Goal: Task Accomplishment & Management: Manage account settings

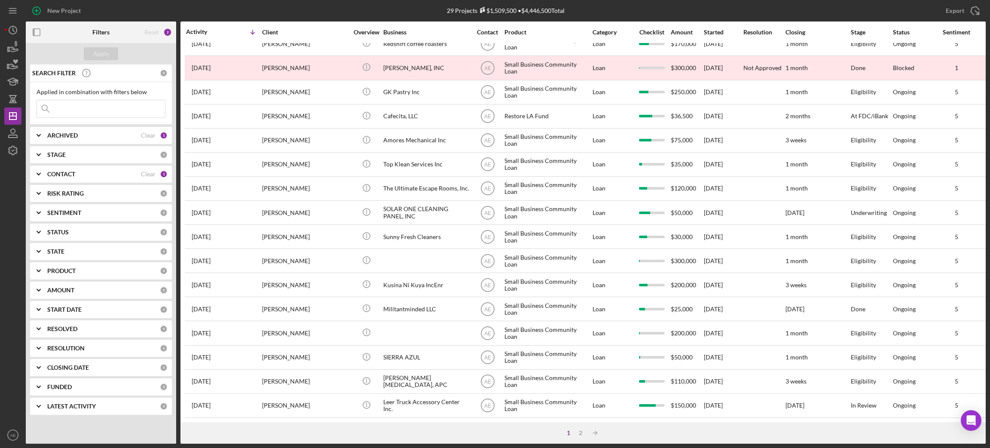
scroll to position [238, 0]
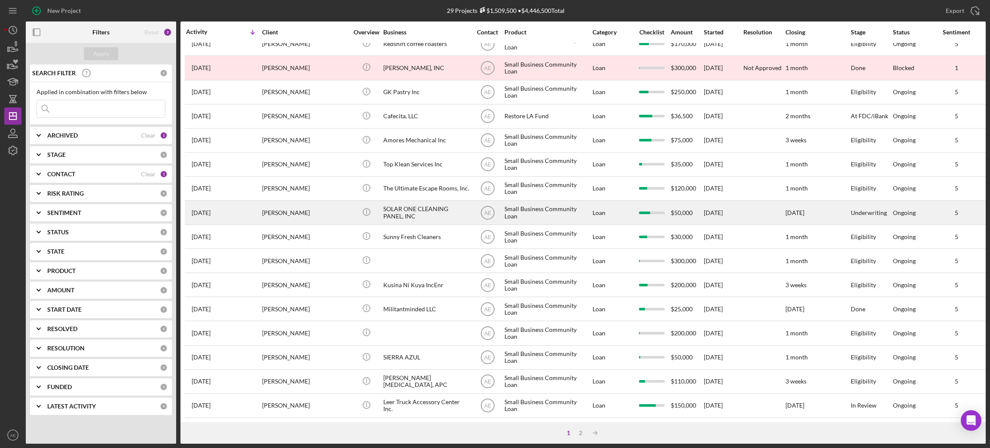
click at [424, 201] on div "SOLAR ONE CLEANING PANEL, INC" at bounding box center [426, 212] width 86 height 23
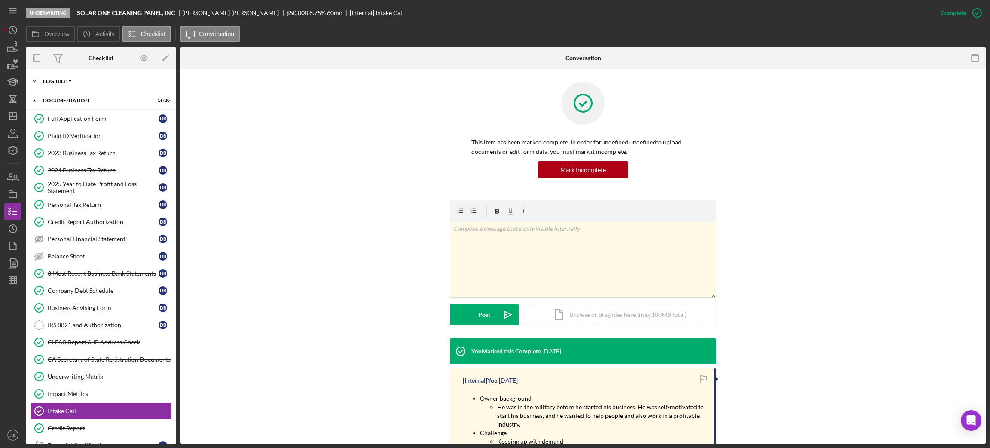
click at [76, 73] on div "Icon/Expander Eligibility 6 / 6" at bounding box center [101, 81] width 150 height 17
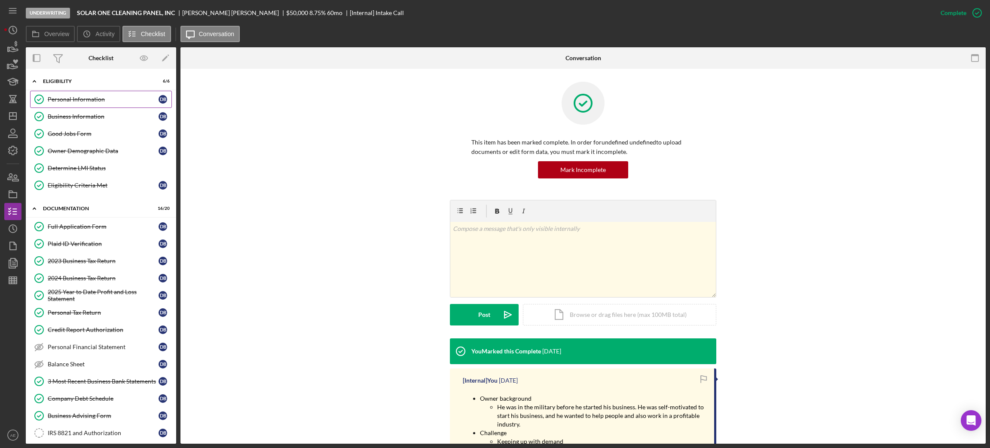
click at [77, 98] on div "Personal Information" at bounding box center [103, 99] width 111 height 7
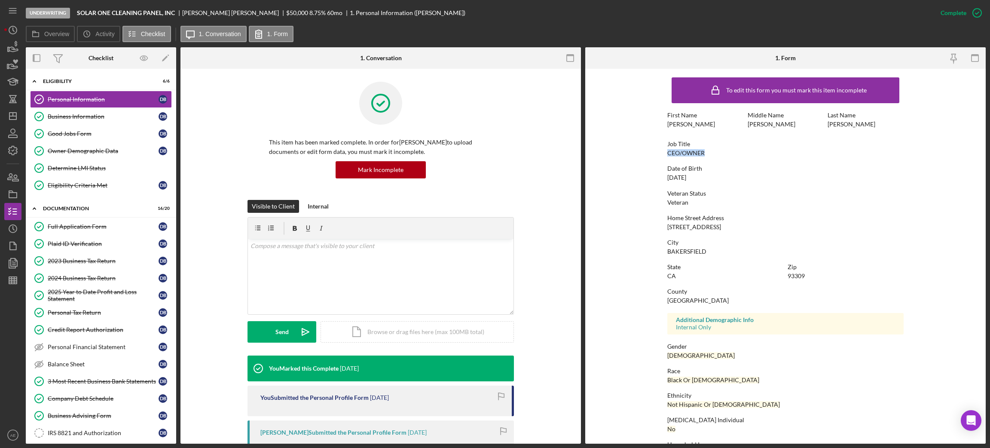
drag, startPoint x: 665, startPoint y: 152, endPoint x: 974, endPoint y: 169, distance: 310.0
click at [711, 151] on form "To edit this form you must mark this item incomplete First Name DARRYL Middle N…" at bounding box center [785, 256] width 401 height 375
copy div "CEO/OWNER"
drag, startPoint x: 664, startPoint y: 180, endPoint x: 936, endPoint y: 193, distance: 272.0
click at [726, 178] on form "To edit this form you must mark this item incomplete First Name DARRYL Middle N…" at bounding box center [785, 256] width 401 height 375
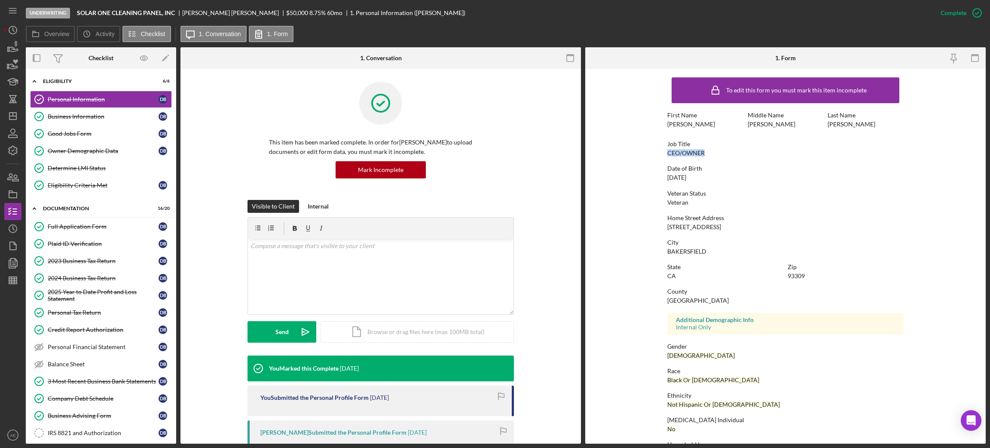
copy div "10/20/1961"
drag, startPoint x: 666, startPoint y: 228, endPoint x: 724, endPoint y: 229, distance: 58.5
click at [724, 229] on form "To edit this form you must mark this item incomplete First Name DARRYL Middle N…" at bounding box center [785, 256] width 401 height 375
copy div "3404 PARSLEY LN"
drag, startPoint x: 665, startPoint y: 250, endPoint x: 752, endPoint y: 250, distance: 87.7
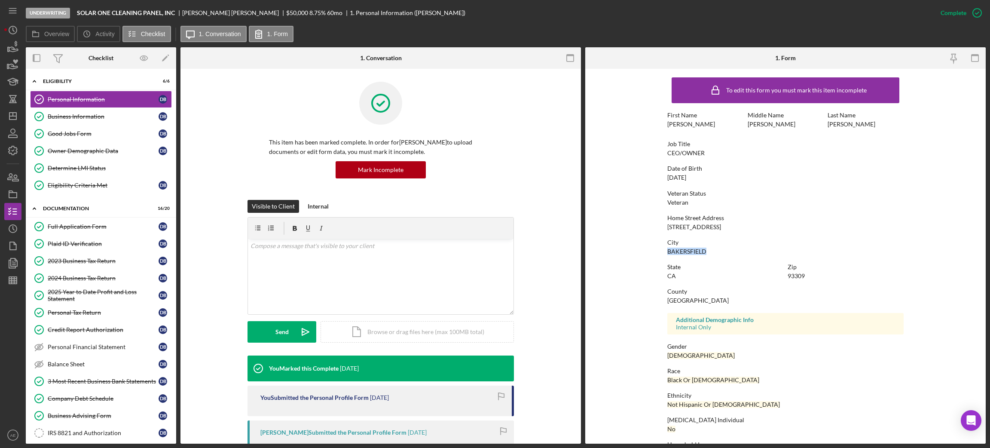
click at [731, 248] on form "To edit this form you must mark this item incomplete First Name DARRYL Middle N…" at bounding box center [785, 256] width 401 height 375
copy div "BAKERSFIELD"
drag, startPoint x: 784, startPoint y: 277, endPoint x: 812, endPoint y: 273, distance: 28.7
click at [812, 273] on div "State CA Zip 93309" at bounding box center [786, 275] width 236 height 25
click at [812, 273] on div "Zip 93309" at bounding box center [846, 271] width 116 height 16
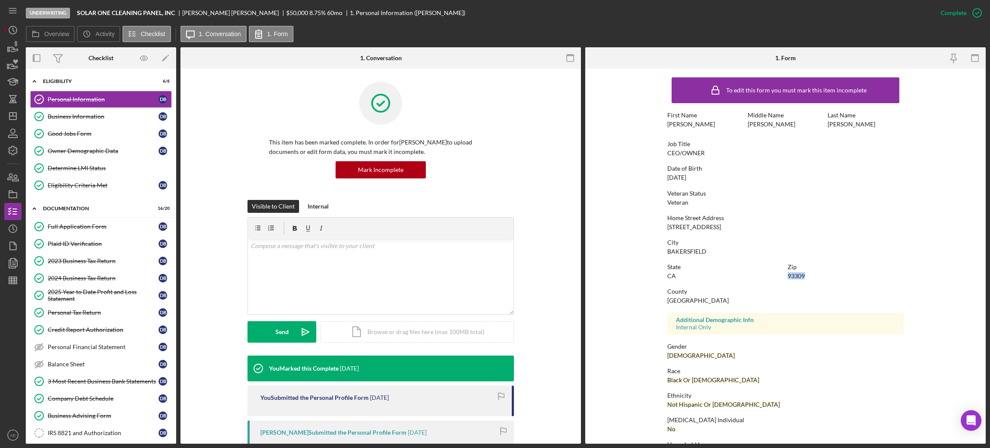
drag, startPoint x: 787, startPoint y: 274, endPoint x: 804, endPoint y: 273, distance: 16.8
click at [804, 273] on div "Zip 93309" at bounding box center [846, 271] width 116 height 16
copy div "93309"
drag, startPoint x: 666, startPoint y: 304, endPoint x: 683, endPoint y: 304, distance: 16.3
click at [683, 304] on div "To edit this form you must mark this item incomplete First Name DARRYL Middle N…" at bounding box center [786, 269] width 236 height 392
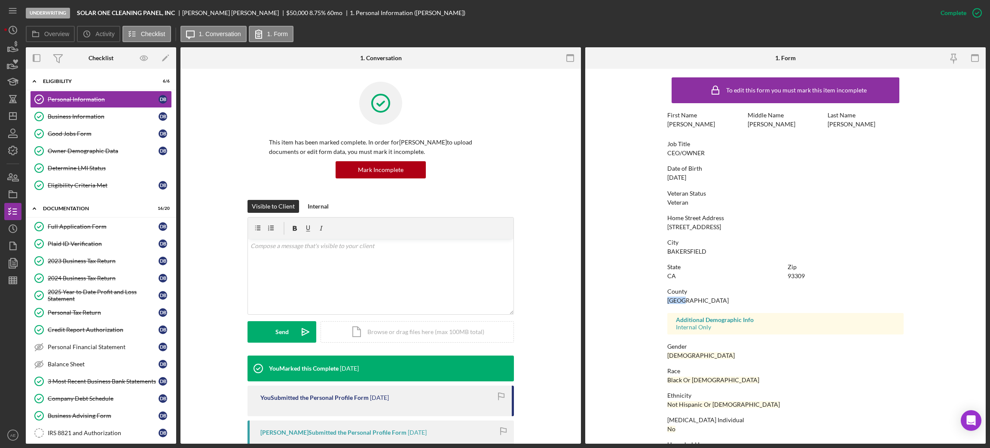
copy div "KERN"
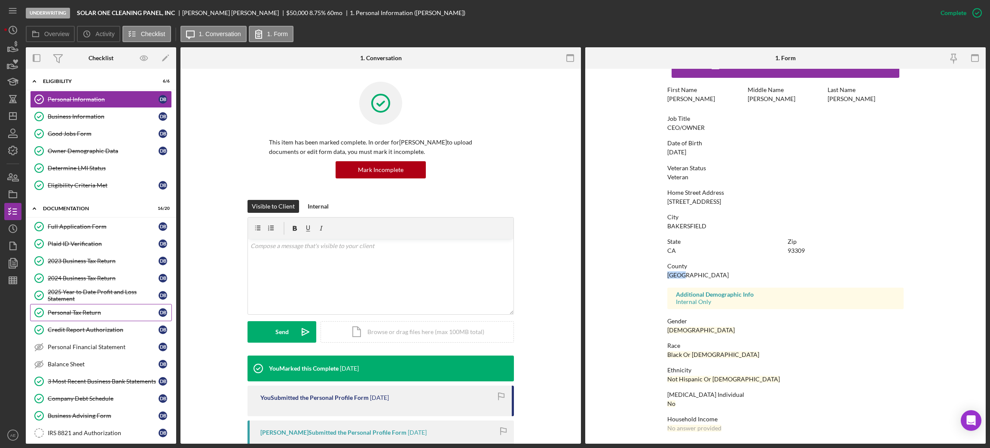
click at [95, 310] on link "Personal Tax Return Personal Tax Return D B" at bounding box center [101, 312] width 142 height 17
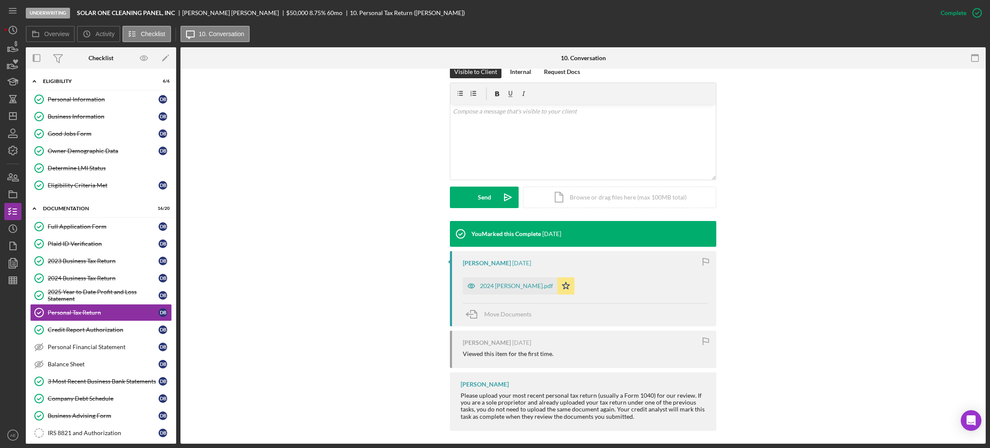
scroll to position [138, 0]
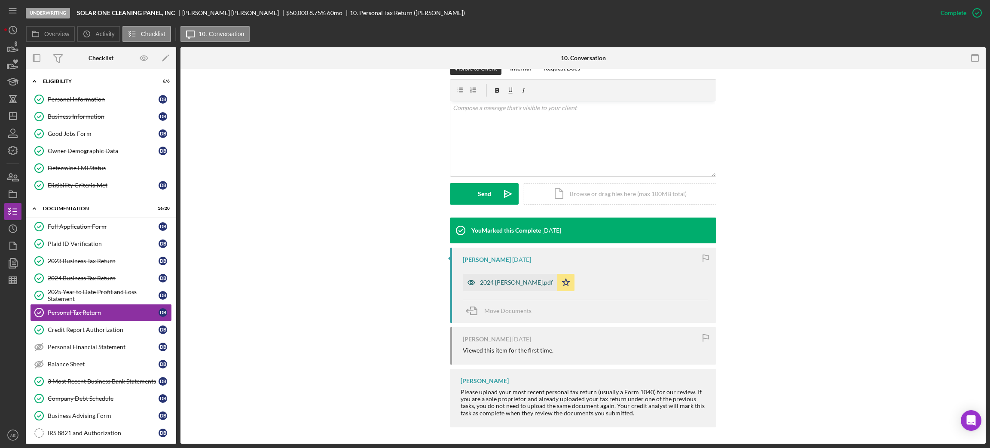
click at [469, 281] on icon "button" at bounding box center [471, 282] width 17 height 17
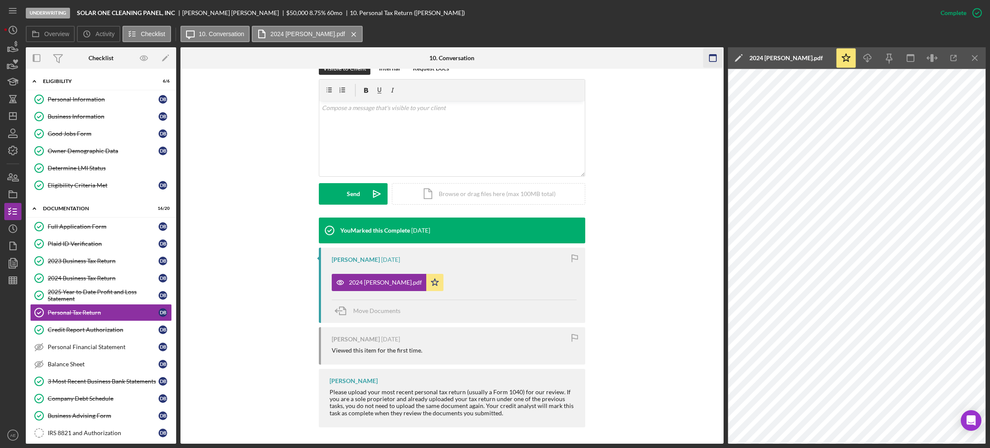
click at [715, 64] on icon "button" at bounding box center [712, 58] width 19 height 19
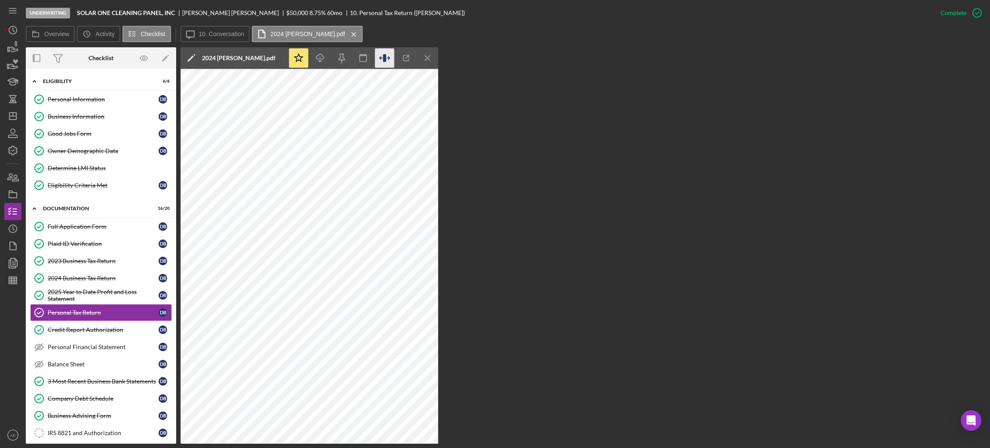
click at [380, 53] on icon "button" at bounding box center [384, 58] width 19 height 19
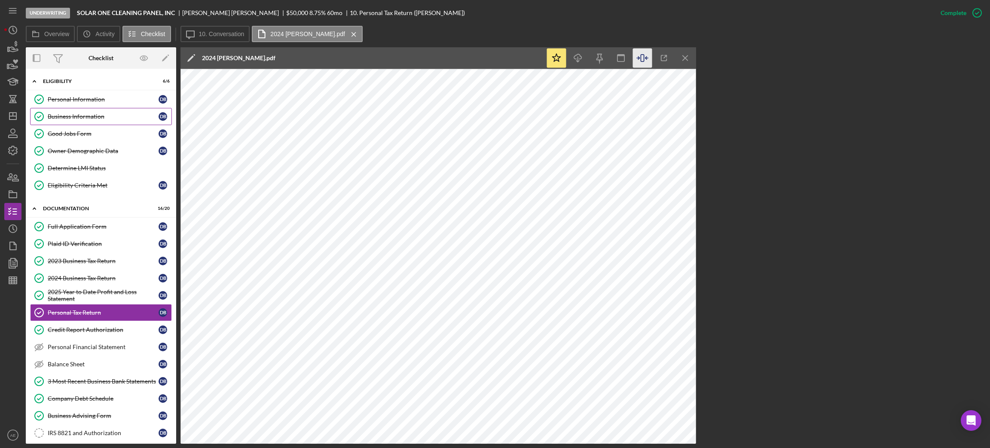
click at [67, 114] on div "Business Information" at bounding box center [103, 116] width 111 height 7
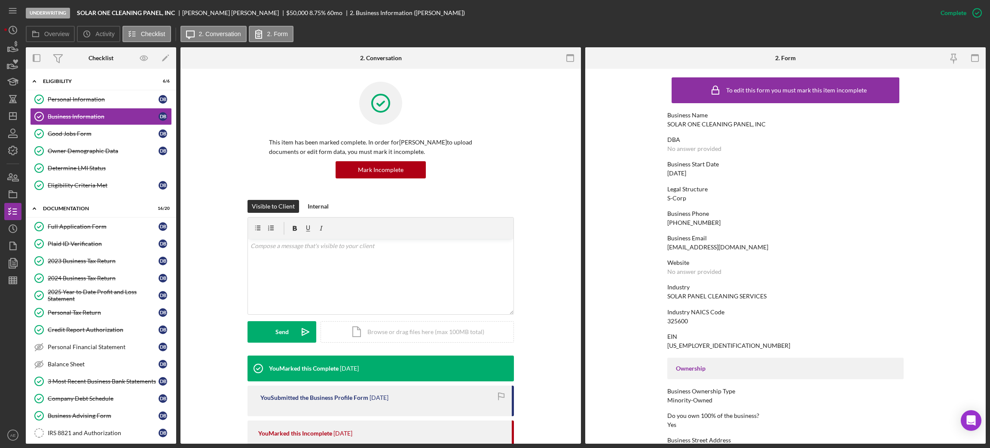
drag, startPoint x: 662, startPoint y: 175, endPoint x: 717, endPoint y: 167, distance: 54.8
click at [717, 167] on form "To edit this form you must mark this item incomplete Business Name SOLAR ONE CL…" at bounding box center [785, 256] width 401 height 375
drag, startPoint x: 710, startPoint y: 170, endPoint x: 658, endPoint y: 175, distance: 51.8
click at [658, 175] on form "To edit this form you must mark this item incomplete Business Name SOLAR ONE CL…" at bounding box center [785, 256] width 401 height 375
copy div "09/09/2016"
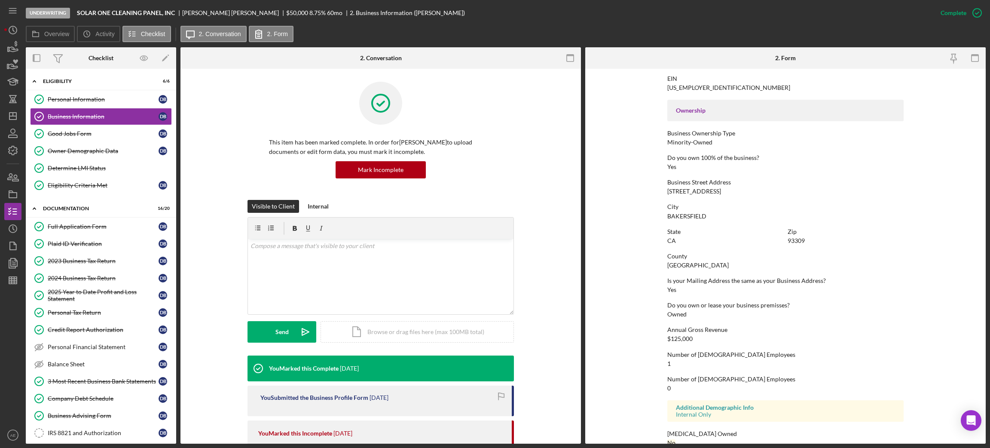
scroll to position [273, 0]
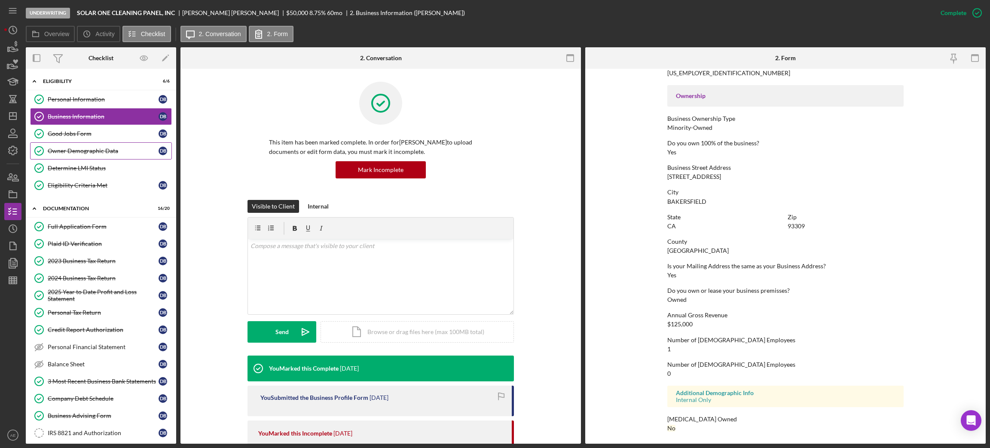
click at [106, 155] on link "Owner Demographic Data Owner Demographic Data D B" at bounding box center [101, 150] width 142 height 17
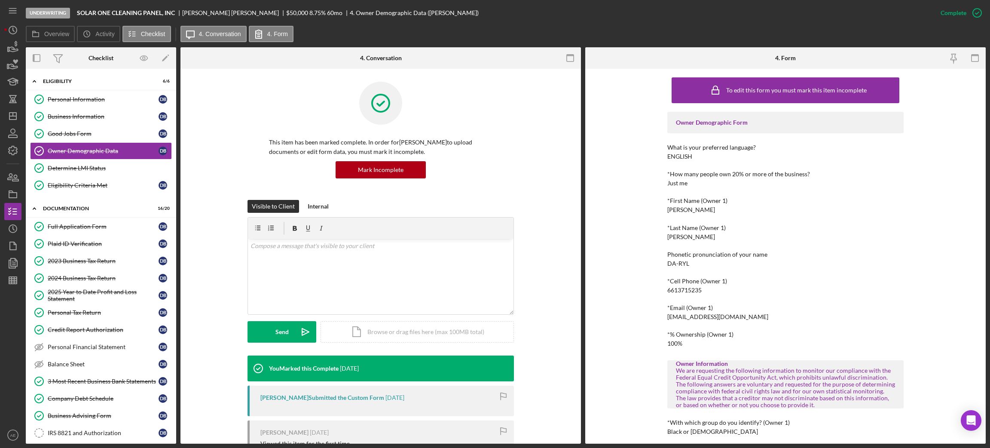
drag, startPoint x: 667, startPoint y: 161, endPoint x: 695, endPoint y: 156, distance: 28.8
click at [683, 157] on div "ENGLISH" at bounding box center [680, 156] width 25 height 7
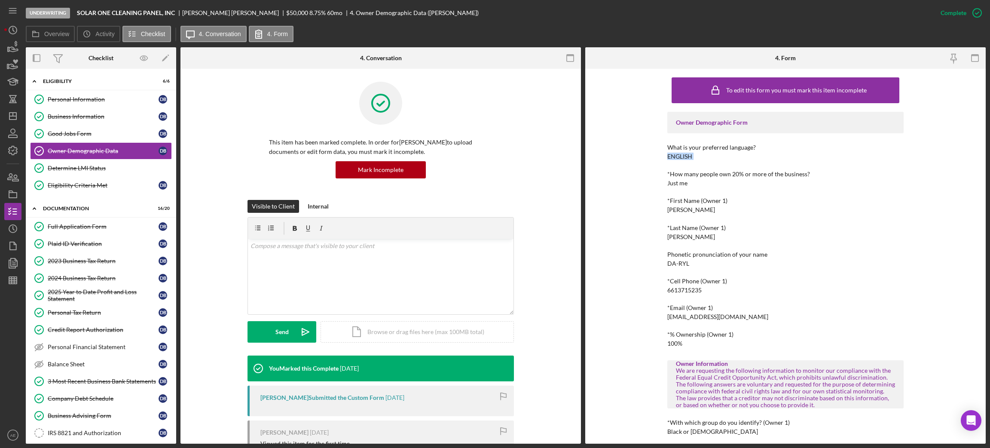
copy div "ENGLISH"
drag, startPoint x: 662, startPoint y: 267, endPoint x: 661, endPoint y: 263, distance: 4.9
click at [661, 263] on div "To edit this form you must mark this item incomplete Owner Demographic Form Wha…" at bounding box center [785, 256] width 401 height 375
copy div "DA-RYL"
click at [692, 290] on div "6613715235" at bounding box center [685, 290] width 34 height 7
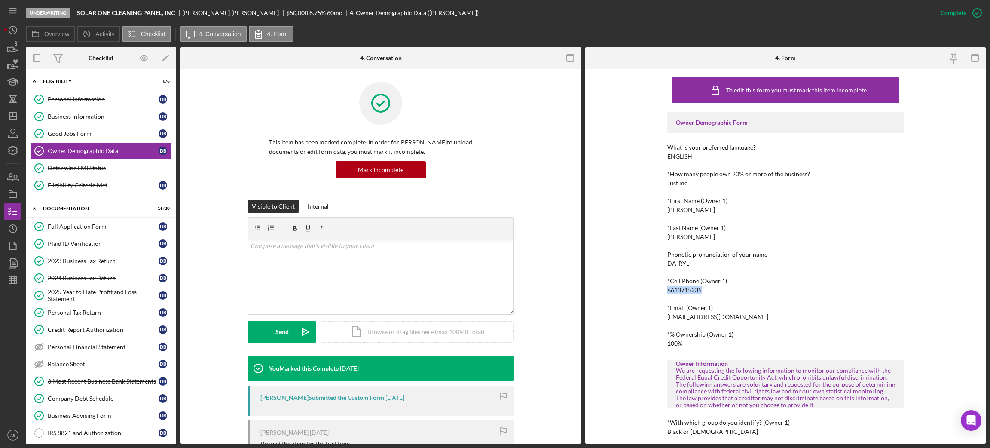
click at [692, 290] on div "6613715235" at bounding box center [685, 290] width 34 height 7
copy div "6613715235"
click at [693, 313] on div "solaronecp@gmail.com" at bounding box center [718, 316] width 101 height 7
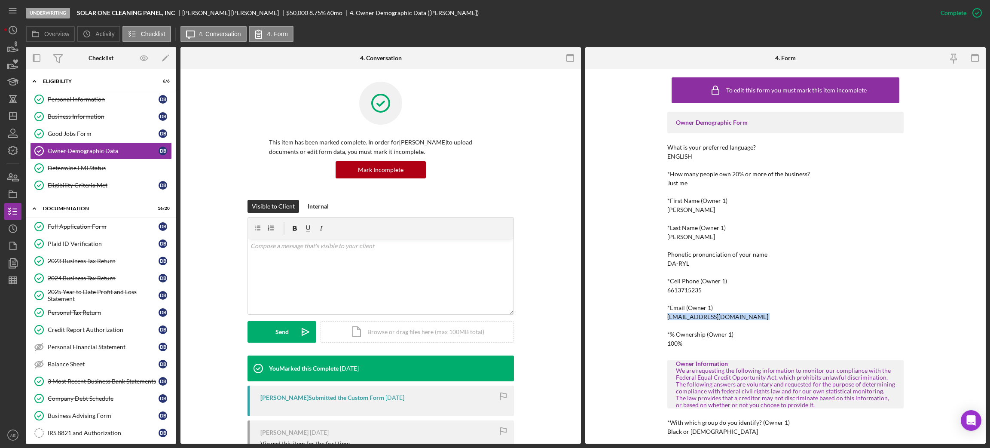
click at [693, 313] on div "solaronecp@gmail.com" at bounding box center [718, 316] width 101 height 7
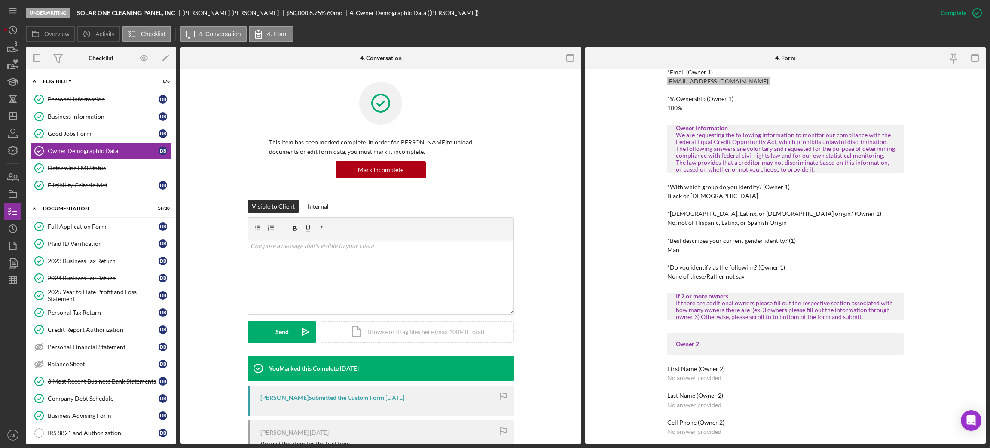
scroll to position [258, 0]
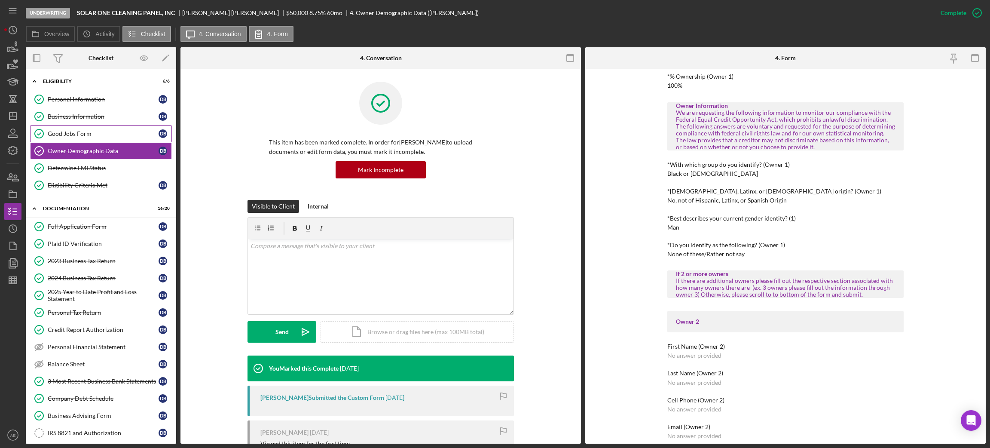
click at [92, 140] on link "Good Jobs Form Good Jobs Form D B" at bounding box center [101, 133] width 142 height 17
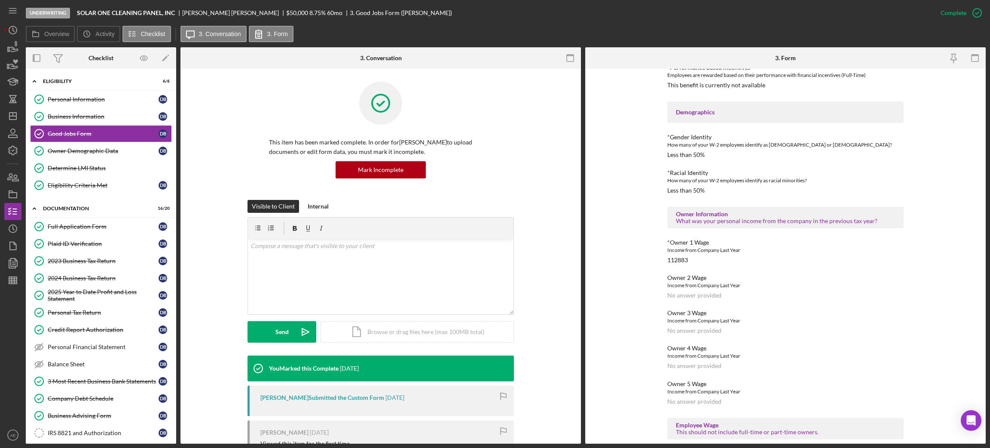
scroll to position [644, 0]
click at [683, 258] on div "112883" at bounding box center [678, 261] width 21 height 7
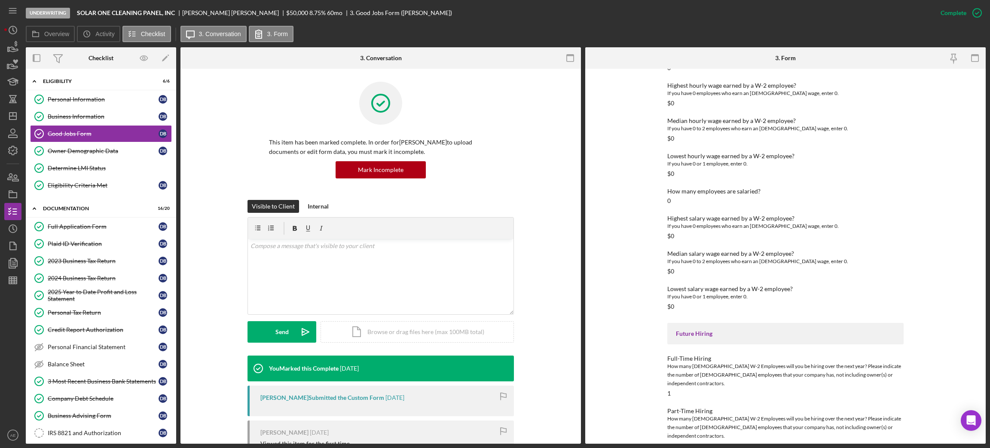
scroll to position [1042, 0]
click at [101, 163] on link "Determine LMI Status Determine LMI Status" at bounding box center [101, 167] width 142 height 17
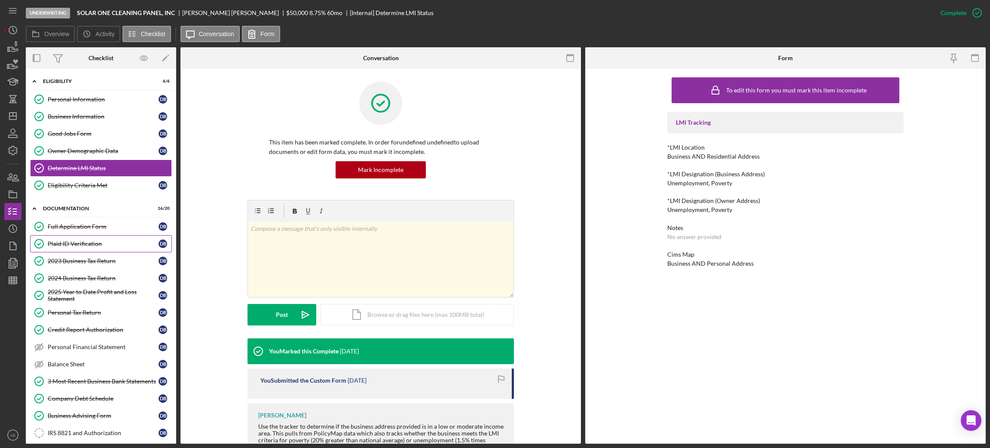
click at [104, 242] on div "Plaid ID Verification" at bounding box center [103, 243] width 111 height 7
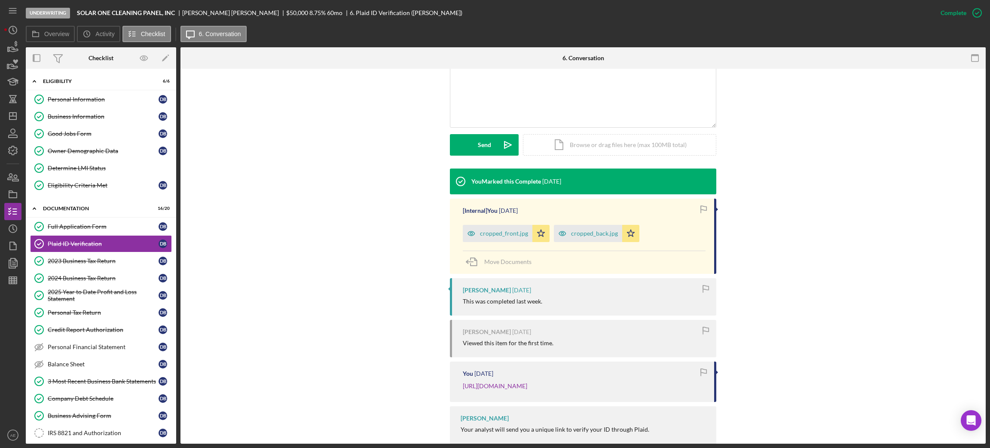
scroll to position [193, 0]
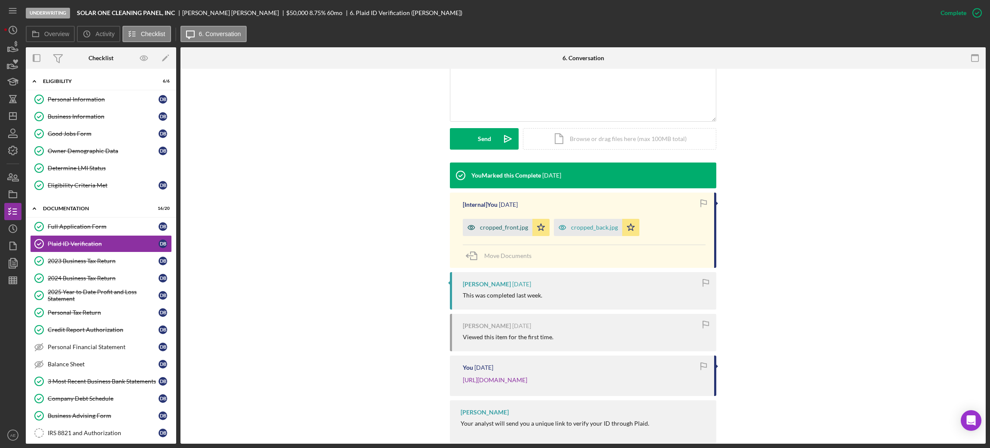
click at [506, 227] on div "cropped_front.jpg" at bounding box center [504, 227] width 48 height 7
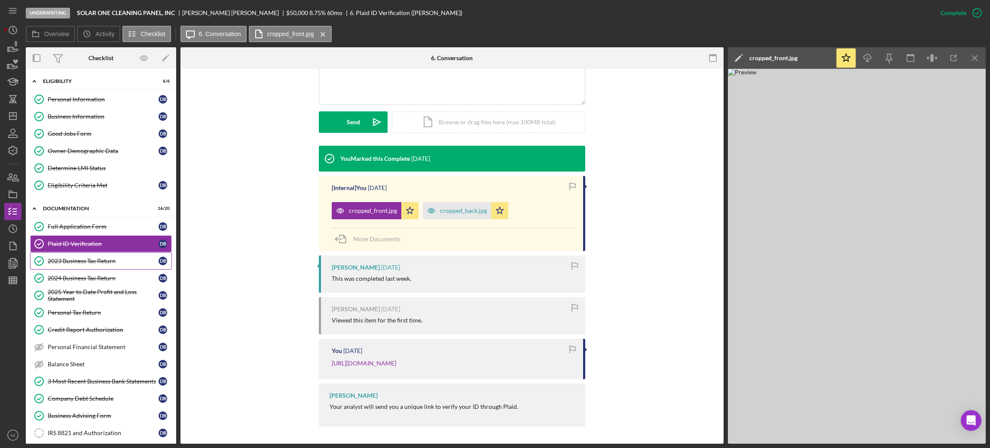
scroll to position [219, 0]
click at [76, 230] on div "Full Application Form" at bounding box center [103, 226] width 111 height 7
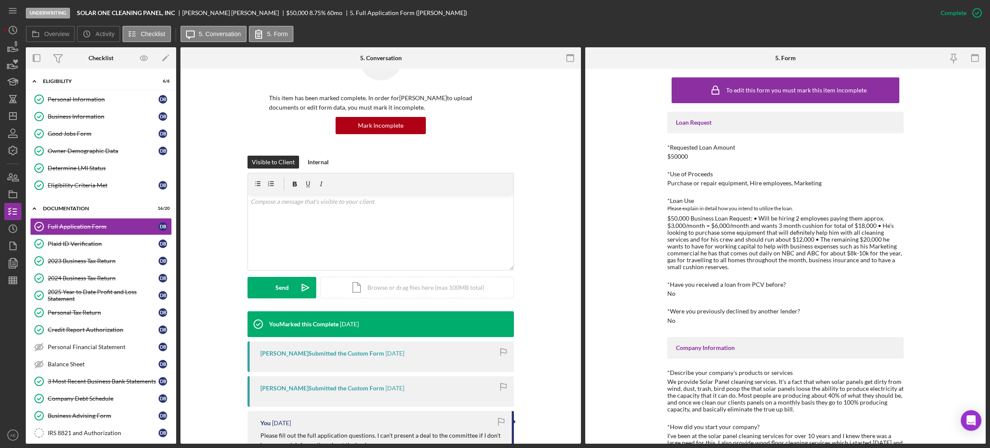
scroll to position [245, 0]
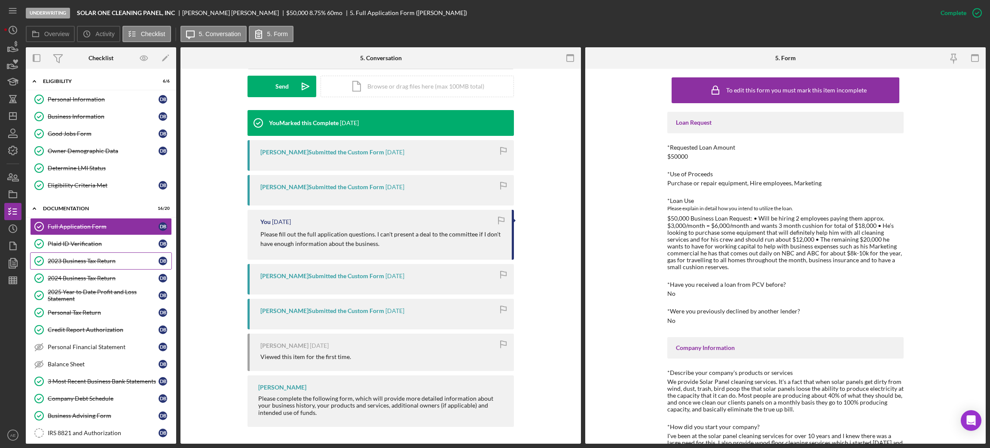
click at [101, 262] on div "2023 Business Tax Return" at bounding box center [103, 260] width 111 height 7
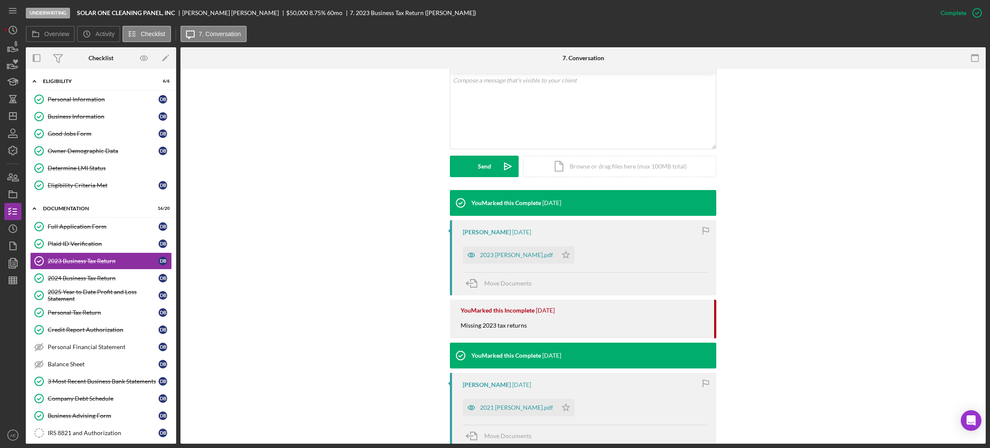
scroll to position [163, 0]
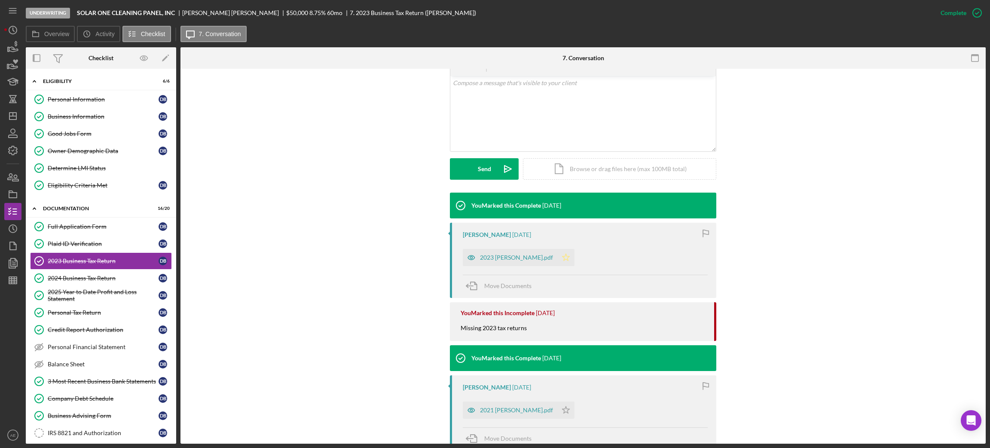
click at [566, 257] on icon "Icon/Star" at bounding box center [565, 257] width 17 height 17
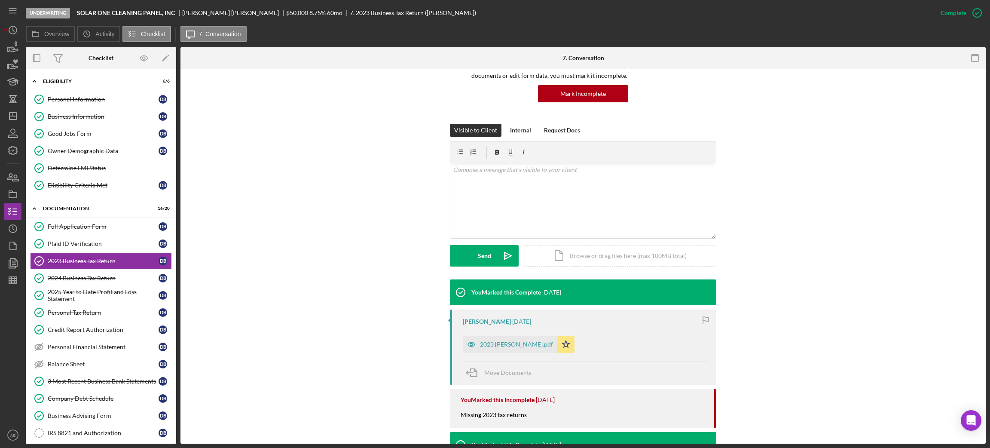
scroll to position [34, 0]
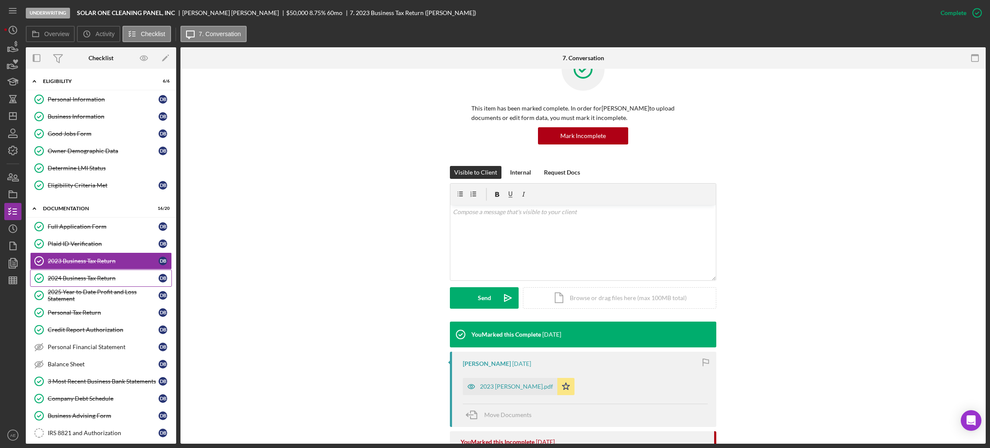
click at [125, 277] on div "2024 Business Tax Return" at bounding box center [103, 278] width 111 height 7
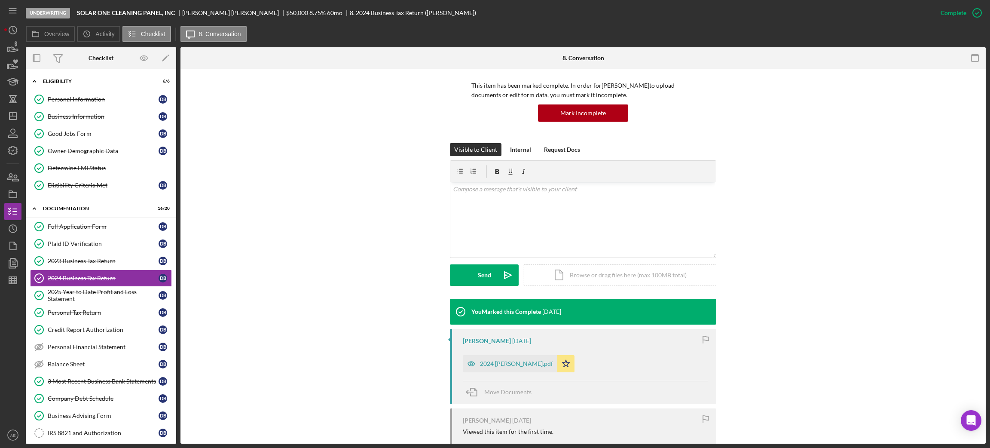
scroll to position [123, 0]
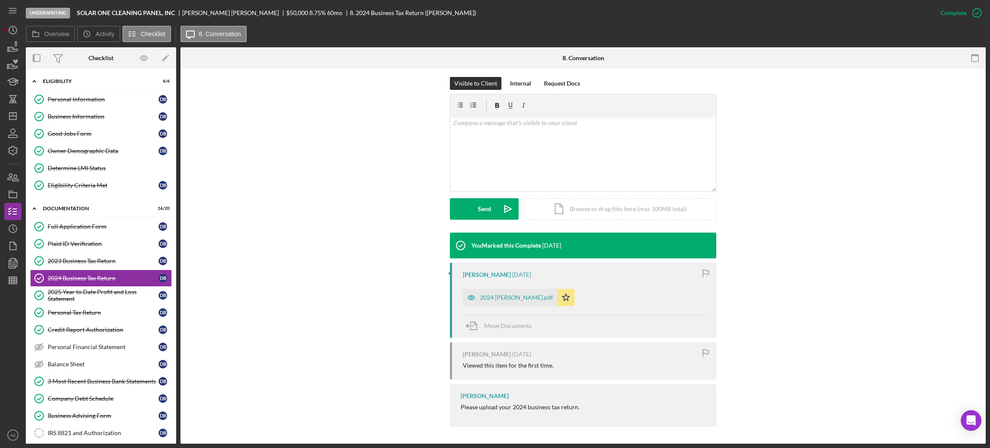
drag, startPoint x: 107, startPoint y: 293, endPoint x: 287, endPoint y: 292, distance: 180.1
click at [107, 294] on div "2025 Year to Date Profit and Loss Statement" at bounding box center [103, 295] width 111 height 14
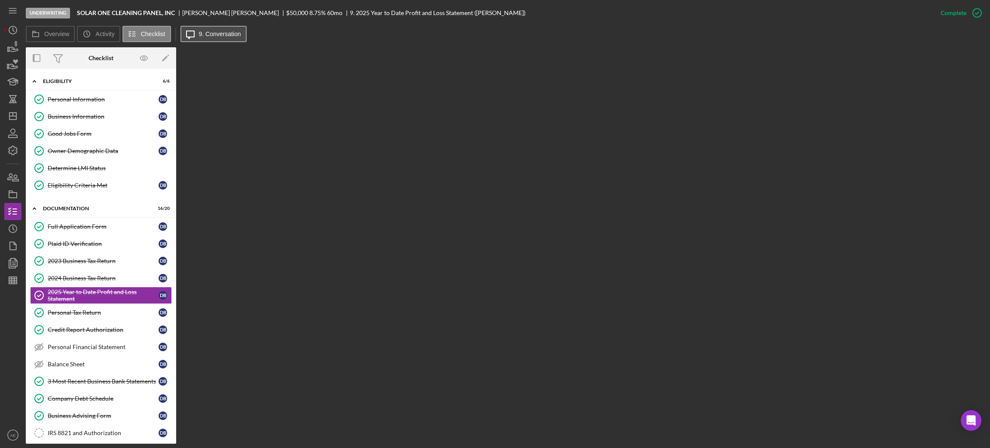
click at [217, 38] on button "Icon/Message 9. Conversation" at bounding box center [214, 34] width 66 height 16
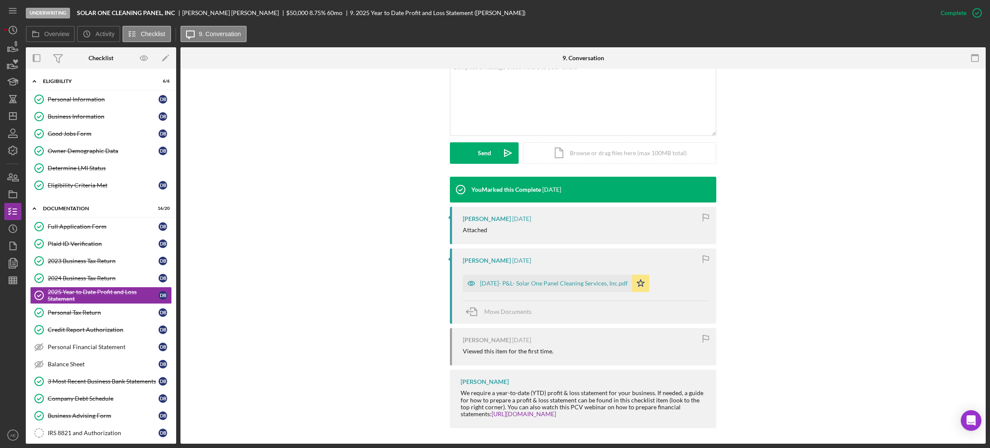
scroll to position [180, 0]
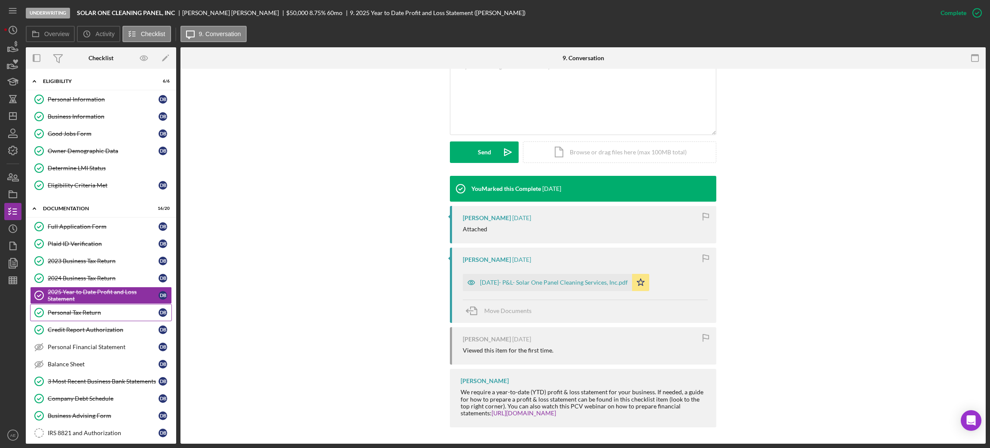
click at [110, 312] on div "Personal Tax Return" at bounding box center [103, 312] width 111 height 7
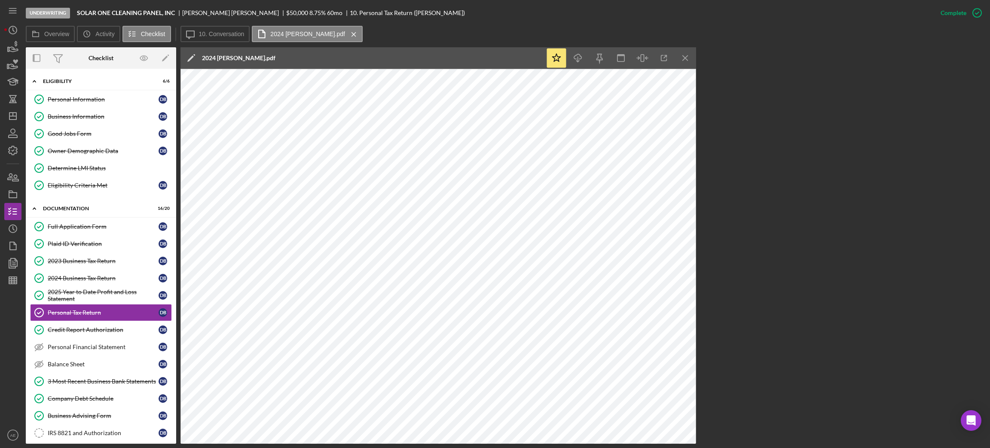
click at [350, 34] on icon "Icon/Menu Close" at bounding box center [353, 34] width 15 height 21
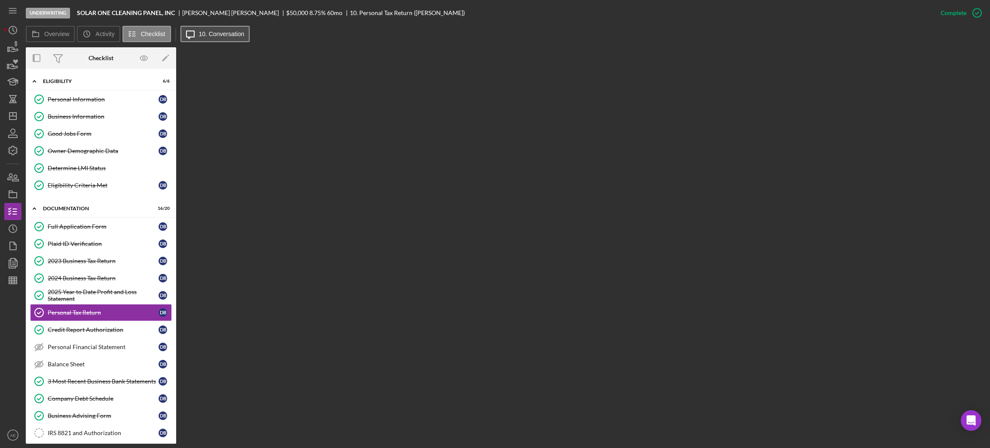
click at [221, 36] on label "10. Conversation" at bounding box center [222, 34] width 46 height 7
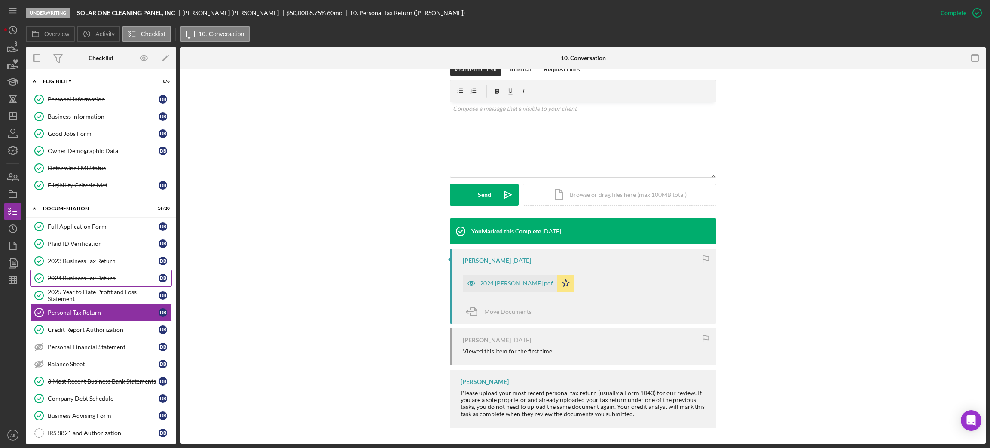
scroll to position [138, 0]
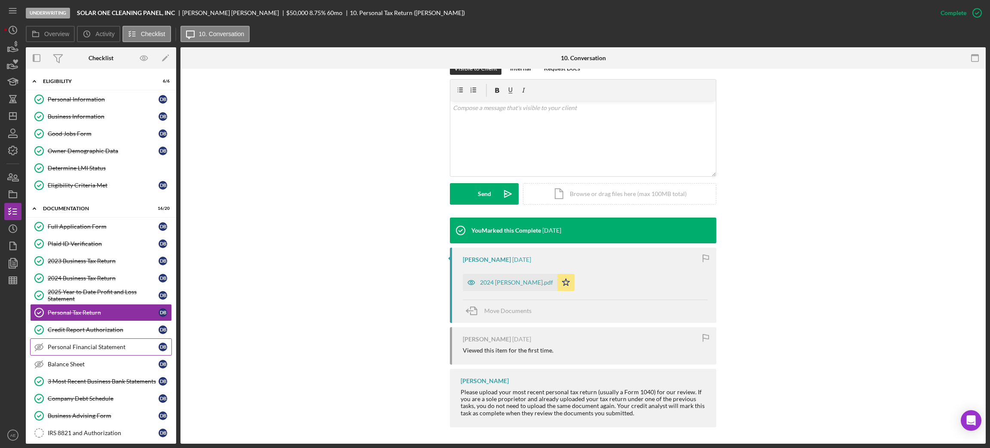
click at [74, 342] on link "Personal Financial Statement Personal Financial Statement D B" at bounding box center [101, 346] width 142 height 17
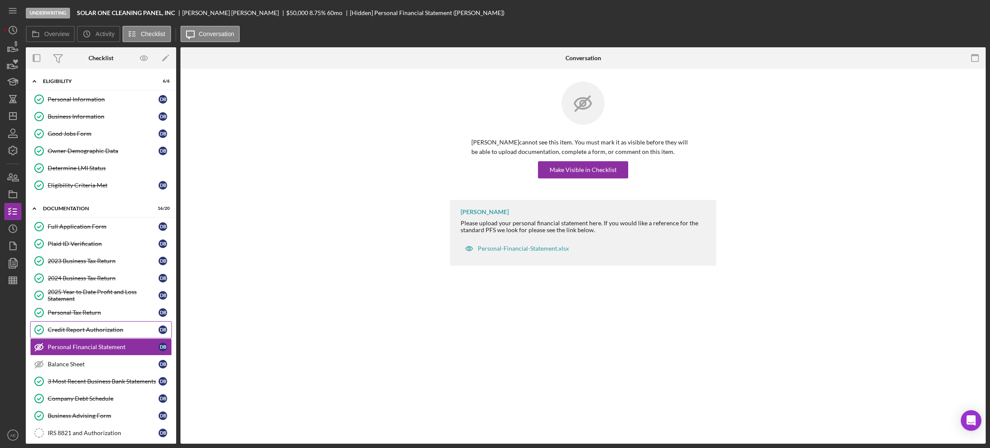
click at [74, 331] on div "Credit Report Authorization" at bounding box center [103, 329] width 111 height 7
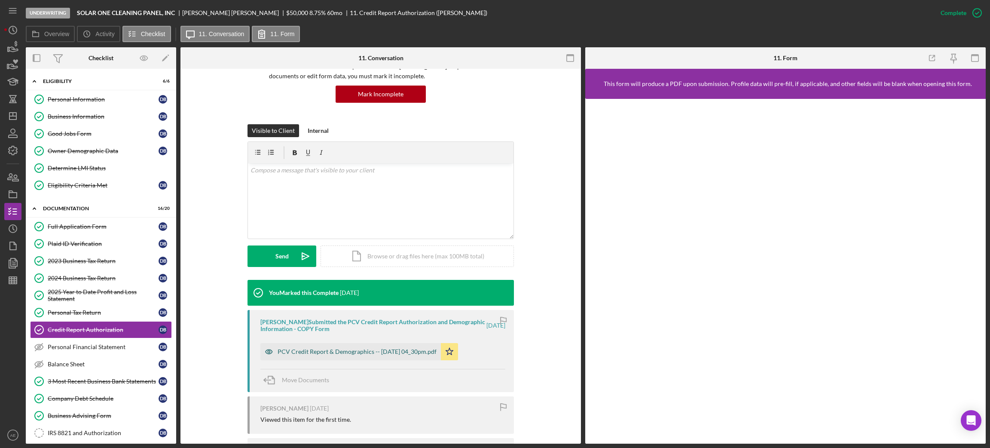
scroll to position [166, 0]
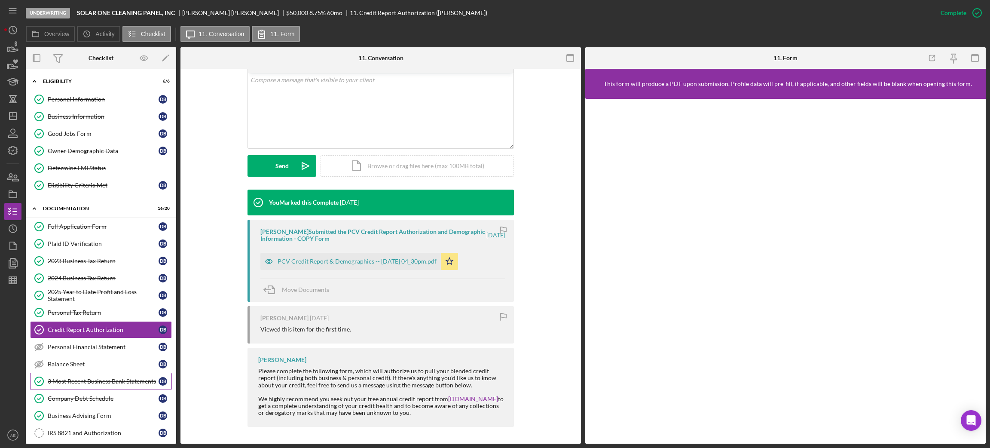
click at [88, 378] on div "3 Most Recent Business Bank Statements" at bounding box center [103, 381] width 111 height 7
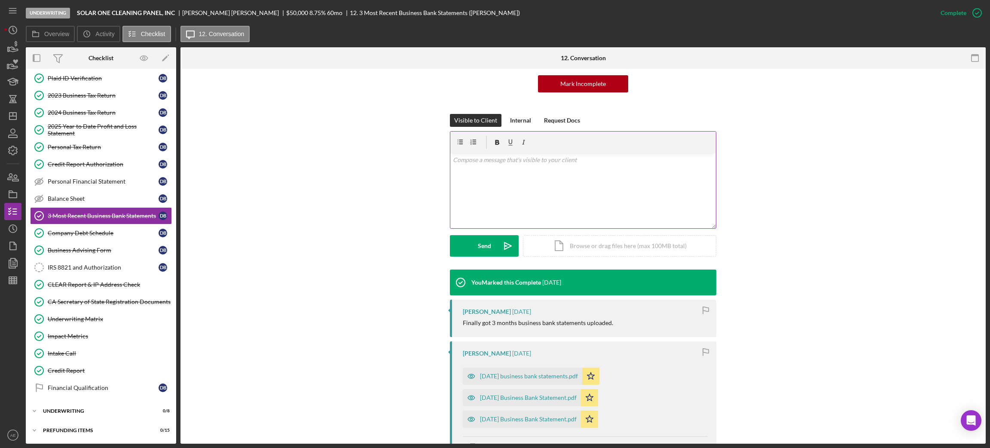
scroll to position [223, 0]
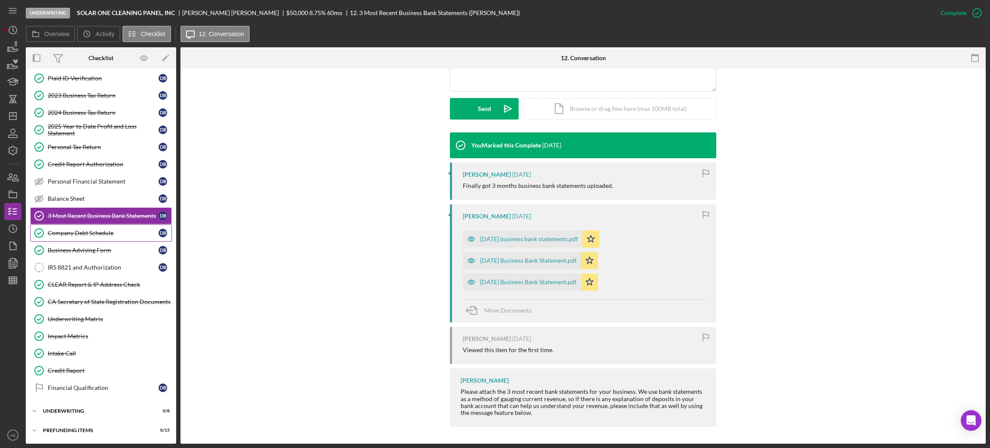
click at [81, 232] on div "Company Debt Schedule" at bounding box center [103, 233] width 111 height 7
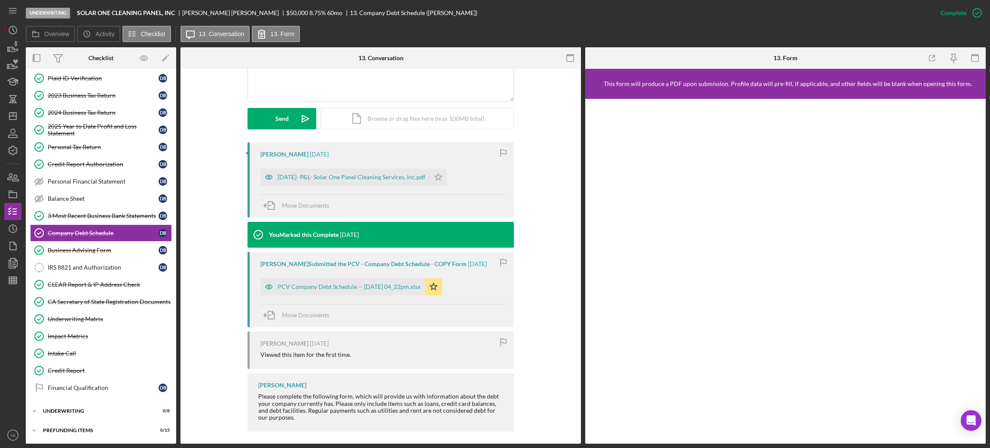
scroll to position [225, 0]
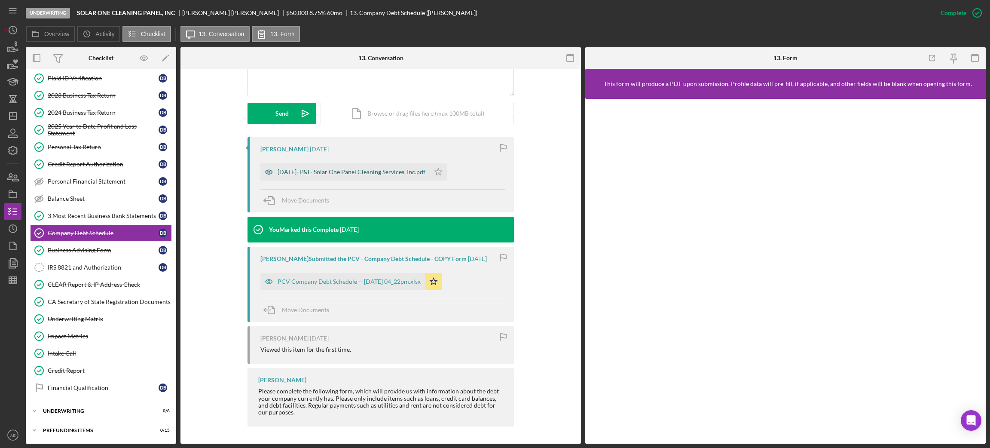
click at [272, 169] on icon "button" at bounding box center [268, 171] width 17 height 17
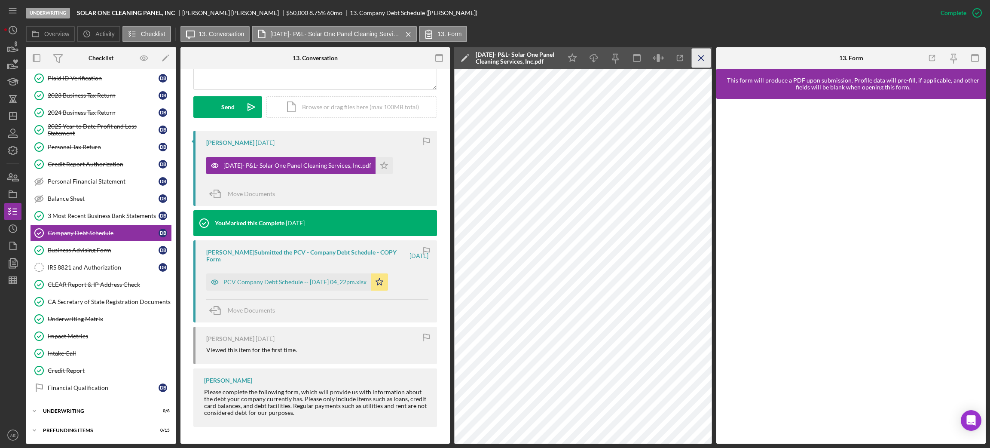
click at [704, 63] on icon "Icon/Menu Close" at bounding box center [701, 58] width 19 height 19
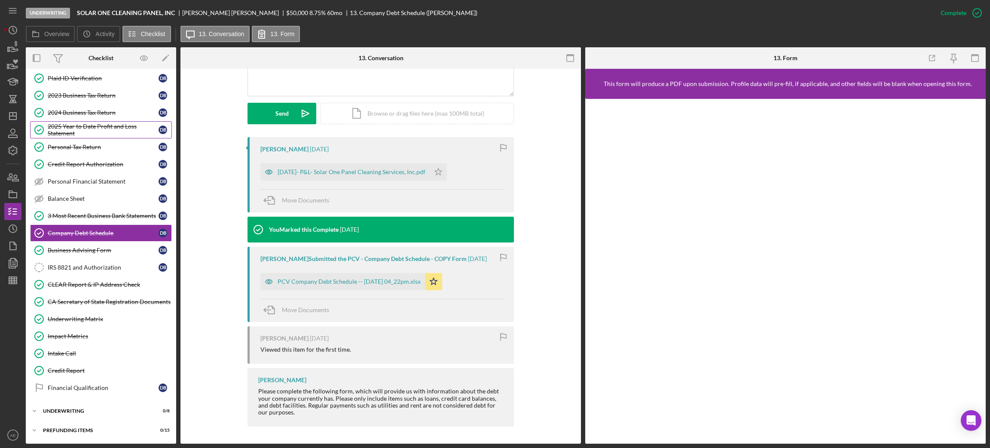
click at [101, 131] on div "2025 Year to Date Profit and Loss Statement" at bounding box center [103, 130] width 111 height 14
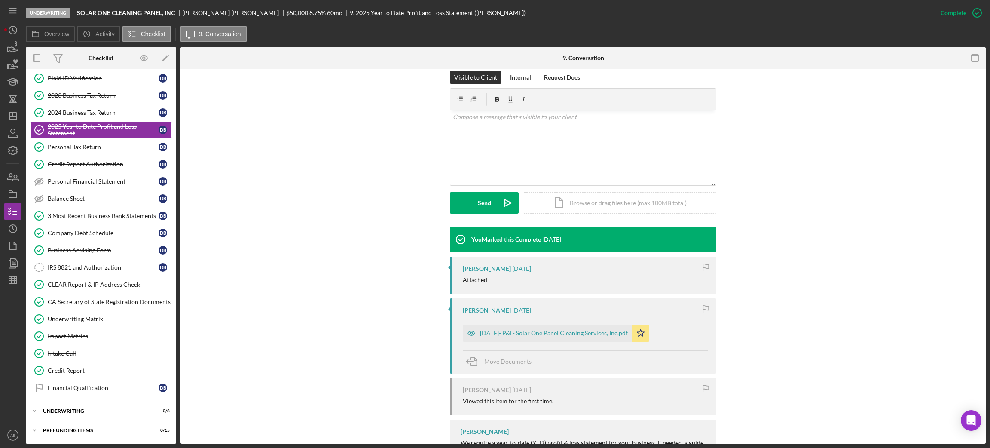
scroll to position [180, 0]
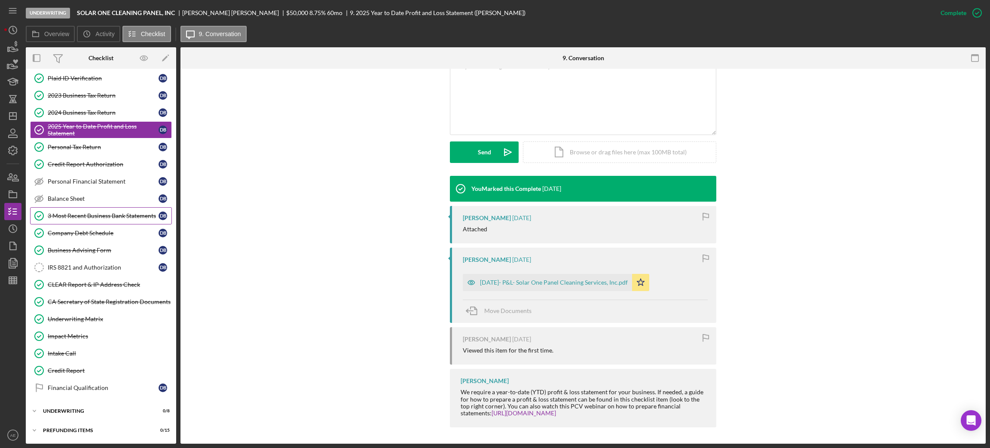
click at [86, 212] on div "3 Most Recent Business Bank Statements" at bounding box center [103, 215] width 111 height 7
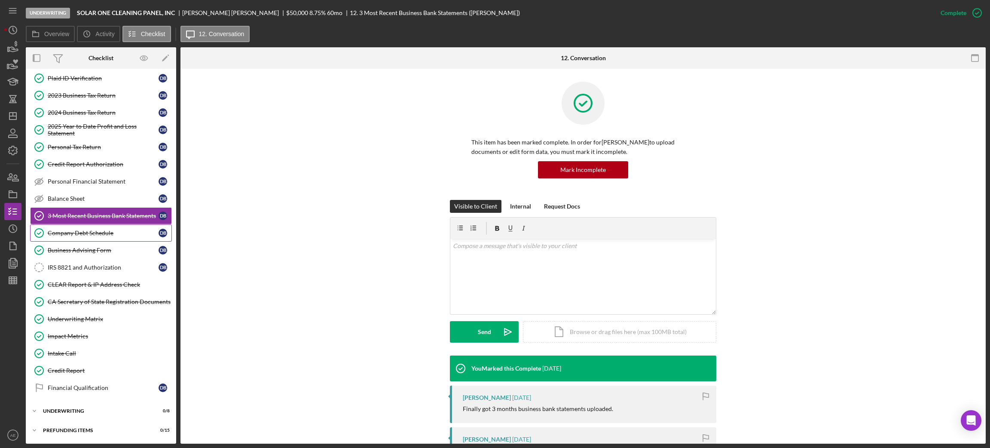
click at [93, 230] on div "Company Debt Schedule" at bounding box center [103, 233] width 111 height 7
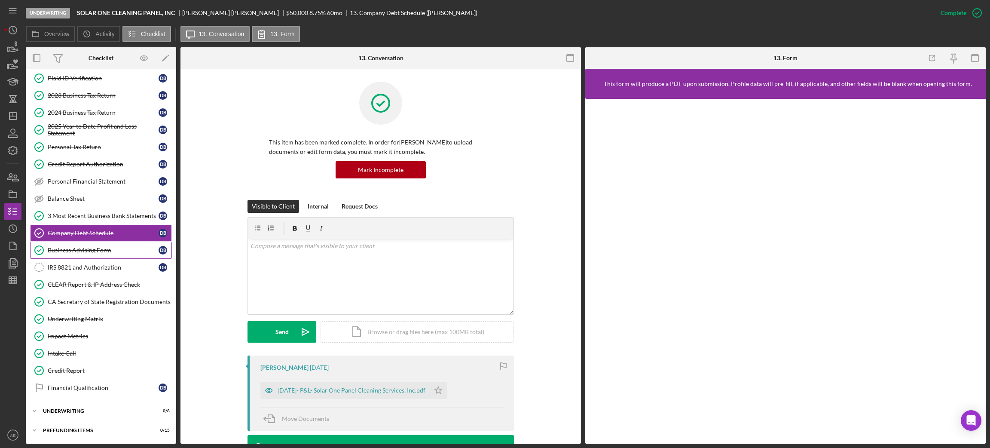
click at [93, 242] on link "Business Advising Form Business Advising Form D B" at bounding box center [101, 250] width 142 height 17
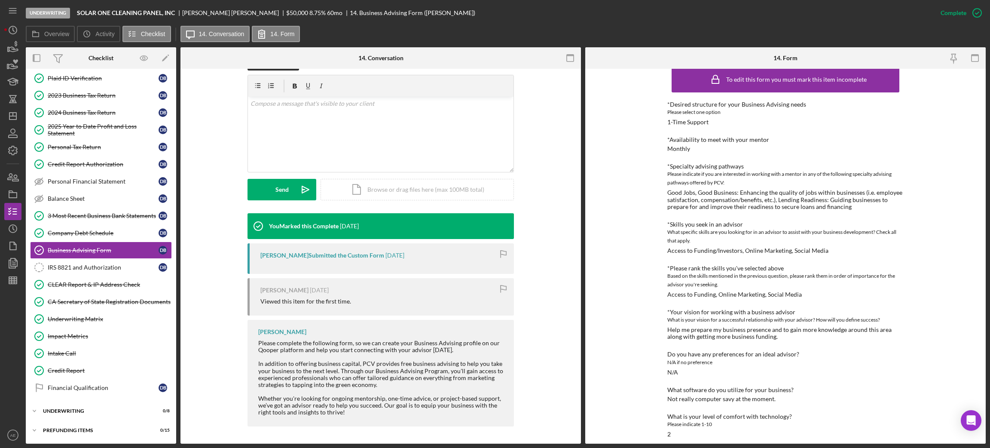
scroll to position [17, 0]
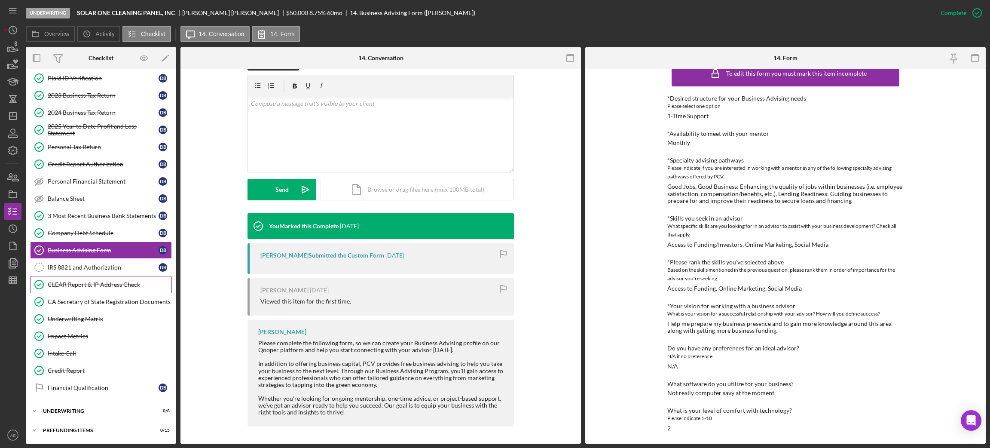
click at [135, 278] on link "CLEAR Report & IP Address Check CLEAR Report & IP Address Check" at bounding box center [101, 284] width 142 height 17
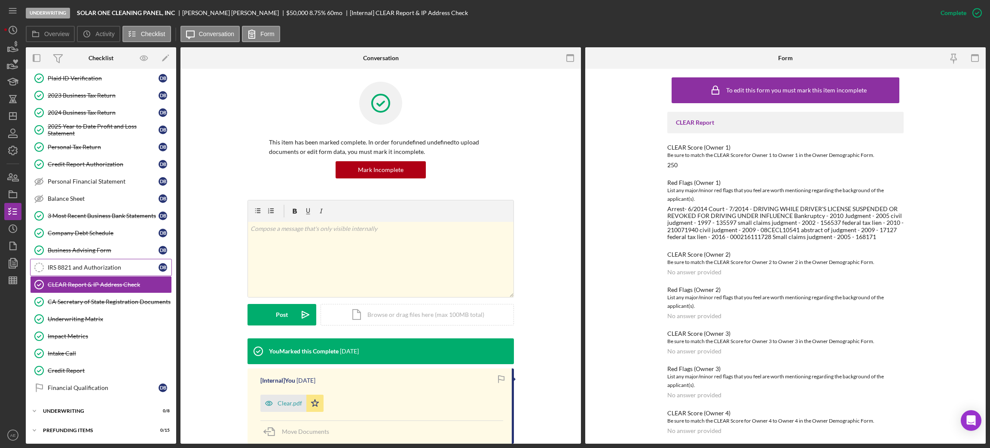
click at [125, 270] on link "IRS 8821 and Authorization IRS 8821 and Authorization D B" at bounding box center [101, 267] width 142 height 17
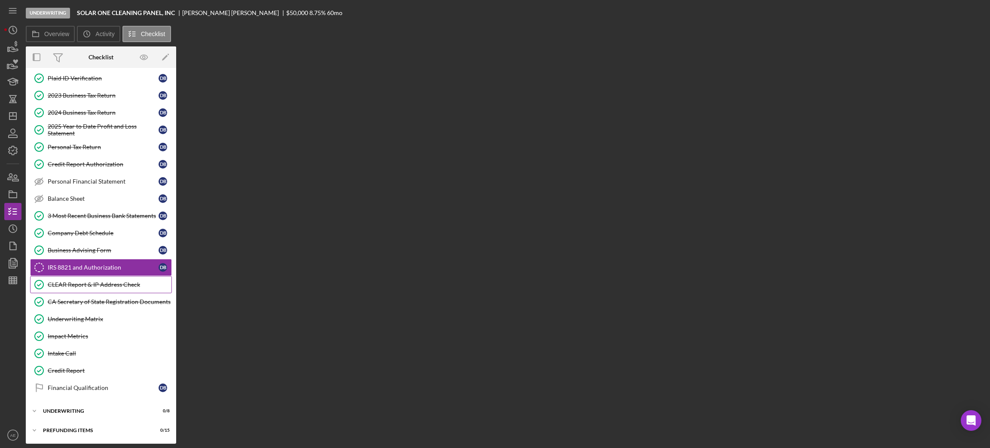
scroll to position [169, 0]
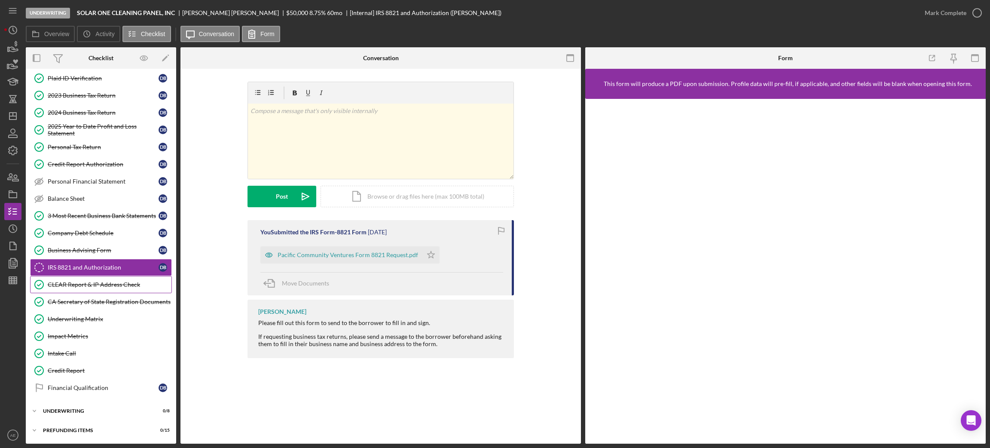
click at [130, 281] on div "CLEAR Report & IP Address Check" at bounding box center [110, 284] width 124 height 7
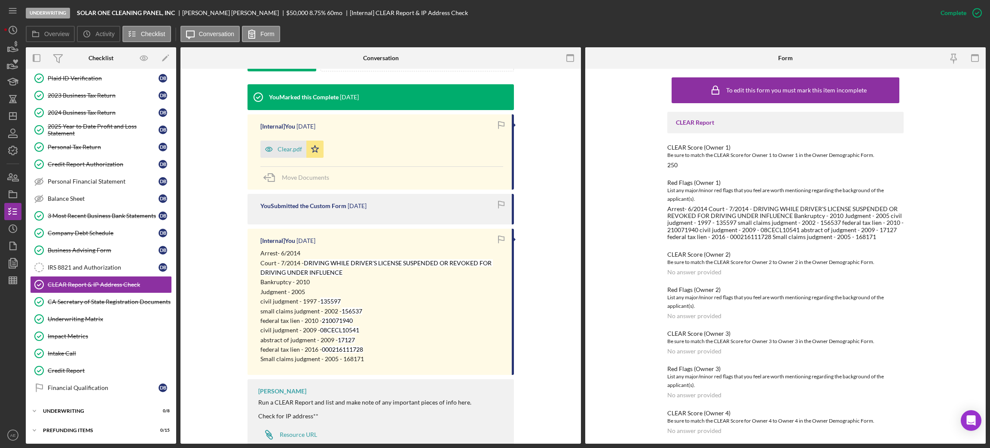
scroll to position [258, 0]
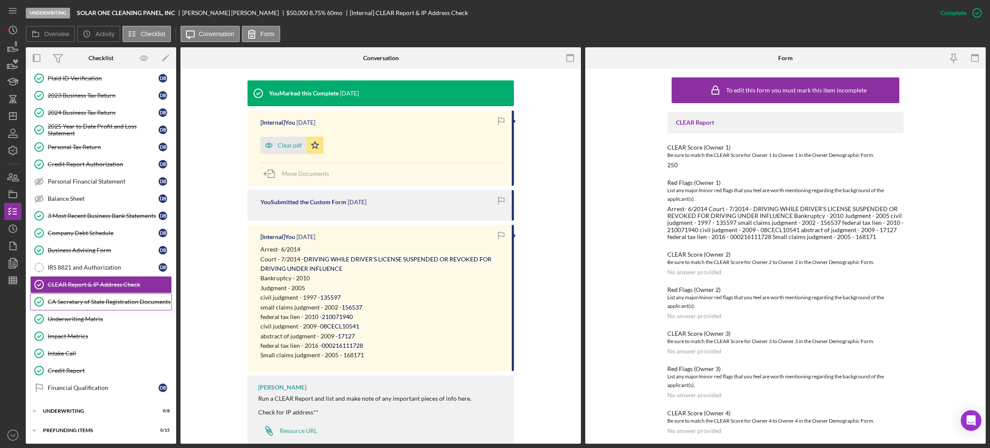
click at [115, 299] on div "CA Secretary of State Registration Documents" at bounding box center [110, 301] width 124 height 7
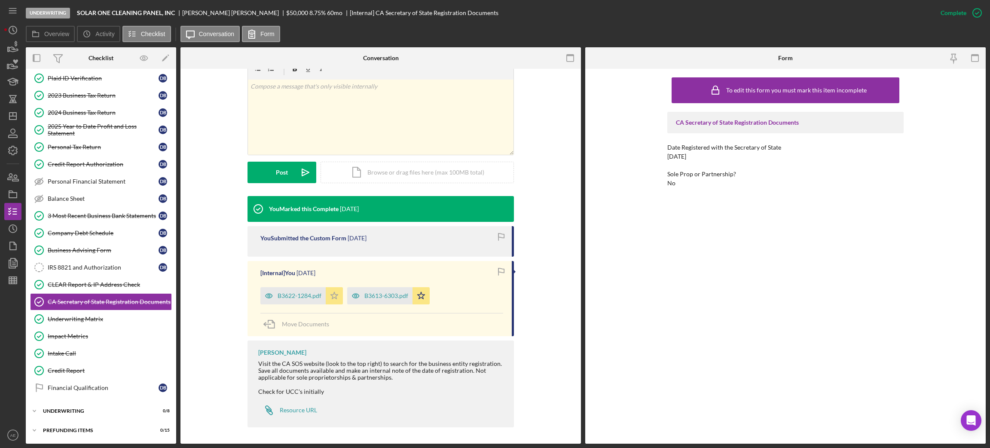
scroll to position [143, 0]
click at [88, 315] on div "Underwriting Matrix" at bounding box center [110, 318] width 124 height 7
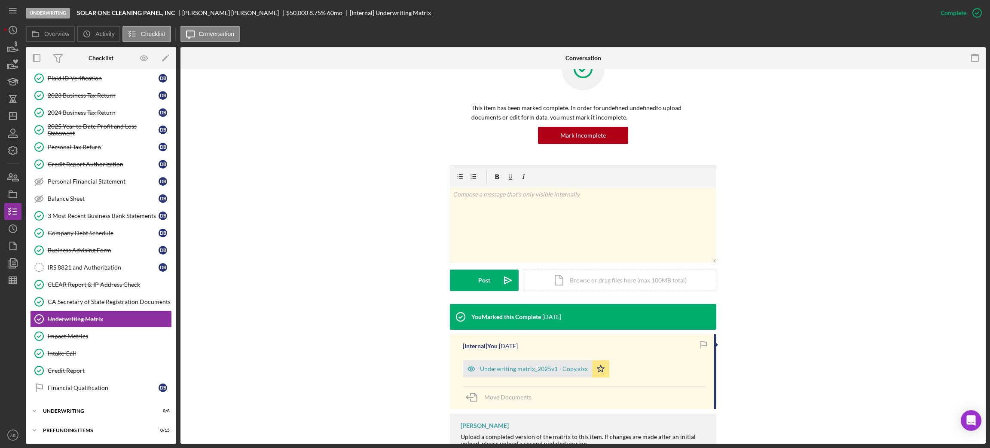
scroll to position [65, 0]
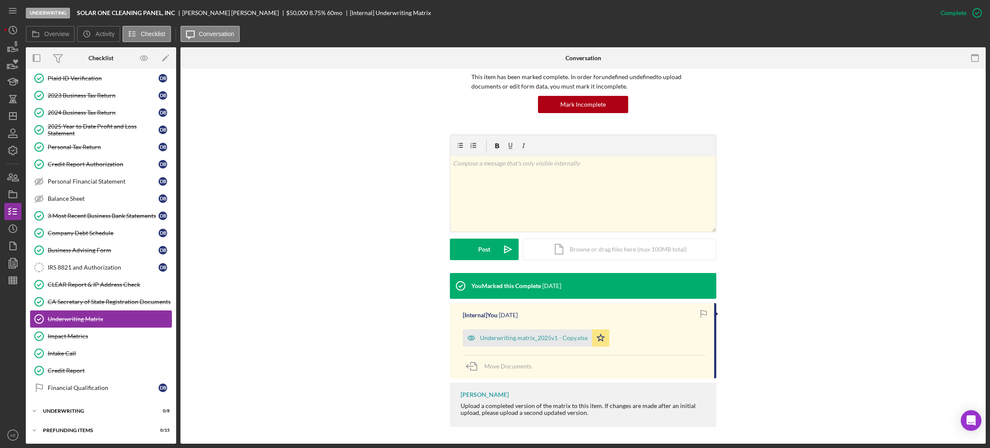
click at [116, 324] on link "Underwriting Matrix Underwriting Matrix" at bounding box center [101, 318] width 142 height 17
click at [114, 329] on link "Impact Metrics Impact Metrics" at bounding box center [101, 336] width 142 height 17
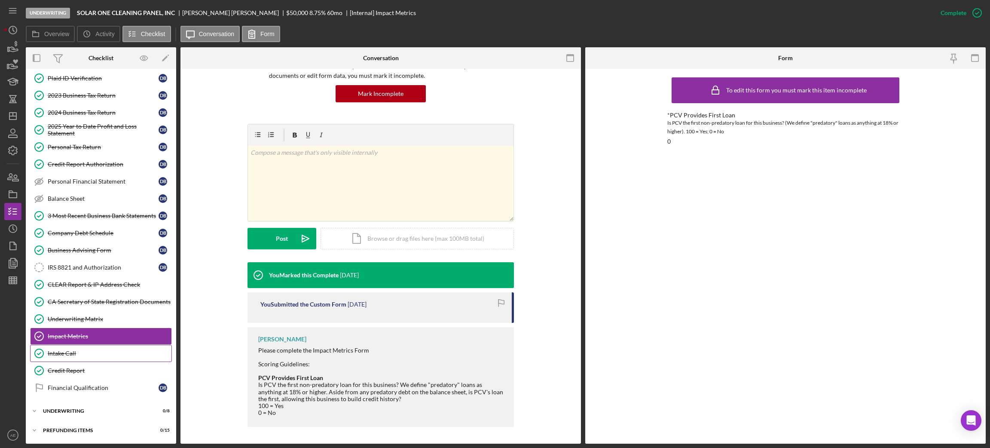
click at [103, 348] on link "Intake Call Intake Call" at bounding box center [101, 353] width 142 height 17
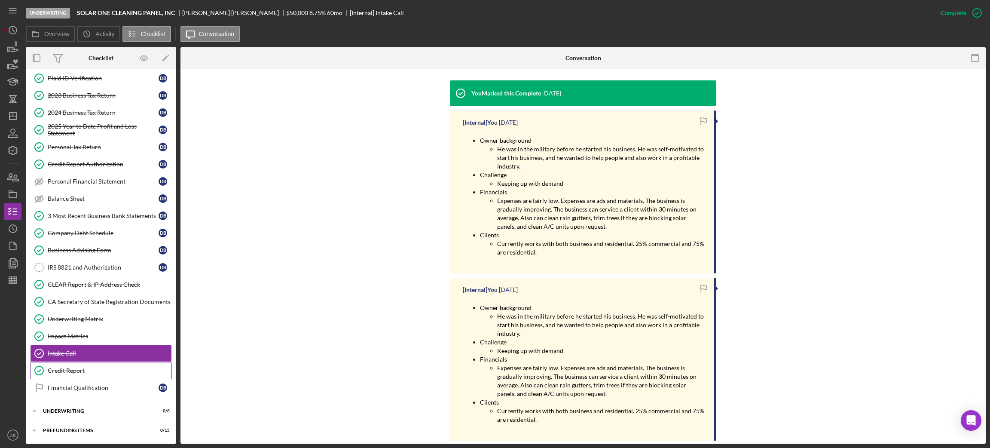
click at [68, 368] on div "Credit Report" at bounding box center [110, 370] width 124 height 7
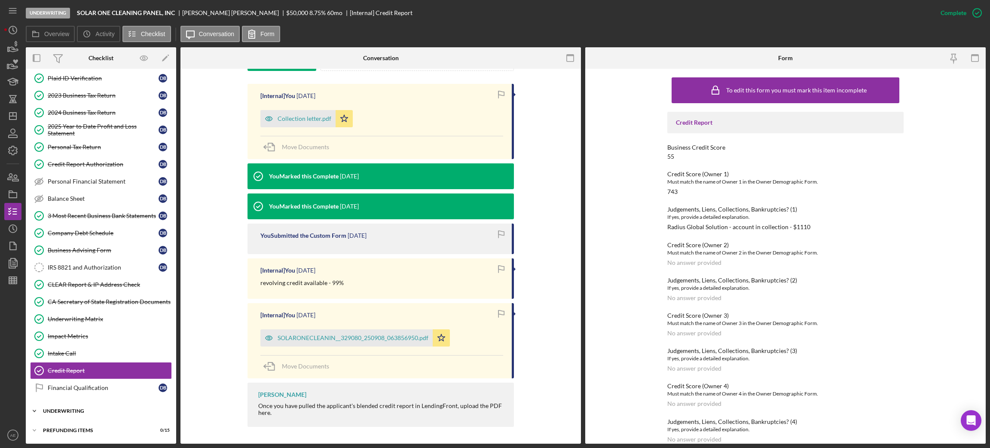
drag, startPoint x: 113, startPoint y: 413, endPoint x: 117, endPoint y: 401, distance: 13.7
click at [112, 413] on div "Underwriting" at bounding box center [95, 410] width 105 height 5
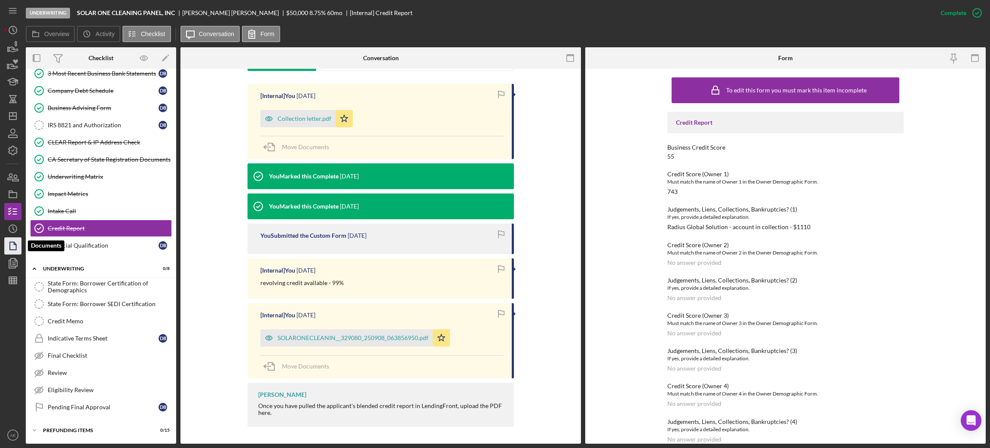
click at [12, 242] on icon "button" at bounding box center [12, 245] width 21 height 21
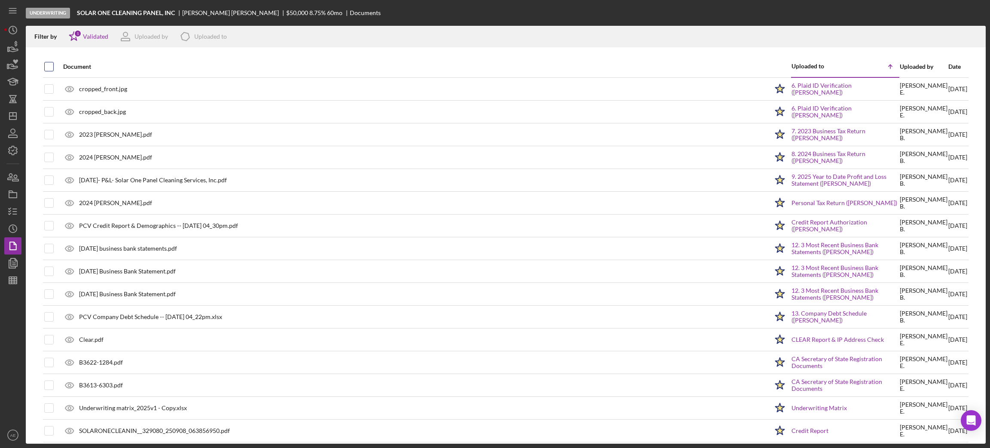
click at [50, 67] on input "checkbox" at bounding box center [49, 66] width 9 height 9
checkbox input "true"
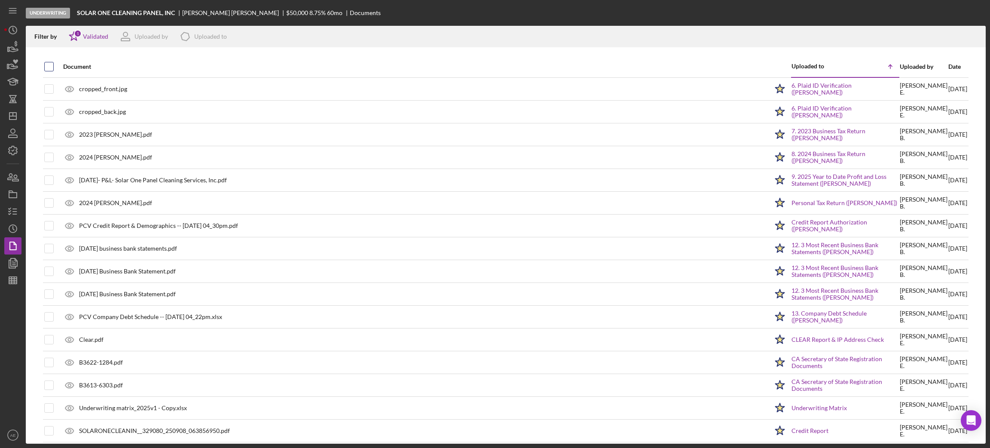
checkbox input "true"
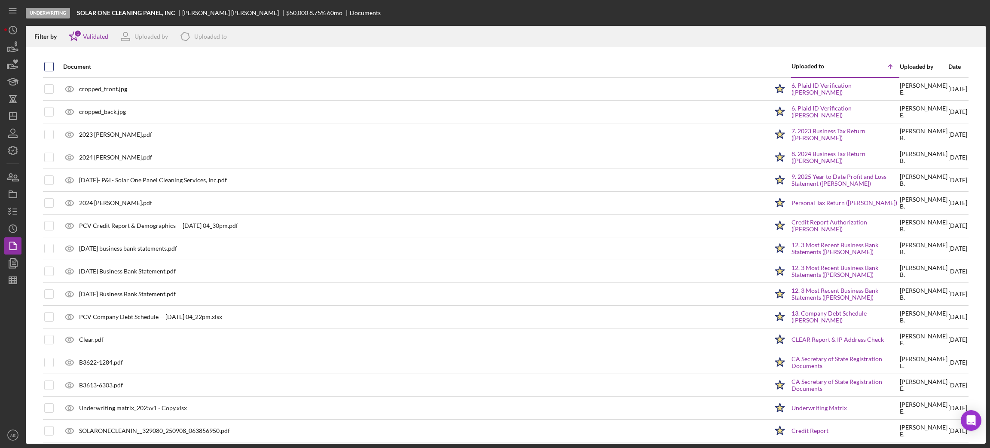
checkbox input "true"
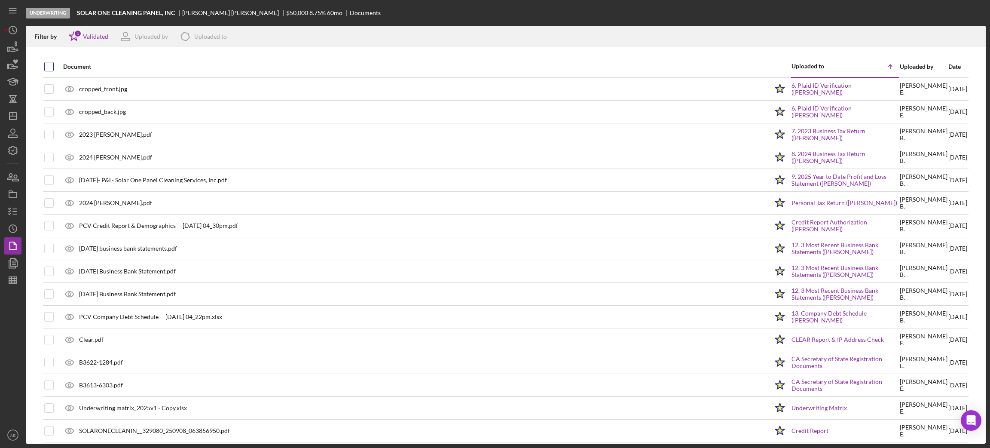
checkbox input "true"
click at [972, 29] on icon "Icon/Download" at bounding box center [975, 36] width 19 height 19
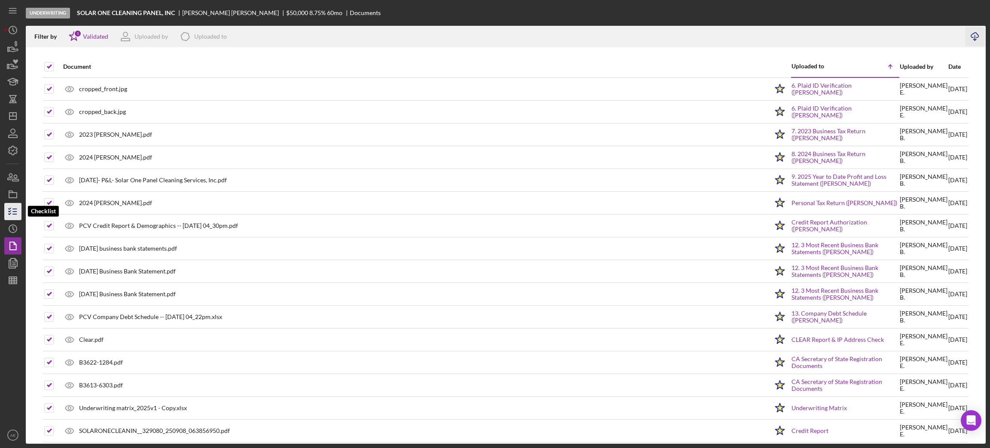
click at [9, 210] on icon "button" at bounding box center [12, 211] width 21 height 21
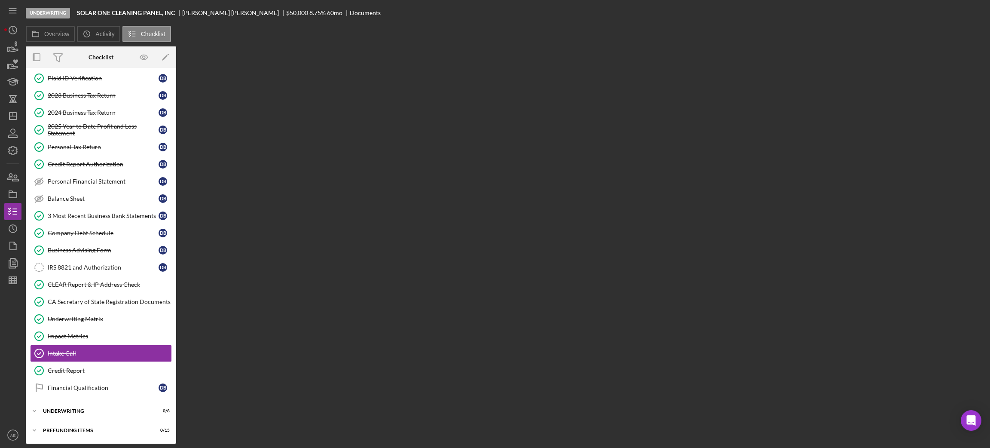
scroll to position [60, 0]
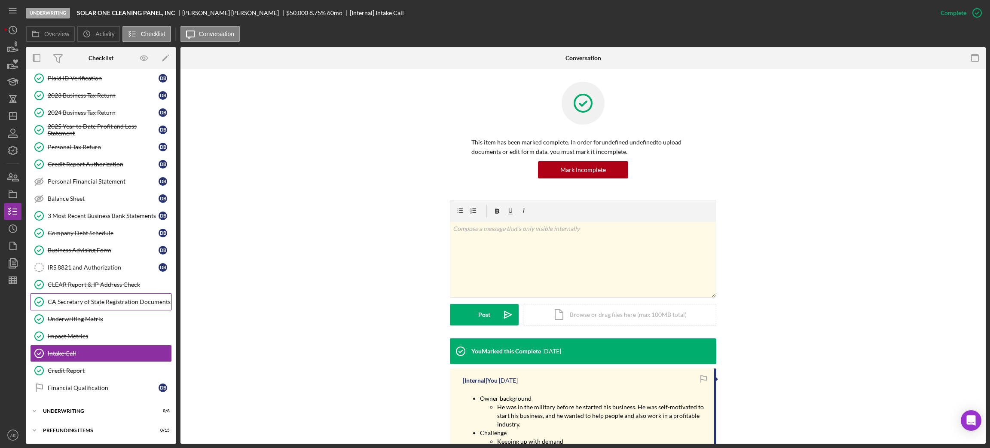
click at [101, 303] on div "CA Secretary of State Registration Documents" at bounding box center [110, 301] width 124 height 7
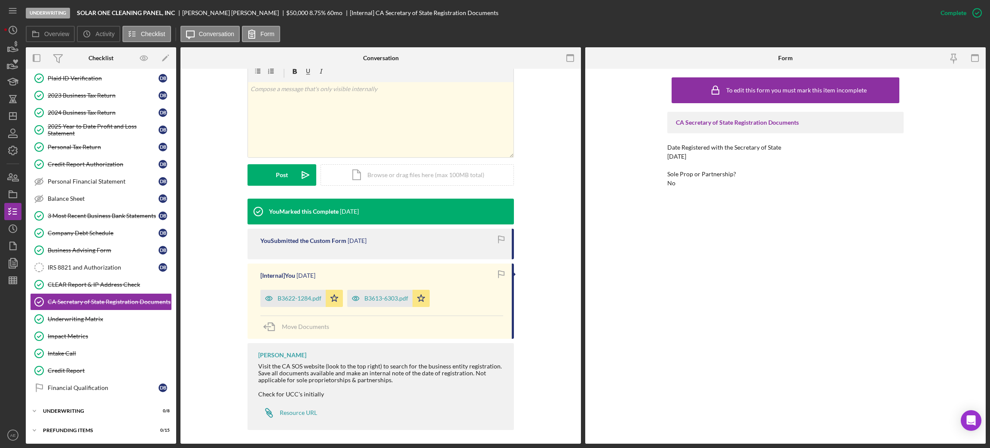
scroll to position [143, 0]
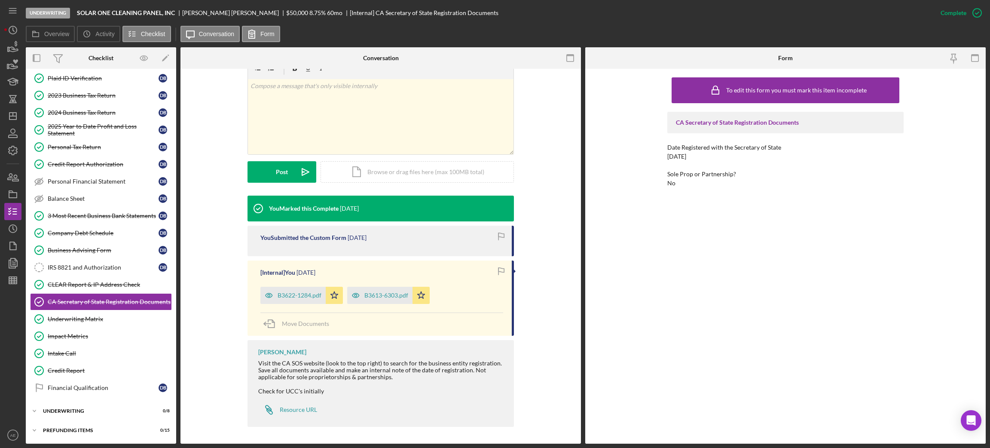
drag, startPoint x: 704, startPoint y: 157, endPoint x: 661, endPoint y: 157, distance: 43.4
click at [661, 157] on div "To edit this form you must mark this item incomplete CA Secretary of State Regi…" at bounding box center [785, 256] width 401 height 375
drag, startPoint x: 91, startPoint y: 289, endPoint x: 97, endPoint y: 290, distance: 6.5
click at [91, 289] on link "CLEAR Report & IP Address Check CLEAR Report & IP Address Check" at bounding box center [101, 284] width 142 height 17
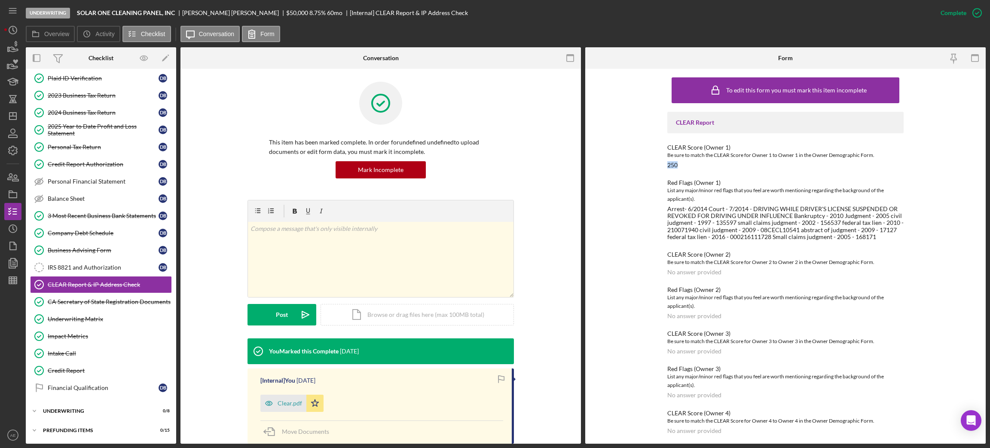
drag, startPoint x: 665, startPoint y: 162, endPoint x: 777, endPoint y: 172, distance: 112.6
click at [695, 162] on div "To edit this form you must mark this item incomplete CLEAR Report CLEAR Score (…" at bounding box center [785, 256] width 401 height 375
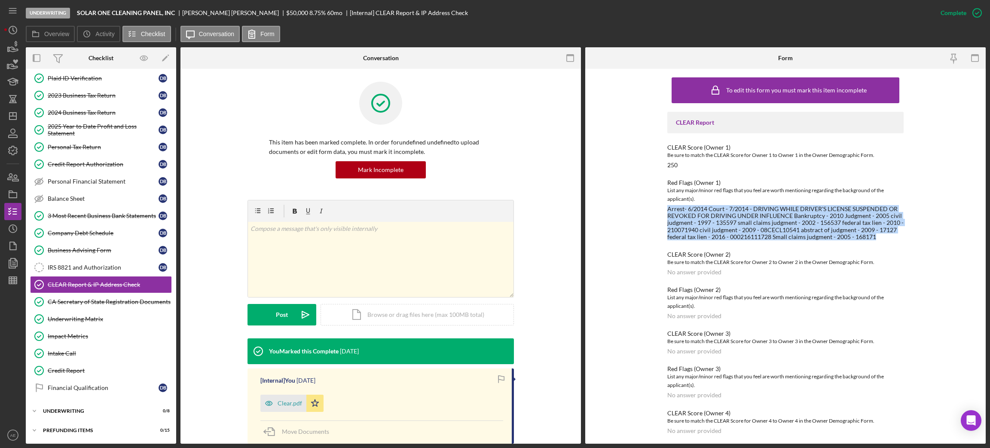
drag, startPoint x: 664, startPoint y: 208, endPoint x: 884, endPoint y: 236, distance: 222.2
click at [884, 236] on div "To edit this form you must mark this item incomplete CLEAR Report CLEAR Score (…" at bounding box center [785, 256] width 401 height 375
drag, startPoint x: 89, startPoint y: 354, endPoint x: 101, endPoint y: 355, distance: 13.0
click at [89, 354] on div "Intake Call" at bounding box center [110, 353] width 124 height 7
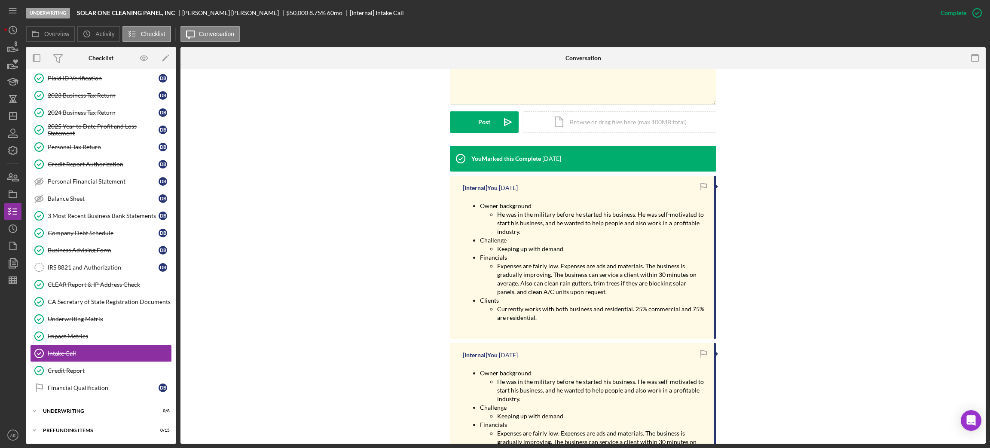
scroll to position [193, 0]
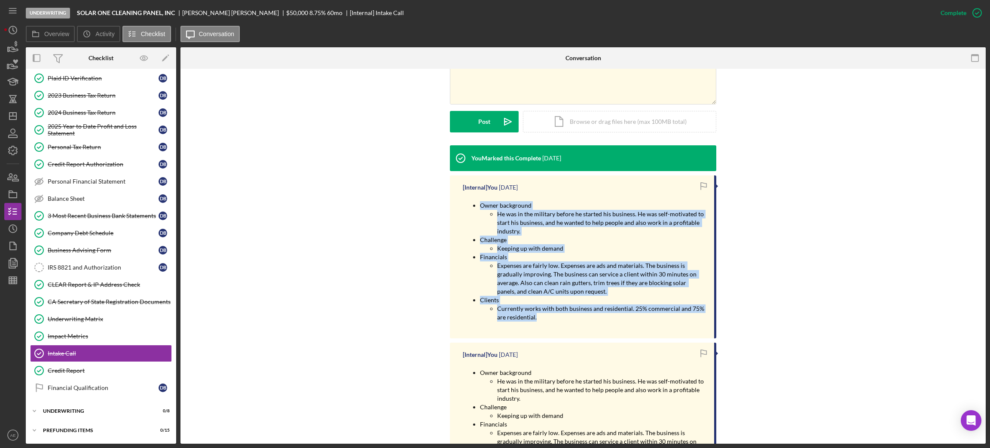
drag, startPoint x: 469, startPoint y: 210, endPoint x: 579, endPoint y: 325, distance: 159.3
click at [579, 322] on ul "Owner background He was in the military before he started his business. He was …" at bounding box center [584, 261] width 243 height 120
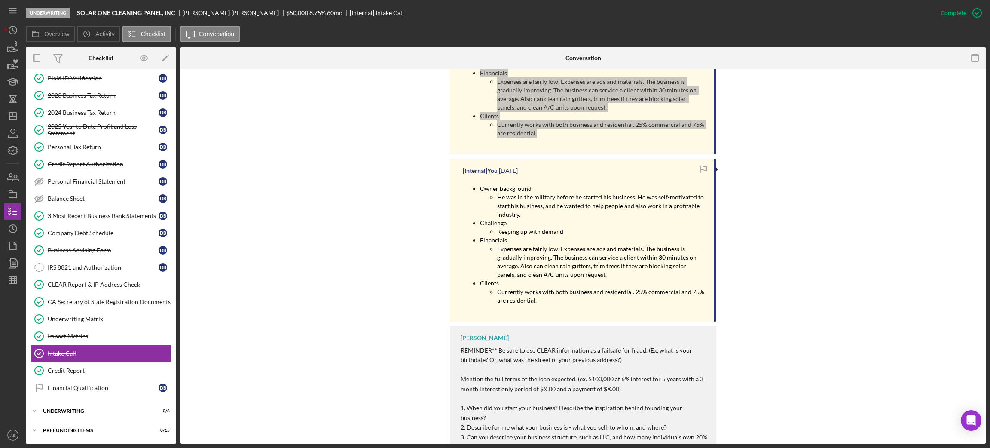
scroll to position [386, 0]
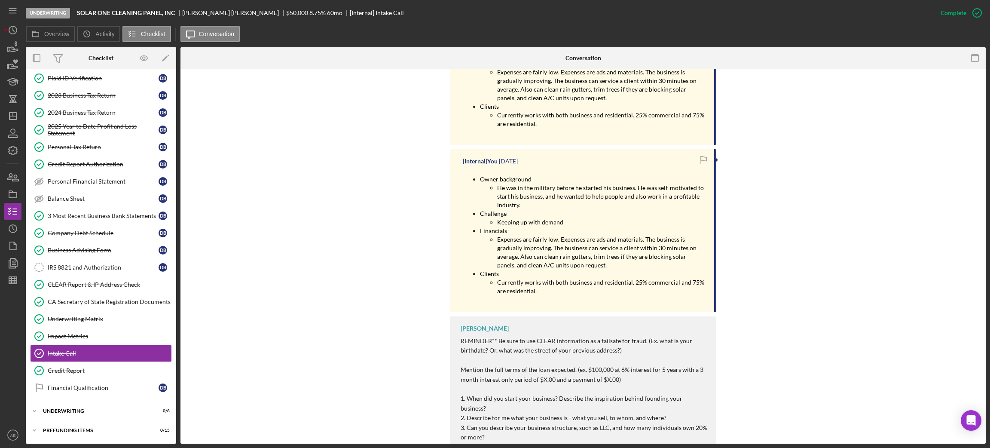
click at [498, 226] on span "Keeping up with demand" at bounding box center [530, 221] width 66 height 7
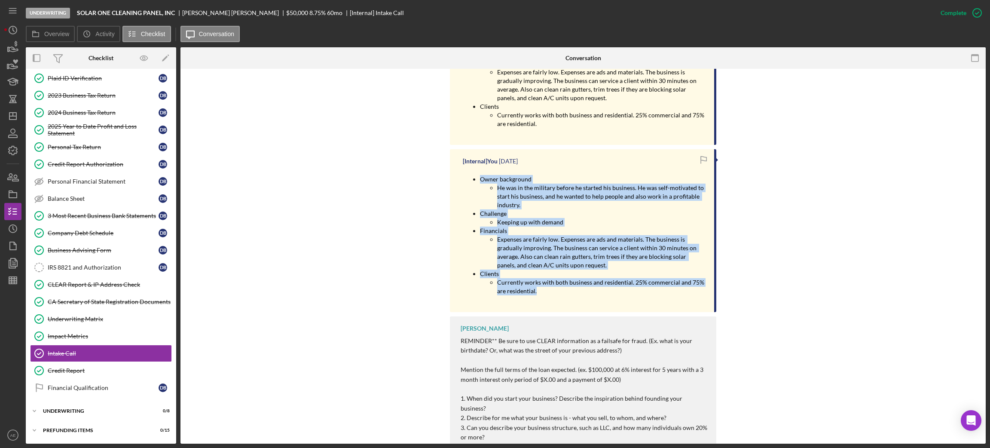
drag, startPoint x: 476, startPoint y: 183, endPoint x: 585, endPoint y: 304, distance: 162.6
click at [585, 295] on ul "Owner background He was in the military before he started his business. He was …" at bounding box center [584, 235] width 243 height 120
click at [600, 254] on span "Expenses are fairly low. Expenses are ads and materials. The business is gradua…" at bounding box center [597, 252] width 201 height 33
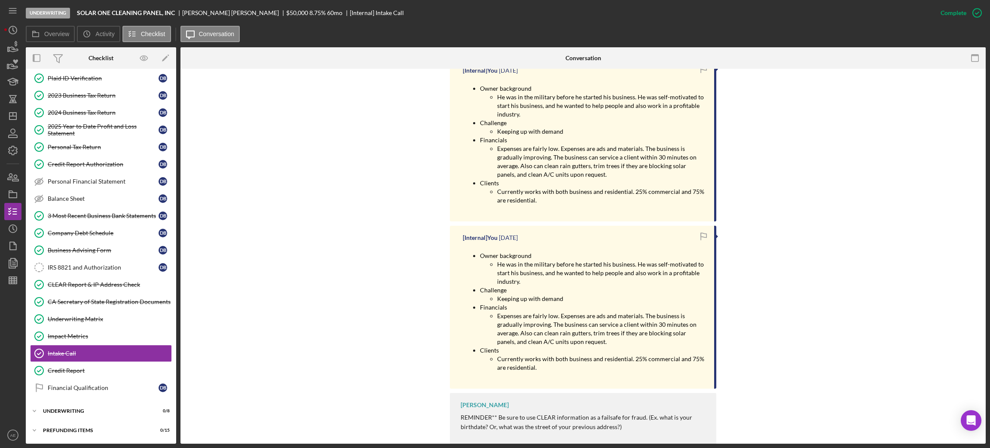
scroll to position [193, 0]
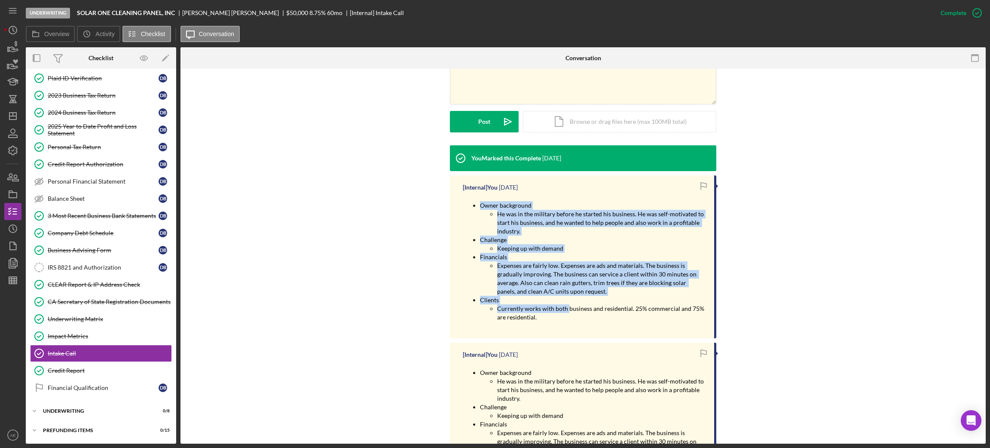
drag, startPoint x: 462, startPoint y: 201, endPoint x: 567, endPoint y: 317, distance: 155.8
click at [567, 317] on ul "Owner background He was in the military before he started his business. He was …" at bounding box center [584, 261] width 243 height 120
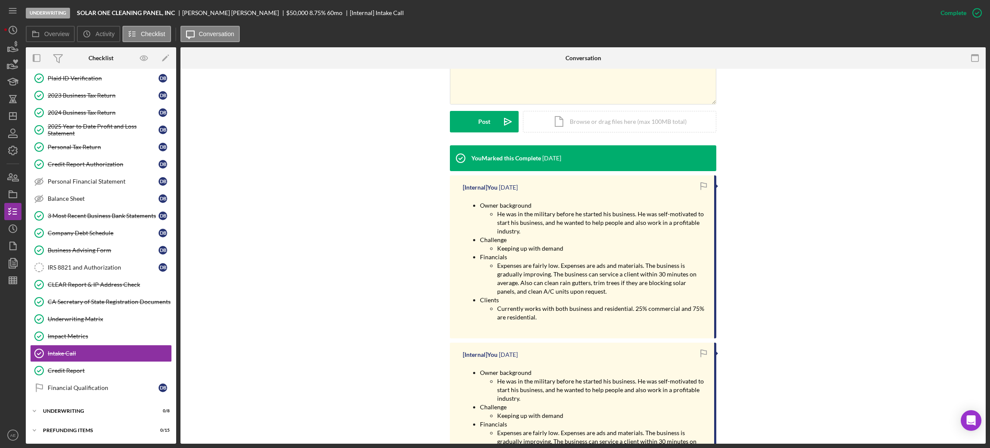
drag, startPoint x: 553, startPoint y: 347, endPoint x: 545, endPoint y: 345, distance: 8.0
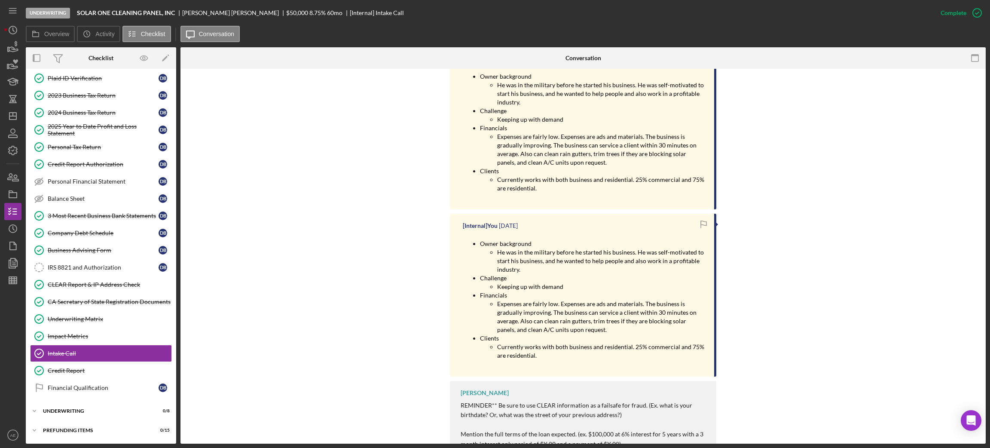
scroll to position [258, 0]
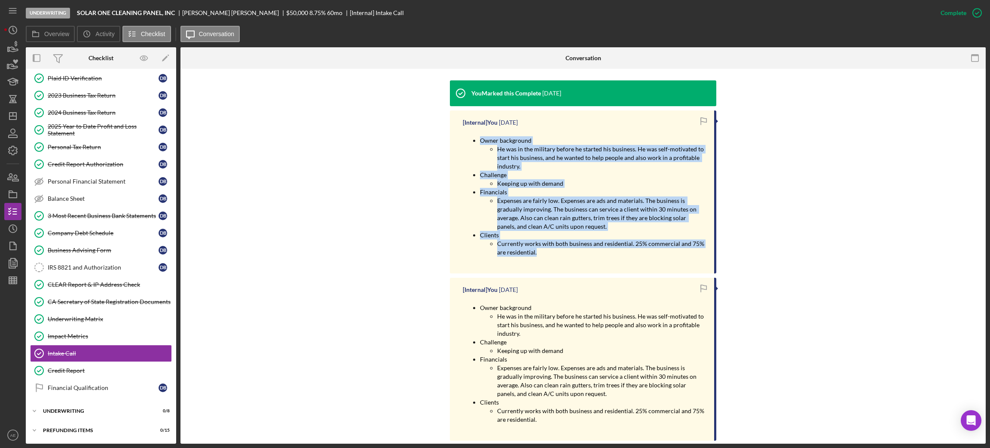
drag, startPoint x: 469, startPoint y: 141, endPoint x: 569, endPoint y: 263, distance: 157.8
click at [569, 257] on ul "Owner background He was in the military before he started his business. He was …" at bounding box center [584, 196] width 243 height 120
drag, startPoint x: 90, startPoint y: 331, endPoint x: 179, endPoint y: 343, distance: 90.1
click at [90, 331] on link "Impact Metrics Impact Metrics" at bounding box center [101, 336] width 142 height 17
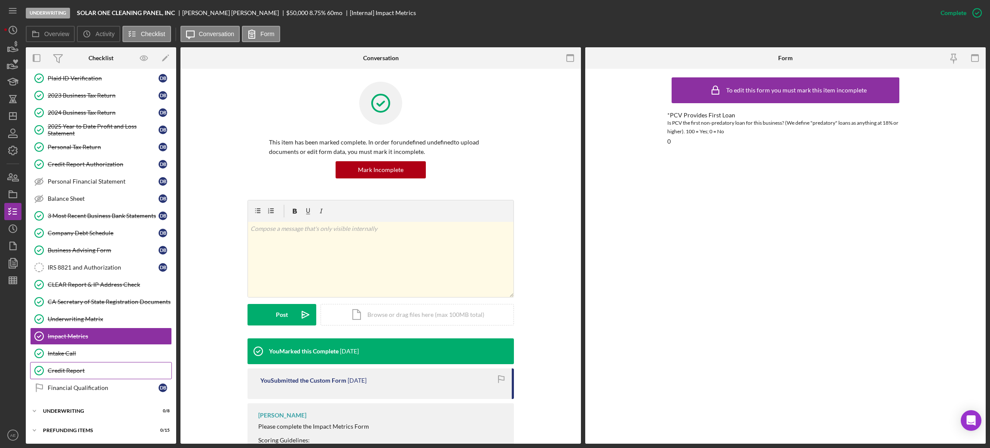
click at [93, 374] on div "Credit Report" at bounding box center [110, 370] width 124 height 7
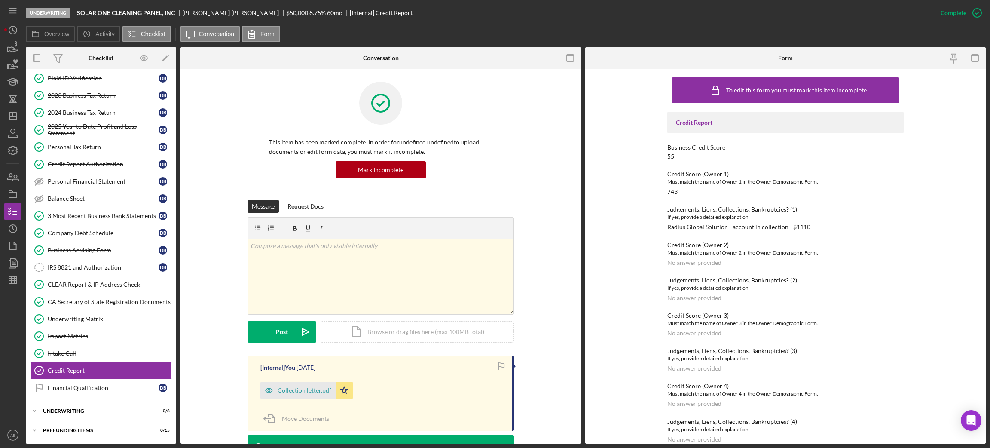
drag, startPoint x: 667, startPoint y: 161, endPoint x: 678, endPoint y: 159, distance: 10.9
click at [678, 159] on div "Credit Report Business Credit Score 55 Credit Score (Owner 1) Must match the na…" at bounding box center [786, 312] width 236 height 401
drag, startPoint x: 665, startPoint y: 190, endPoint x: 685, endPoint y: 190, distance: 20.6
click at [685, 190] on div "To edit this form you must mark this item incomplete Credit Report Business Cre…" at bounding box center [785, 256] width 401 height 375
drag, startPoint x: 659, startPoint y: 229, endPoint x: 959, endPoint y: 247, distance: 299.7
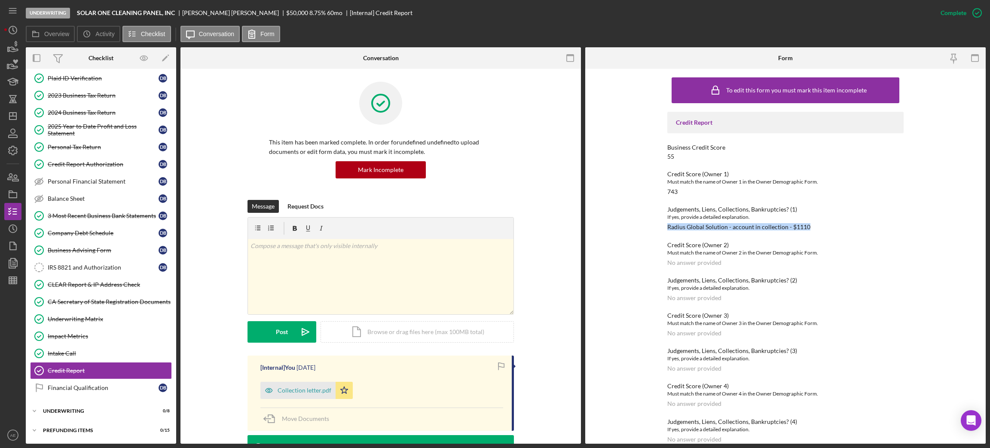
click at [862, 230] on div "To edit this form you must mark this item incomplete Credit Report Business Cre…" at bounding box center [785, 256] width 401 height 375
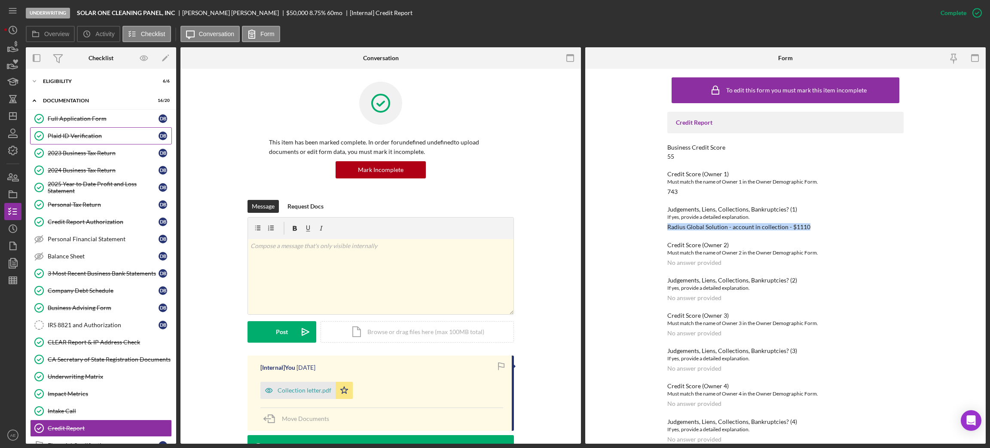
click at [77, 134] on div "Plaid ID Verification" at bounding box center [103, 135] width 111 height 7
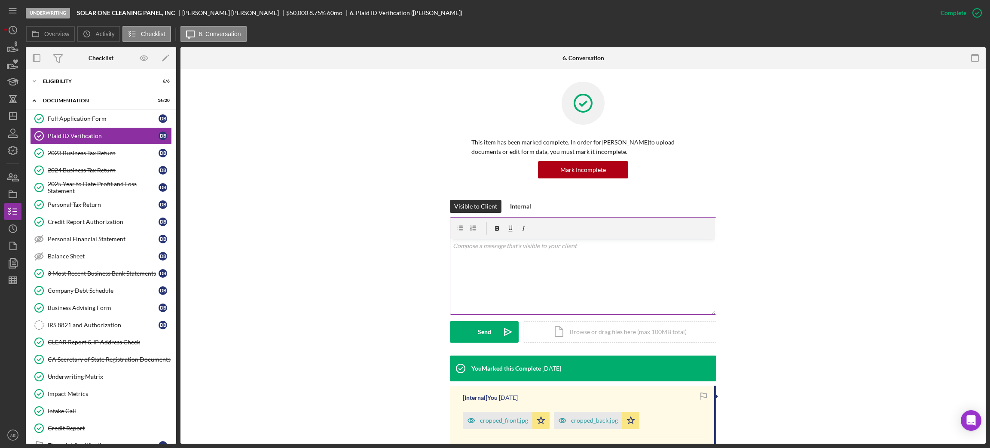
scroll to position [193, 0]
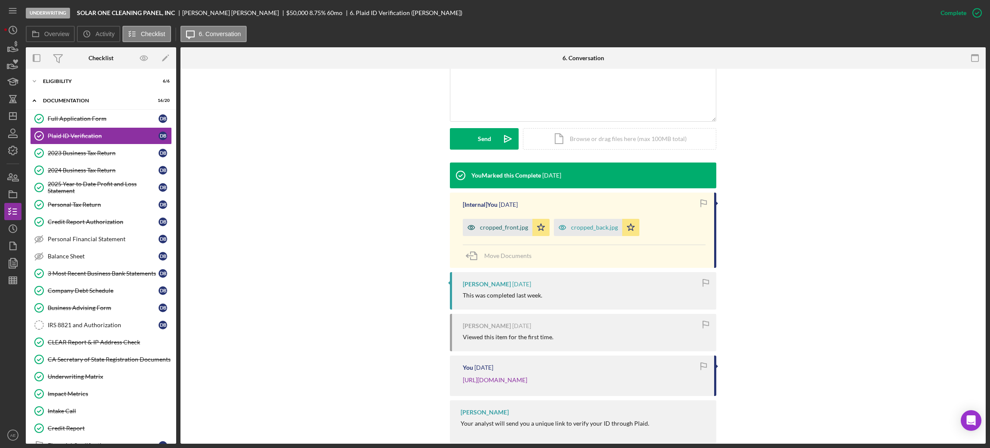
click at [507, 223] on div "cropped_front.jpg" at bounding box center [498, 227] width 70 height 17
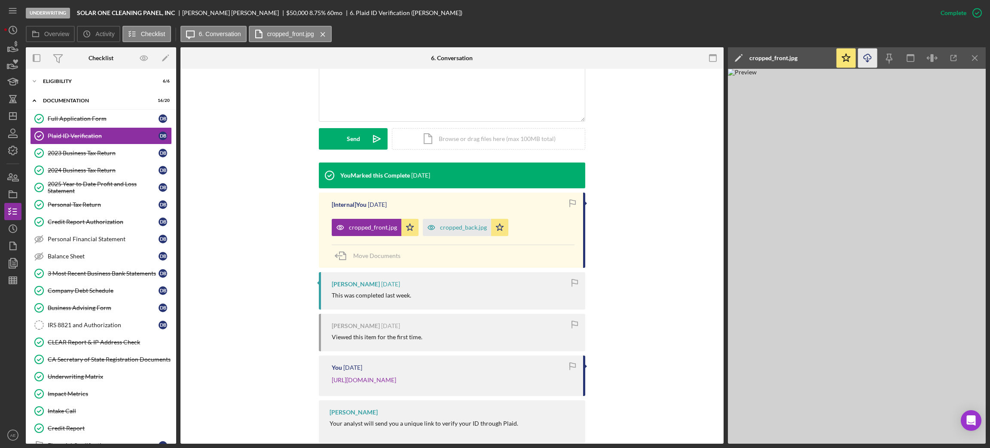
click at [872, 55] on icon "Icon/Download" at bounding box center [867, 58] width 19 height 19
drag, startPoint x: 443, startPoint y: 224, endPoint x: 458, endPoint y: 221, distance: 15.9
click at [443, 224] on div "cropped_back.jpg" at bounding box center [463, 227] width 47 height 7
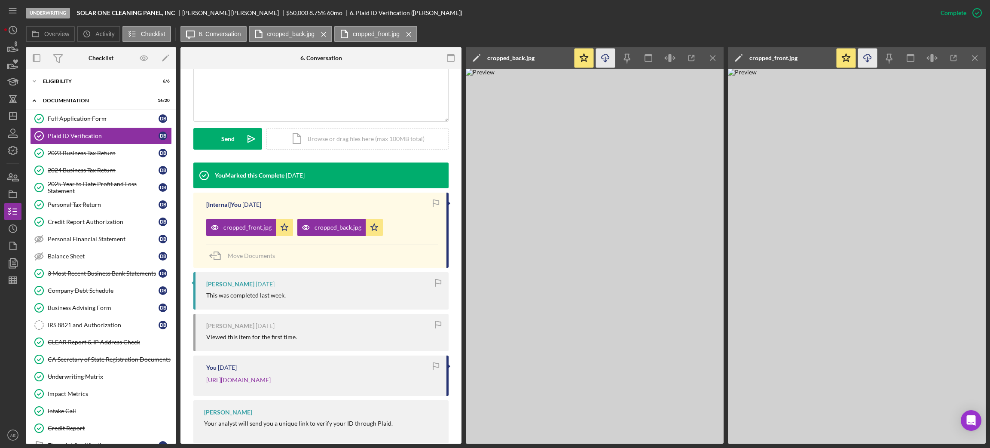
click at [609, 62] on icon "Icon/Download" at bounding box center [605, 58] width 19 height 19
click at [86, 124] on link "Full Application Form Full Application Form D B" at bounding box center [101, 118] width 142 height 17
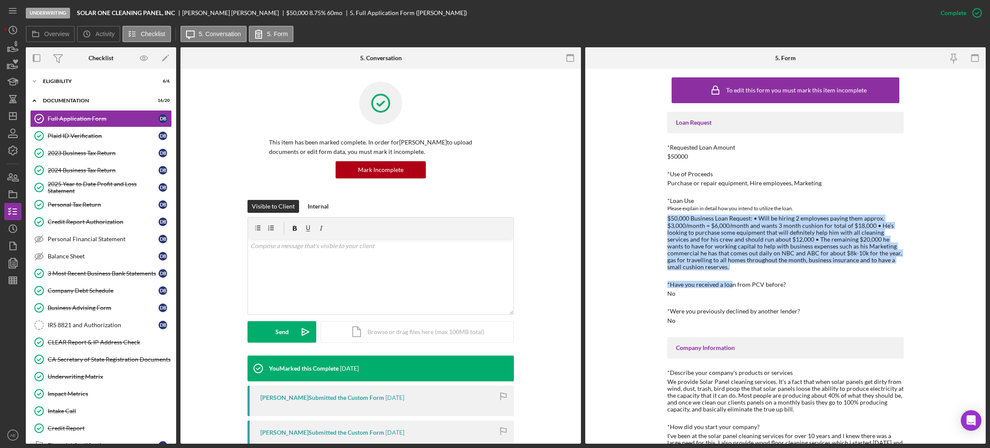
drag, startPoint x: 658, startPoint y: 218, endPoint x: 729, endPoint y: 272, distance: 89.0
click at [729, 272] on div "To edit this form you must mark this item incomplete Loan Request *Requested Lo…" at bounding box center [785, 256] width 401 height 375
click at [727, 268] on div "$50,000 Business Loan Request: • Will be hiring 2 employees paying them approx.…" at bounding box center [786, 242] width 236 height 55
drag, startPoint x: 700, startPoint y: 272, endPoint x: 664, endPoint y: 216, distance: 66.2
click at [664, 216] on div "To edit this form you must mark this item incomplete Loan Request *Requested Lo…" at bounding box center [785, 256] width 401 height 375
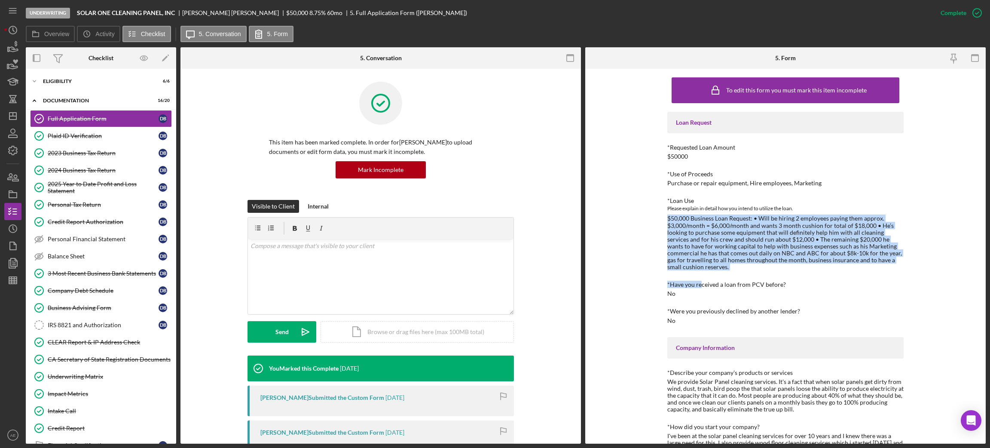
click at [671, 229] on div "$50,000 Business Loan Request: • Will be hiring 2 employees paying them approx.…" at bounding box center [786, 242] width 236 height 55
click at [686, 263] on div "$50,000 Business Loan Request: • Will be hiring 2 employees paying them approx.…" at bounding box center [786, 242] width 236 height 55
drag, startPoint x: 689, startPoint y: 268, endPoint x: 662, endPoint y: 218, distance: 56.4
click at [662, 218] on div "To edit this form you must mark this item incomplete Loan Request *Requested Lo…" at bounding box center [785, 256] width 401 height 375
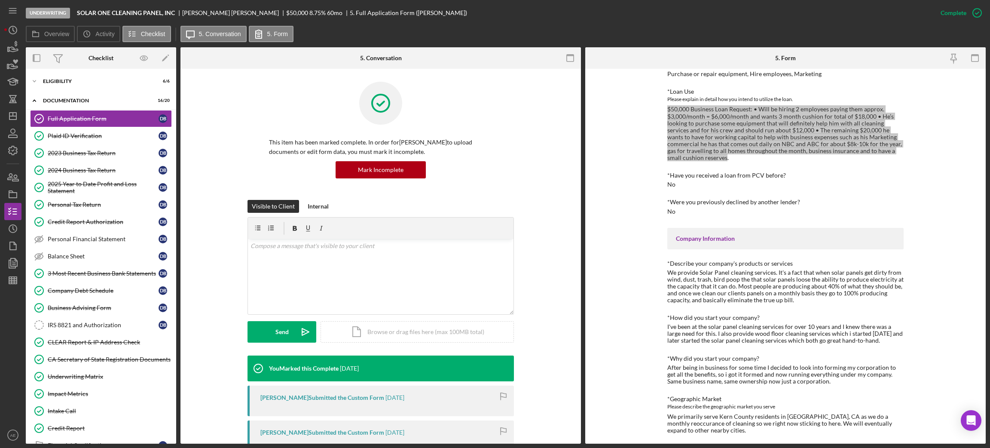
scroll to position [129, 0]
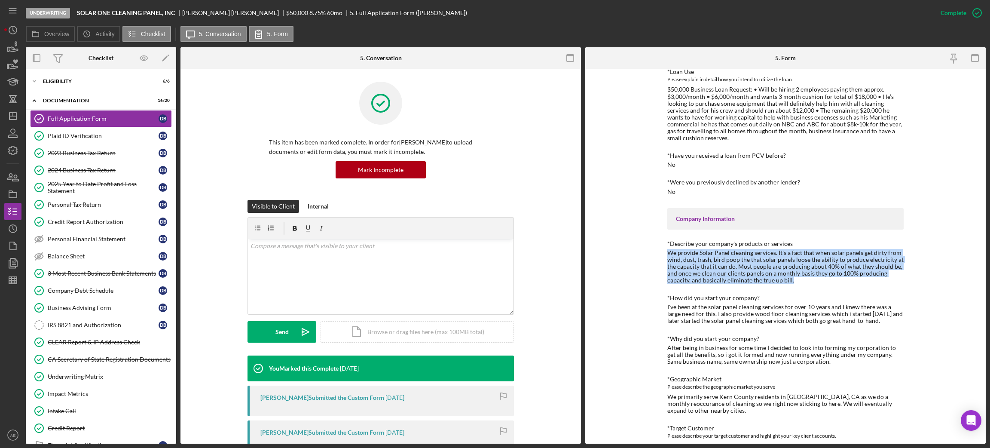
drag, startPoint x: 664, startPoint y: 252, endPoint x: 798, endPoint y: 281, distance: 137.7
click at [798, 281] on div "To edit this form you must mark this item incomplete Loan Request *Requested Lo…" at bounding box center [785, 256] width 401 height 375
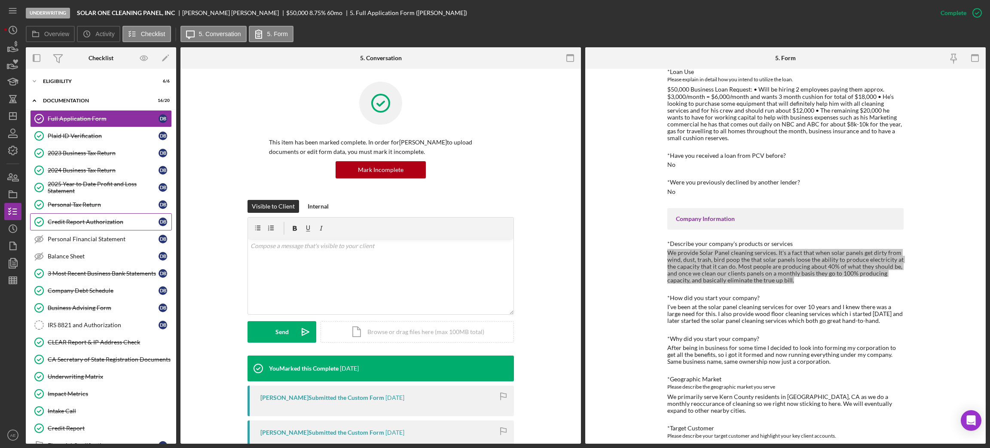
scroll to position [60, 0]
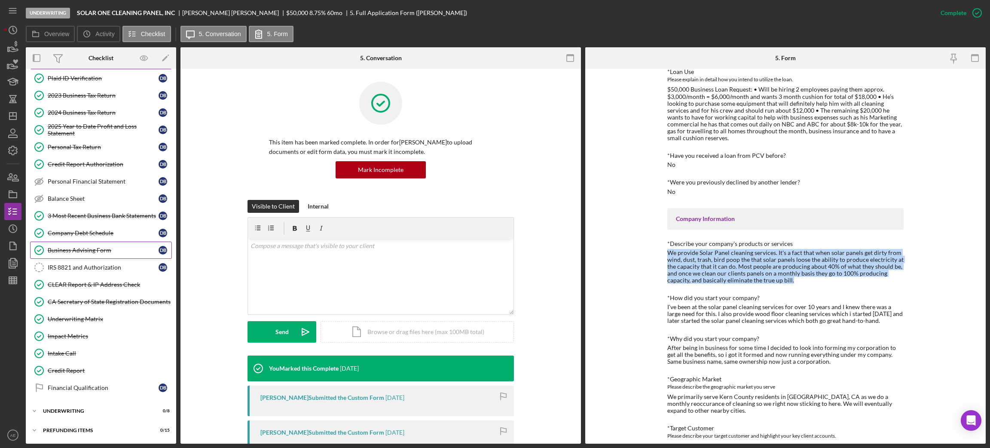
click at [97, 251] on div "Business Advising Form" at bounding box center [103, 250] width 111 height 7
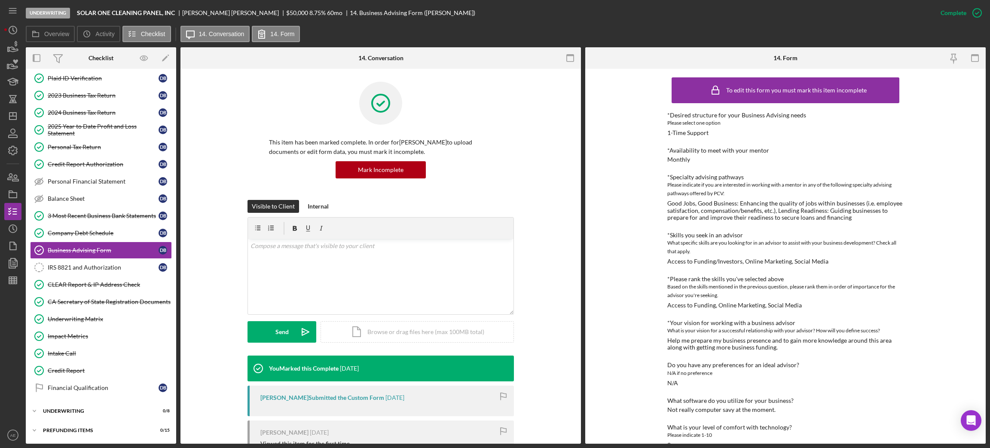
scroll to position [17, 0]
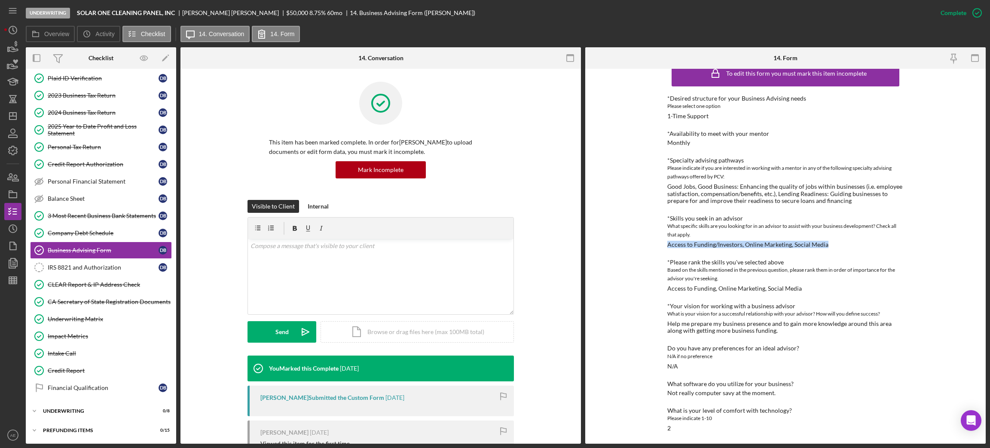
drag, startPoint x: 659, startPoint y: 244, endPoint x: 867, endPoint y: 245, distance: 207.6
click at [867, 245] on div "To edit this form you must mark this item incomplete *Desired structure for you…" at bounding box center [785, 256] width 401 height 375
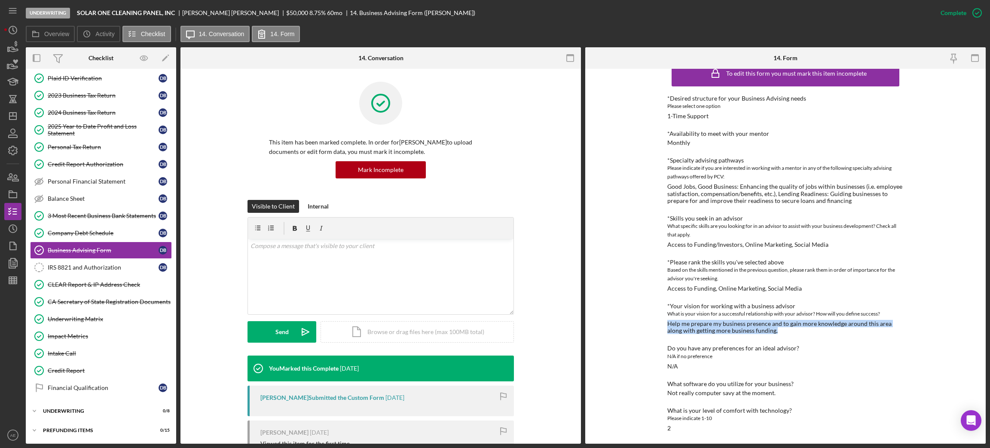
drag, startPoint x: 668, startPoint y: 324, endPoint x: 767, endPoint y: 327, distance: 99.8
click at [767, 327] on div "Help me prepare my business presence and to gain more knowledge around this are…" at bounding box center [786, 327] width 236 height 14
drag, startPoint x: 665, startPoint y: 368, endPoint x: 930, endPoint y: 368, distance: 265.6
click at [679, 367] on div "To edit this form you must mark this item incomplete *Desired structure for you…" at bounding box center [785, 256] width 401 height 375
drag, startPoint x: 667, startPoint y: 394, endPoint x: 805, endPoint y: 393, distance: 138.8
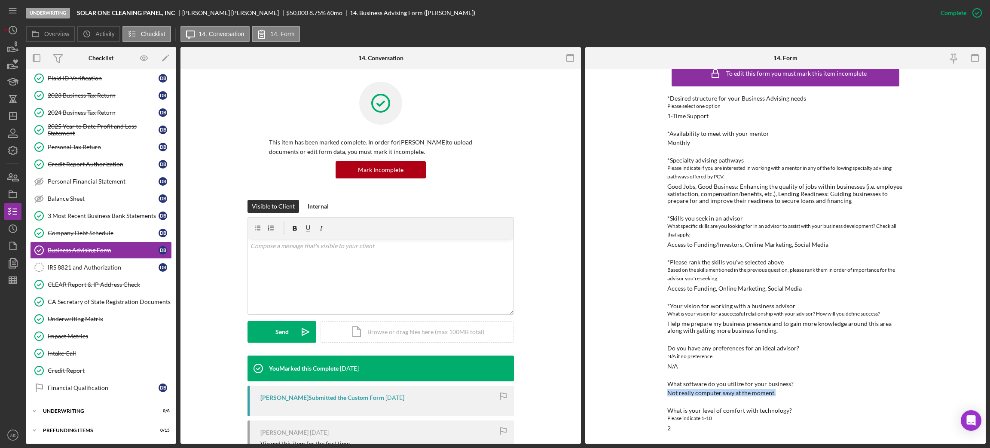
click at [805, 393] on div "What software do you utilize for your business? Not really computer savy at the…" at bounding box center [786, 388] width 236 height 16
click at [12, 148] on icon "button" at bounding box center [12, 150] width 21 height 21
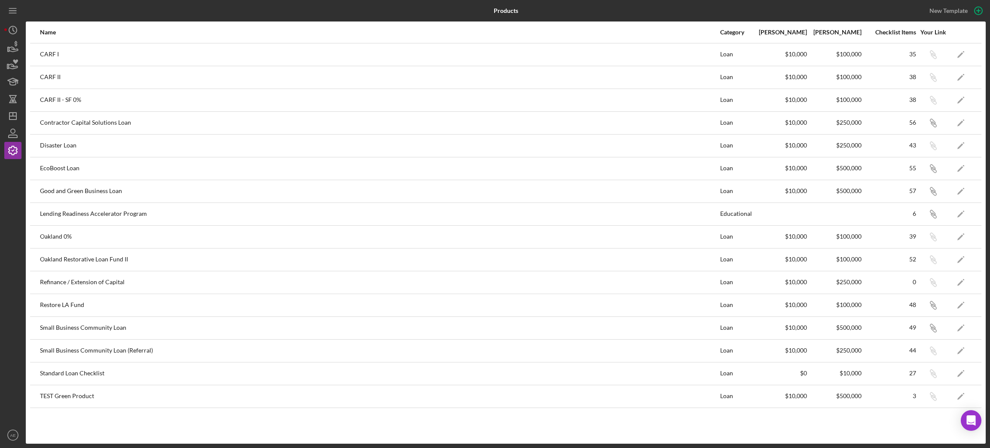
click at [168, 429] on div "Name Category Min Amount Max Amount Checklist Items Your Link CARF I Loan $10,0…" at bounding box center [506, 232] width 960 height 422
click at [963, 309] on icon "Icon/Edit" at bounding box center [961, 304] width 19 height 19
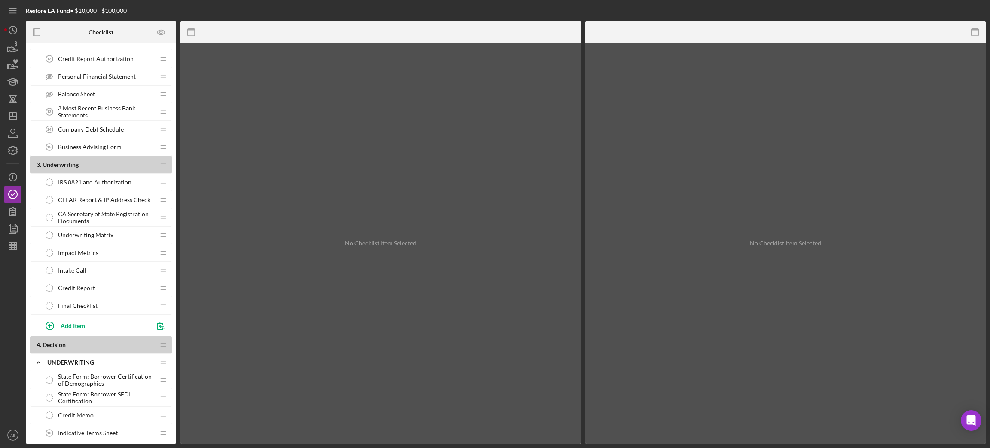
scroll to position [322, 0]
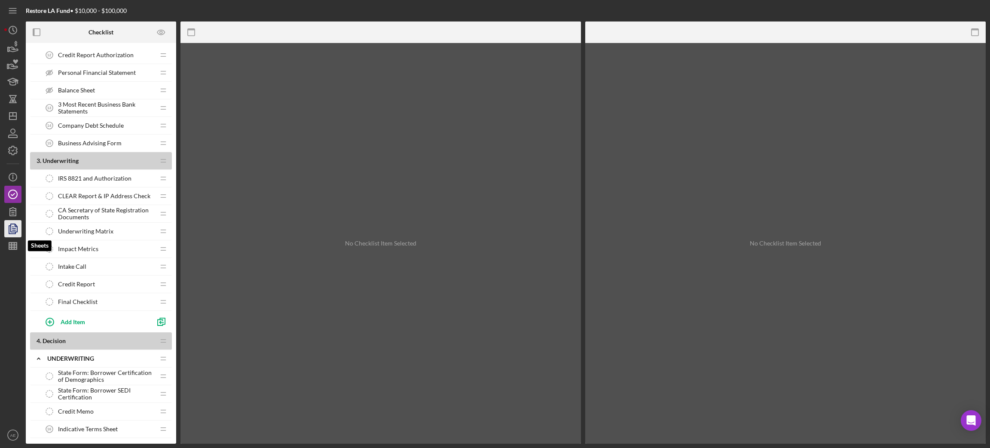
click at [14, 226] on icon "button" at bounding box center [12, 228] width 21 height 21
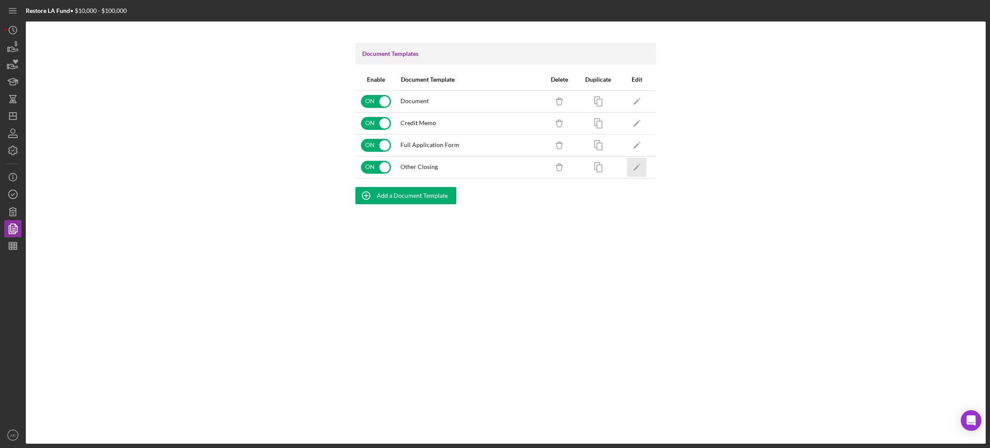
click at [628, 168] on icon "Icon/Edit" at bounding box center [637, 166] width 19 height 19
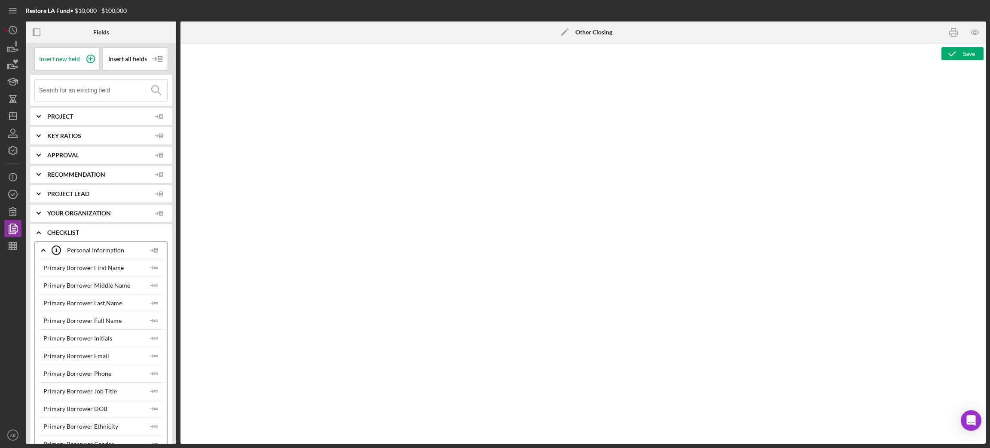
type textarea "<h1 style="text-align: center;">Full Application Form</h1> <h2 style="text-alig…"
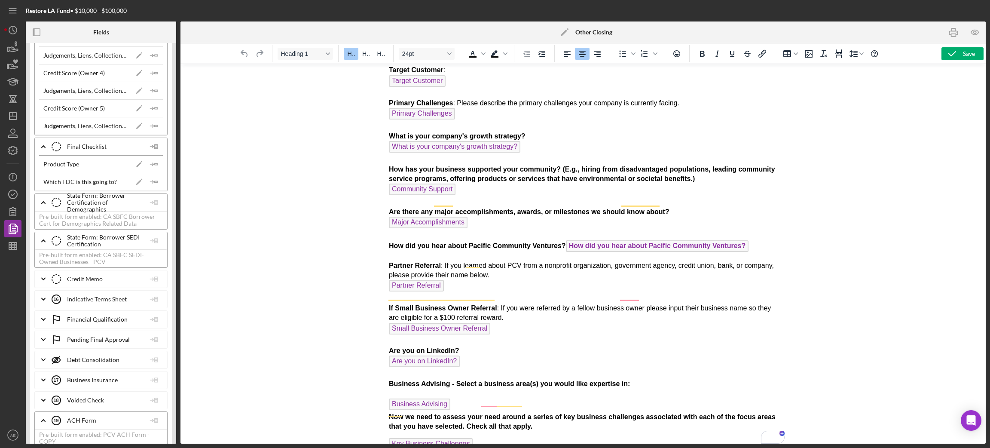
scroll to position [4618, 0]
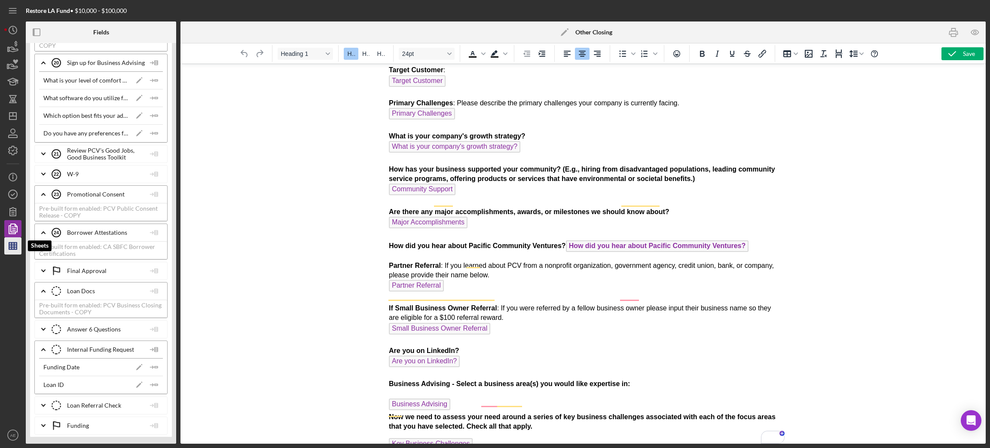
click at [15, 246] on icon "button" at bounding box center [12, 245] width 21 height 21
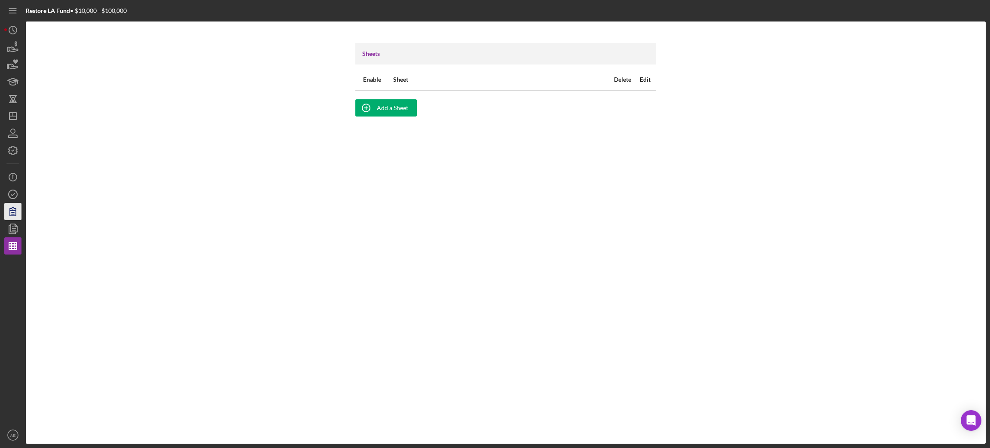
click at [14, 218] on icon "button" at bounding box center [12, 211] width 21 height 21
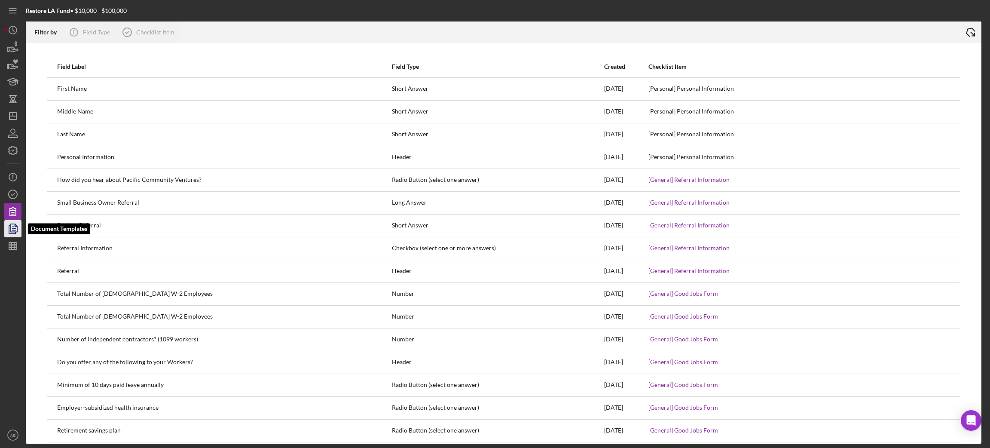
click at [16, 230] on icon "button" at bounding box center [12, 228] width 21 height 21
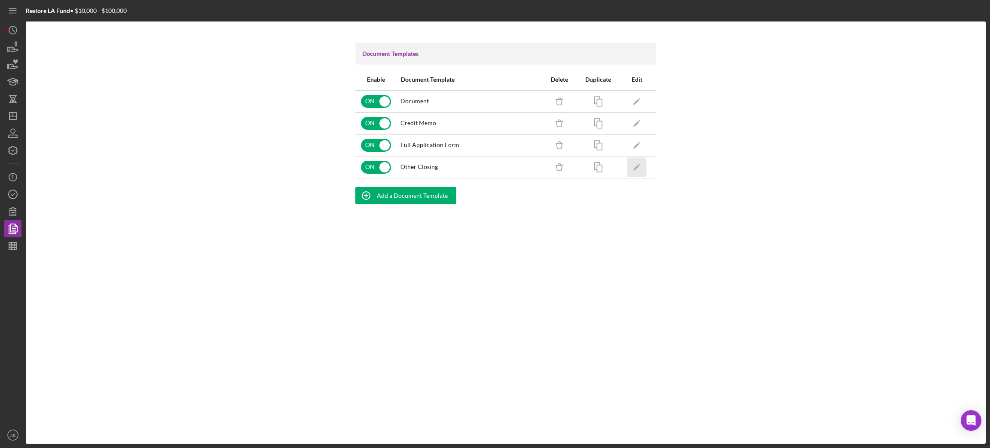
click at [633, 168] on icon "Icon/Edit" at bounding box center [637, 166] width 19 height 19
click at [635, 102] on polygon "button" at bounding box center [637, 102] width 6 height 6
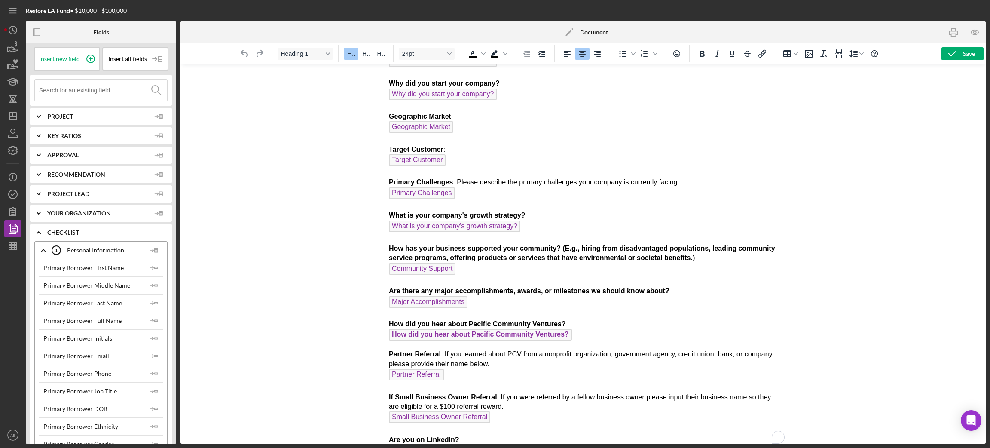
scroll to position [773, 0]
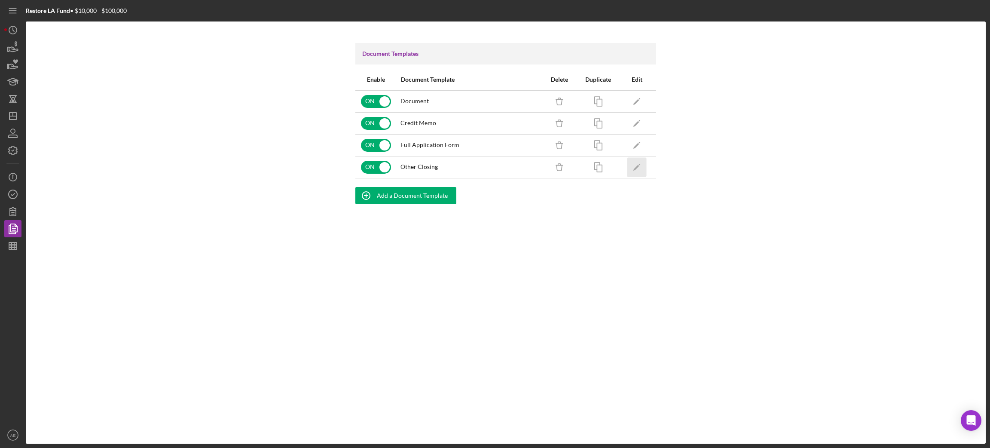
click at [634, 168] on icon "Icon/Edit" at bounding box center [637, 166] width 19 height 19
click at [628, 143] on icon "Icon/Edit" at bounding box center [637, 144] width 19 height 19
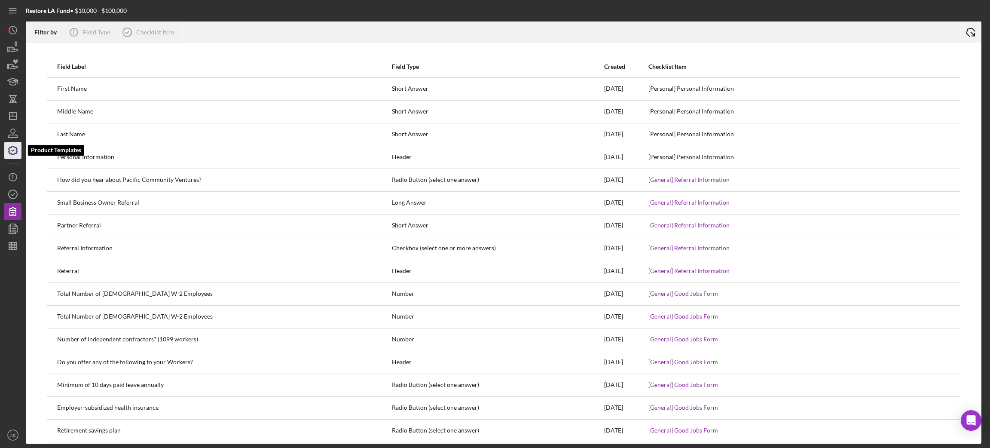
click at [16, 151] on icon "button" at bounding box center [13, 150] width 9 height 9
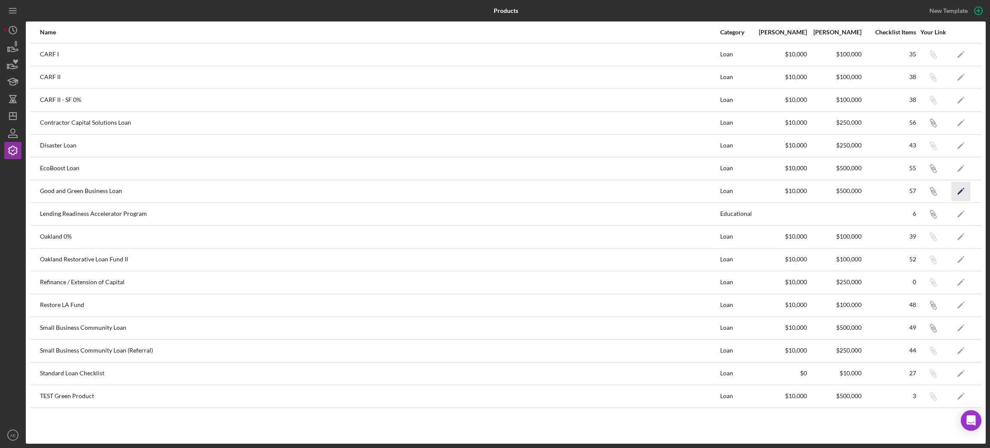
click at [958, 191] on icon "Icon/Edit" at bounding box center [961, 190] width 19 height 19
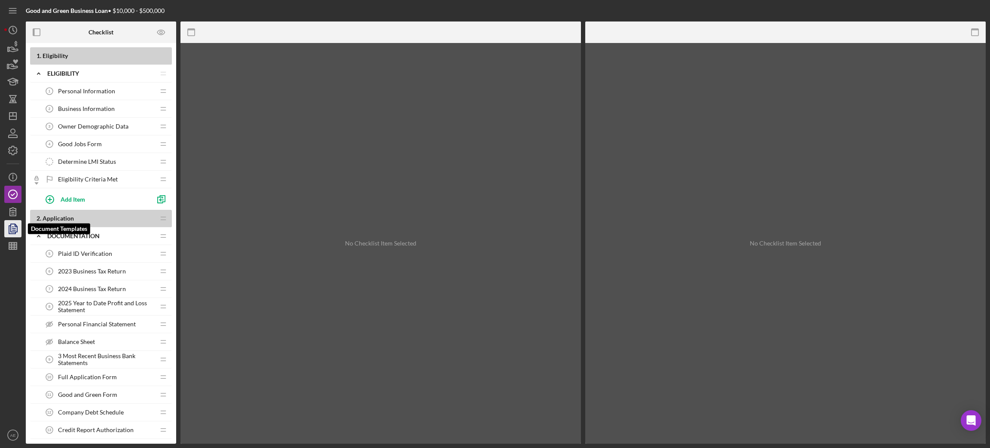
click at [6, 232] on icon "button" at bounding box center [12, 228] width 21 height 21
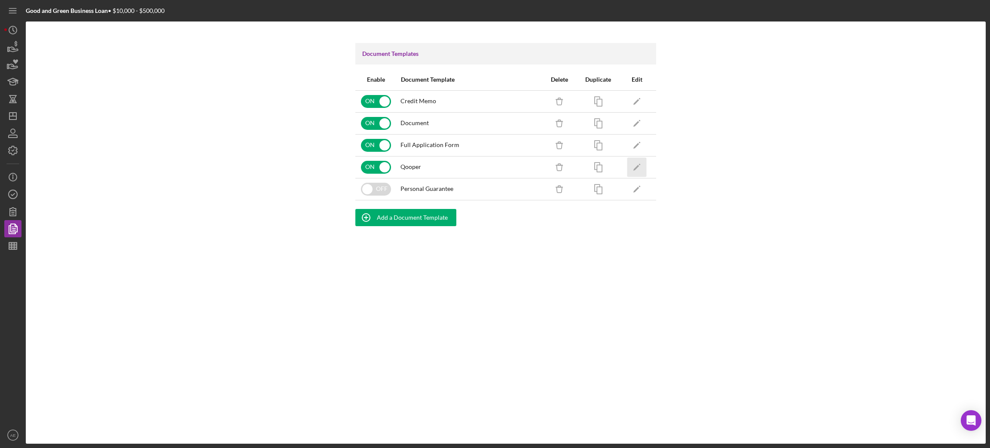
click at [635, 172] on icon "Icon/Edit" at bounding box center [637, 166] width 19 height 19
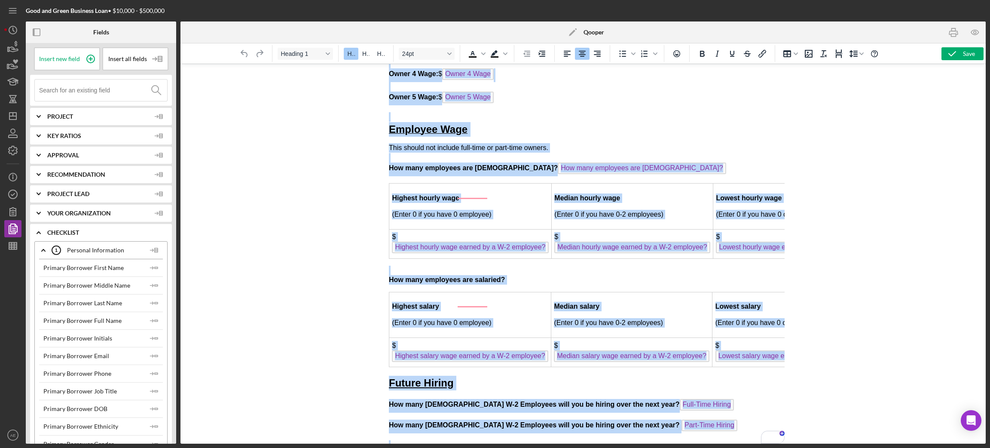
drag, startPoint x: 479, startPoint y: 77, endPoint x: 725, endPoint y: 478, distance: 470.4
click at [696, 143] on p "This should not include full-time or part-time owners. How many employees are h…" at bounding box center [583, 159] width 389 height 33
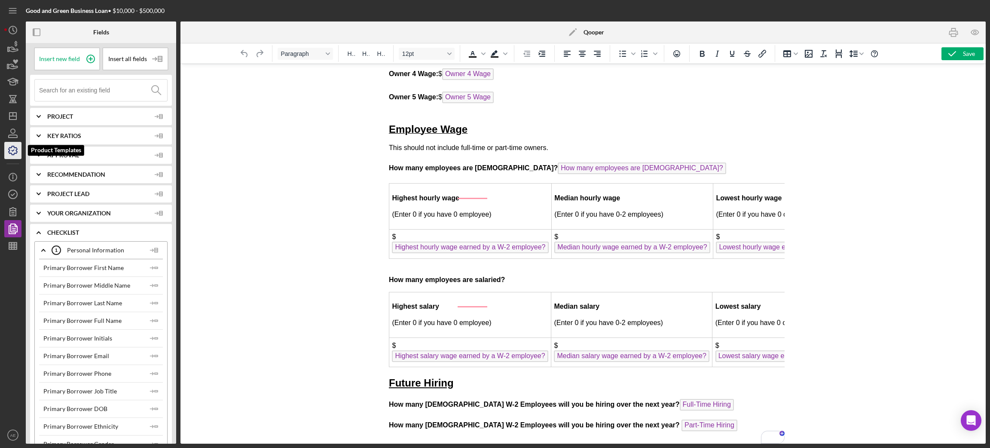
click at [12, 152] on icon "button" at bounding box center [12, 150] width 21 height 21
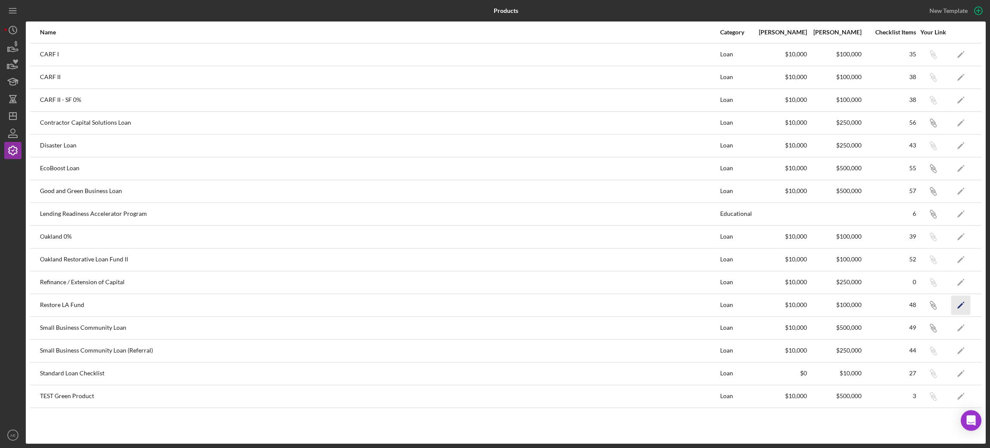
click at [959, 306] on icon "Icon/Edit" at bounding box center [961, 304] width 19 height 19
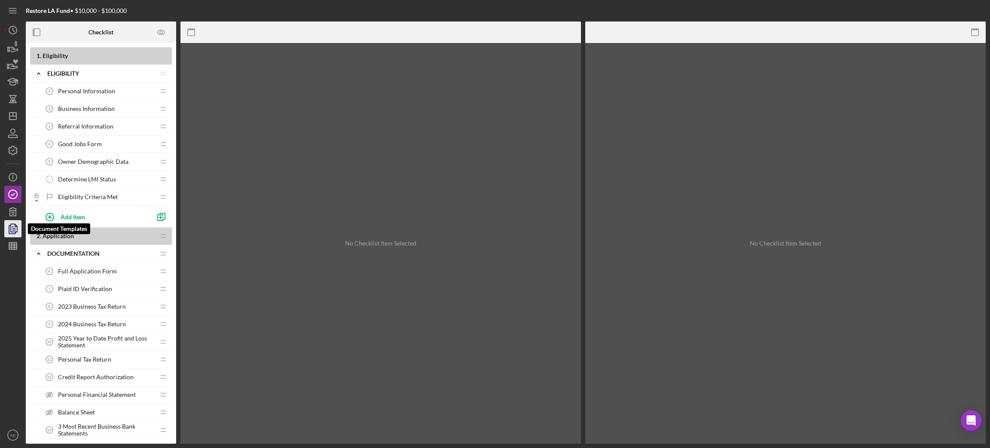
click at [14, 233] on polyline "button" at bounding box center [12, 230] width 6 height 8
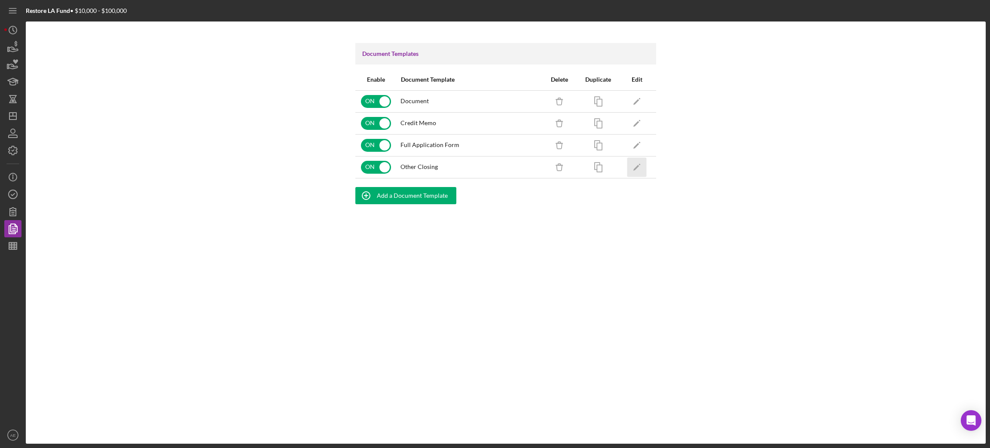
click at [640, 170] on icon "Icon/Edit" at bounding box center [637, 166] width 19 height 19
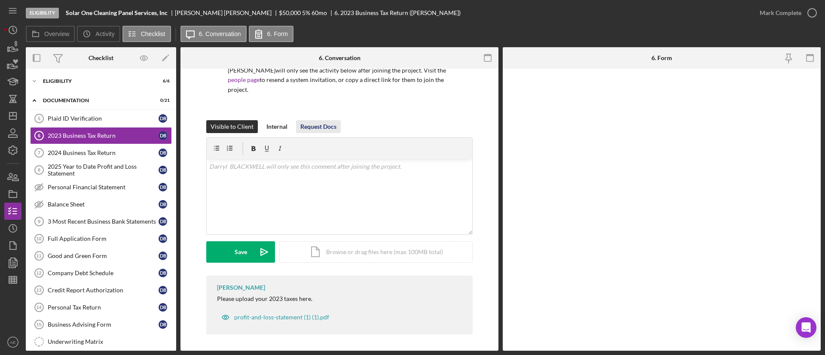
scroll to position [73, 0]
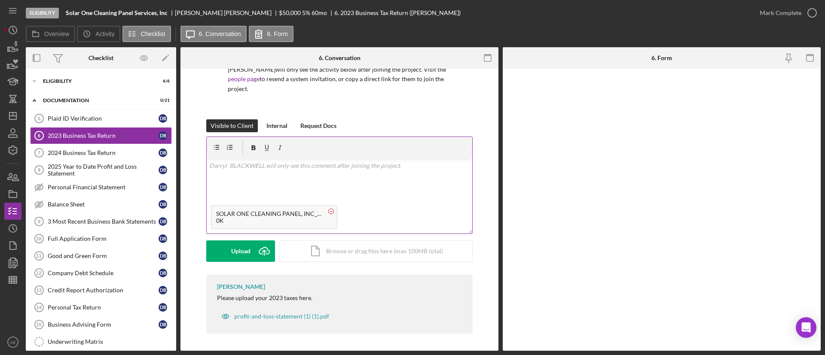
click at [331, 210] on circle at bounding box center [331, 211] width 5 height 5
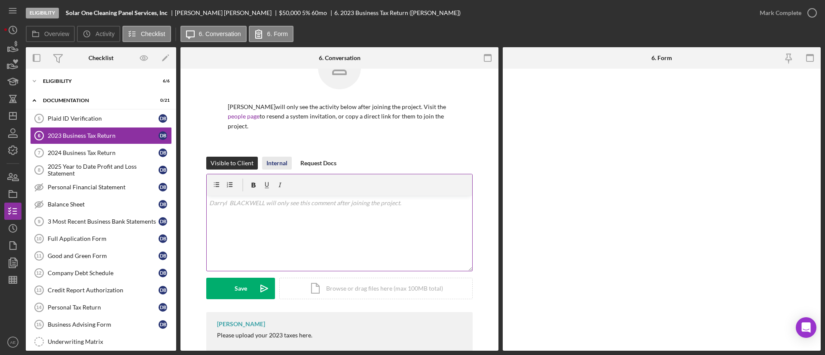
scroll to position [64, 0]
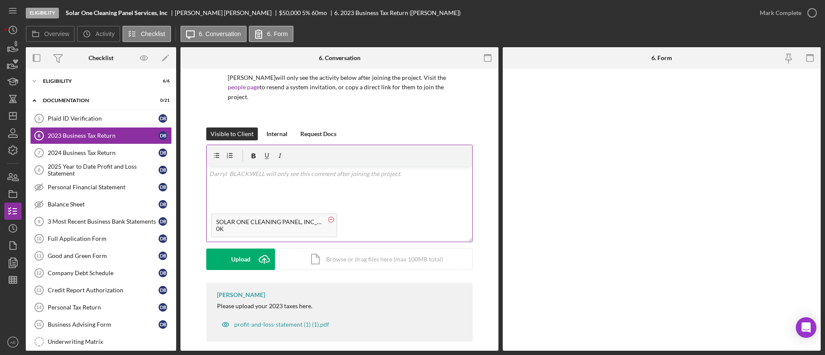
click at [332, 220] on circle at bounding box center [331, 219] width 5 height 5
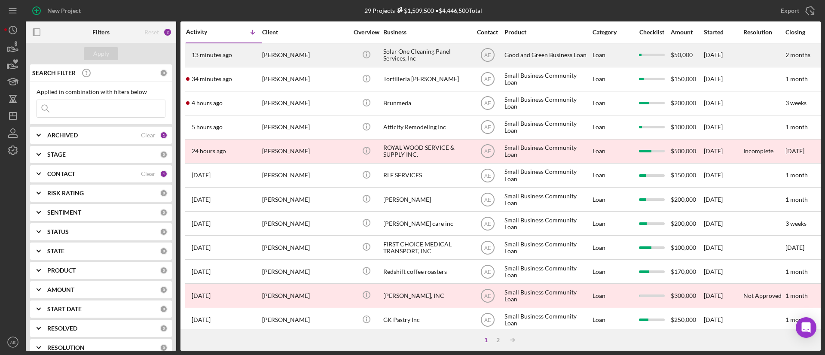
click at [302, 56] on div "[PERSON_NAME]" at bounding box center [305, 55] width 86 height 23
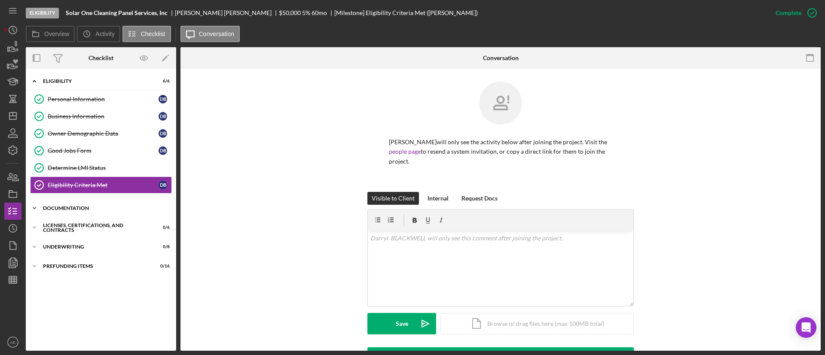
click at [101, 213] on div "Icon/Expander Documentation 0 / 21" at bounding box center [101, 208] width 150 height 17
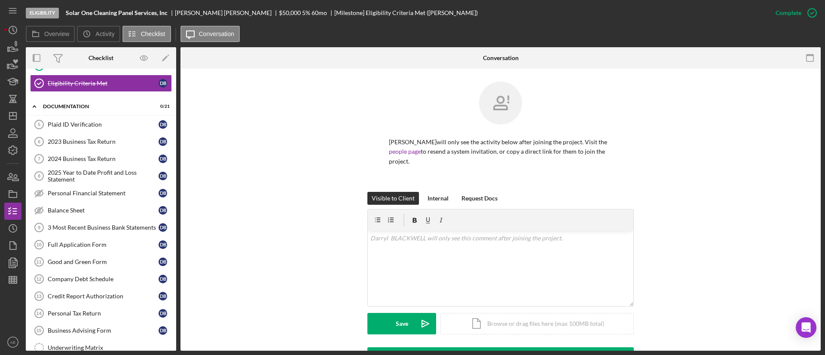
scroll to position [129, 0]
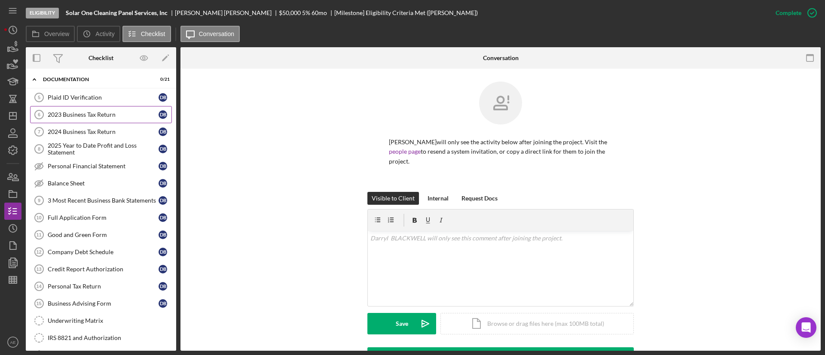
click at [93, 106] on link "2023 Business Tax Return 6 2023 Business Tax Return D B" at bounding box center [101, 114] width 142 height 17
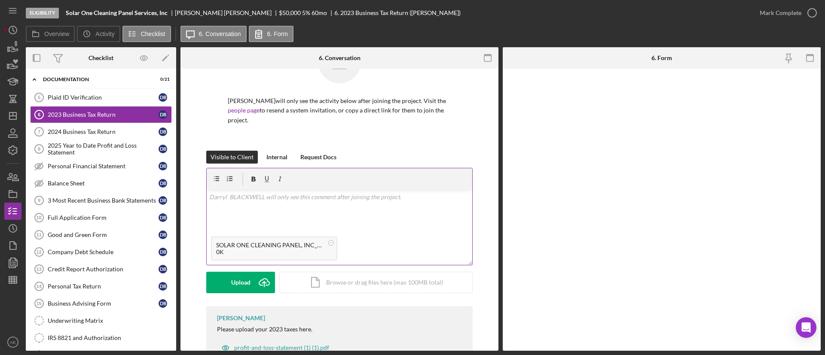
scroll to position [73, 0]
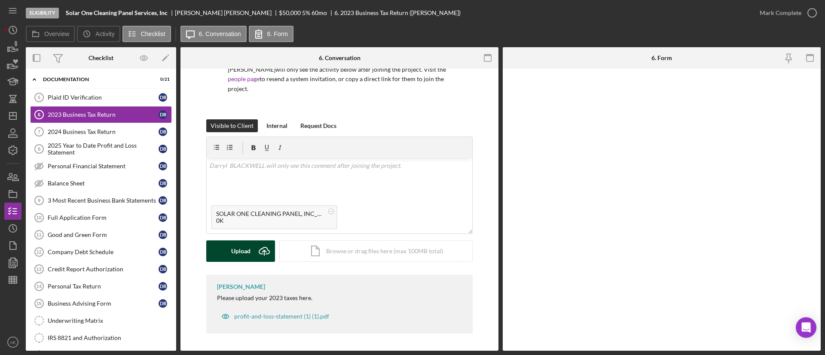
click at [248, 247] on div "Upload" at bounding box center [240, 251] width 19 height 21
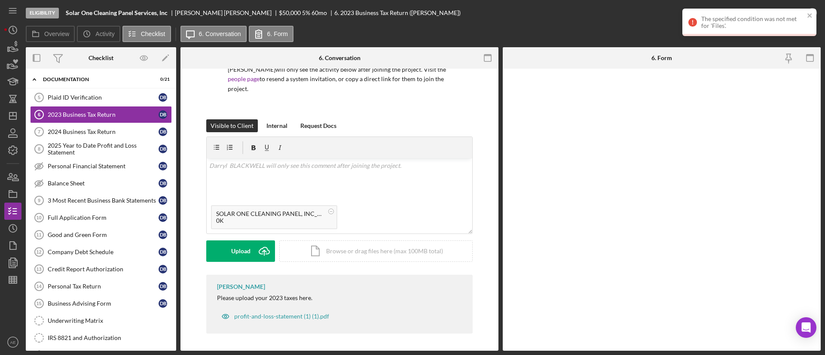
click at [813, 17] on div "The specified condition was not met for 'Files'." at bounding box center [750, 23] width 134 height 28
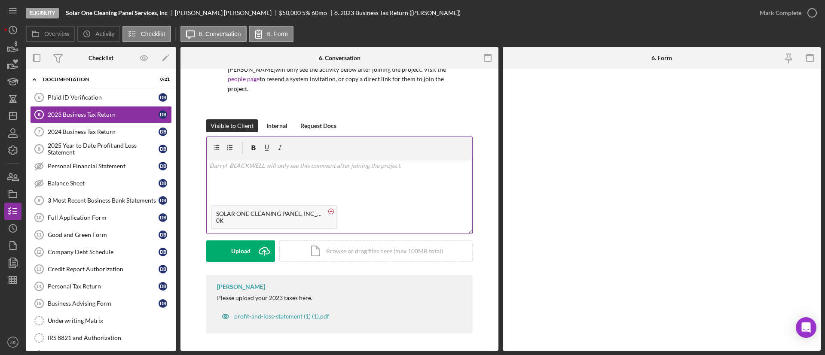
click at [333, 211] on icon at bounding box center [331, 211] width 11 height 11
click at [229, 258] on button "Upload Icon/Upload" at bounding box center [240, 251] width 69 height 21
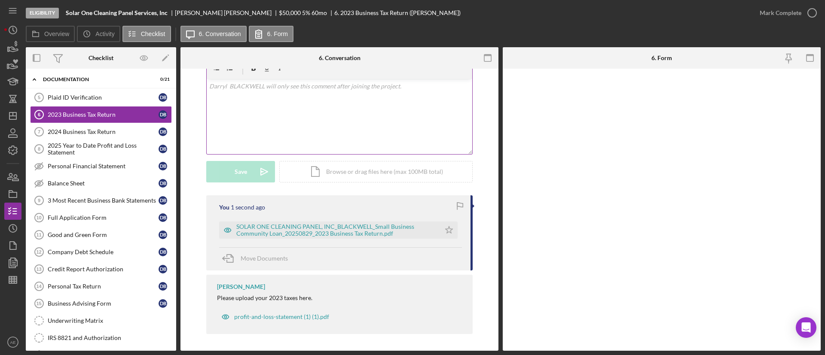
scroll to position [153, 0]
click at [450, 230] on icon "Icon/Star" at bounding box center [449, 229] width 17 height 17
click at [780, 12] on div "Mark Complete" at bounding box center [781, 12] width 42 height 17
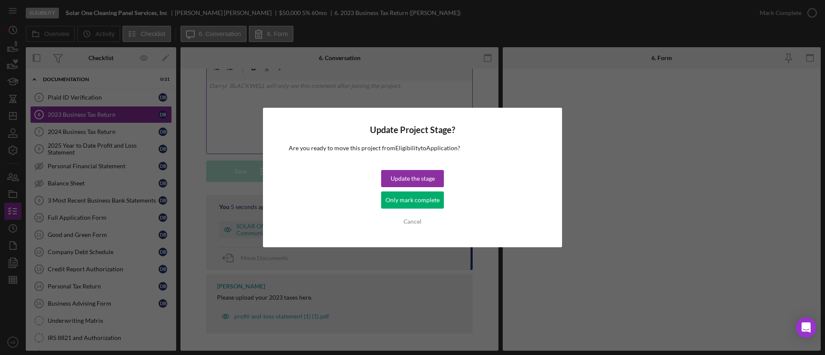
click at [433, 204] on div "Only mark complete" at bounding box center [413, 200] width 54 height 17
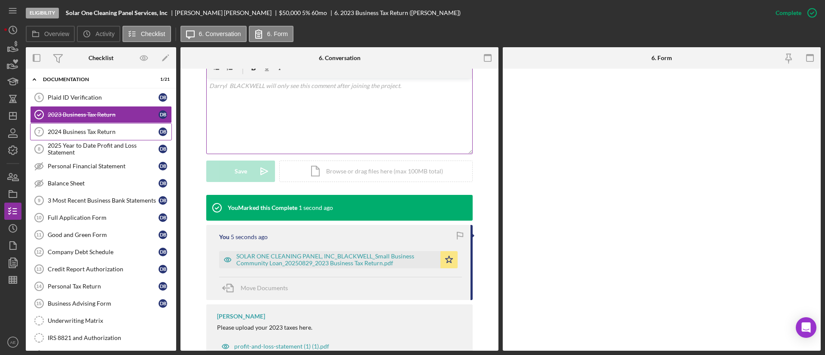
click at [99, 129] on div "2024 Business Tax Return" at bounding box center [103, 132] width 111 height 7
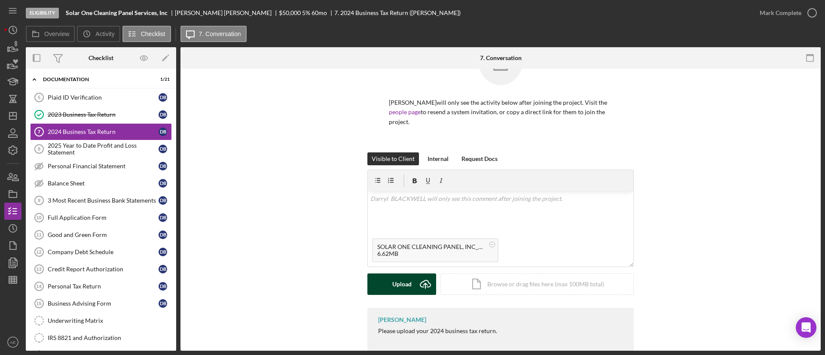
scroll to position [57, 0]
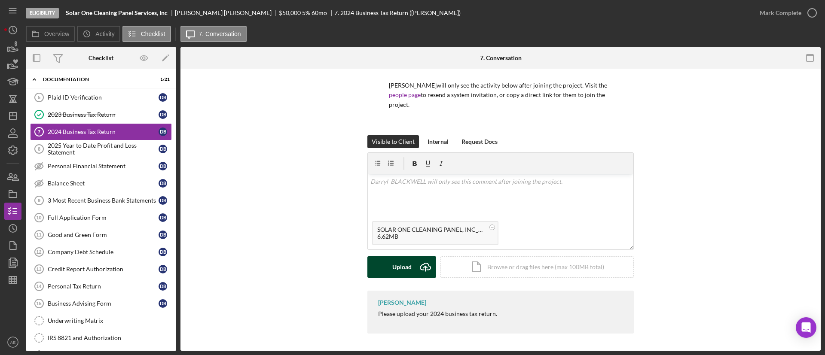
click at [395, 261] on div "Upload" at bounding box center [401, 267] width 19 height 21
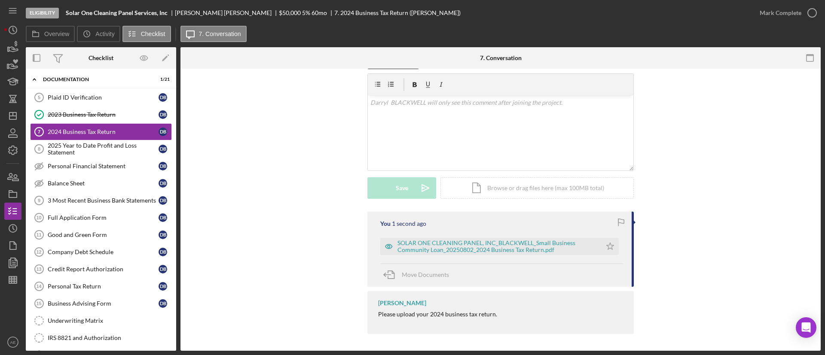
scroll to position [136, 0]
click at [612, 243] on icon "Icon/Star" at bounding box center [610, 246] width 17 height 17
click at [795, 15] on div "Mark Complete" at bounding box center [781, 12] width 42 height 17
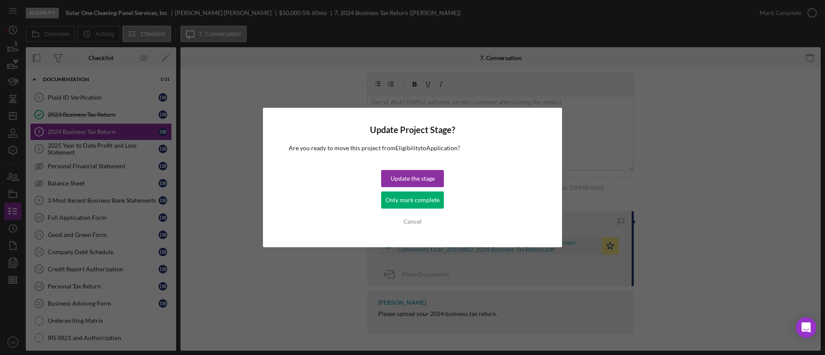
click at [443, 199] on div "Update the stage Only mark complete Cancel" at bounding box center [412, 200] width 63 height 60
drag, startPoint x: 387, startPoint y: 201, endPoint x: 385, endPoint y: 207, distance: 6.4
click at [387, 201] on div "Only mark complete" at bounding box center [413, 200] width 54 height 17
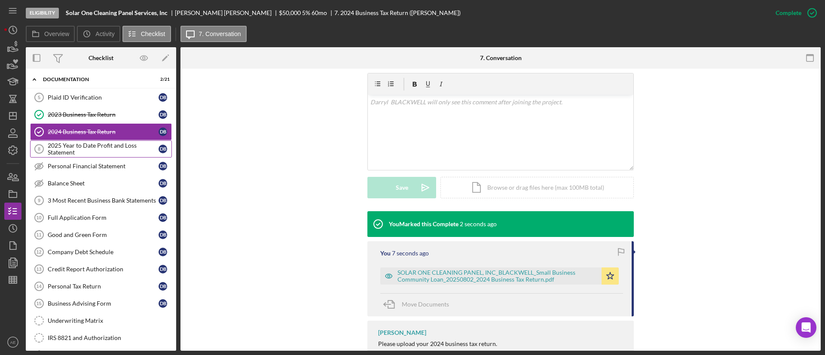
click at [118, 149] on div "2025 Year to Date Profit and Loss Statement" at bounding box center [103, 149] width 111 height 14
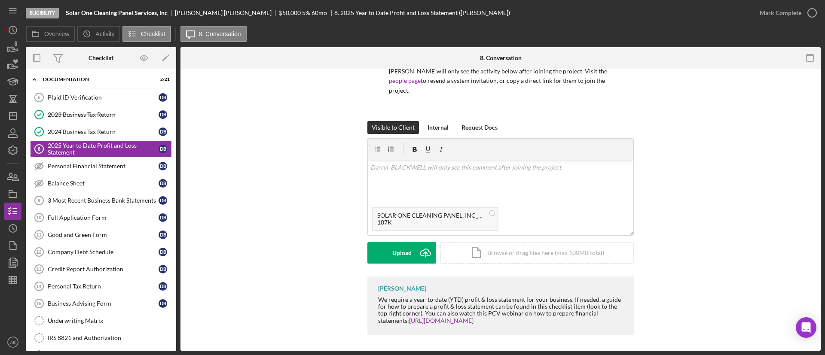
scroll to position [72, 0]
click at [401, 251] on div "Upload" at bounding box center [401, 251] width 19 height 21
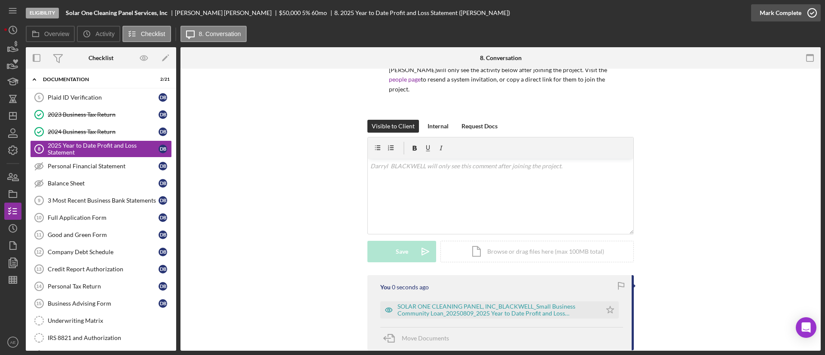
click at [806, 16] on icon "button" at bounding box center [812, 12] width 21 height 21
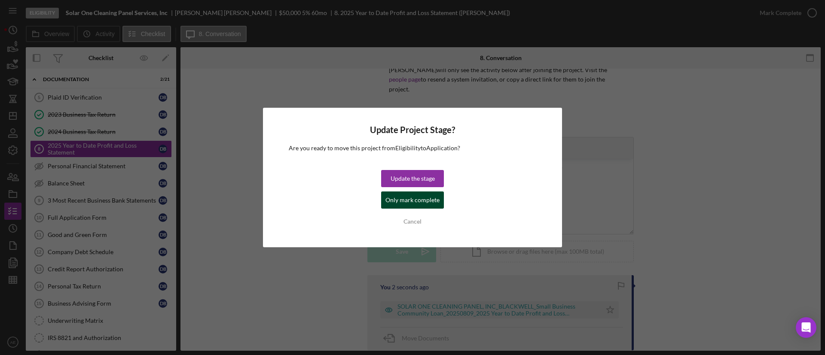
click at [409, 207] on div "Only mark complete" at bounding box center [413, 200] width 54 height 17
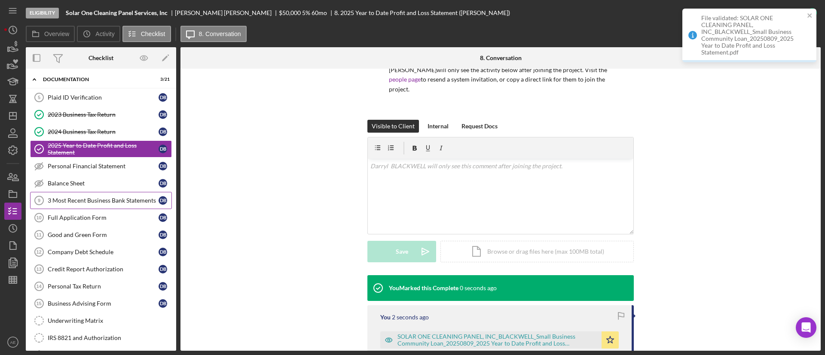
click at [91, 201] on div "3 Most Recent Business Bank Statements" at bounding box center [103, 200] width 111 height 7
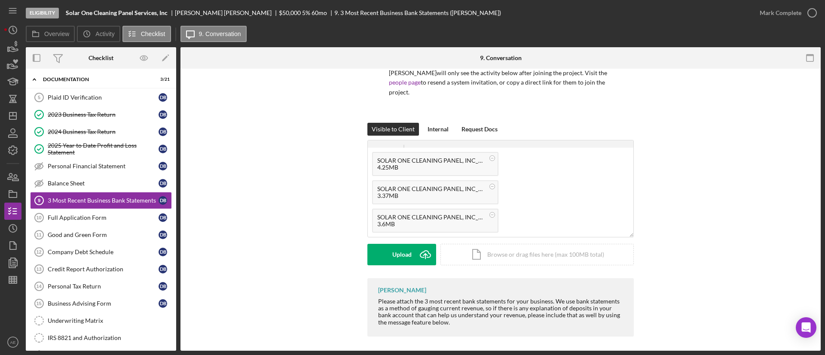
scroll to position [72, 0]
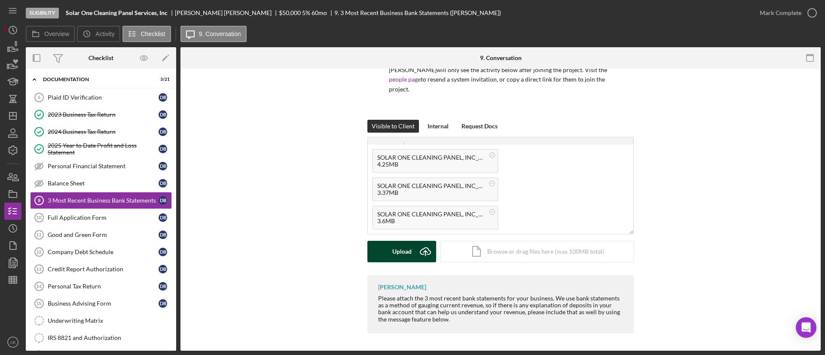
click at [389, 245] on button "Upload Icon/Upload" at bounding box center [402, 251] width 69 height 21
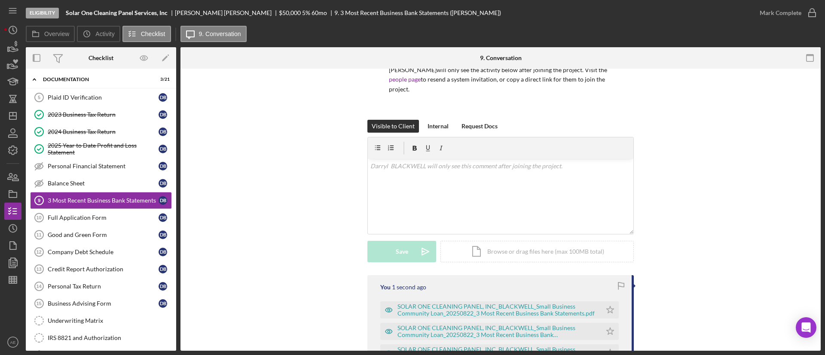
scroll to position [195, 0]
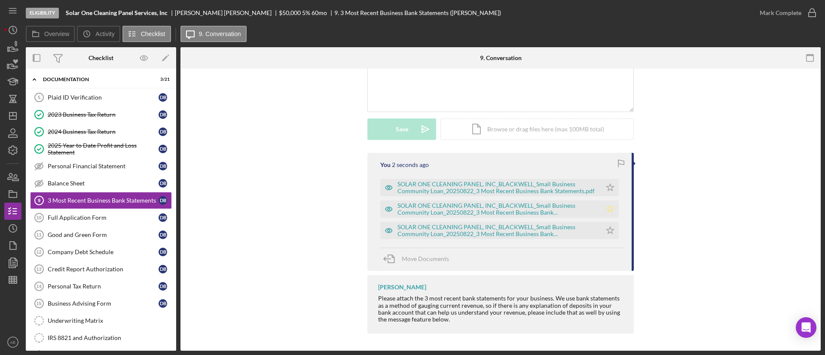
drag, startPoint x: 610, startPoint y: 187, endPoint x: 610, endPoint y: 202, distance: 15.0
click at [610, 189] on icon "Icon/Star" at bounding box center [610, 187] width 17 height 17
drag, startPoint x: 610, startPoint y: 202, endPoint x: 609, endPoint y: 229, distance: 26.2
click at [610, 204] on icon "Icon/Star" at bounding box center [610, 209] width 17 height 17
click at [610, 232] on icon "Icon/Star" at bounding box center [610, 230] width 17 height 17
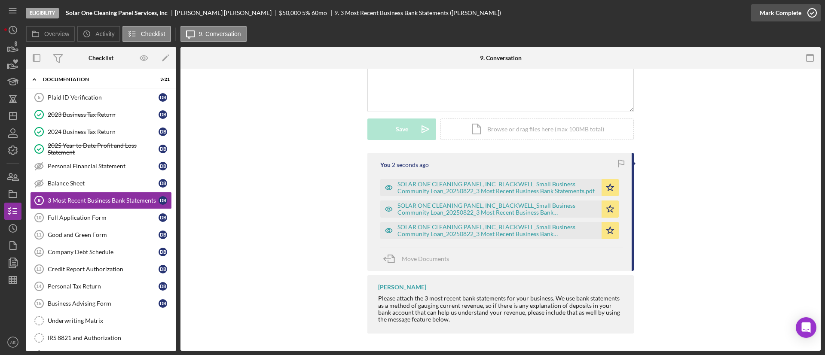
click at [769, 20] on div "Mark Complete" at bounding box center [781, 12] width 42 height 17
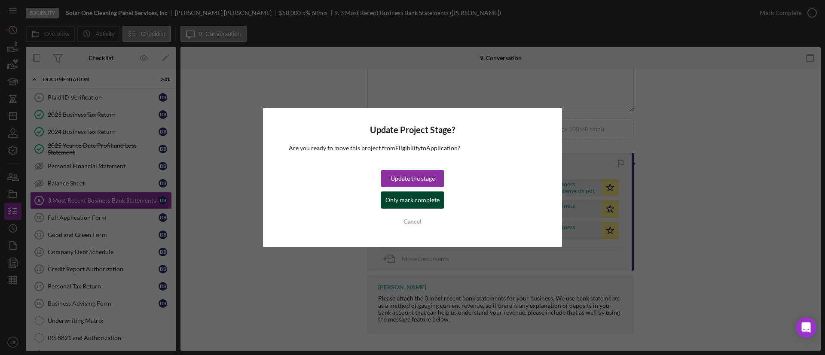
click at [428, 200] on div "Only mark complete" at bounding box center [413, 200] width 54 height 17
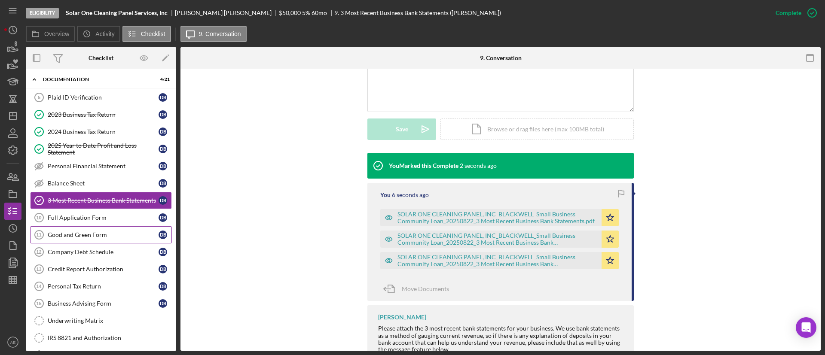
drag, startPoint x: 90, startPoint y: 231, endPoint x: 132, endPoint y: 243, distance: 44.1
click at [90, 232] on div "Good and Green Form" at bounding box center [103, 235] width 111 height 7
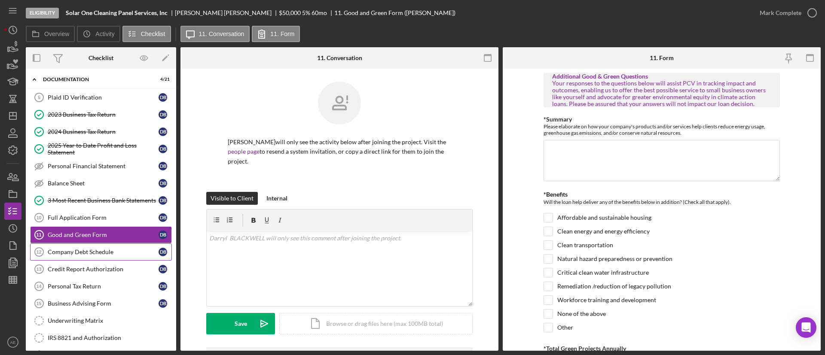
click at [95, 252] on div "Company Debt Schedule" at bounding box center [103, 252] width 111 height 7
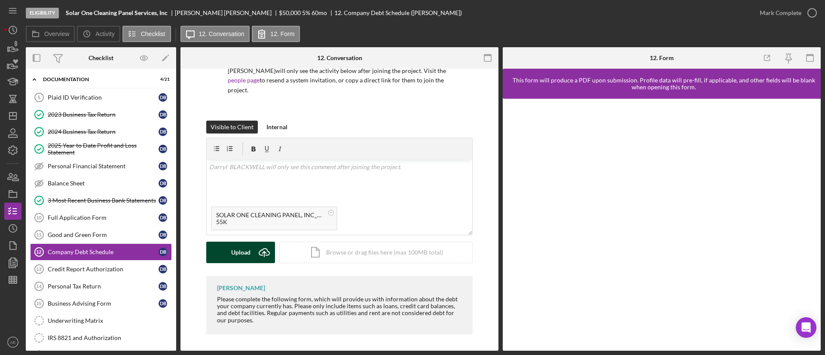
scroll to position [72, 0]
click at [234, 245] on div "Upload" at bounding box center [240, 251] width 19 height 21
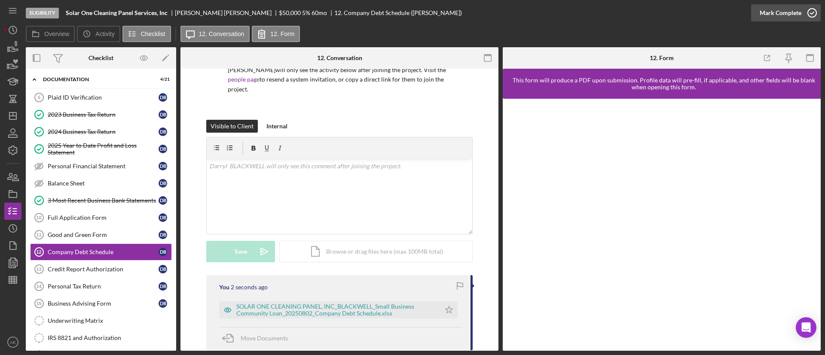
click at [795, 15] on div "Mark Complete" at bounding box center [781, 12] width 42 height 17
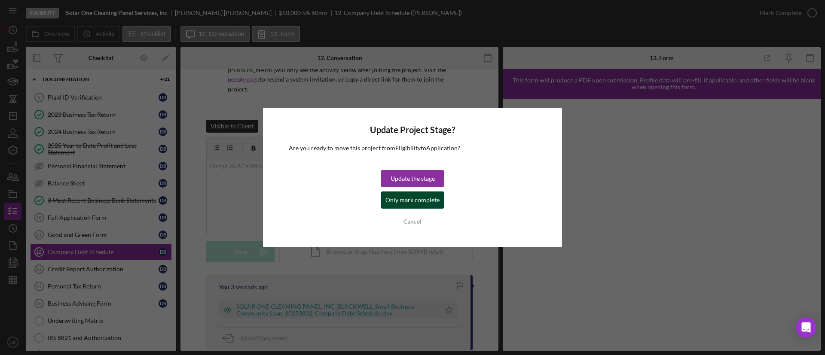
click at [387, 200] on div "Only mark complete" at bounding box center [413, 200] width 54 height 17
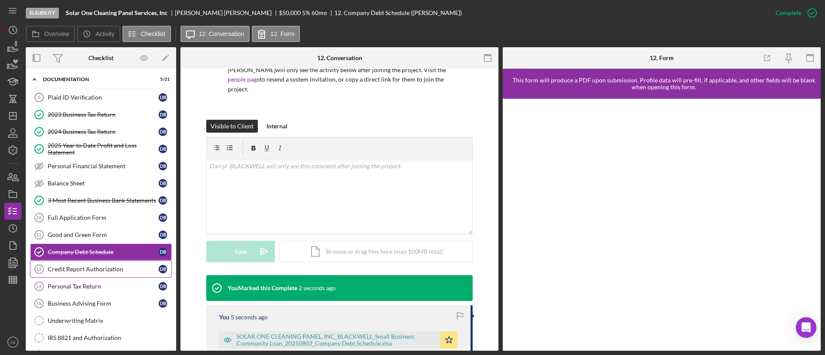
click at [123, 273] on link "Credit Report Authorization 13 Credit Report Authorization D B" at bounding box center [101, 269] width 142 height 17
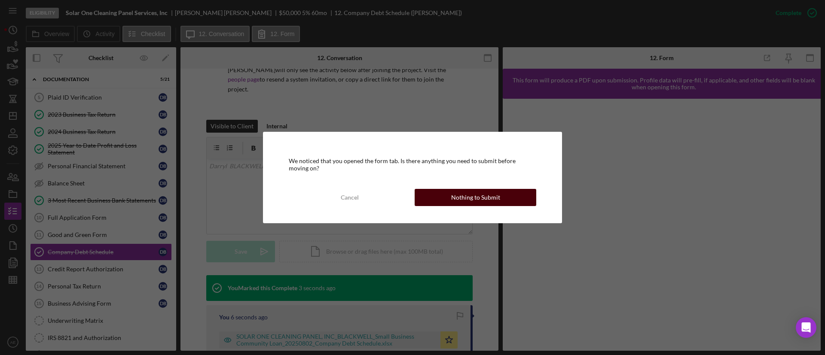
click at [435, 200] on button "Nothing to Submit" at bounding box center [476, 197] width 122 height 17
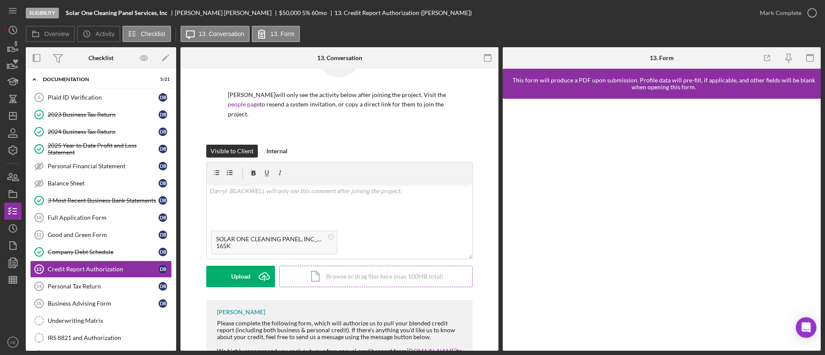
scroll to position [93, 0]
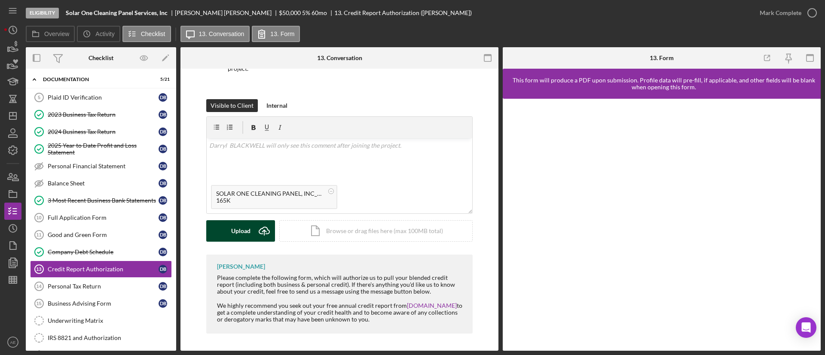
click at [236, 229] on div "Upload" at bounding box center [240, 231] width 19 height 21
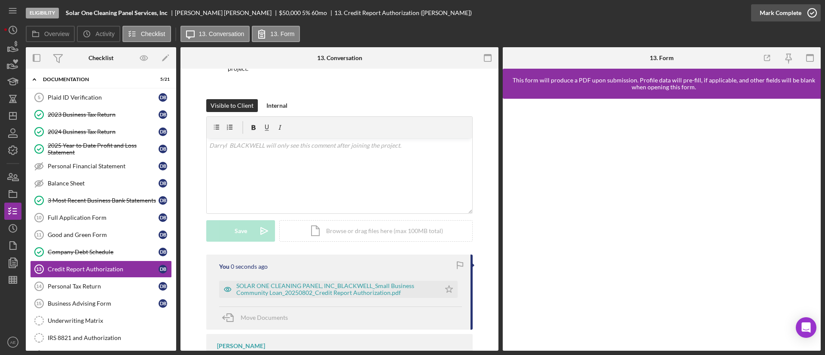
click at [788, 17] on div "Mark Complete" at bounding box center [781, 12] width 42 height 17
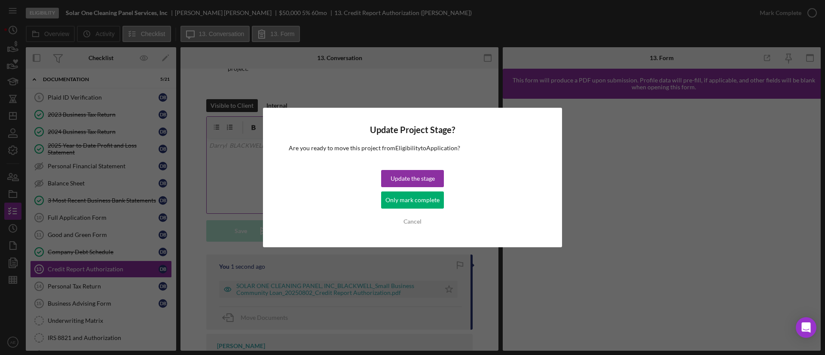
click at [417, 204] on div "Only mark complete" at bounding box center [413, 200] width 54 height 17
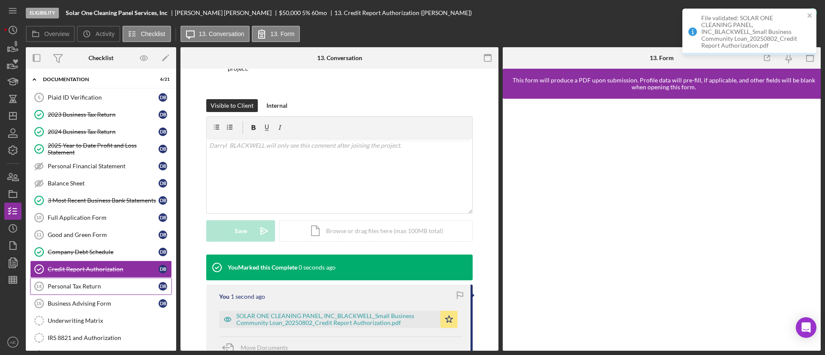
click at [101, 288] on div "Personal Tax Return" at bounding box center [103, 286] width 111 height 7
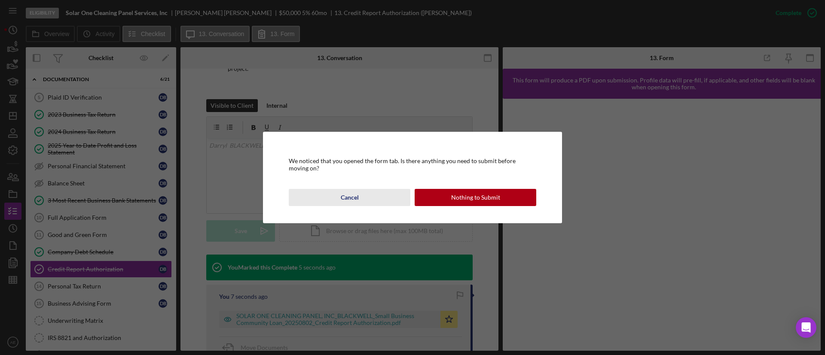
click at [355, 196] on div "Cancel" at bounding box center [350, 197] width 18 height 17
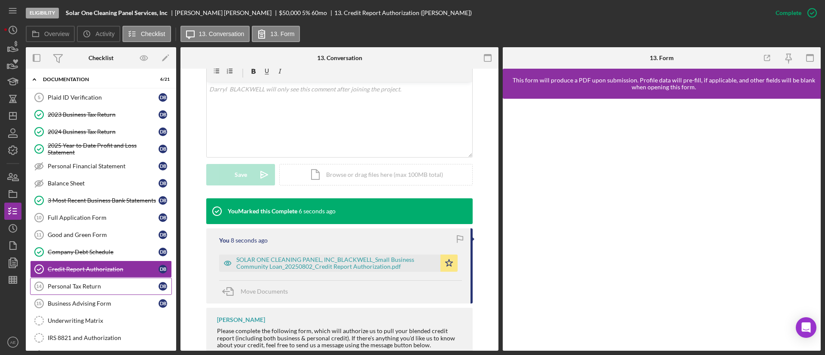
scroll to position [202, 0]
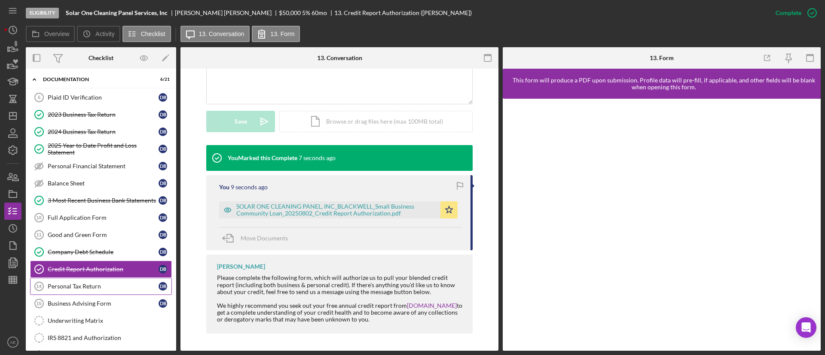
click at [70, 289] on div "Personal Tax Return" at bounding box center [103, 286] width 111 height 7
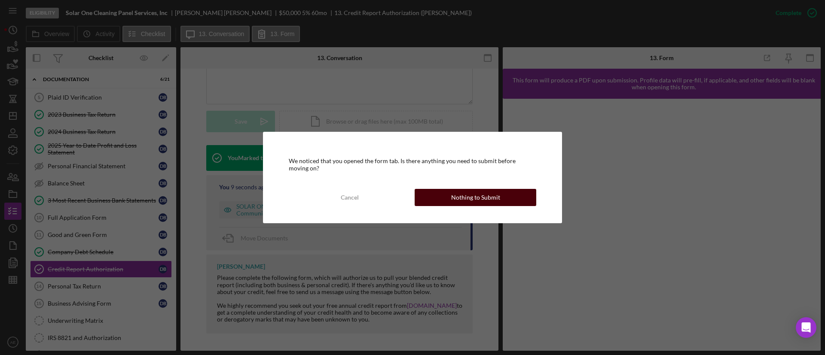
click at [475, 188] on div "We noticed that you opened the form tab. Is there anything you need to submit b…" at bounding box center [412, 177] width 299 height 91
click at [475, 193] on div "Nothing to Submit" at bounding box center [475, 197] width 49 height 17
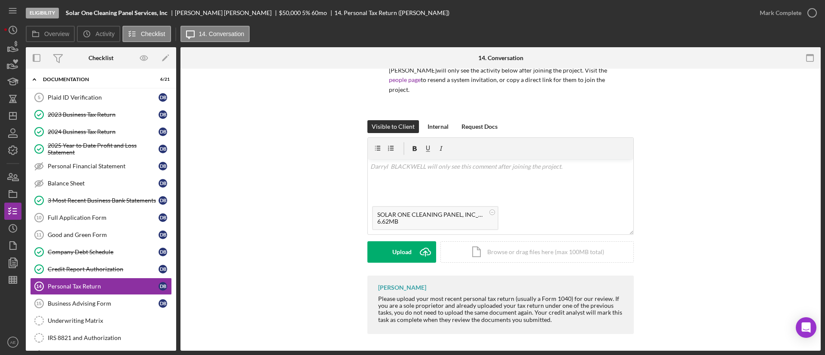
scroll to position [72, 0]
click at [412, 255] on button "Upload Icon/Upload" at bounding box center [402, 251] width 69 height 21
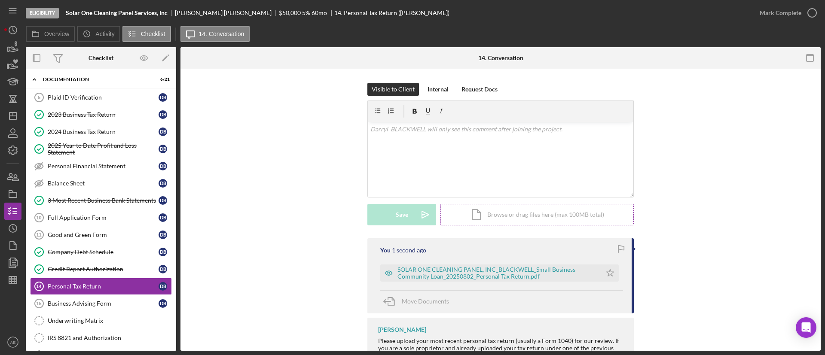
scroll to position [137, 0]
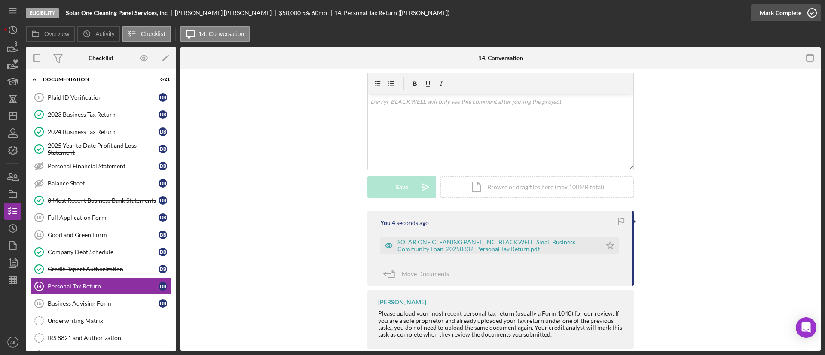
click at [766, 18] on div "Mark Complete" at bounding box center [781, 12] width 42 height 17
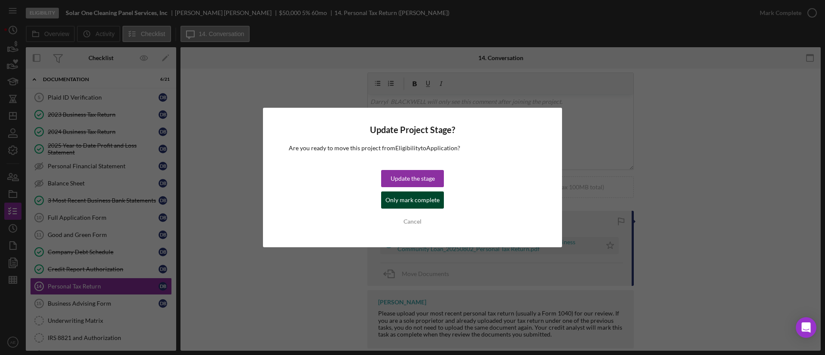
click at [433, 197] on div "Only mark complete" at bounding box center [413, 200] width 54 height 17
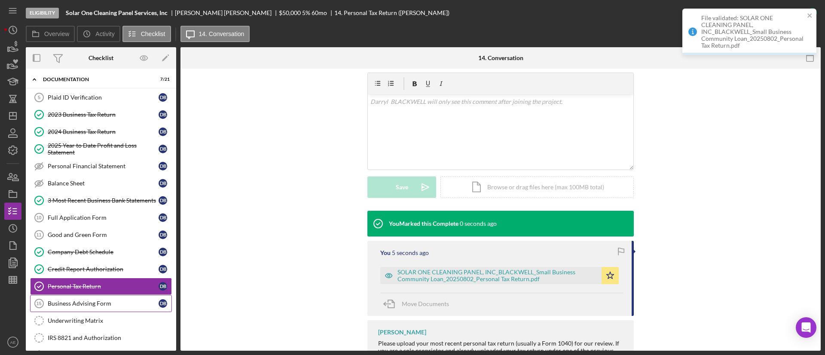
click at [71, 306] on div "Business Advising Form" at bounding box center [103, 303] width 111 height 7
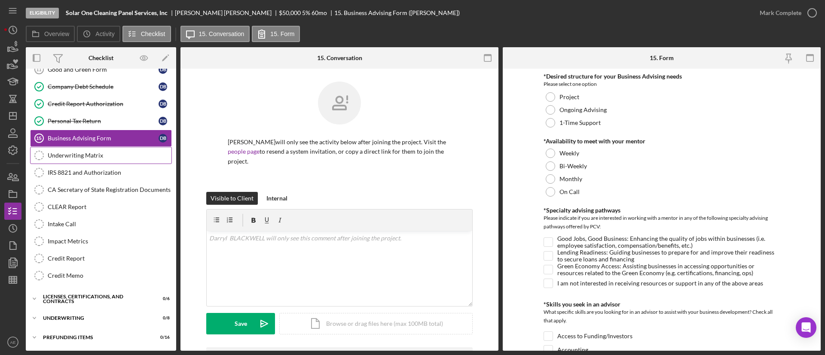
click at [82, 156] on div "Underwriting Matrix" at bounding box center [110, 155] width 124 height 7
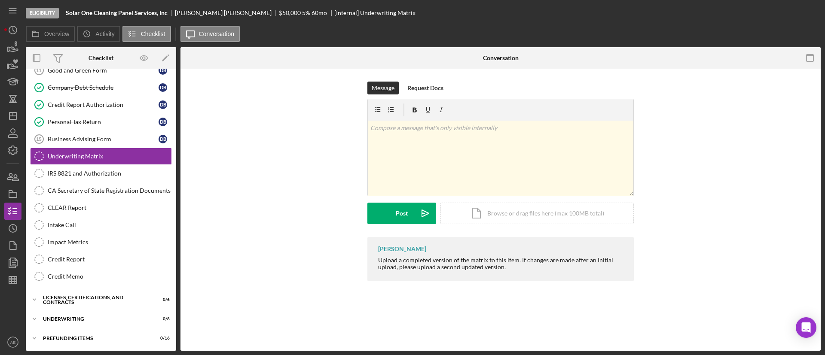
scroll to position [294, 0]
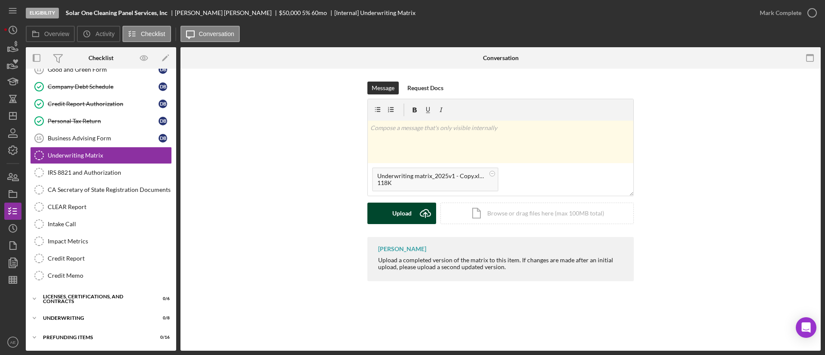
click at [400, 211] on div "Upload" at bounding box center [401, 213] width 19 height 21
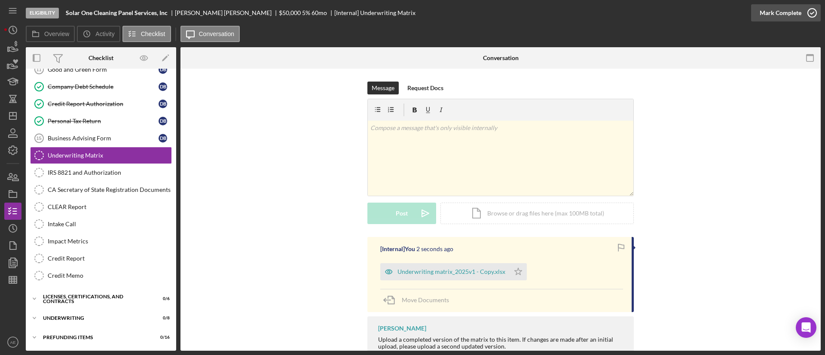
click at [773, 12] on div "Mark Complete" at bounding box center [781, 12] width 42 height 17
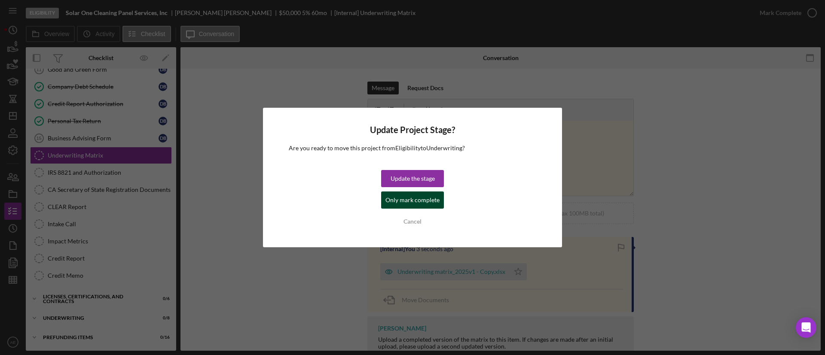
click at [390, 202] on div "Only mark complete" at bounding box center [413, 200] width 54 height 17
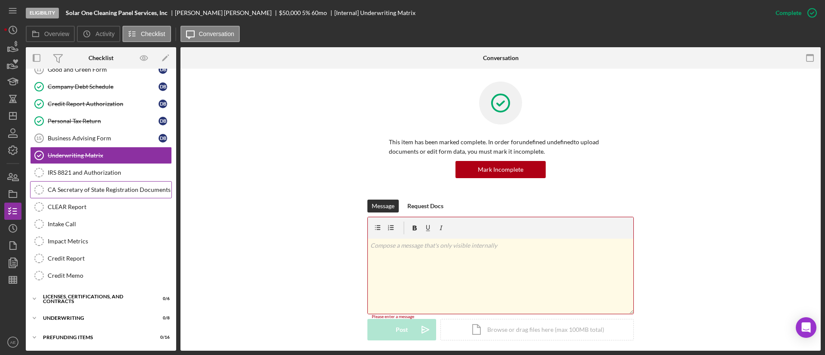
click at [104, 187] on div "CA Secretary of State Registration Documents" at bounding box center [110, 190] width 124 height 7
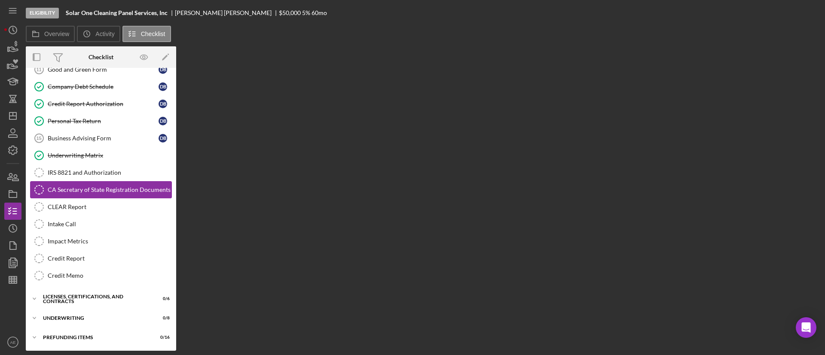
scroll to position [294, 0]
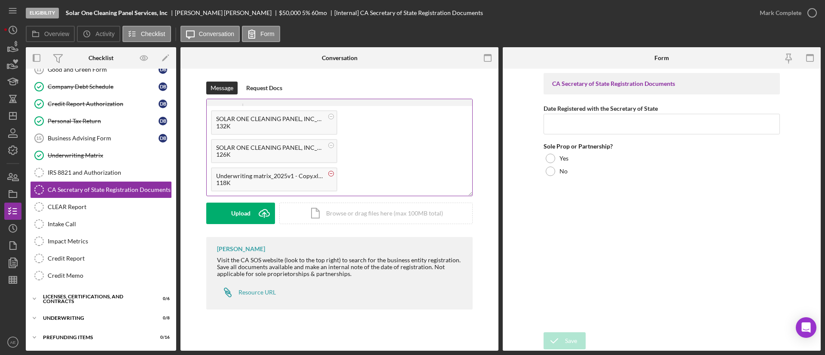
click at [331, 174] on circle at bounding box center [331, 173] width 5 height 5
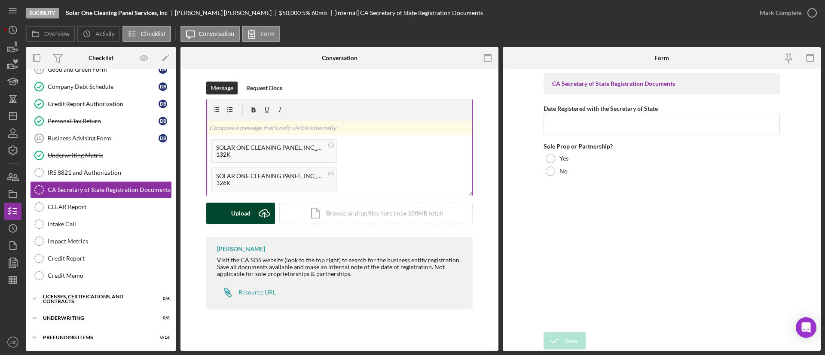
click at [251, 208] on button "Upload Icon/Upload" at bounding box center [240, 213] width 69 height 21
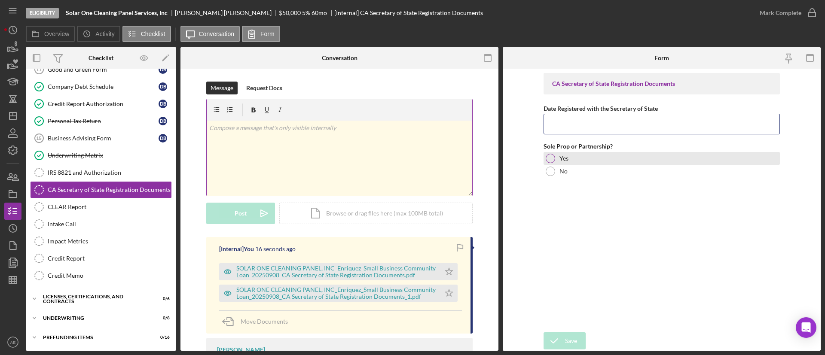
drag, startPoint x: 631, startPoint y: 127, endPoint x: 603, endPoint y: 152, distance: 37.4
click at [631, 127] on input "Date Registered with the Secretary of State" at bounding box center [662, 124] width 236 height 21
paste input "4/17/25"
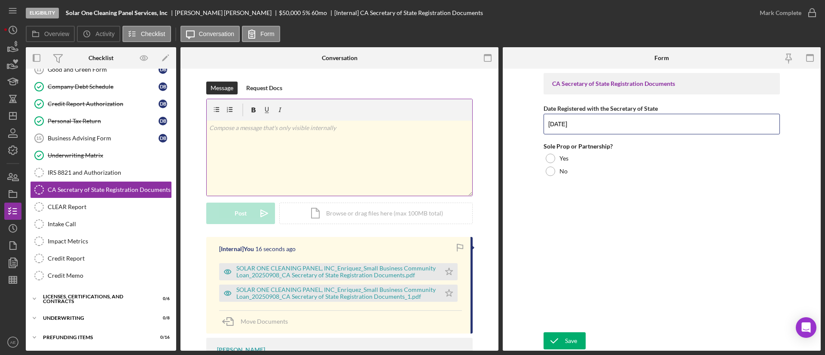
type input "4/17/25"
click at [562, 180] on div "CA Secretary of State Registration Documents Date Registered with the Secretary…" at bounding box center [662, 200] width 236 height 255
click at [562, 175] on div "No" at bounding box center [662, 171] width 236 height 13
click at [562, 340] on icon "submit" at bounding box center [554, 341] width 21 height 21
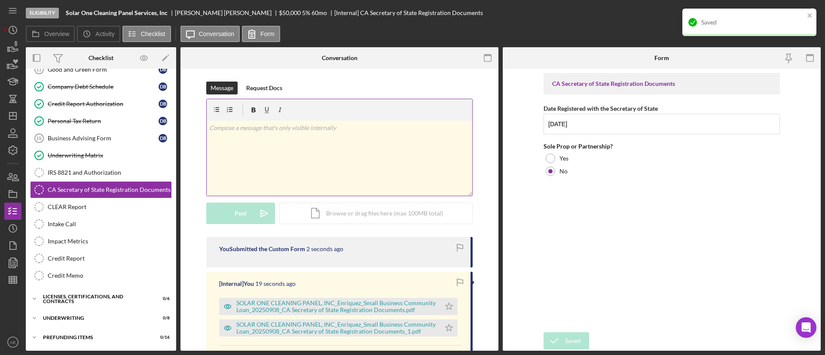
click at [763, 32] on div "Saved" at bounding box center [750, 23] width 134 height 28
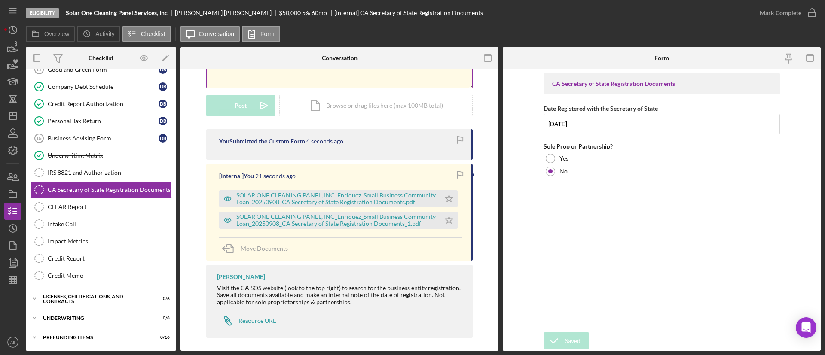
scroll to position [112, 0]
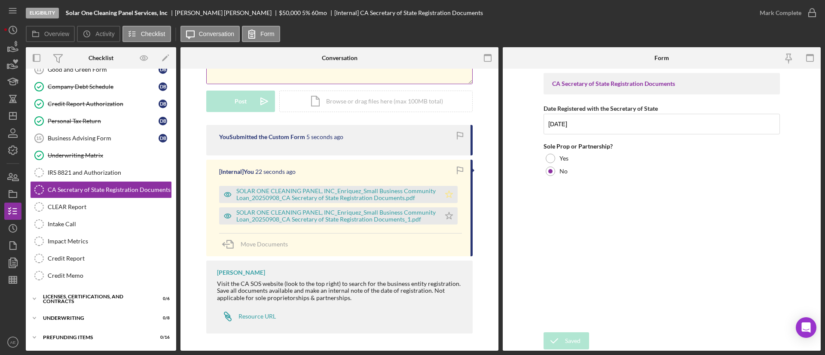
click at [445, 199] on icon "Icon/Star" at bounding box center [449, 194] width 17 height 17
click at [446, 222] on icon "Icon/Star" at bounding box center [449, 216] width 17 height 17
click at [787, 19] on div "Mark Complete" at bounding box center [781, 12] width 42 height 17
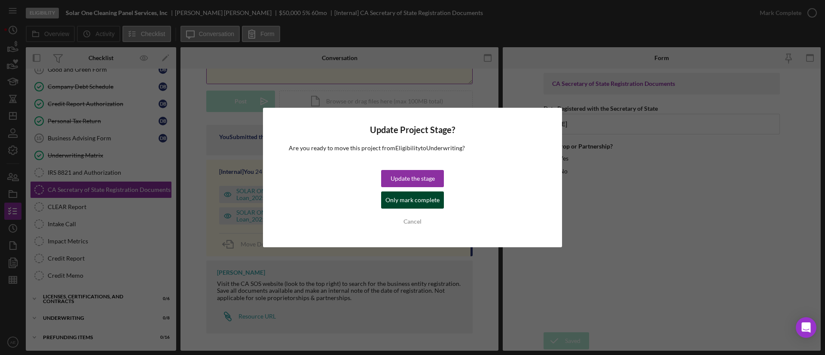
click at [426, 201] on div "Only mark complete" at bounding box center [413, 200] width 54 height 17
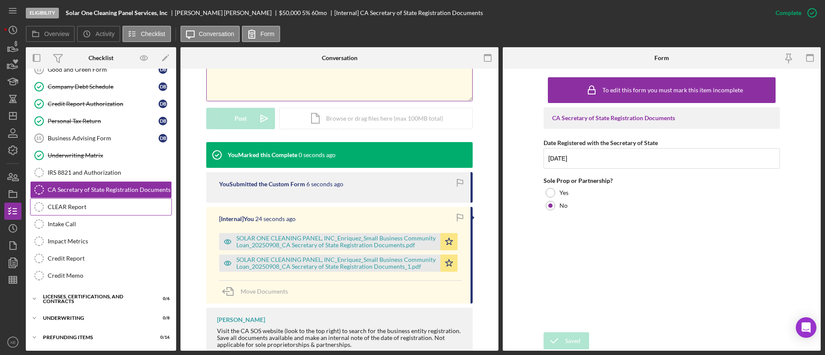
scroll to position [230, 0]
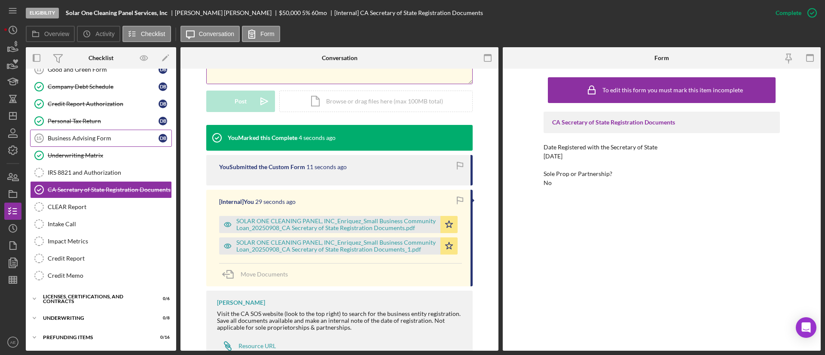
click at [98, 138] on div "Business Advising Form" at bounding box center [103, 138] width 111 height 7
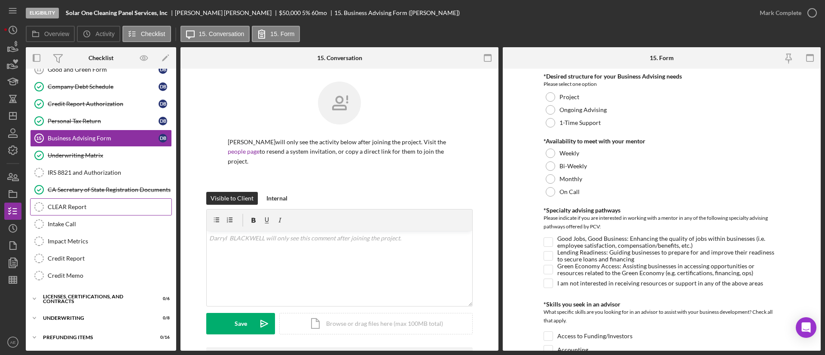
click at [101, 212] on link "CLEAR Report CLEAR Report" at bounding box center [101, 207] width 142 height 17
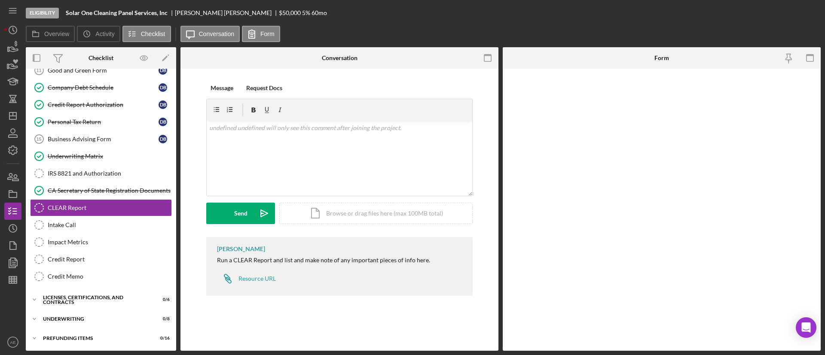
scroll to position [294, 0]
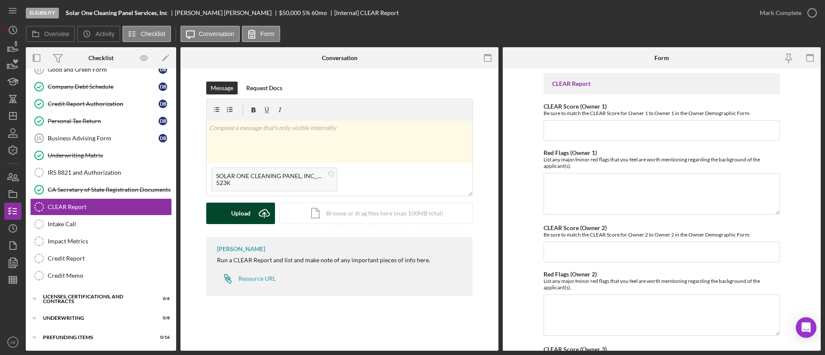
click at [246, 218] on div "Upload" at bounding box center [240, 213] width 19 height 21
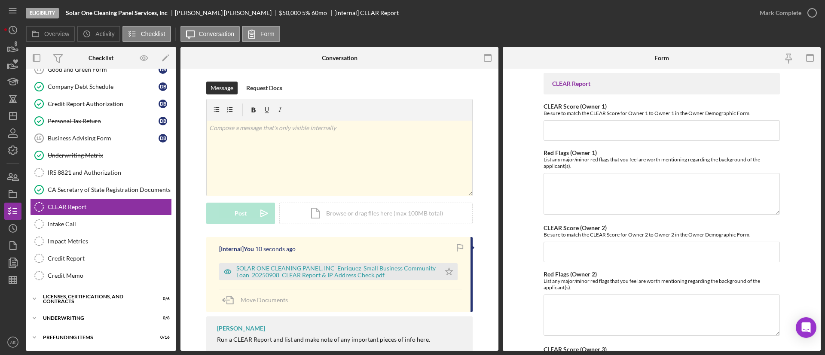
click at [595, 137] on input "CLEAR Score (Owner 1)" at bounding box center [662, 130] width 236 height 21
paste input "250"
type input "250"
click at [576, 207] on textarea "Red Flags (Owner 1)" at bounding box center [662, 193] width 236 height 41
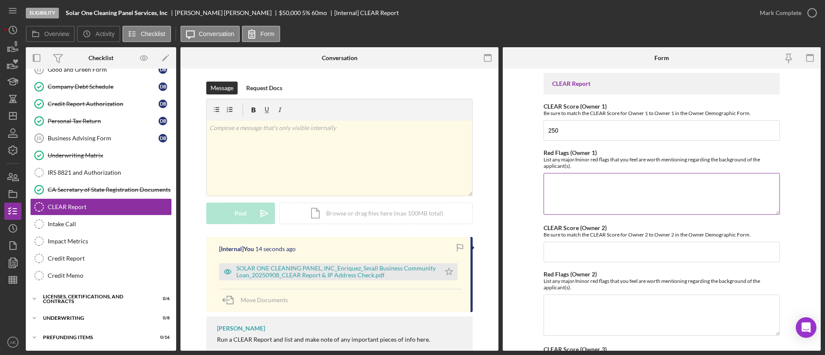
paste textarea "Arrest- 6/2014 Court - 7/2014 - DRIVING WHILE DRIVER'S LICENSE SUSPENDED OR REV…"
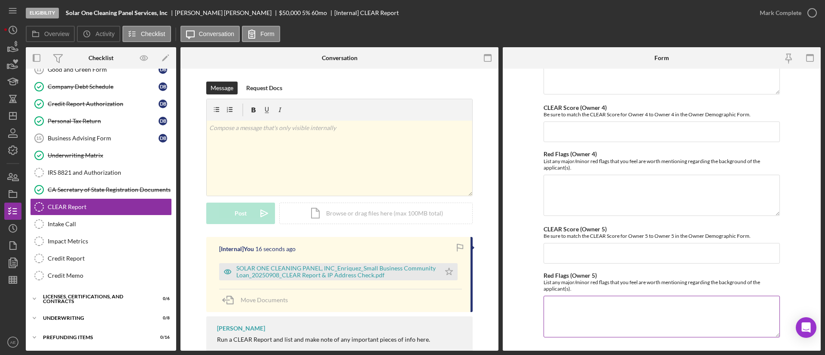
scroll to position [383, 0]
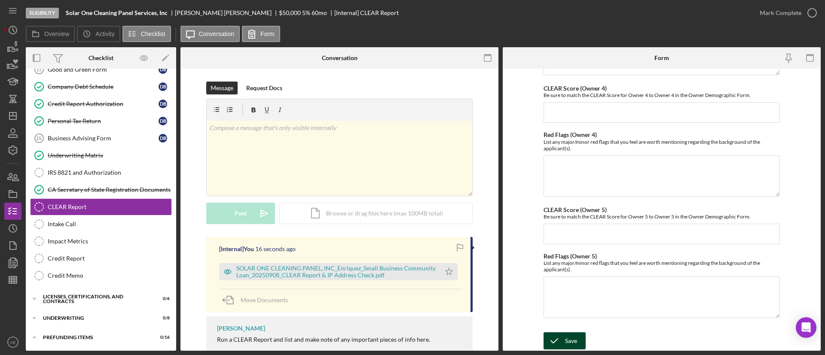
type textarea "Arrest- 6/2014 Court - 7/2014 - DRIVING WHILE DRIVER'S LICENSE SUSPENDED OR REV…"
click at [560, 336] on icon "submit" at bounding box center [554, 341] width 21 height 21
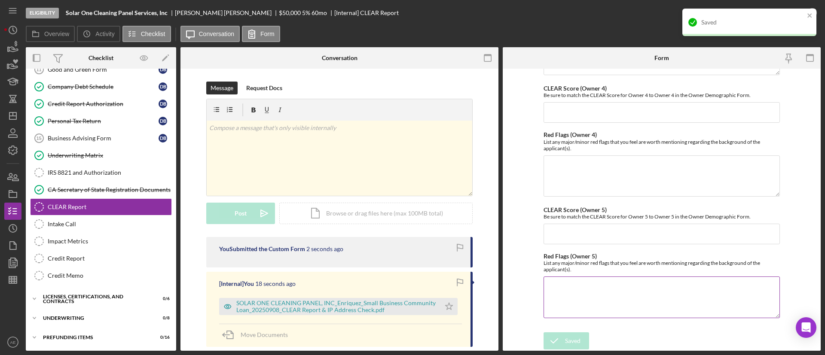
scroll to position [125, 0]
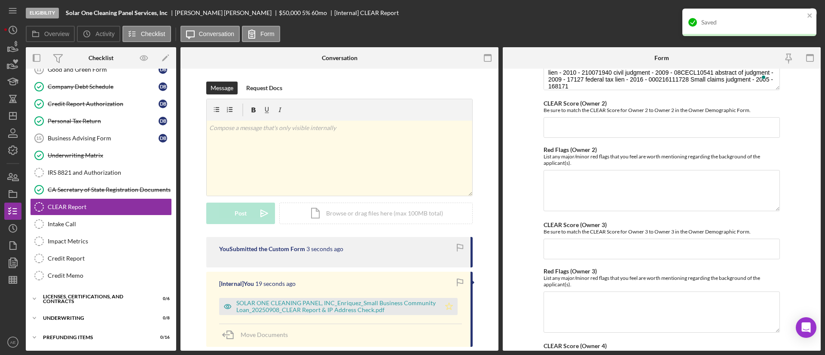
click at [447, 310] on icon "Icon/Star" at bounding box center [449, 306] width 17 height 17
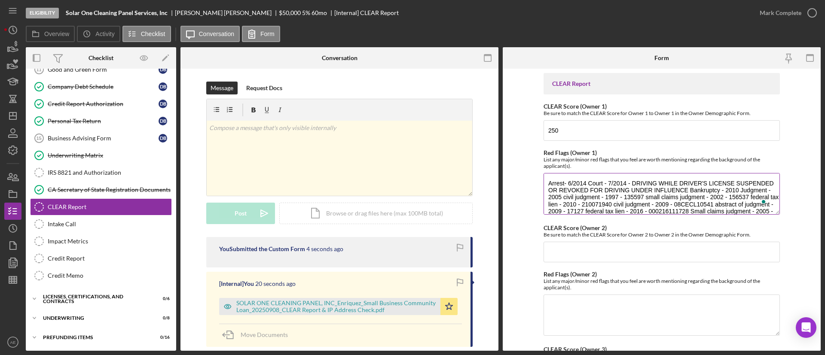
scroll to position [0, 0]
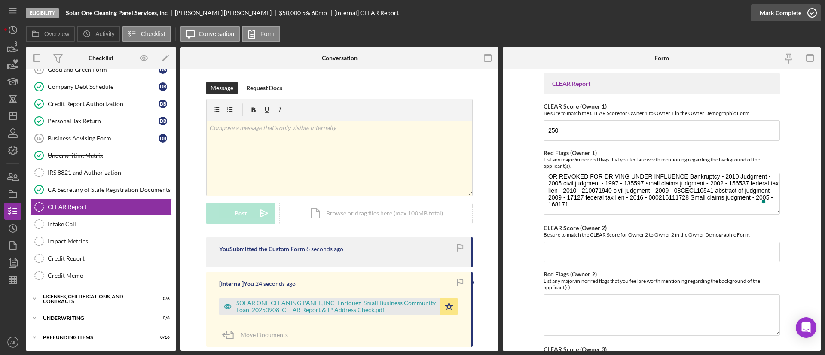
click at [772, 12] on div "Mark Complete" at bounding box center [781, 12] width 42 height 17
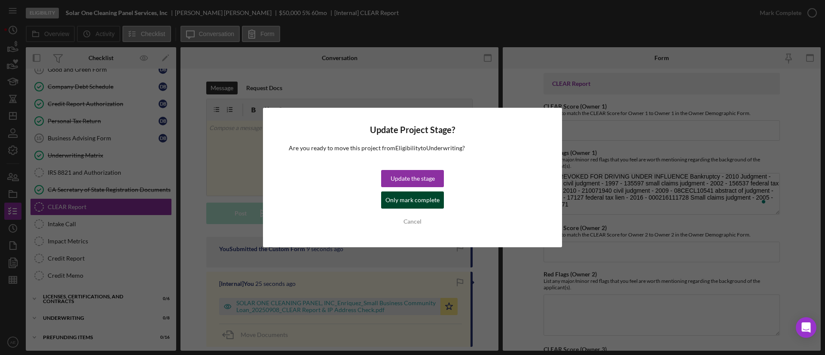
click at [392, 198] on div "Only mark complete" at bounding box center [413, 200] width 54 height 17
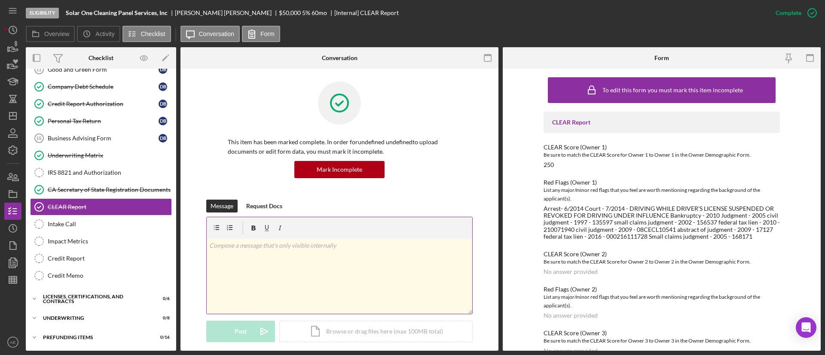
click at [257, 254] on div "v Color teal Color pink Remove color Add row above Add row below Add column bef…" at bounding box center [340, 276] width 266 height 75
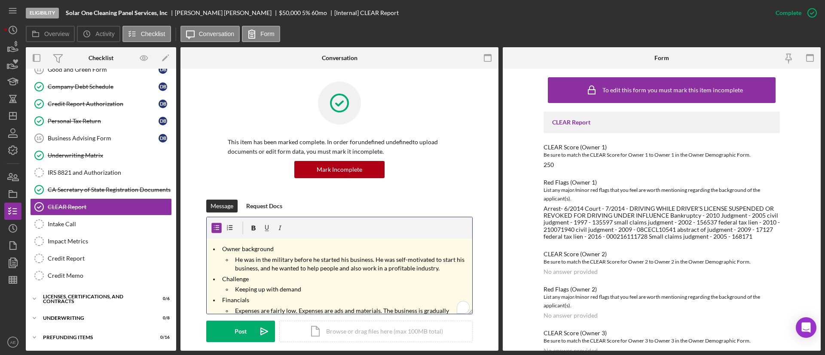
scroll to position [58, 0]
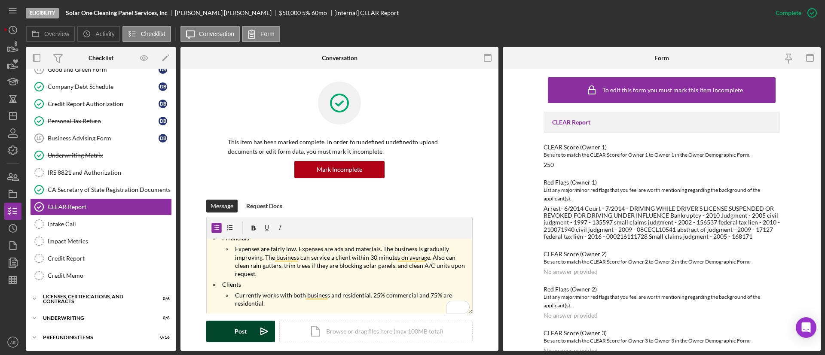
click at [236, 339] on div "Post" at bounding box center [241, 331] width 12 height 21
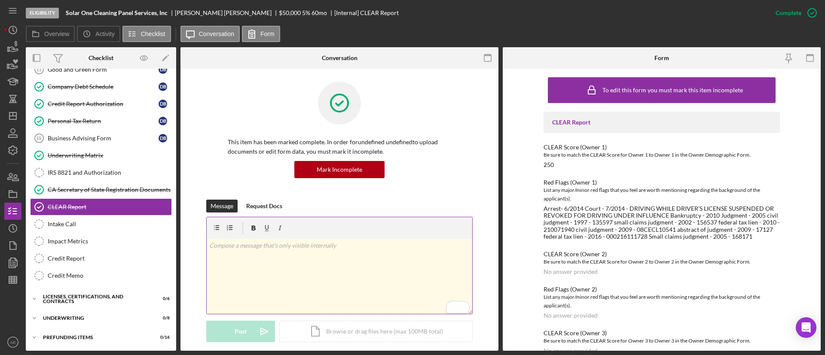
click at [313, 270] on div "v Color teal Color pink Remove color Add row above Add row below Add column bef…" at bounding box center [340, 276] width 266 height 75
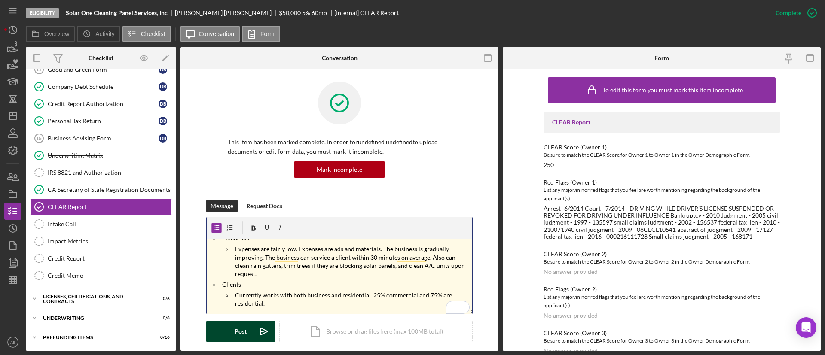
drag, startPoint x: 233, startPoint y: 330, endPoint x: 240, endPoint y: 328, distance: 7.6
click at [233, 329] on button "Post Icon/icon-invite-send" at bounding box center [240, 331] width 69 height 21
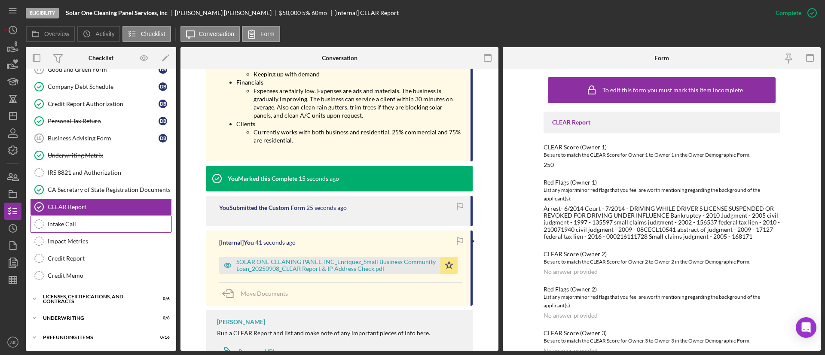
click at [112, 223] on div "Intake Call" at bounding box center [110, 224] width 124 height 7
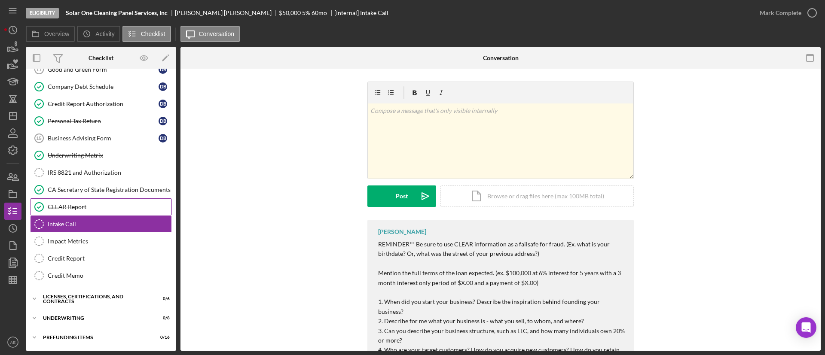
click at [93, 205] on div "CLEAR Report" at bounding box center [110, 207] width 124 height 7
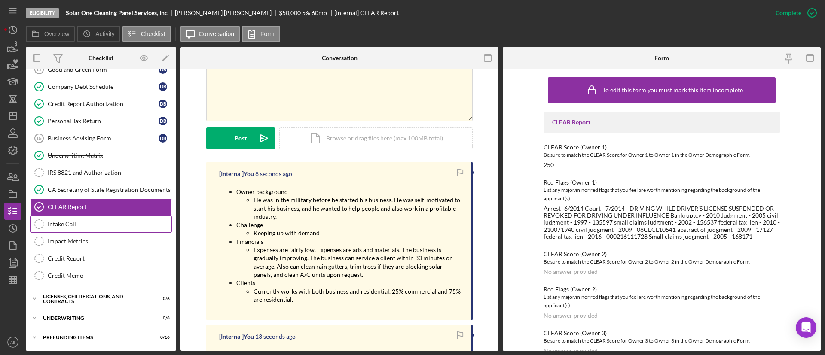
click at [70, 226] on div "Intake Call" at bounding box center [110, 224] width 124 height 7
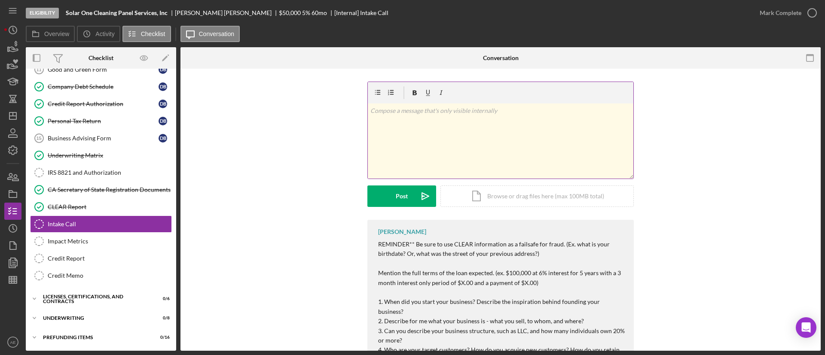
click at [437, 126] on div "v Color teal Color pink Remove color Add row above Add row below Add column bef…" at bounding box center [501, 141] width 266 height 75
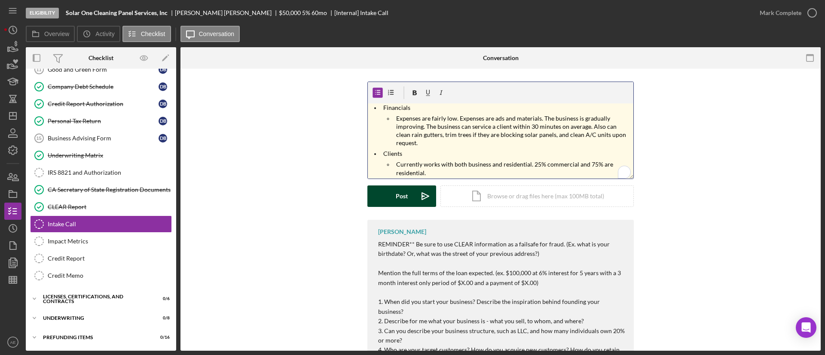
click at [396, 192] on div "Post" at bounding box center [402, 196] width 12 height 21
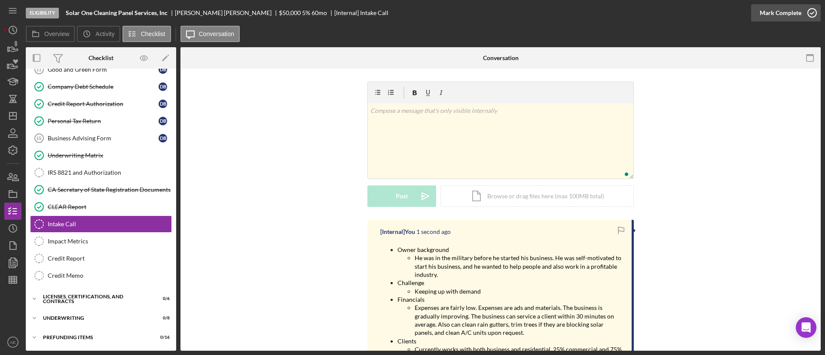
click at [781, 15] on div "Mark Complete" at bounding box center [781, 12] width 42 height 17
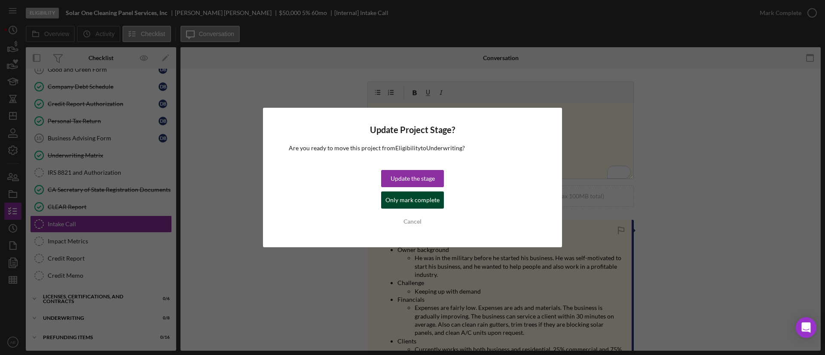
click at [392, 198] on div "Only mark complete" at bounding box center [413, 200] width 54 height 17
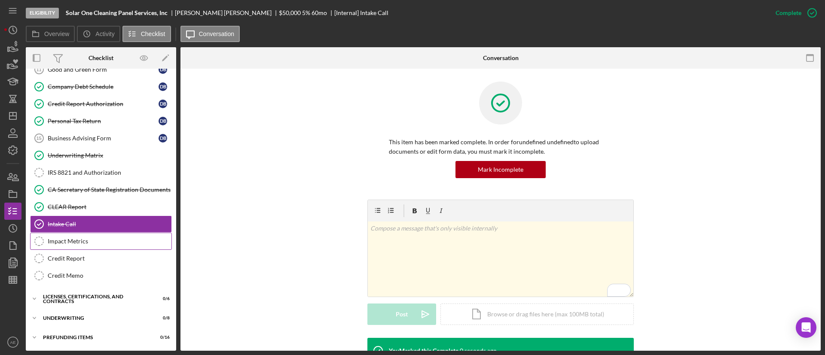
click at [86, 240] on div "Impact Metrics" at bounding box center [110, 241] width 124 height 7
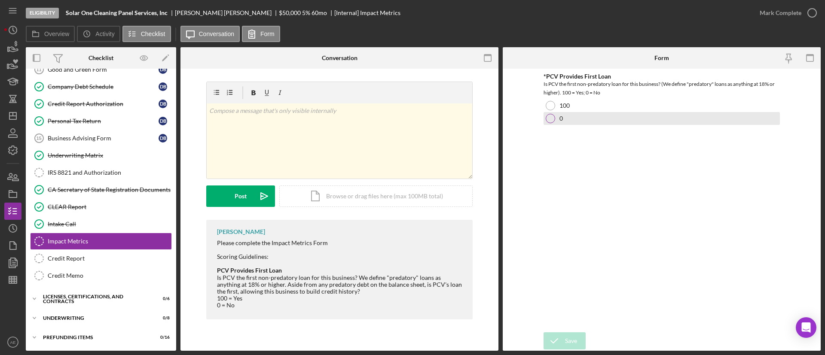
drag, startPoint x: 552, startPoint y: 130, endPoint x: 557, endPoint y: 123, distance: 8.9
click at [552, 130] on div "*PCV Provides First Loan Is PCV the first non-predatory loan for this business?…" at bounding box center [662, 200] width 236 height 255
click at [557, 117] on div "0" at bounding box center [662, 118] width 236 height 13
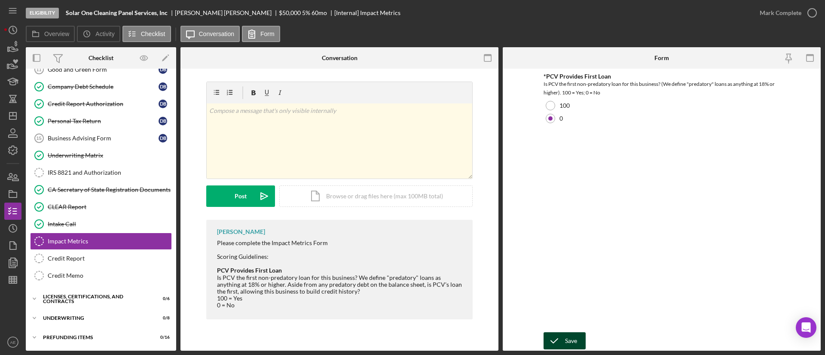
click at [568, 338] on div "Save" at bounding box center [571, 341] width 12 height 17
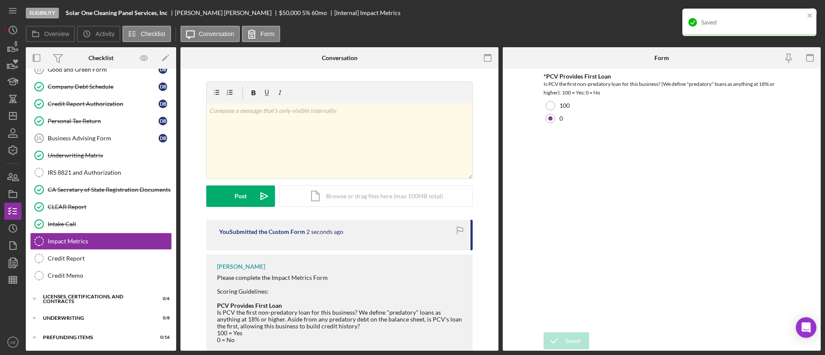
click at [774, 18] on div "Saved" at bounding box center [746, 22] width 121 height 14
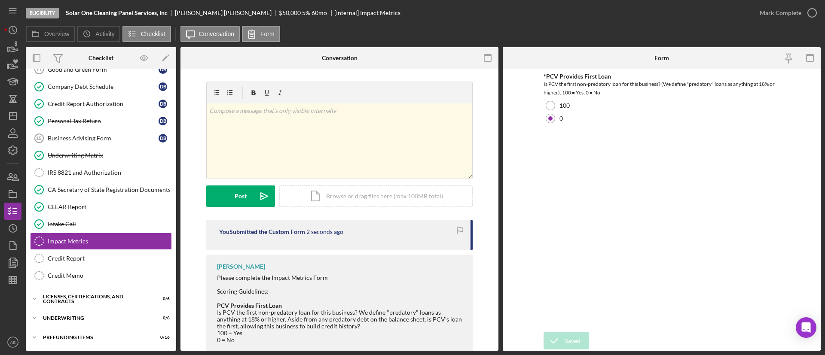
click at [773, 15] on div "Mark Complete" at bounding box center [781, 12] width 42 height 17
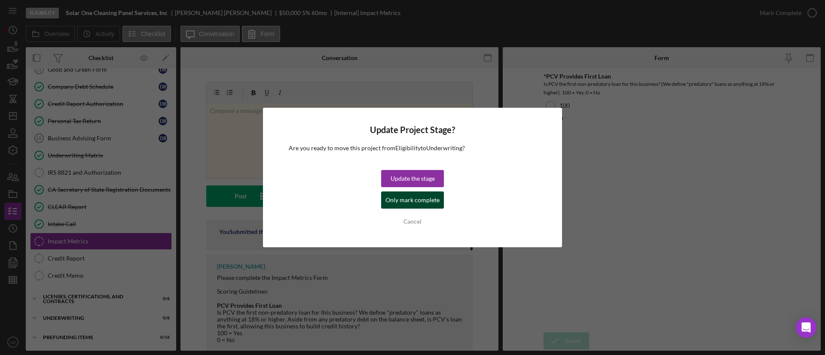
click at [433, 200] on div "Only mark complete" at bounding box center [413, 200] width 54 height 17
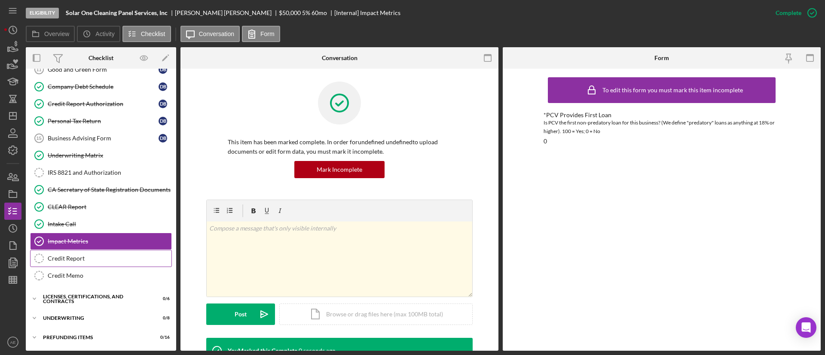
click at [109, 254] on link "Credit Report Credit Report" at bounding box center [101, 258] width 142 height 17
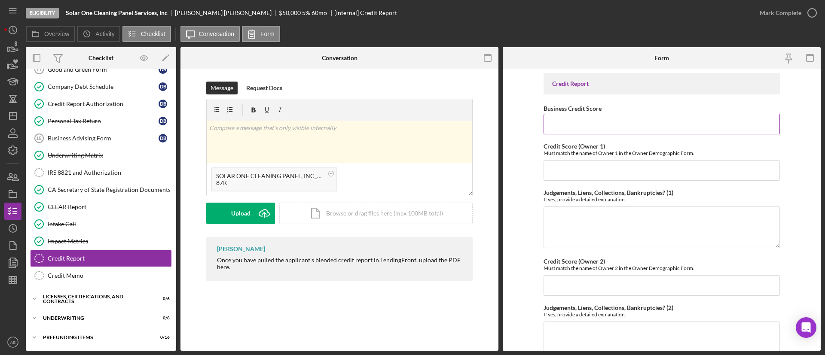
click at [643, 120] on input "Business Credit Score" at bounding box center [662, 124] width 236 height 21
type input "55"
click at [576, 174] on input "Credit Score (Owner 1)" at bounding box center [662, 170] width 236 height 21
paste input "743"
type input "743"
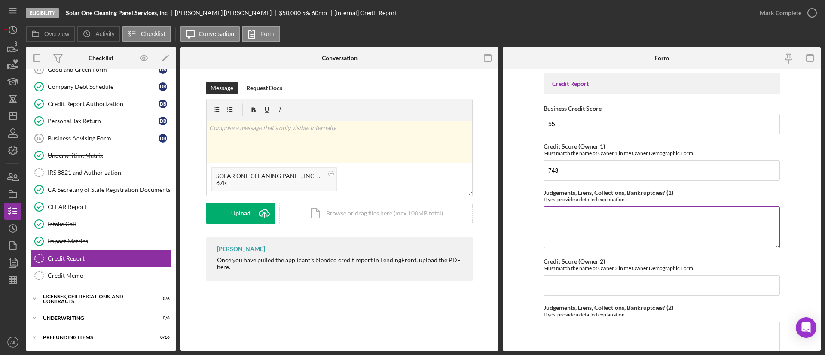
click at [640, 220] on textarea "Judgements, Liens, Collections, Bankruptcies? (1)" at bounding box center [662, 227] width 236 height 41
paste textarea "Radius Global Solution - account in collection - $1110"
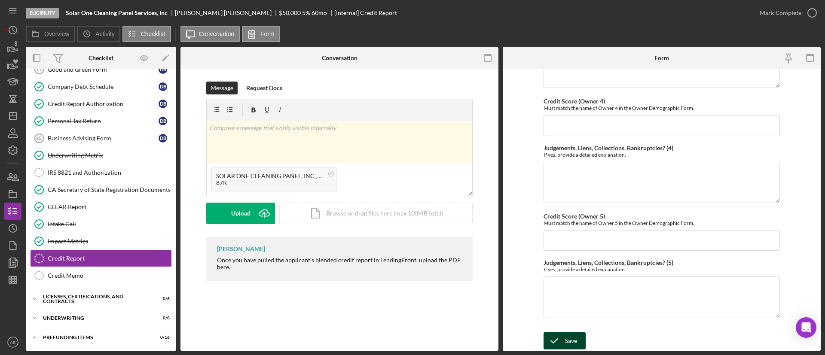
type textarea "Radius Global Solution - account in collection - $1110"
click at [570, 337] on div "Save" at bounding box center [571, 341] width 12 height 17
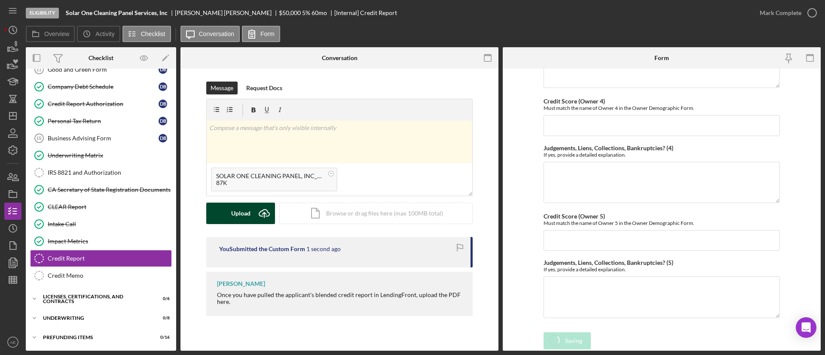
click at [264, 208] on icon "Icon/Upload" at bounding box center [264, 213] width 21 height 21
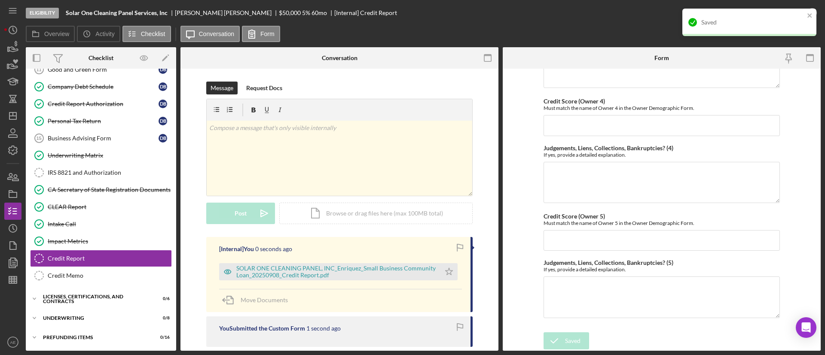
click at [822, 15] on div "Eligibility Solar One Cleaning Panel Services, Inc Darryl BLACKWELL $50,000 $15…" at bounding box center [412, 177] width 825 height 355
click at [803, 19] on div "Saved" at bounding box center [752, 22] width 103 height 7
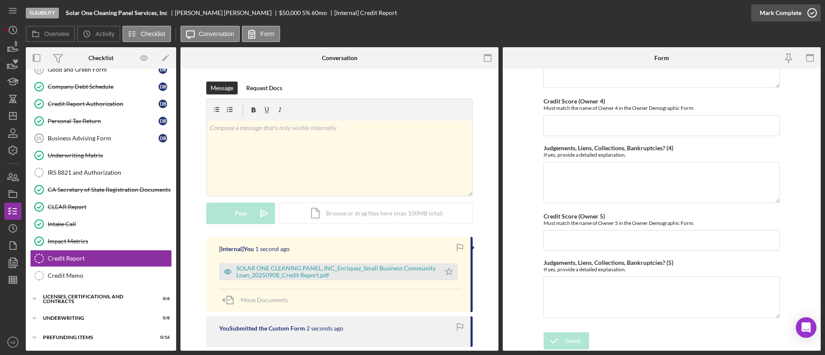
click at [799, 11] on div "Mark Complete" at bounding box center [781, 12] width 42 height 17
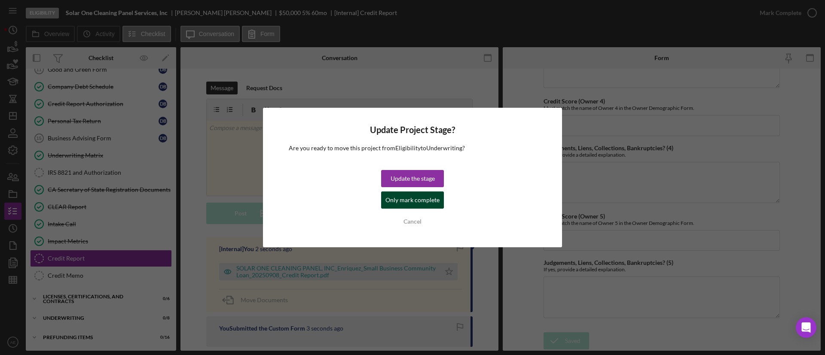
click at [419, 203] on div "Only mark complete" at bounding box center [413, 200] width 54 height 17
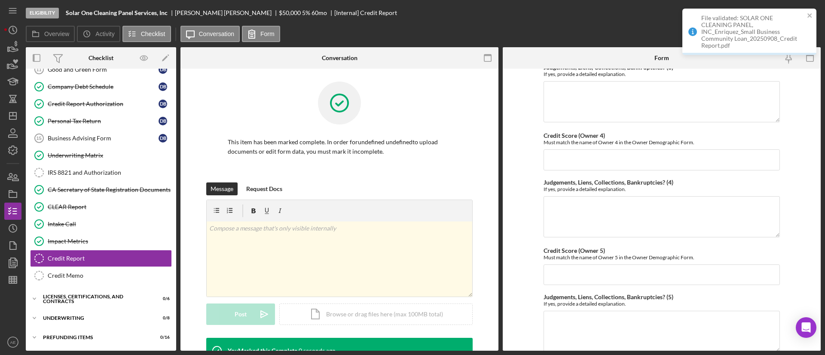
scroll to position [425, 0]
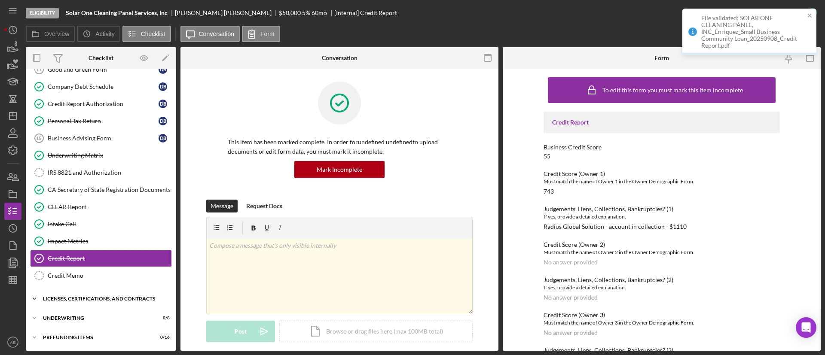
click at [94, 297] on div "Licenses, Certifications, and Contracts" at bounding box center [104, 299] width 123 height 5
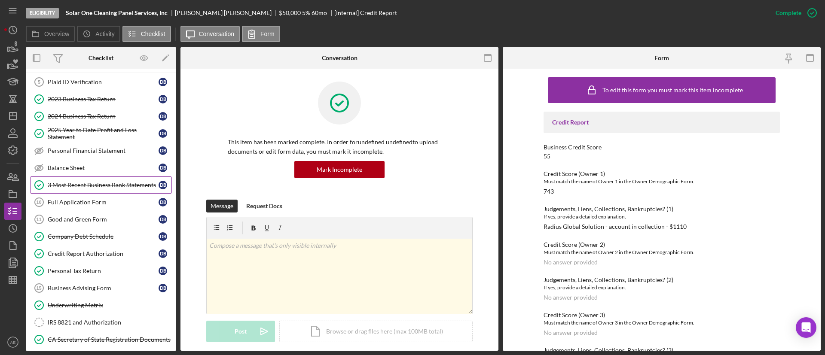
scroll to position [15, 0]
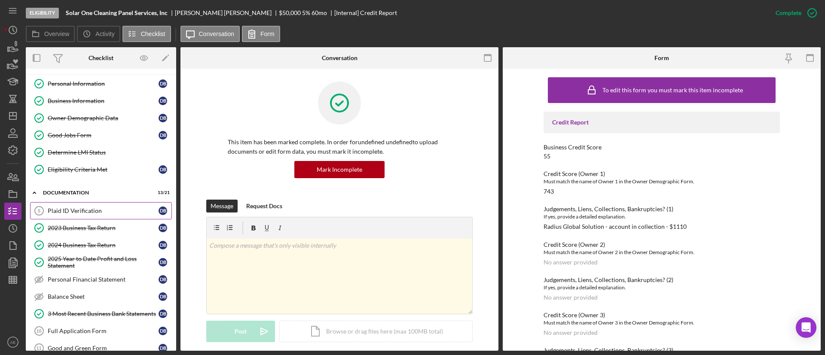
click at [74, 210] on div "Plaid ID Verification" at bounding box center [103, 211] width 111 height 7
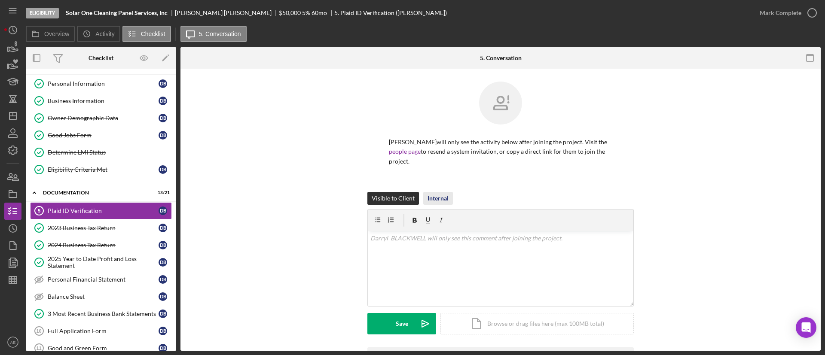
click at [436, 196] on div "Internal" at bounding box center [438, 198] width 21 height 13
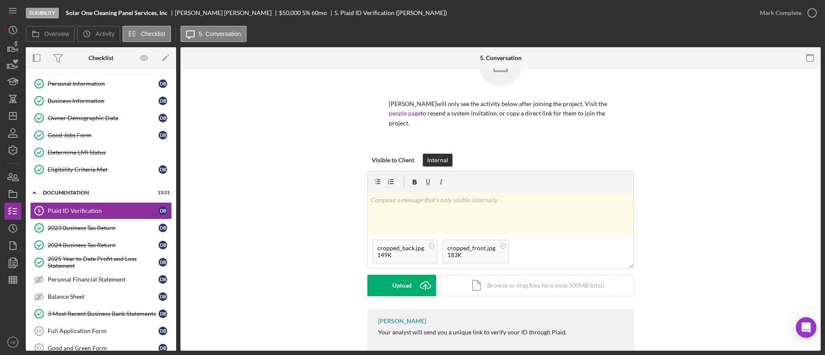
scroll to position [57, 0]
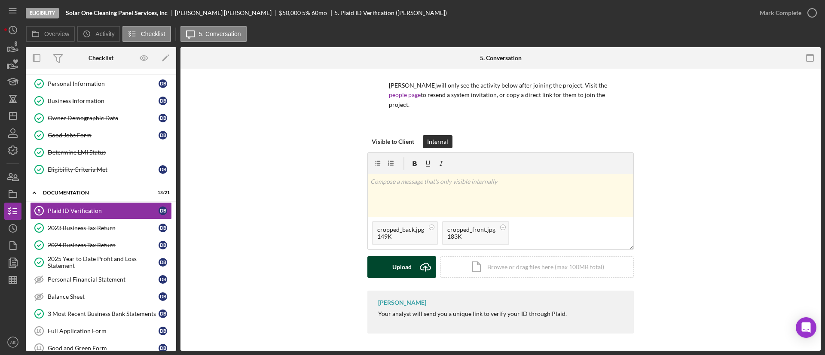
click at [394, 262] on div "Upload" at bounding box center [401, 267] width 19 height 21
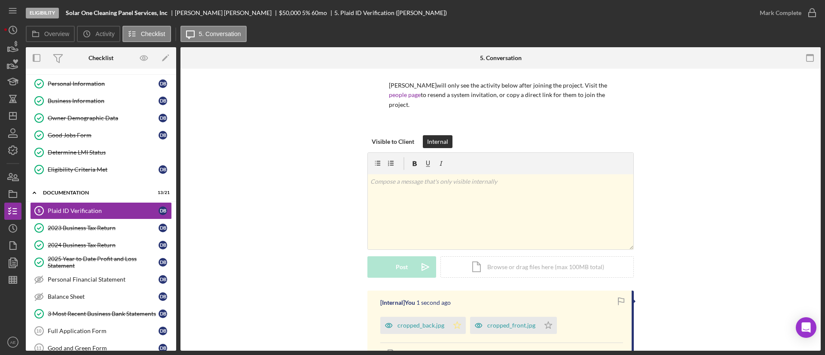
drag, startPoint x: 458, startPoint y: 323, endPoint x: 563, endPoint y: 329, distance: 104.6
click at [460, 322] on icon "Icon/Star" at bounding box center [457, 325] width 17 height 17
click at [546, 326] on polygon "button" at bounding box center [548, 325] width 7 height 7
click at [784, 18] on div "Mark Complete" at bounding box center [781, 12] width 42 height 17
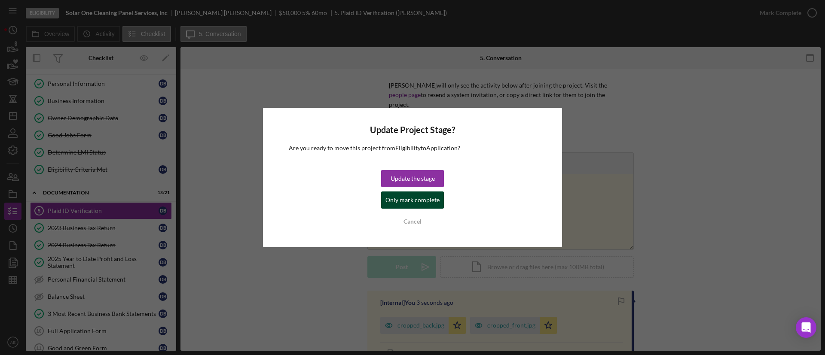
click at [390, 201] on div "Only mark complete" at bounding box center [413, 200] width 54 height 17
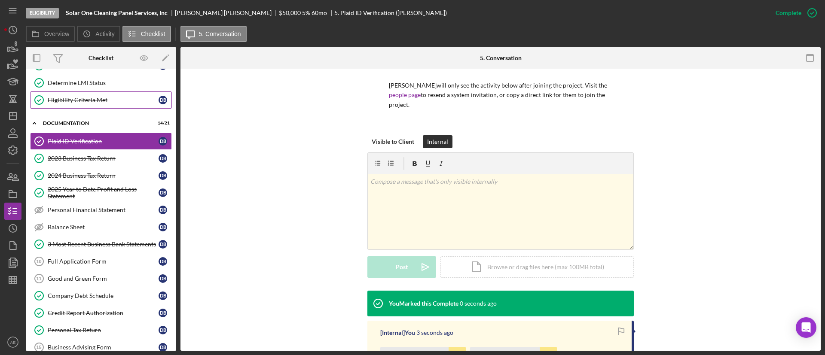
scroll to position [209, 0]
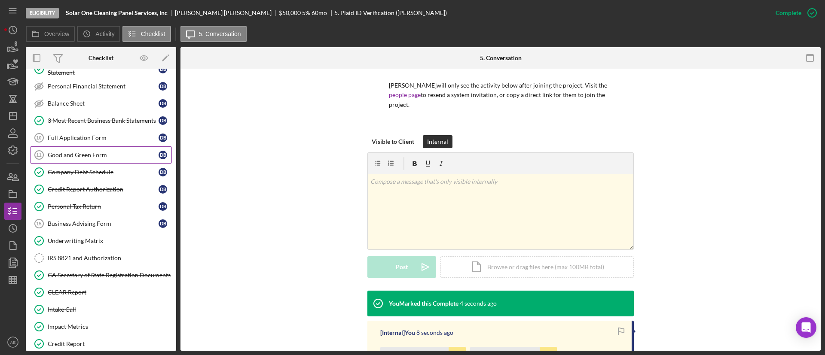
click at [61, 147] on link "Good and Green Form 11 Good and Green Form D B" at bounding box center [101, 155] width 142 height 17
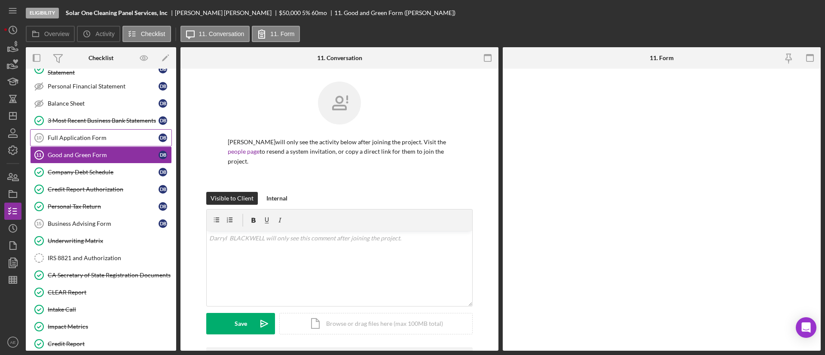
click at [64, 139] on div "Full Application Form" at bounding box center [103, 138] width 111 height 7
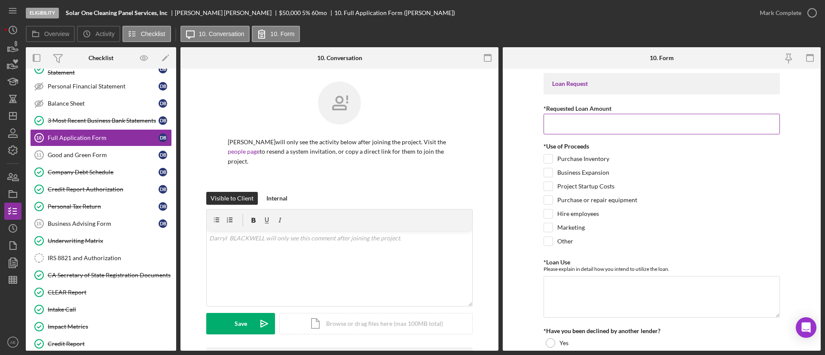
click at [590, 118] on input "*Requested Loan Amount" at bounding box center [662, 124] width 236 height 21
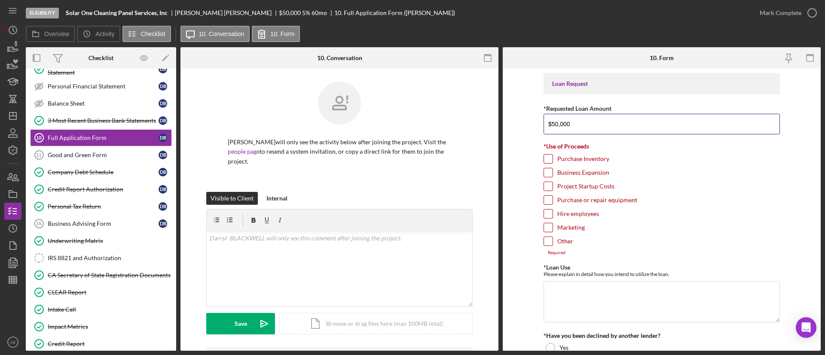
type input "$50,000"
click at [597, 199] on label "Purchase or repair equipment" at bounding box center [597, 200] width 80 height 9
click at [553, 199] on input "Purchase or repair equipment" at bounding box center [548, 200] width 9 height 9
checkbox input "true"
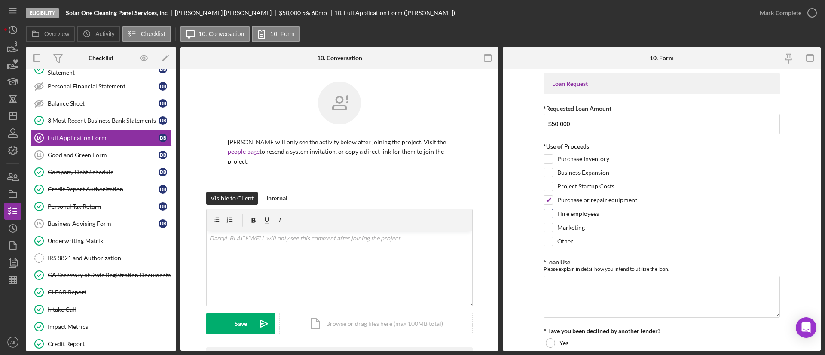
click at [571, 213] on label "Hire employees" at bounding box center [578, 214] width 42 height 9
click at [553, 213] on input "Hire employees" at bounding box center [548, 214] width 9 height 9
checkbox input "true"
click at [574, 226] on label "Marketing" at bounding box center [571, 228] width 28 height 9
click at [553, 226] on input "Marketing" at bounding box center [548, 228] width 9 height 9
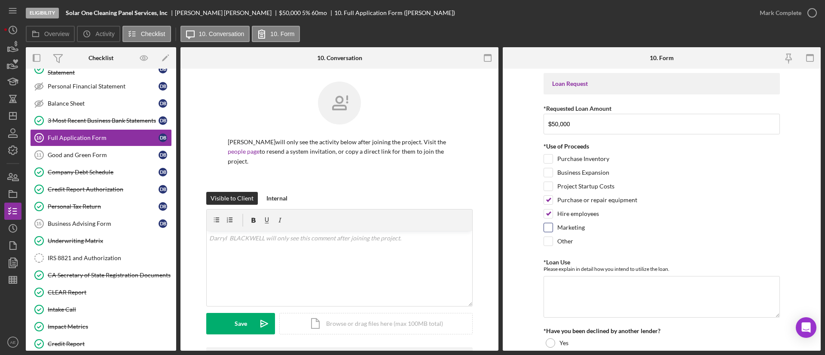
checkbox input "true"
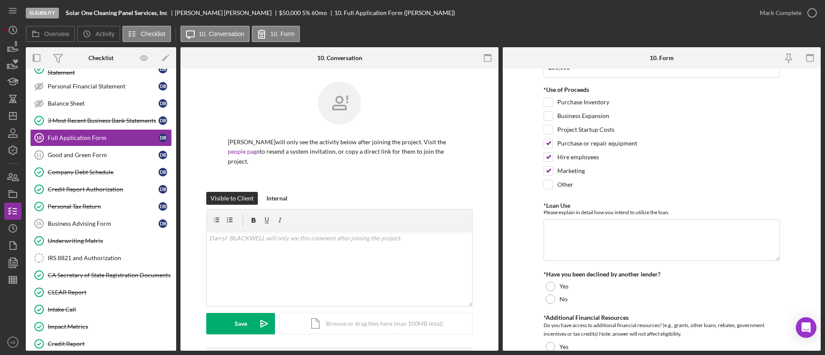
scroll to position [129, 0]
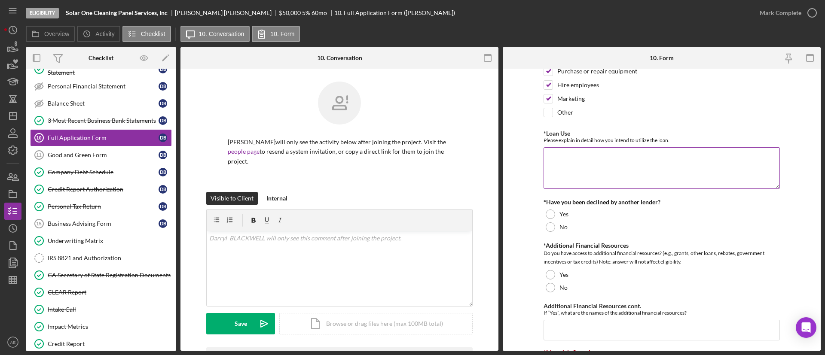
drag, startPoint x: 586, startPoint y: 162, endPoint x: 589, endPoint y: 167, distance: 5.2
click at [586, 162] on textarea "*Loan Use" at bounding box center [662, 167] width 236 height 41
paste textarea "$50,000 Business Loan Request: • Will be hiring 2 employees paying them approx.…"
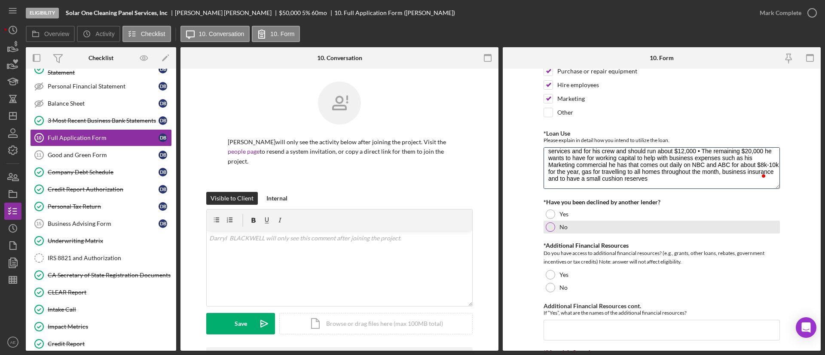
type textarea "$50,000 Business Loan Request: • Will be hiring 2 employees paying them approx.…"
click at [548, 232] on div at bounding box center [550, 227] width 9 height 9
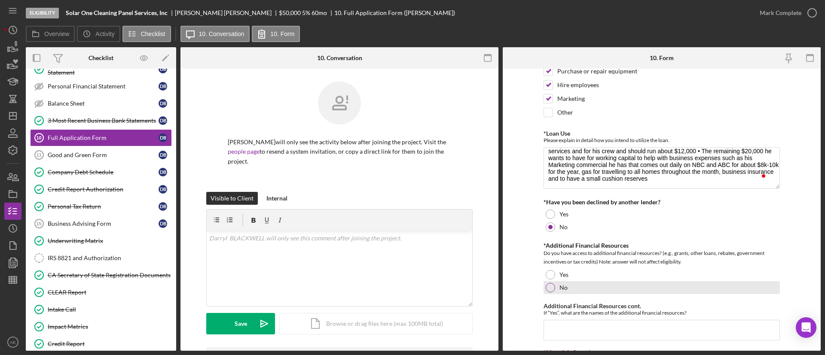
click at [549, 294] on div "No" at bounding box center [662, 288] width 236 height 13
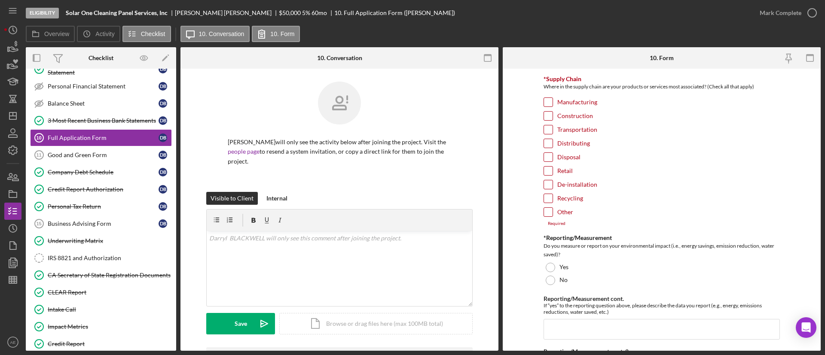
scroll to position [580, 0]
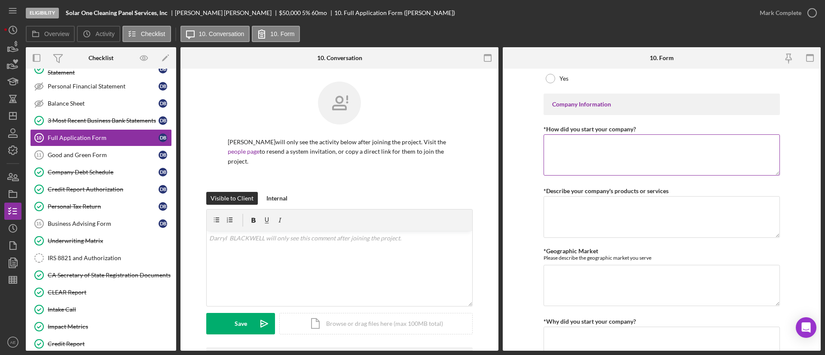
click at [595, 172] on textarea "*How did you start your company?" at bounding box center [662, 155] width 236 height 41
paste textarea "We provide Solar Panel cleaning services. It's a fact that when solar panels ge…"
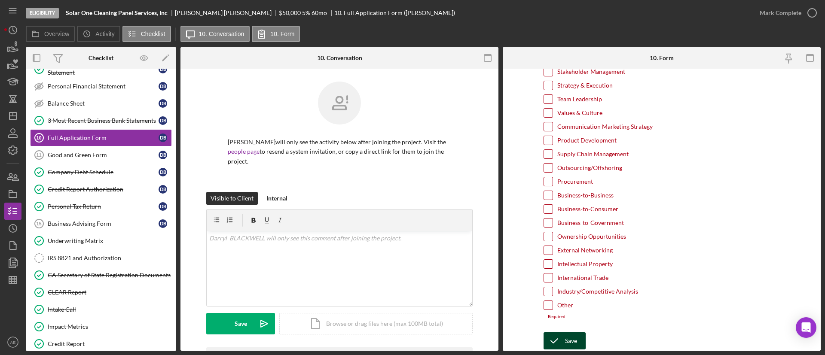
type textarea "We provide Solar Panel cleaning services. It's a fact that when solar panels ge…"
click at [563, 337] on icon "submit" at bounding box center [554, 341] width 21 height 21
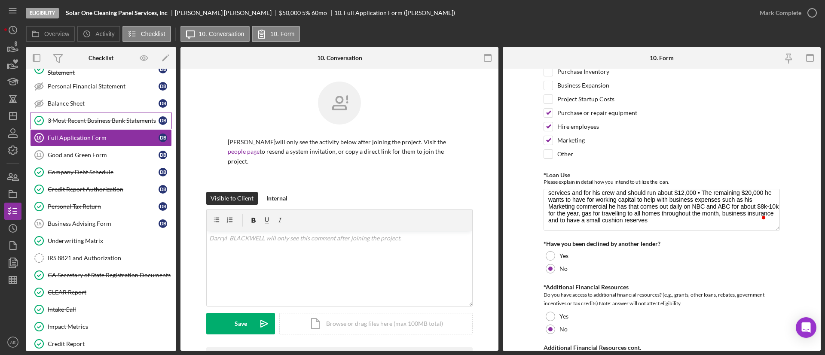
click at [107, 117] on div "3 Most Recent Business Bank Statements" at bounding box center [103, 120] width 111 height 7
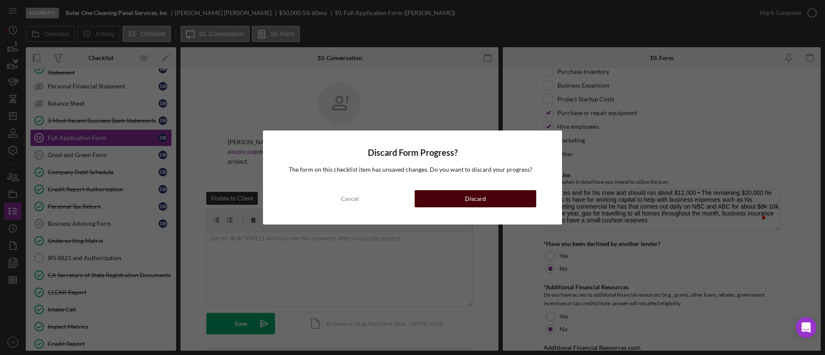
click at [496, 196] on button "Discard" at bounding box center [476, 198] width 122 height 17
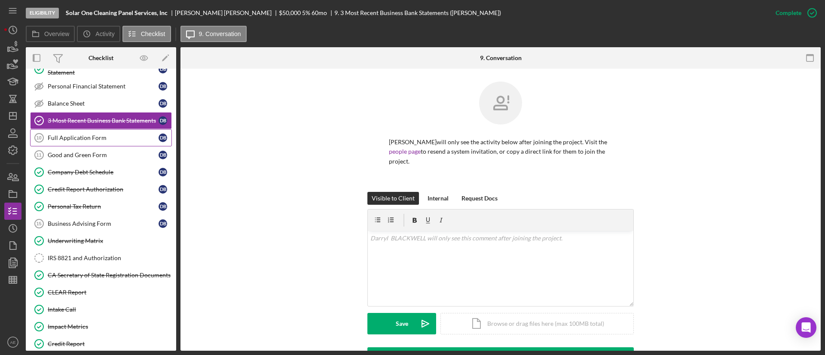
click at [95, 139] on div "Full Application Form" at bounding box center [103, 138] width 111 height 7
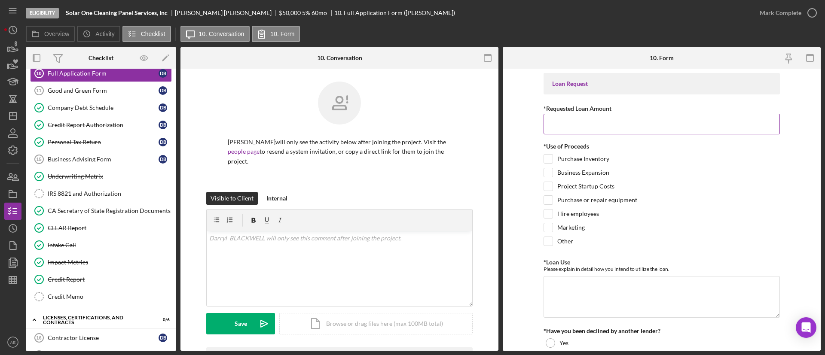
click at [559, 124] on input "*Requested Loan Amount" at bounding box center [662, 124] width 236 height 21
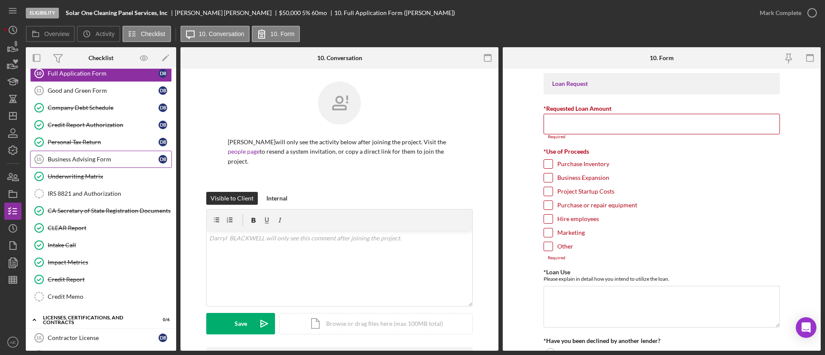
click at [93, 159] on div "Business Advising Form" at bounding box center [103, 159] width 111 height 7
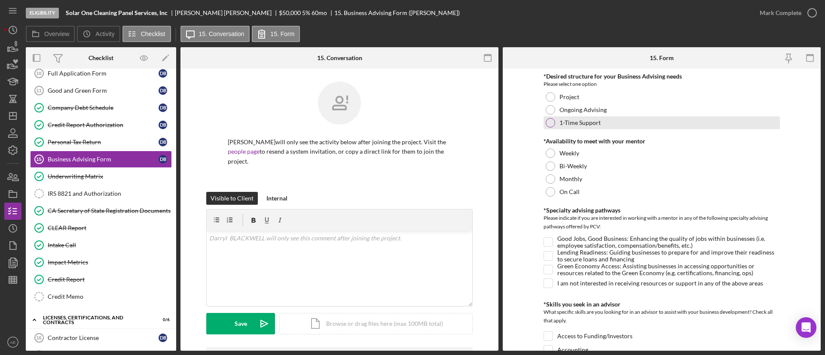
click at [578, 128] on div "1-Time Support" at bounding box center [662, 122] width 236 height 13
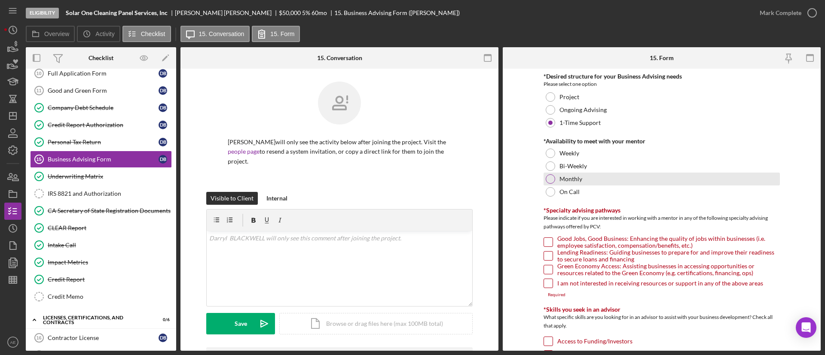
click at [567, 177] on label "Monthly" at bounding box center [571, 179] width 23 height 7
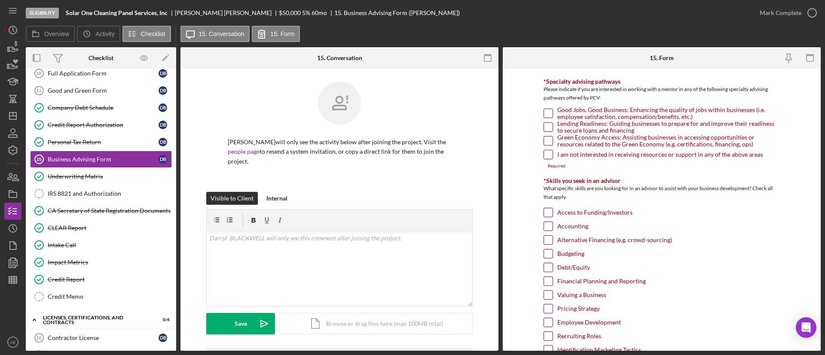
click at [550, 111] on input "Good Jobs, Good Business: Enhancing the quality of jobs within businesses (i.e.…" at bounding box center [548, 113] width 9 height 9
checkbox input "true"
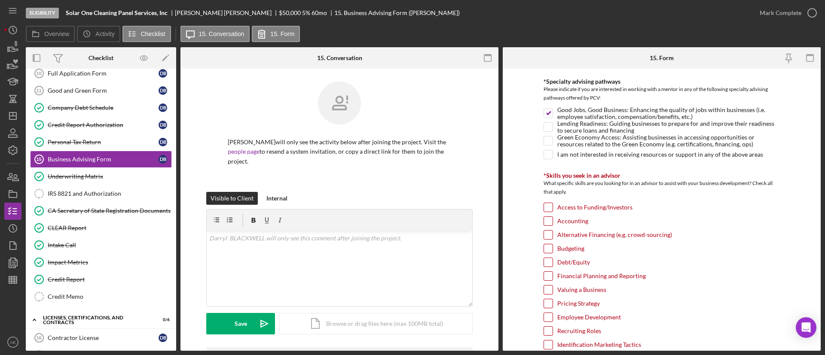
click at [542, 123] on form "*Desired structure for your Business Advising needs Please select one option Pr…" at bounding box center [662, 210] width 318 height 282
click at [546, 126] on input "Lending Readiness: Guiding businesses to prepare for and improve their readines…" at bounding box center [548, 127] width 9 height 9
checkbox input "true"
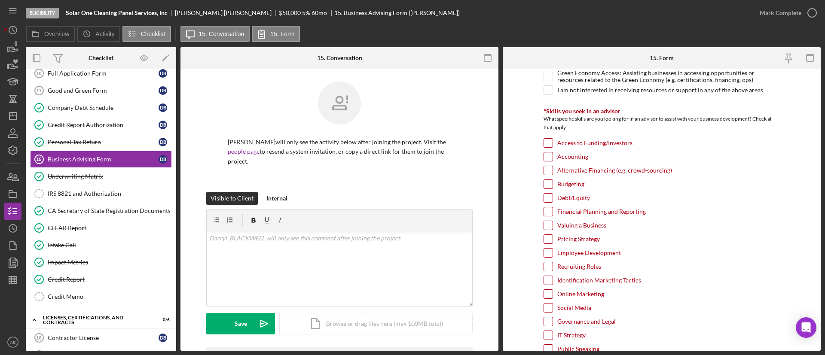
click at [548, 141] on input "Access to Funding/Investors" at bounding box center [548, 143] width 9 height 9
checkbox input "true"
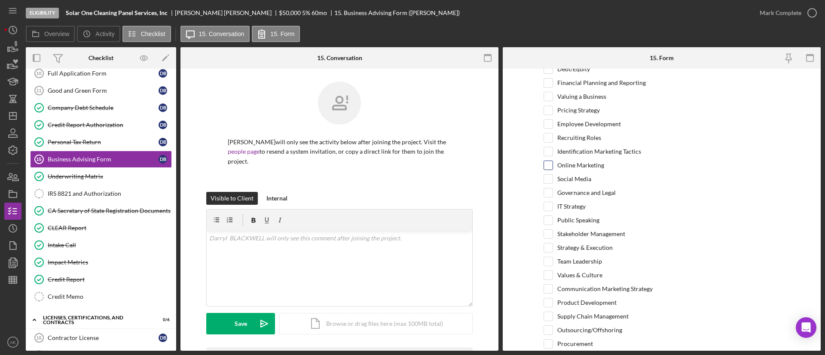
click at [550, 164] on input "Online Marketing" at bounding box center [548, 165] width 9 height 9
checkbox input "true"
click at [546, 171] on div "Online Marketing" at bounding box center [662, 168] width 236 height 14
drag, startPoint x: 545, startPoint y: 172, endPoint x: 554, endPoint y: 193, distance: 23.1
click at [545, 174] on div "Online Marketing" at bounding box center [662, 168] width 236 height 14
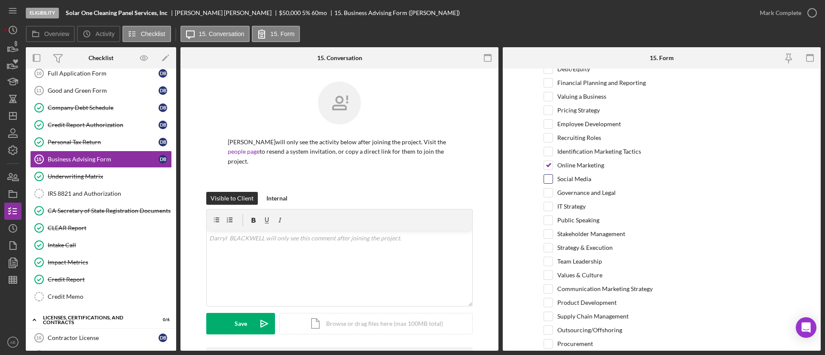
click at [551, 180] on div at bounding box center [548, 179] width 9 height 9
click at [545, 181] on input "Social Media" at bounding box center [548, 179] width 9 height 9
checkbox input "true"
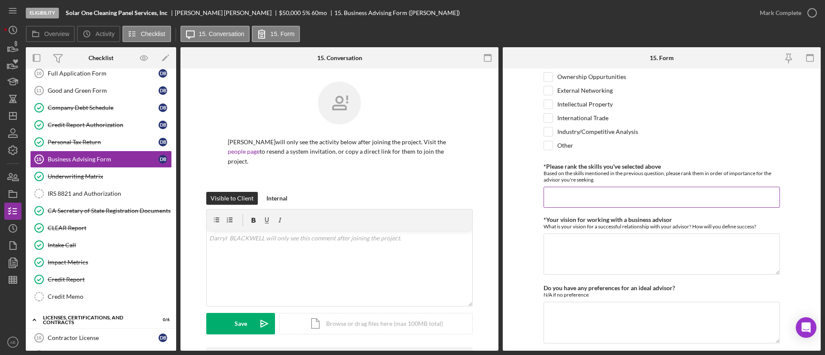
click at [580, 201] on input "*Please rank the skills you've selected above" at bounding box center [662, 197] width 236 height 21
paste input "Access to Funding/Investors, Online Marketing, Social Media"
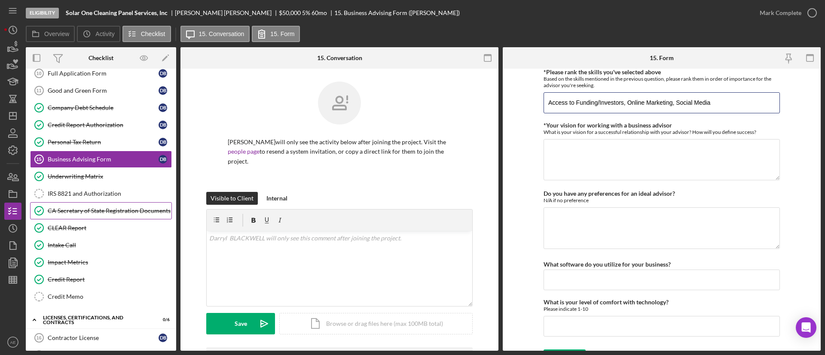
scroll to position [756, 0]
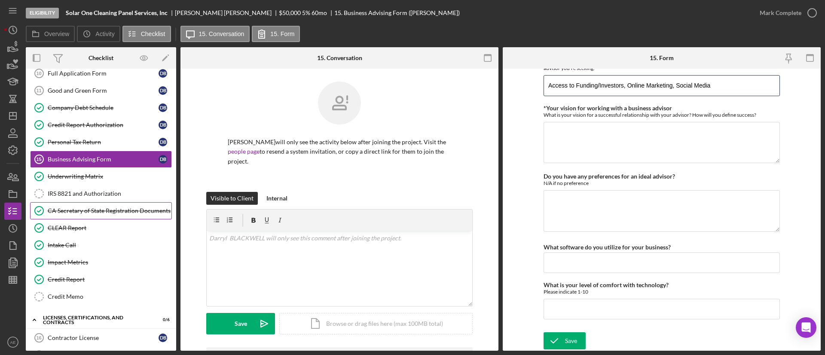
type input "Access to Funding/Investors, Online Marketing, Social Media"
click at [656, 159] on textarea "*Your vision for working with a business advisor" at bounding box center [662, 142] width 236 height 41
paste textarea "Help me prepare my business presence and to gain more knowledge around this are…"
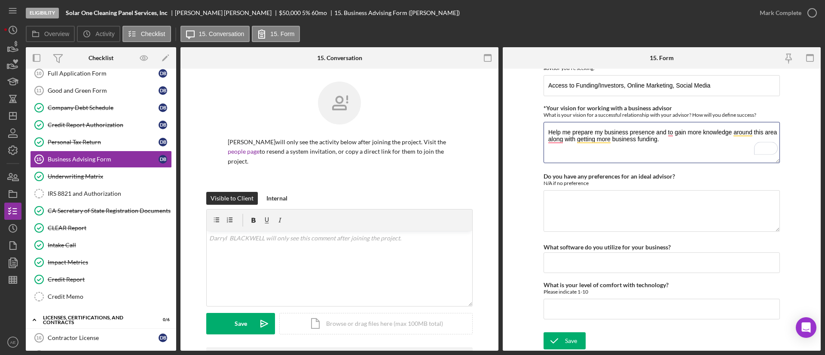
type textarea "Help me prepare my business presence and to gain more knowledge around this are…"
click at [615, 214] on textarea "Do you have any preferences for an ideal advisor?" at bounding box center [662, 210] width 236 height 41
paste textarea "N/A"
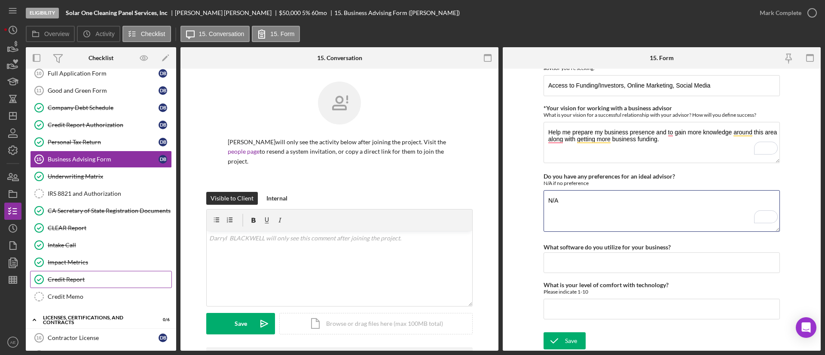
type textarea "N/A"
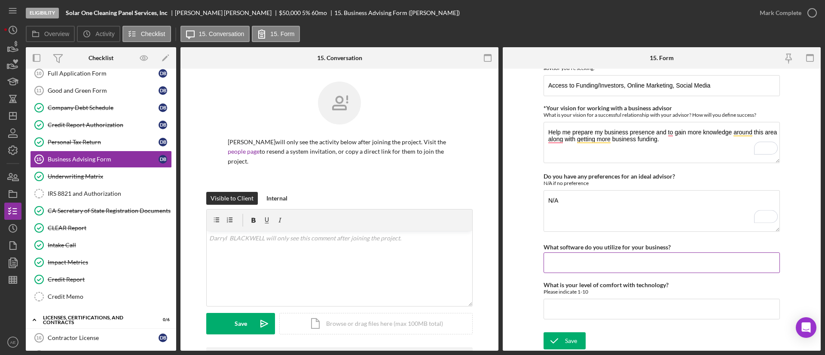
click at [625, 266] on input "What software do you utilize for your business?" at bounding box center [662, 263] width 236 height 21
paste input "Not really computer savy at the moment."
type input "Not really computer savy at the moment."
click at [567, 312] on input "What is your level of comfort with technology?" at bounding box center [662, 309] width 236 height 21
type input "2"
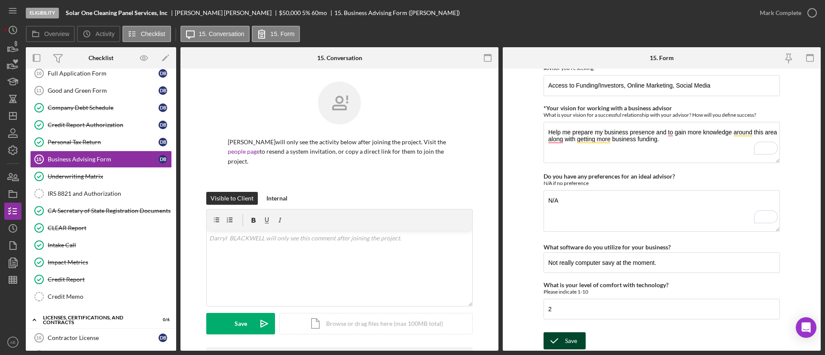
click at [565, 333] on div "Save" at bounding box center [571, 341] width 12 height 17
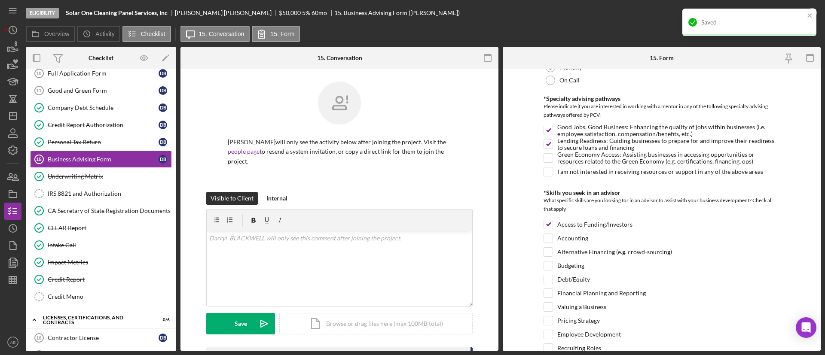
scroll to position [43, 0]
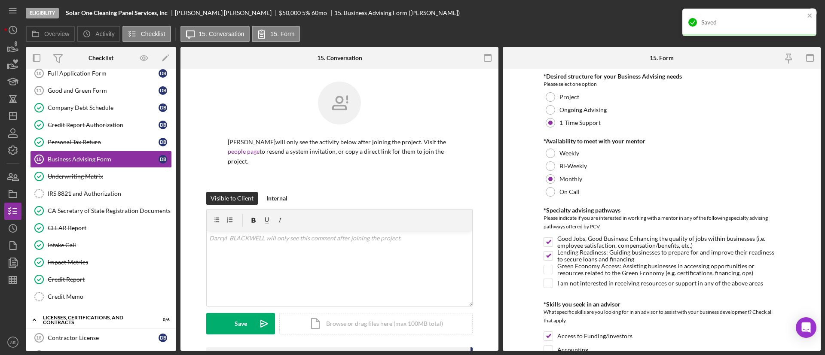
click at [810, 11] on div "Saved" at bounding box center [750, 23] width 134 height 28
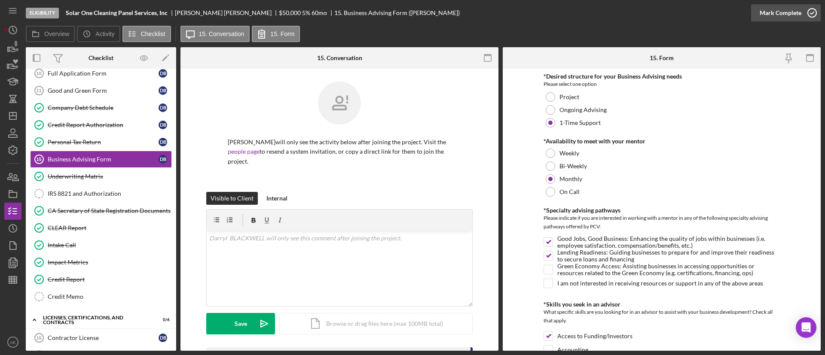
click at [781, 8] on div "Mark Complete" at bounding box center [781, 12] width 42 height 17
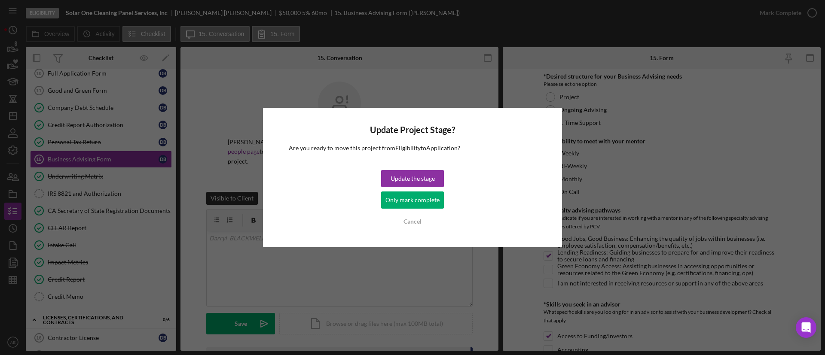
click at [411, 211] on div "Update the stage Only mark complete Cancel" at bounding box center [412, 200] width 63 height 60
click at [408, 205] on div "Only mark complete" at bounding box center [413, 200] width 54 height 17
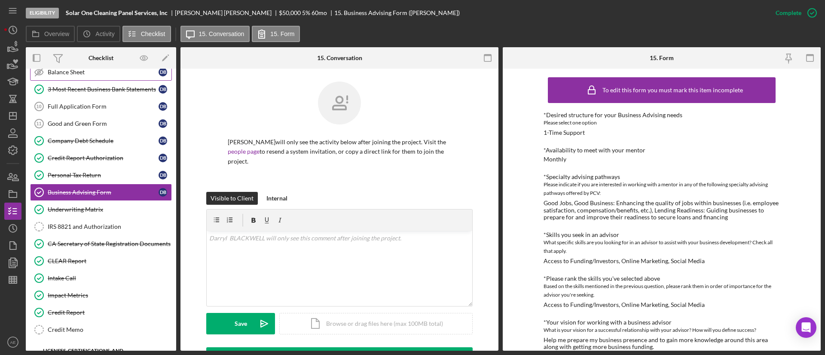
scroll to position [258, 0]
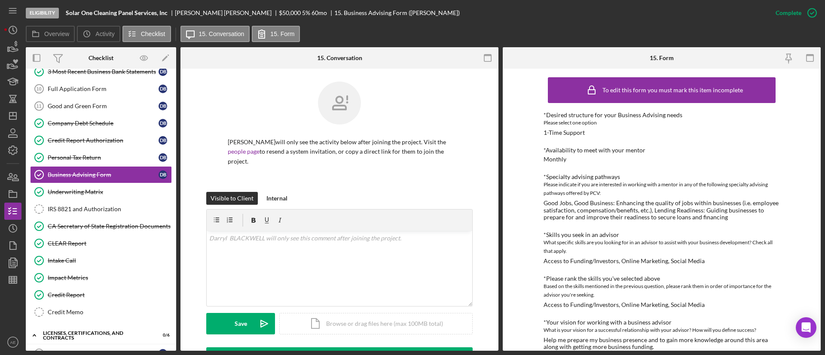
drag, startPoint x: 82, startPoint y: 205, endPoint x: 307, endPoint y: 214, distance: 225.4
click at [83, 205] on link "IRS 8821 and Authorization IRS 8821 and Authorization" at bounding box center [101, 209] width 142 height 17
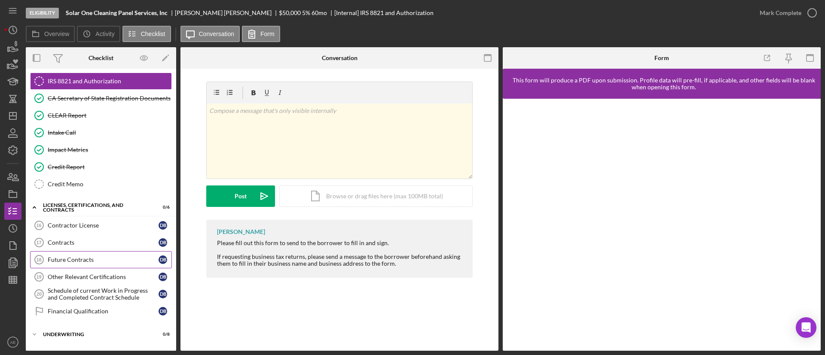
scroll to position [387, 0]
click at [77, 306] on link "Financial Qualification Financial Qualification D B" at bounding box center [101, 310] width 142 height 17
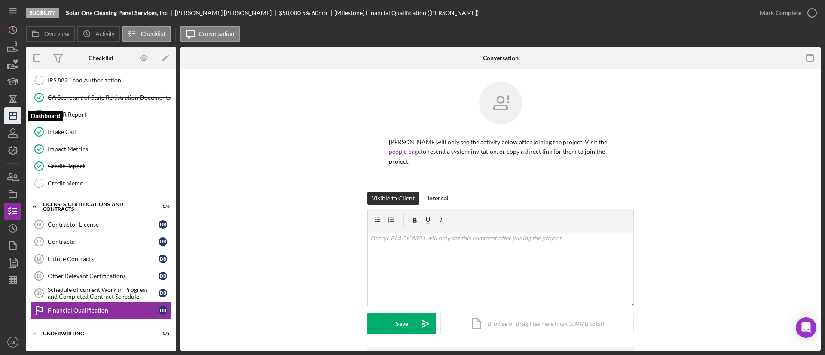
click at [15, 113] on icon "Icon/Dashboard" at bounding box center [12, 115] width 21 height 21
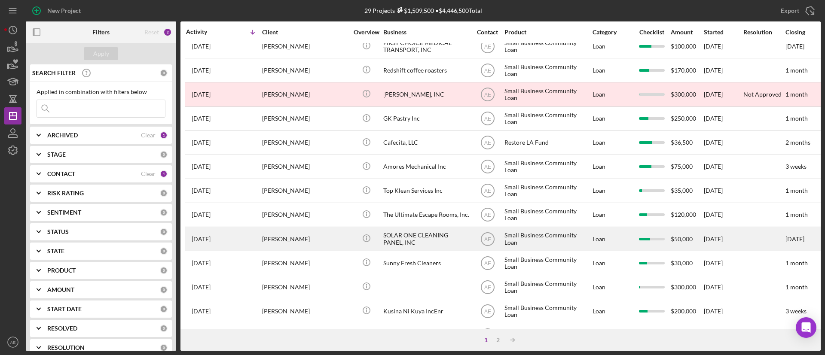
scroll to position [137, 0]
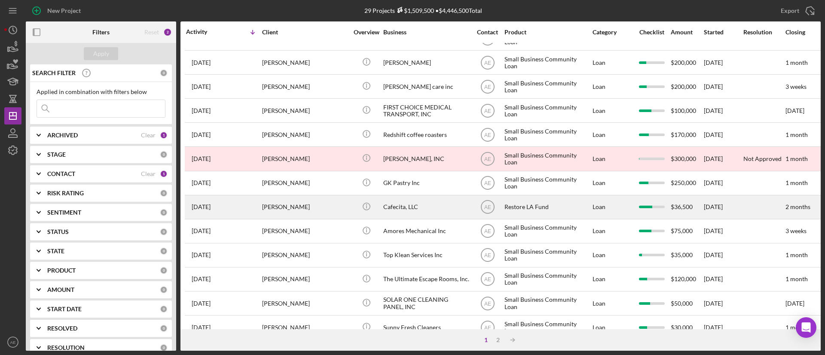
click at [399, 204] on div "Cafecita, LLC" at bounding box center [426, 207] width 86 height 23
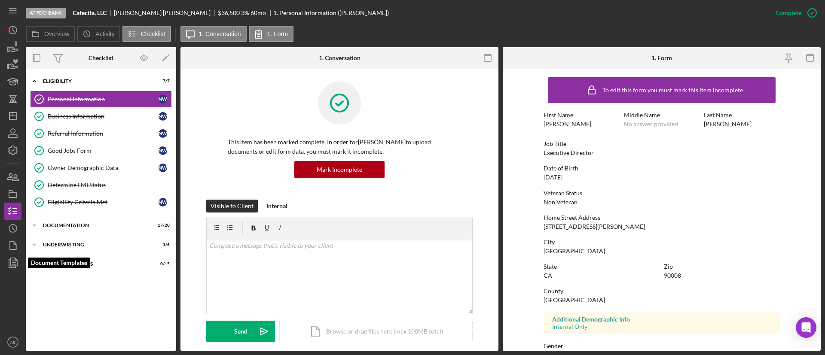
click at [13, 272] on div at bounding box center [12, 303] width 17 height 62
click at [13, 264] on icon "button" at bounding box center [13, 262] width 3 height 3
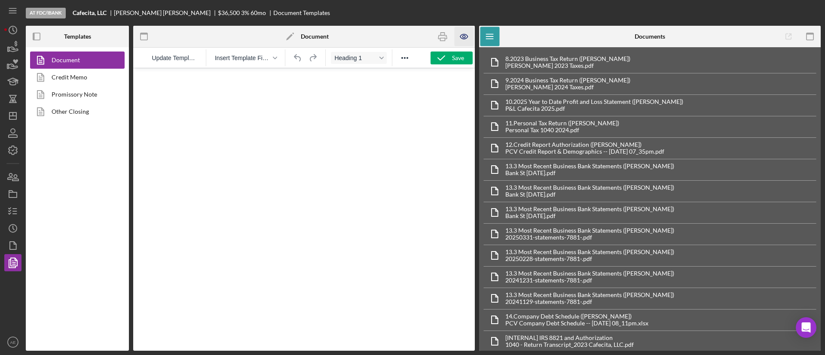
click at [464, 35] on icon "button" at bounding box center [464, 36] width 3 height 3
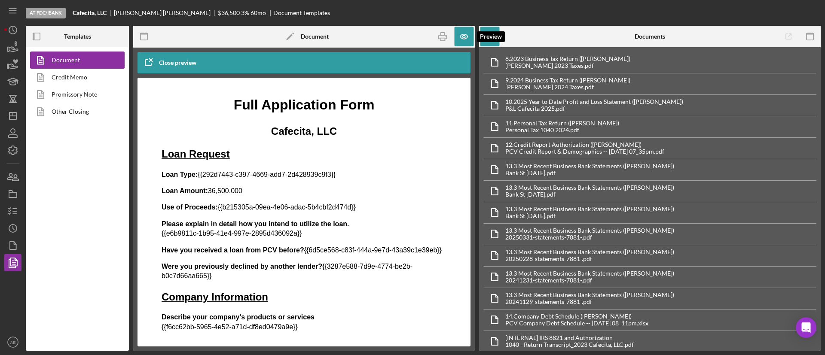
click at [466, 37] on icon "button" at bounding box center [464, 36] width 3 height 3
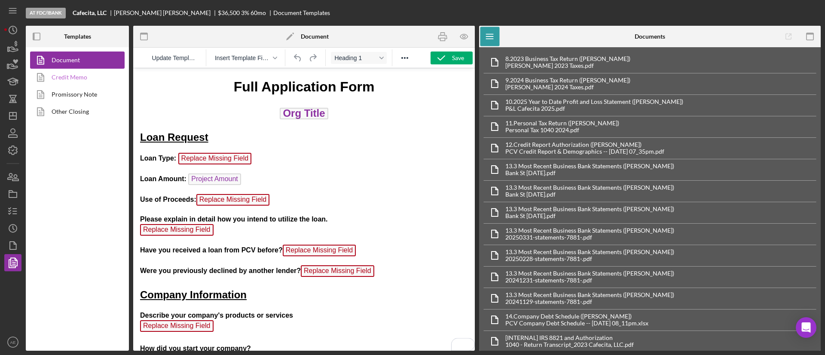
click at [92, 82] on link "Credit Memo" at bounding box center [75, 77] width 90 height 17
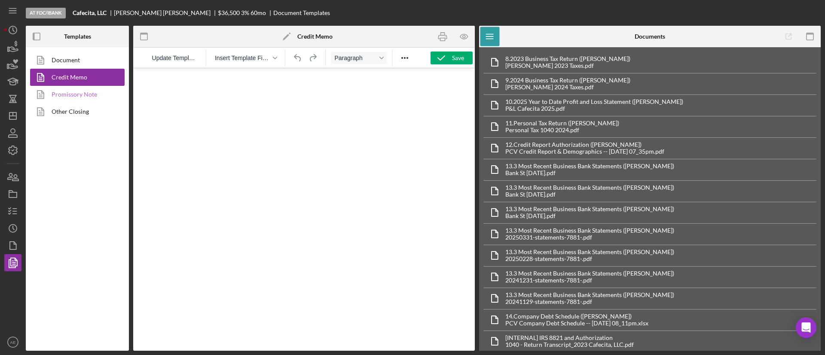
click at [92, 89] on link "Promissory Note" at bounding box center [75, 94] width 90 height 17
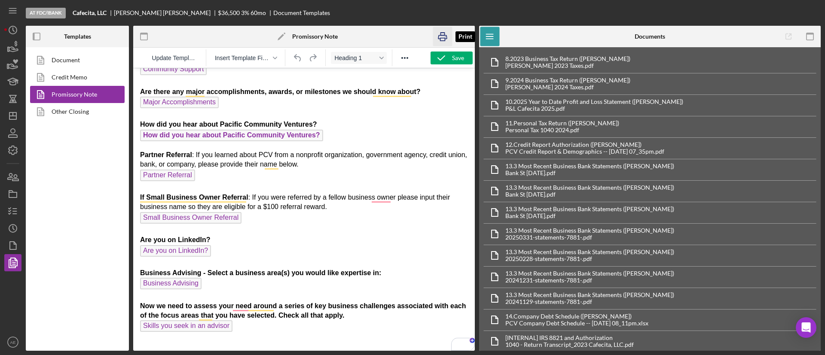
click at [441, 42] on icon "button" at bounding box center [442, 36] width 19 height 19
click at [56, 107] on link "Other Closing" at bounding box center [75, 111] width 90 height 17
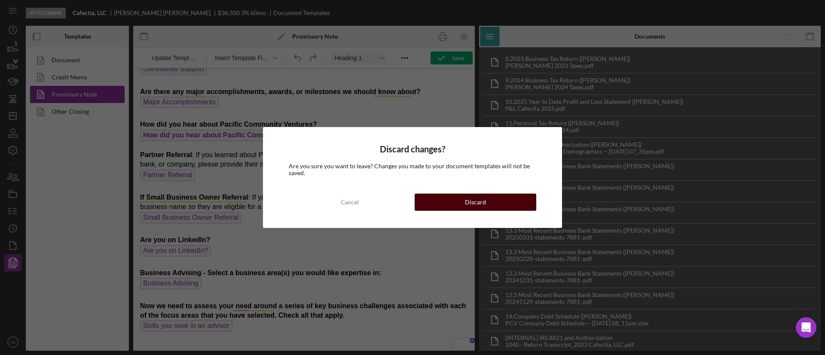
click at [467, 206] on div "Discard" at bounding box center [475, 202] width 21 height 17
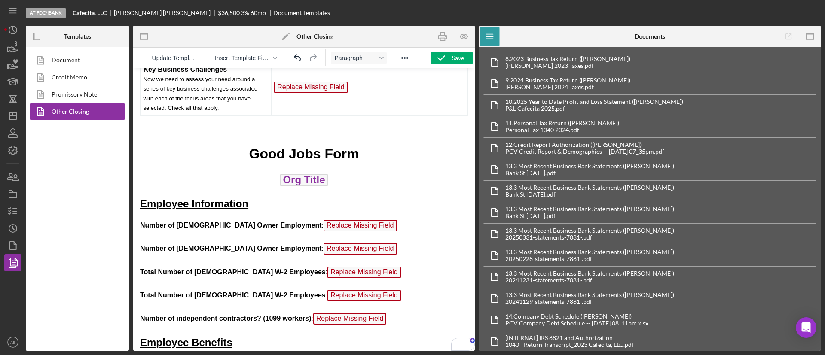
scroll to position [2063, 0]
click at [13, 207] on icon "button" at bounding box center [12, 211] width 21 height 21
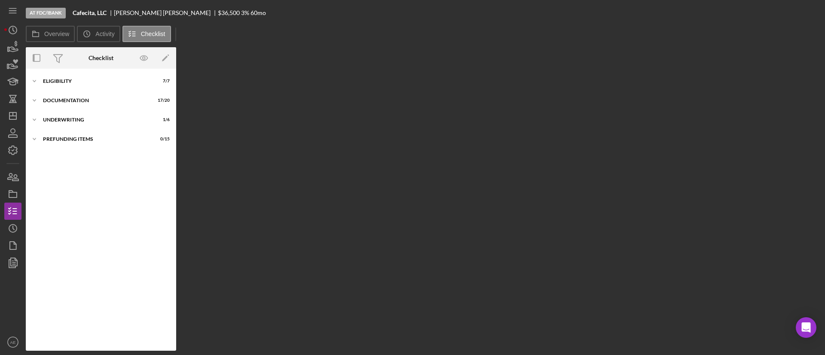
scroll to position [291, 0]
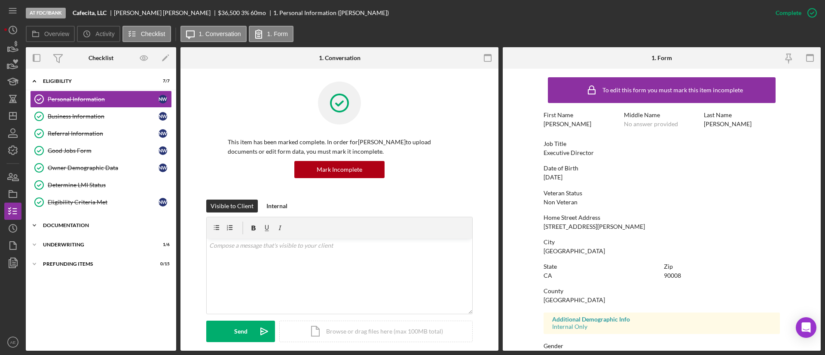
click at [86, 225] on div "Documentation" at bounding box center [104, 225] width 123 height 5
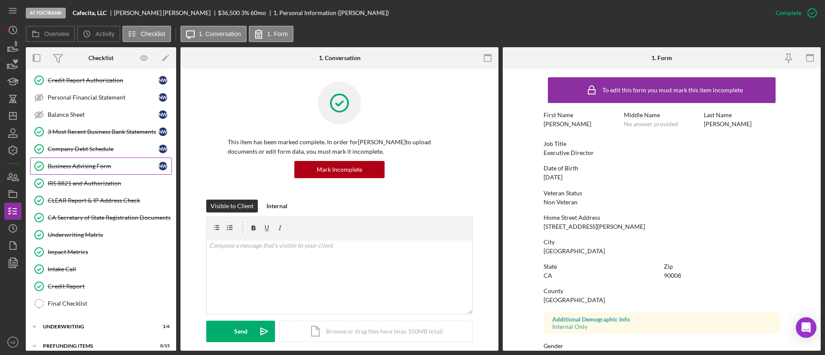
scroll to position [275, 0]
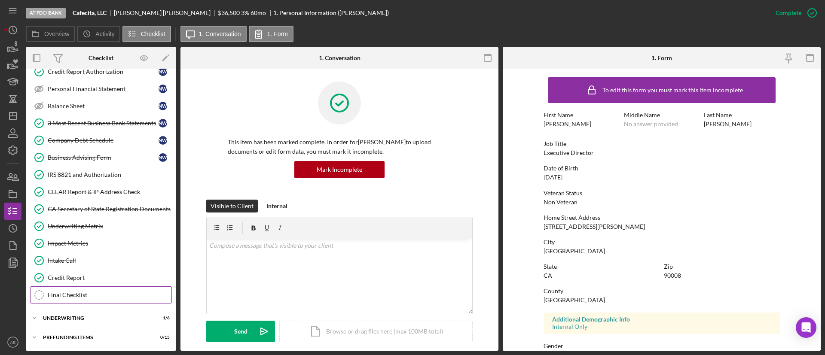
click at [87, 295] on div "Final Checklist" at bounding box center [110, 295] width 124 height 7
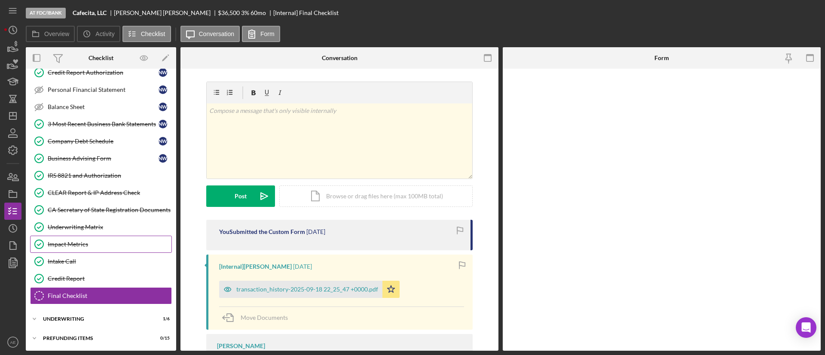
scroll to position [275, 0]
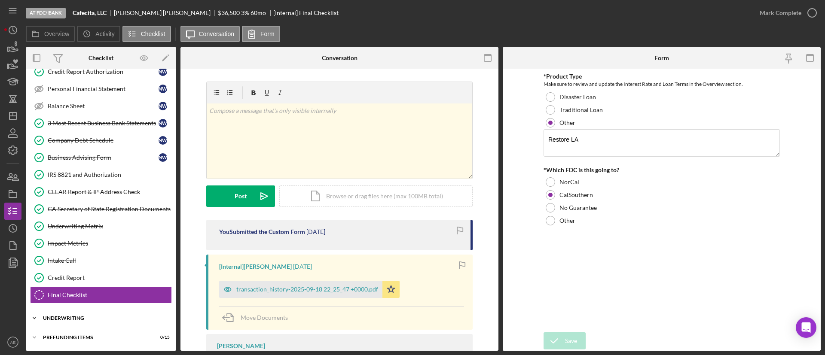
click at [91, 322] on div "Icon/Expander Underwriting 1 / 6" at bounding box center [101, 318] width 150 height 17
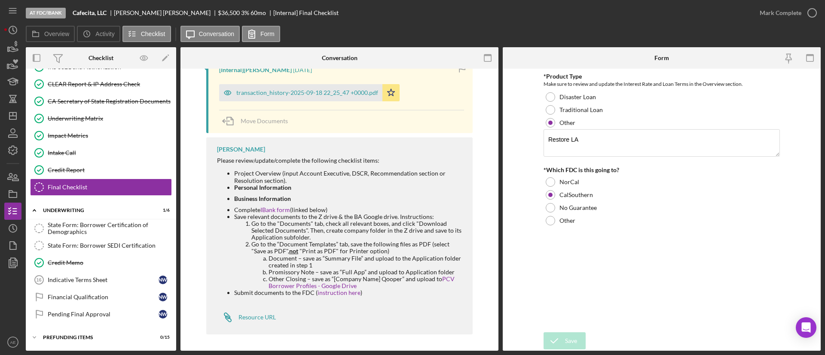
scroll to position [198, 0]
click at [776, 5] on div "Mark Complete" at bounding box center [781, 12] width 42 height 17
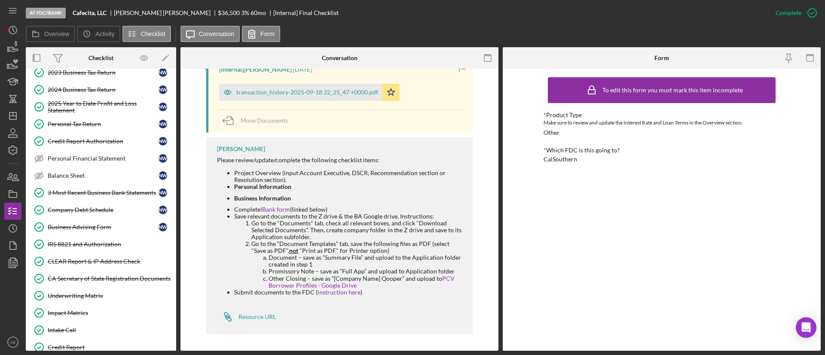
scroll to position [383, 0]
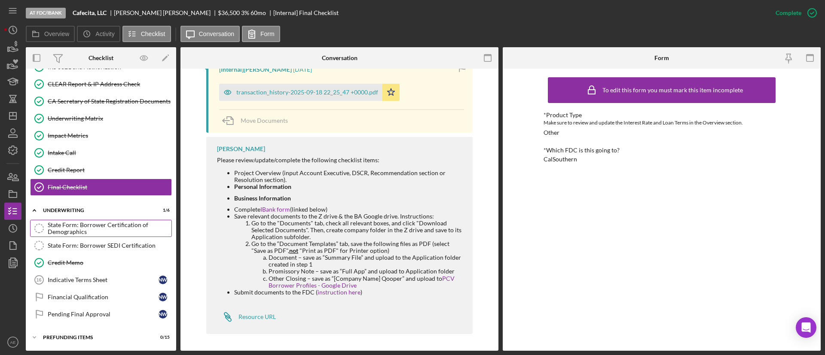
click at [92, 222] on div "State Form: Borrower Certification of Demographics" at bounding box center [110, 229] width 124 height 14
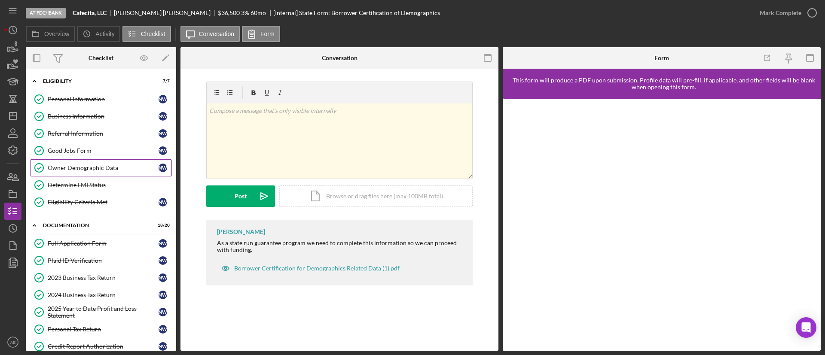
click at [89, 165] on div "Owner Demographic Data" at bounding box center [103, 168] width 111 height 7
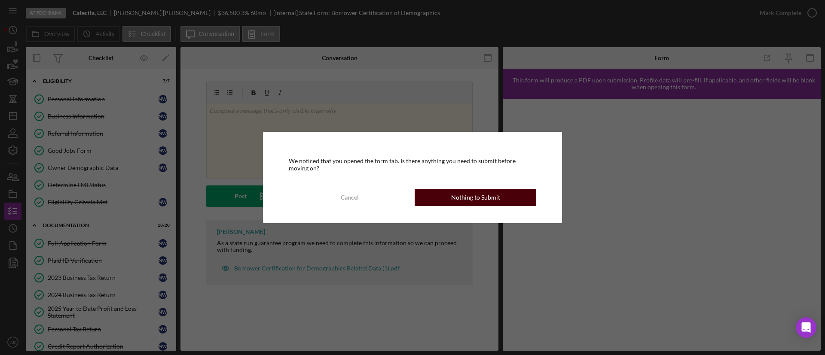
click at [484, 193] on div "Nothing to Submit" at bounding box center [475, 197] width 49 height 17
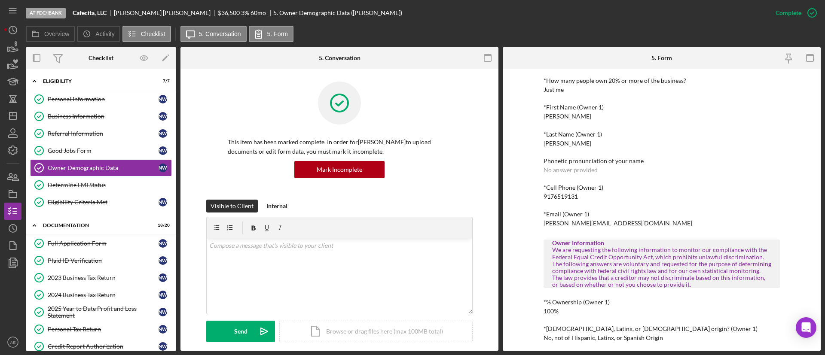
scroll to position [193, 0]
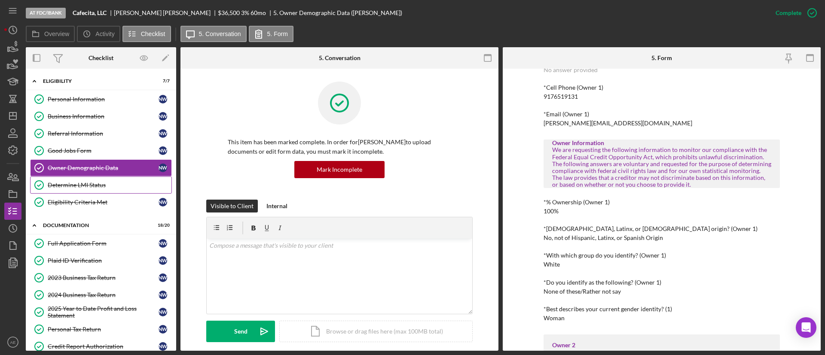
click at [93, 185] on div "Determine LMI Status" at bounding box center [110, 185] width 124 height 7
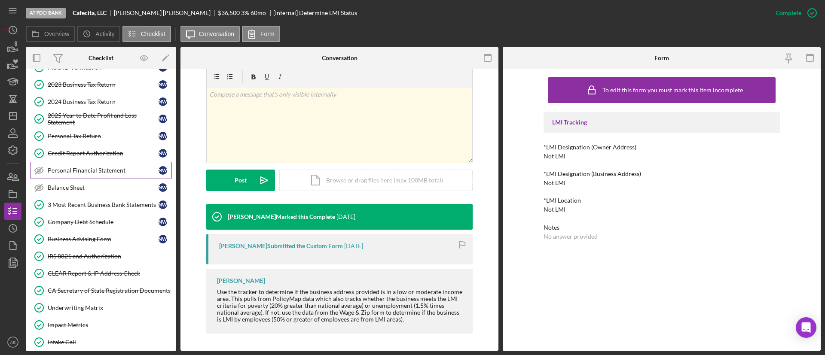
scroll to position [383, 0]
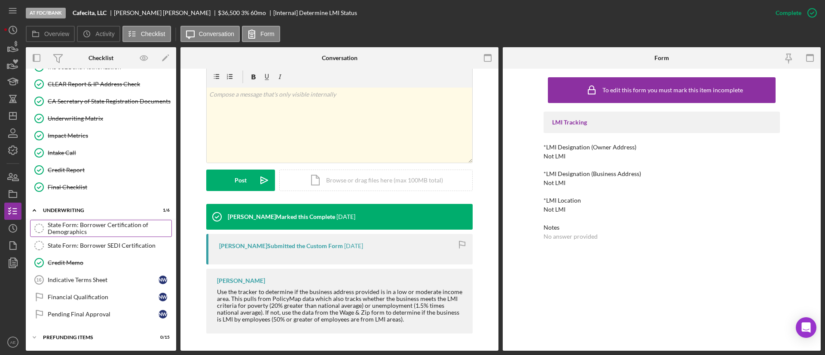
click at [89, 225] on div "State Form: Borrower Certification of Demographics" at bounding box center [110, 229] width 124 height 14
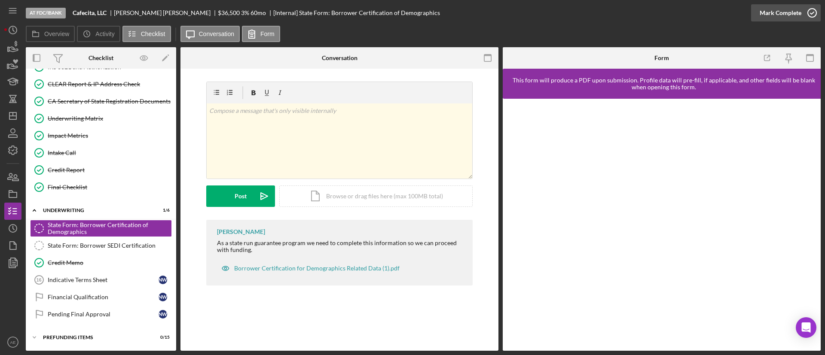
click at [774, 16] on div "Mark Complete" at bounding box center [781, 12] width 42 height 17
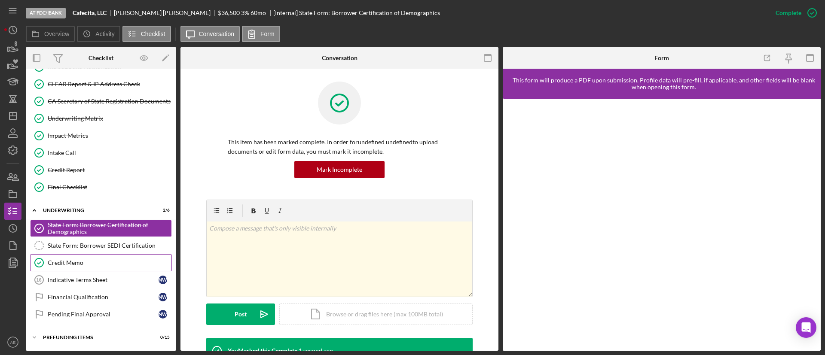
click at [114, 256] on link "Credit Memo Credit Memo" at bounding box center [101, 262] width 142 height 17
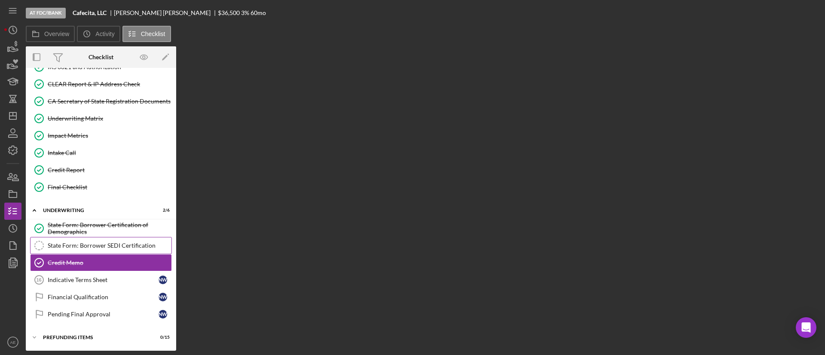
click at [105, 246] on div "State Form: Borrower SEDI Certification" at bounding box center [110, 245] width 124 height 7
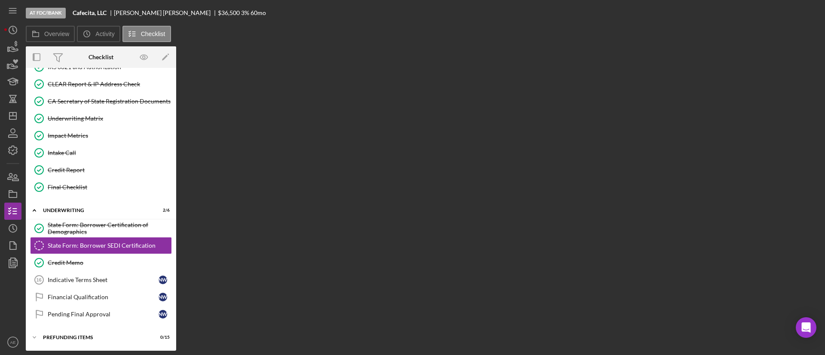
scroll to position [383, 0]
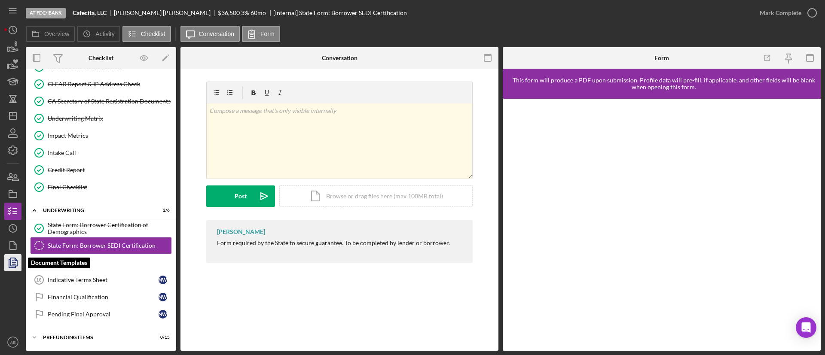
click at [12, 259] on icon "button" at bounding box center [12, 262] width 21 height 21
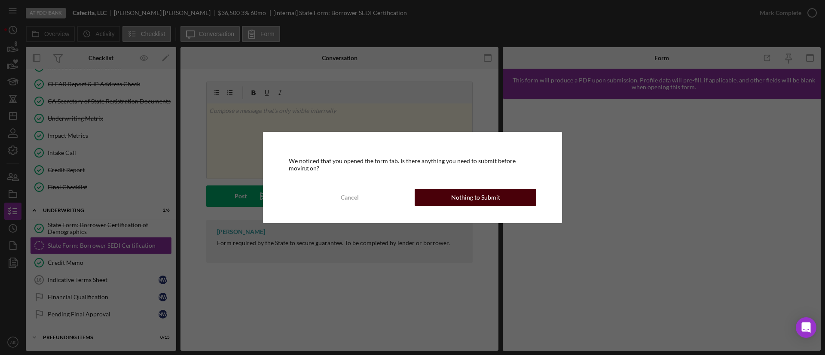
click at [465, 193] on div "Nothing to Submit" at bounding box center [475, 197] width 49 height 17
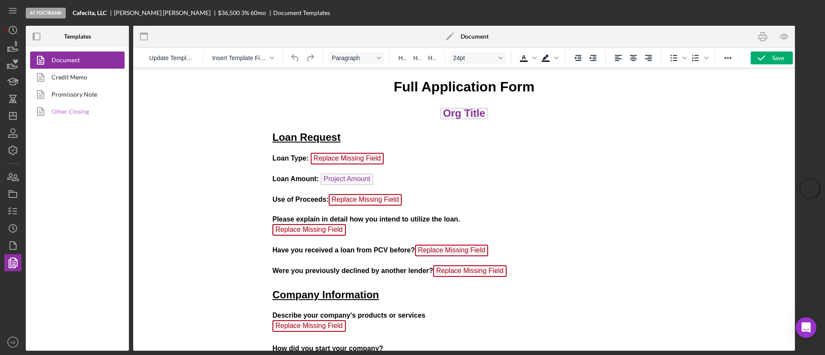
click at [70, 103] on link "Other Closing" at bounding box center [75, 111] width 90 height 17
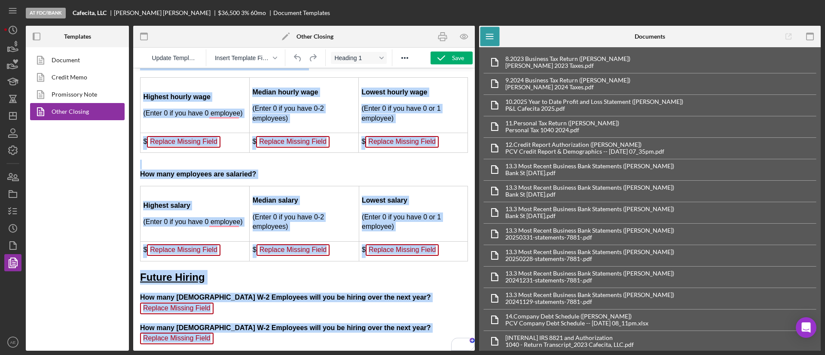
drag, startPoint x: 199, startPoint y: 89, endPoint x: 324, endPoint y: 368, distance: 305.1
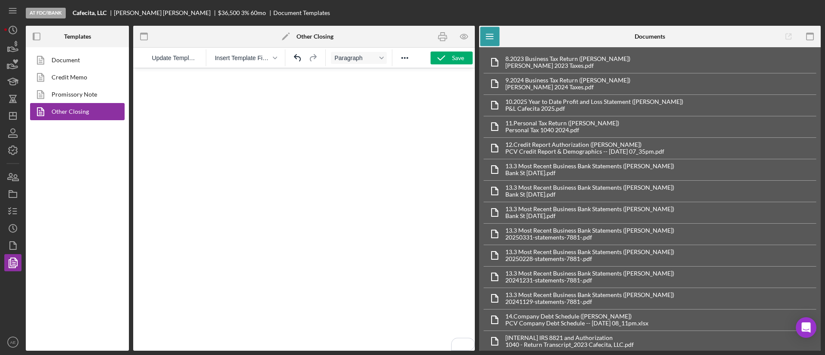
click at [252, 92] on html at bounding box center [304, 79] width 342 height 23
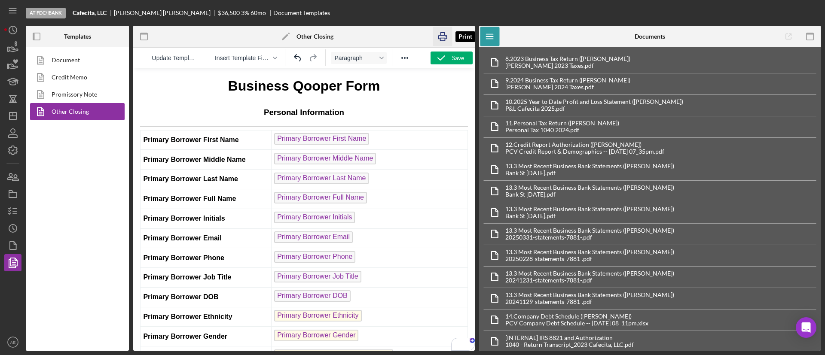
drag, startPoint x: 323, startPoint y: 192, endPoint x: 443, endPoint y: 33, distance: 198.8
click at [443, 33] on icon "button" at bounding box center [442, 36] width 19 height 19
click at [16, 206] on icon "button" at bounding box center [12, 211] width 21 height 21
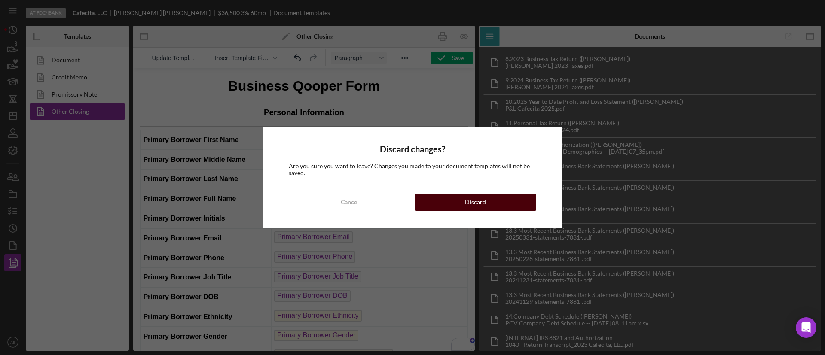
click at [431, 203] on button "Discard" at bounding box center [476, 202] width 122 height 17
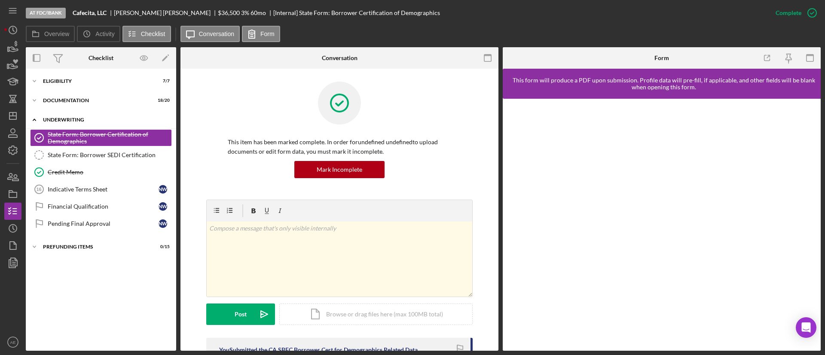
click at [82, 116] on div "Icon/Expander Underwriting 2 / 6" at bounding box center [101, 120] width 150 height 18
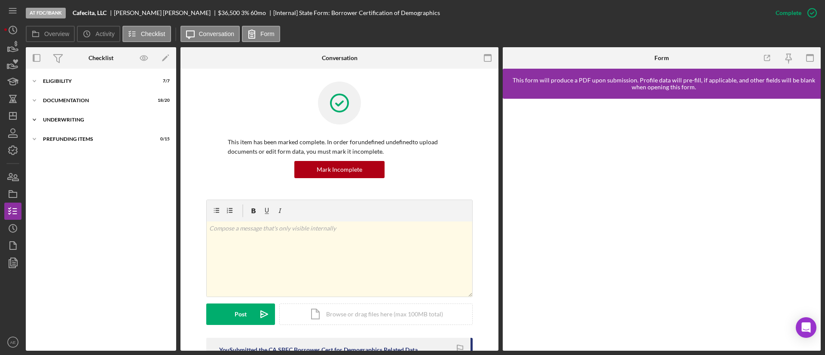
click at [82, 116] on div "Icon/Expander Underwriting 2 / 6" at bounding box center [101, 119] width 150 height 17
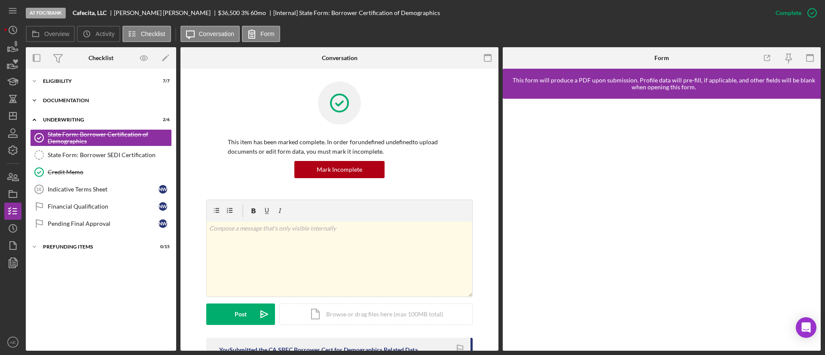
click at [80, 100] on div "Documentation" at bounding box center [104, 100] width 123 height 5
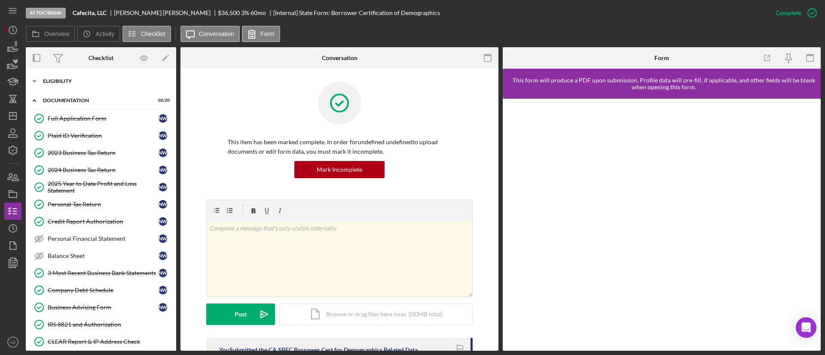
click at [78, 80] on div "Eligibility" at bounding box center [104, 81] width 123 height 5
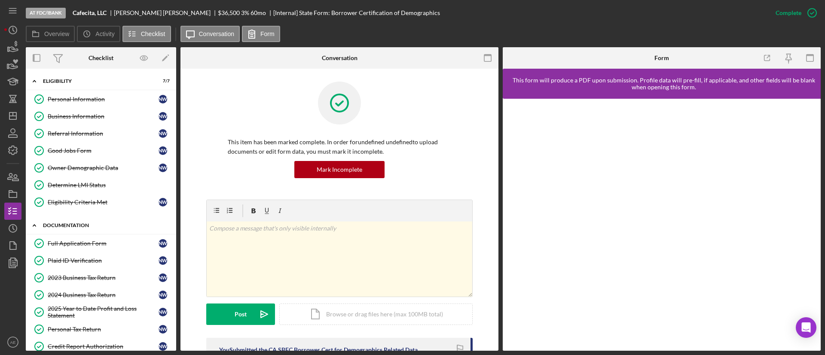
click at [77, 217] on div "Icon/Expander Documentation 18 / 20" at bounding box center [101, 226] width 150 height 18
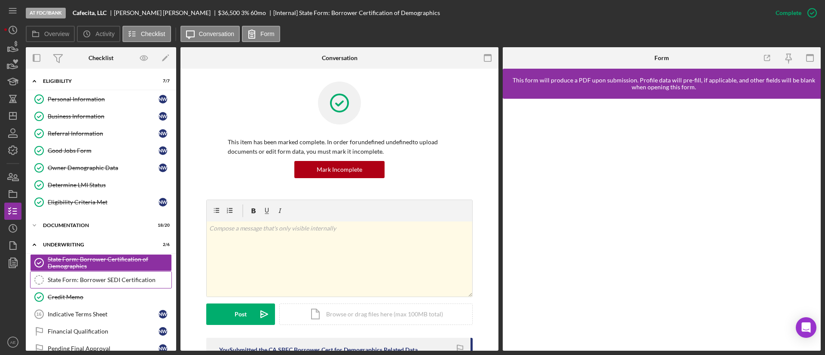
click at [111, 277] on div "State Form: Borrower SEDI Certification" at bounding box center [110, 280] width 124 height 7
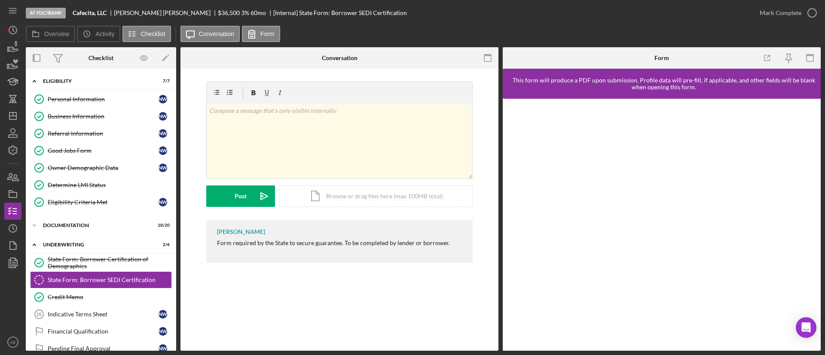
click at [361, 302] on div "State Form: Borrower SEDI Certification State Form: Borrower SEDI Certification…" at bounding box center [340, 210] width 318 height 282
click at [781, 2] on div "Mark Complete" at bounding box center [786, 13] width 70 height 26
click at [781, 6] on div "Mark Complete" at bounding box center [781, 12] width 42 height 17
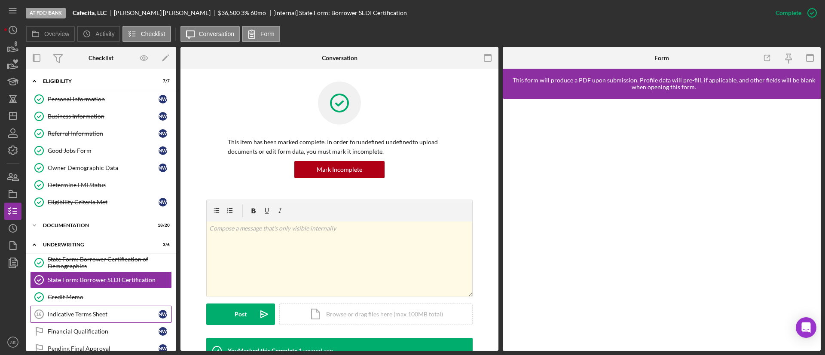
click at [81, 311] on div "Indicative Terms Sheet" at bounding box center [103, 314] width 111 height 7
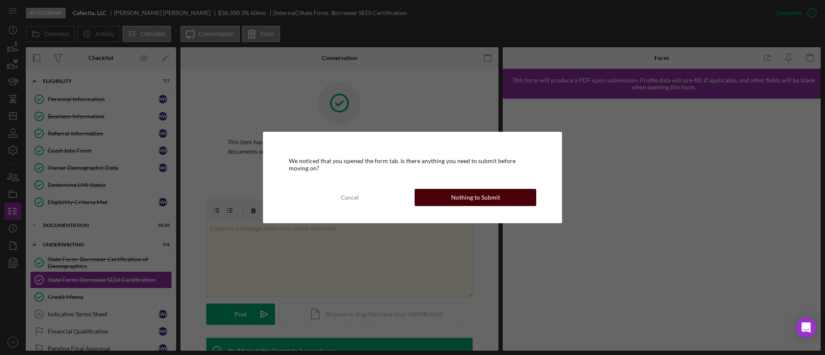
click at [457, 190] on div "Nothing to Submit" at bounding box center [475, 197] width 49 height 17
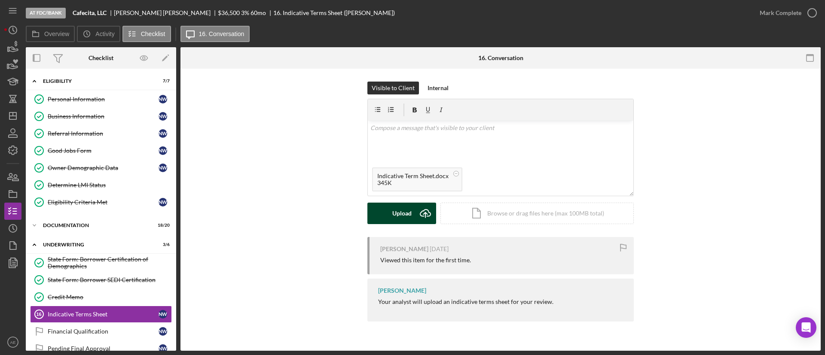
click at [400, 221] on div "Upload" at bounding box center [401, 213] width 19 height 21
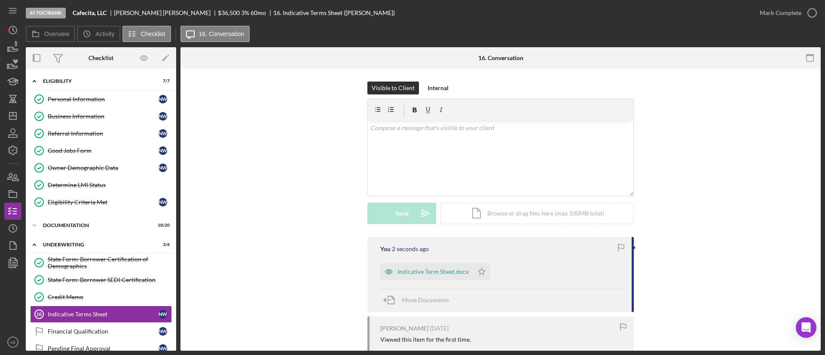
click at [482, 237] on div "You 2 seconds ago Indicative Term Sheet.docx Icon/Star Move Documents" at bounding box center [501, 274] width 266 height 75
click at [482, 263] on icon "Icon/Star" at bounding box center [481, 271] width 17 height 17
click at [771, 13] on div "Mark Complete" at bounding box center [781, 12] width 42 height 17
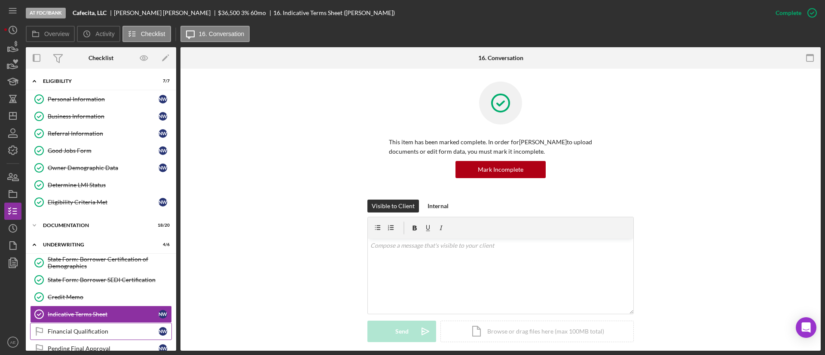
click at [96, 323] on link "Financial Qualification Financial Qualification N W" at bounding box center [101, 331] width 142 height 17
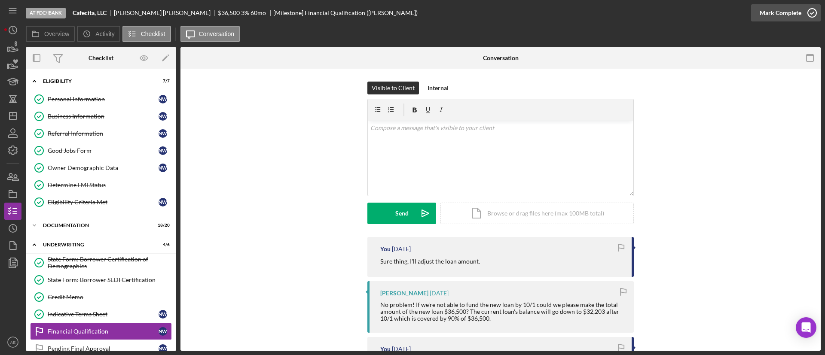
click at [791, 7] on div "Mark Complete" at bounding box center [781, 12] width 42 height 17
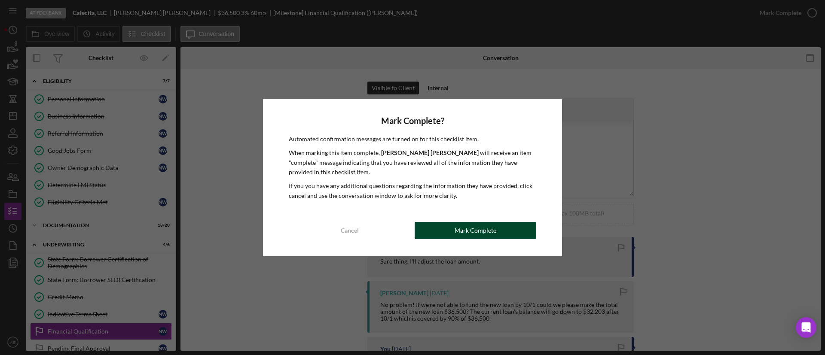
click at [491, 229] on div "Mark Complete" at bounding box center [476, 230] width 42 height 17
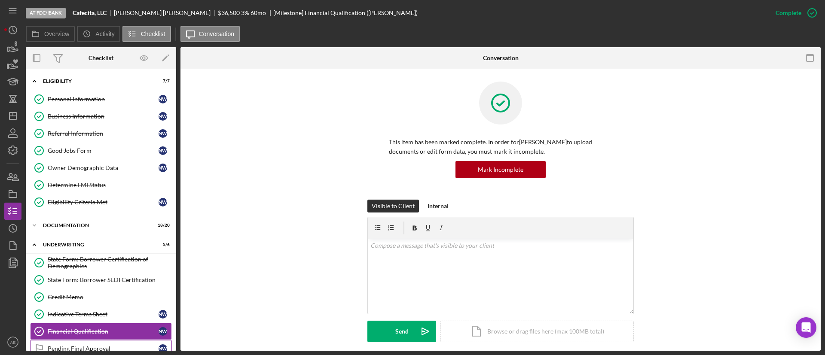
drag, startPoint x: 101, startPoint y: 314, endPoint x: 116, endPoint y: 311, distance: 15.8
click at [101, 346] on div "Pending Final Approval" at bounding box center [103, 349] width 111 height 7
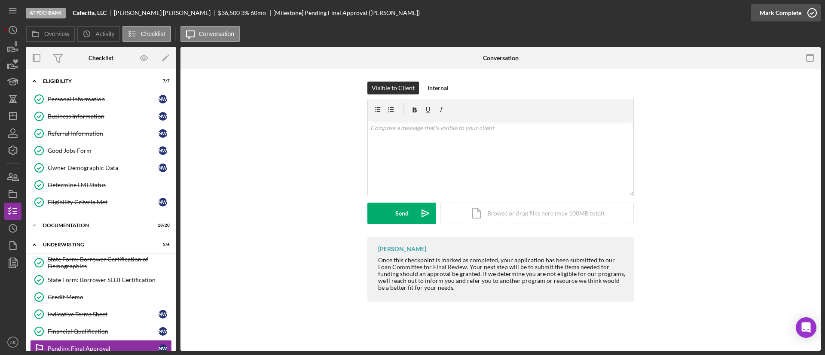
click at [785, 14] on div "Mark Complete" at bounding box center [781, 12] width 42 height 17
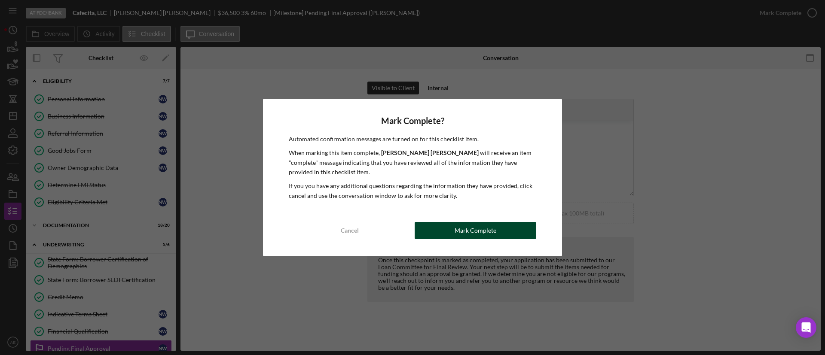
click at [467, 234] on div "Mark Complete" at bounding box center [476, 230] width 42 height 17
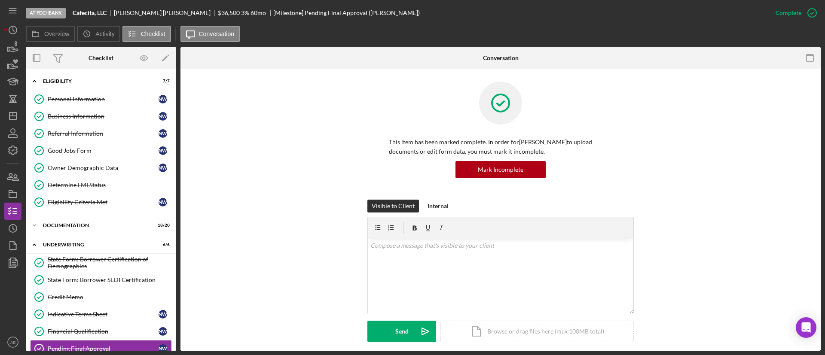
drag, startPoint x: 72, startPoint y: 11, endPoint x: 105, endPoint y: 15, distance: 33.3
click at [106, 14] on div "At FDC/iBank Cafecita, LLC Natalie Webb $36,500 $36,500 3 % 60 mo [Milestone] P…" at bounding box center [396, 13] width 741 height 26
click at [15, 194] on icon "button" at bounding box center [12, 194] width 21 height 21
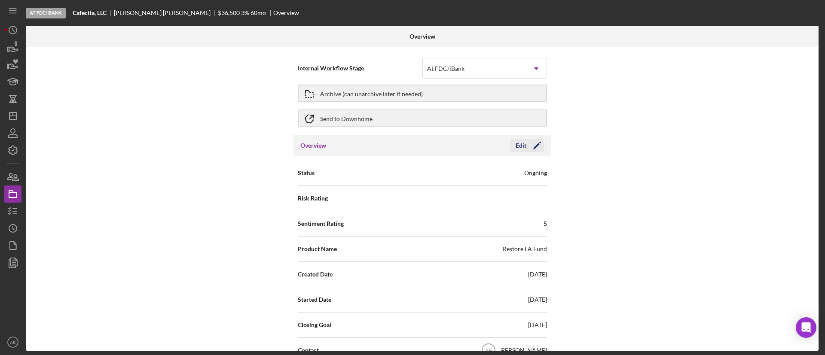
click at [512, 146] on button "Edit Icon/Edit" at bounding box center [528, 145] width 34 height 13
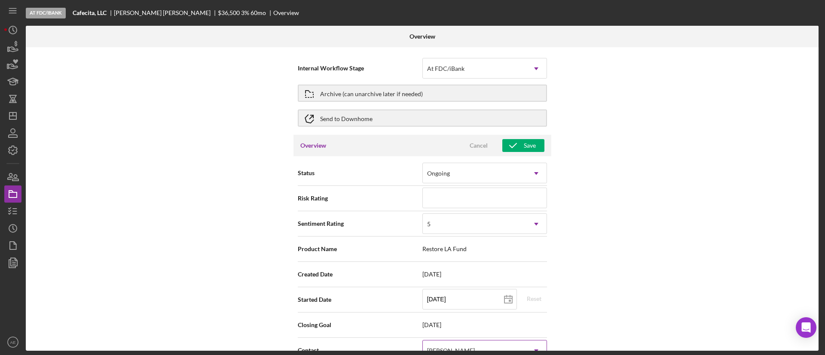
click at [446, 348] on div "[PERSON_NAME]" at bounding box center [451, 351] width 48 height 7
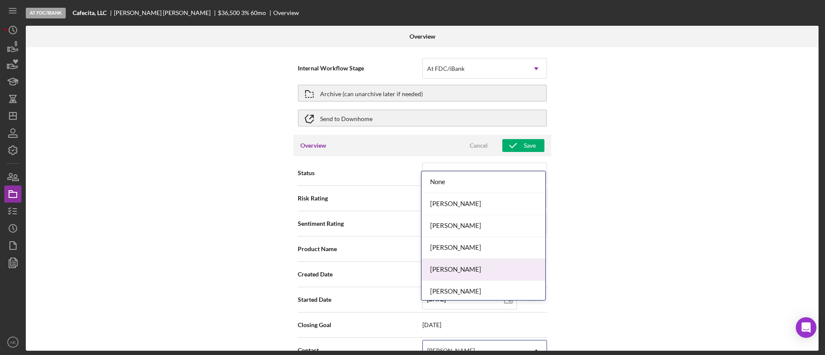
click at [472, 259] on div "Stephanie Simotas" at bounding box center [484, 270] width 124 height 22
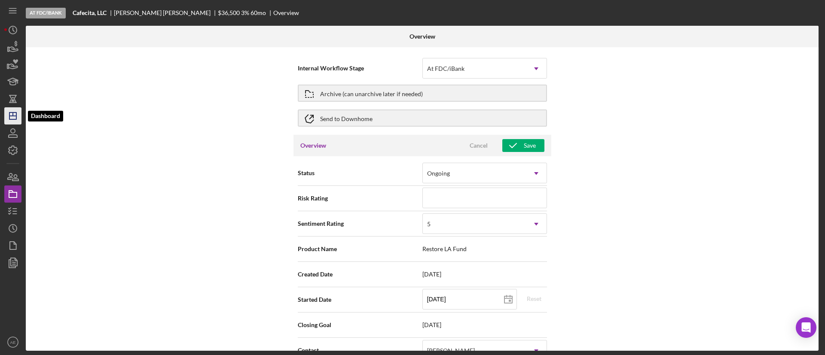
click at [13, 121] on icon "Icon/Dashboard" at bounding box center [12, 115] width 21 height 21
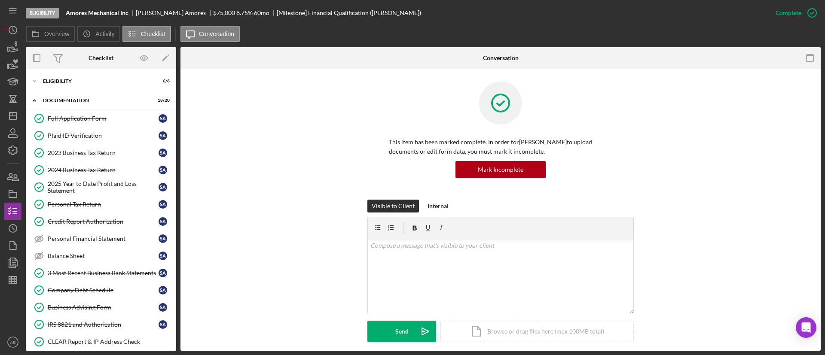
click at [80, 79] on div "Eligibility" at bounding box center [104, 81] width 123 height 5
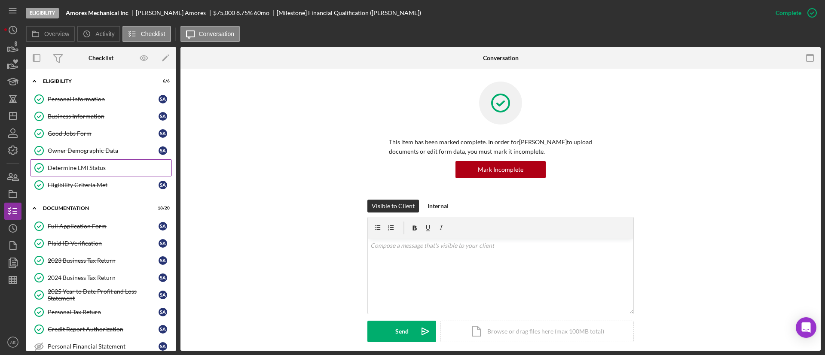
click at [99, 165] on div "Determine LMI Status" at bounding box center [110, 168] width 124 height 7
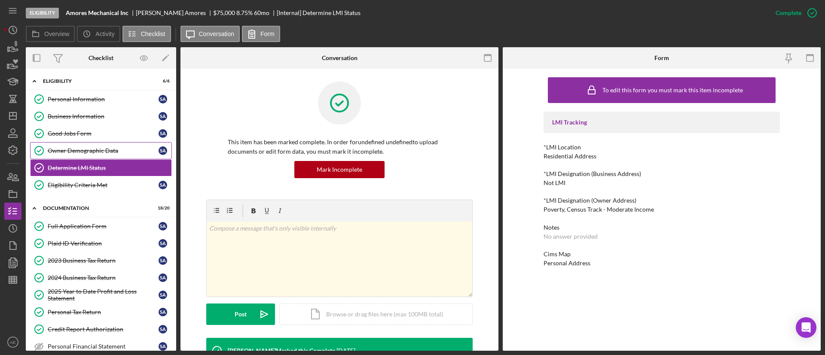
click at [97, 155] on link "Owner Demographic Data Owner Demographic Data S A" at bounding box center [101, 150] width 142 height 17
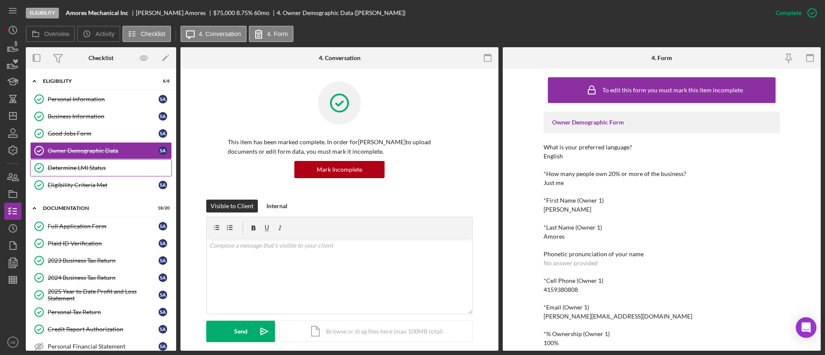
click at [99, 168] on div "Determine LMI Status" at bounding box center [110, 168] width 124 height 7
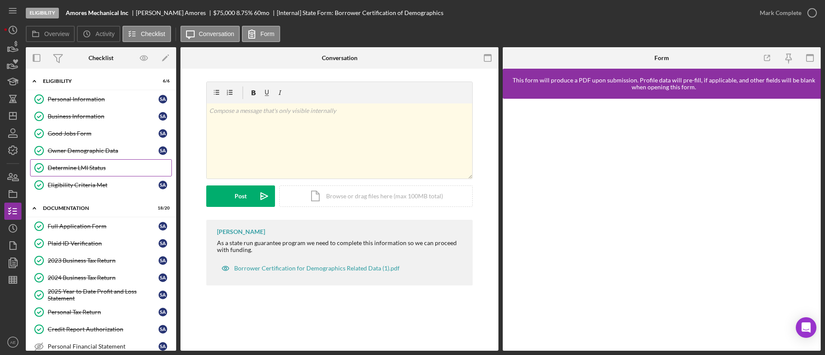
click at [97, 160] on link "Determine LMI Status Determine LMI Status" at bounding box center [101, 167] width 142 height 17
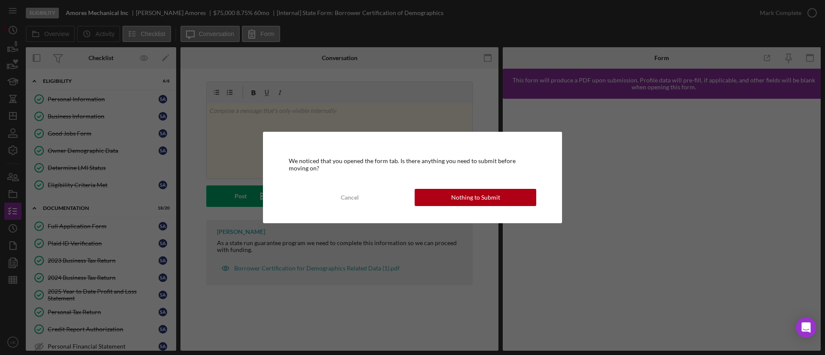
click at [94, 153] on div "We noticed that you opened the form tab. Is there anything you need to submit b…" at bounding box center [412, 177] width 825 height 355
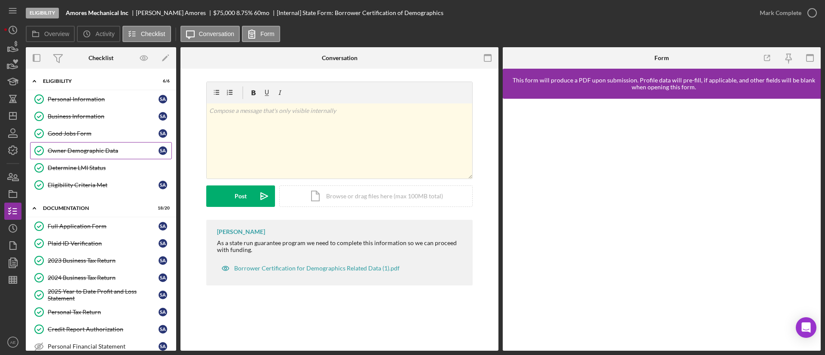
click at [116, 146] on link "Owner Demographic Data Owner Demographic Data S A" at bounding box center [101, 150] width 142 height 17
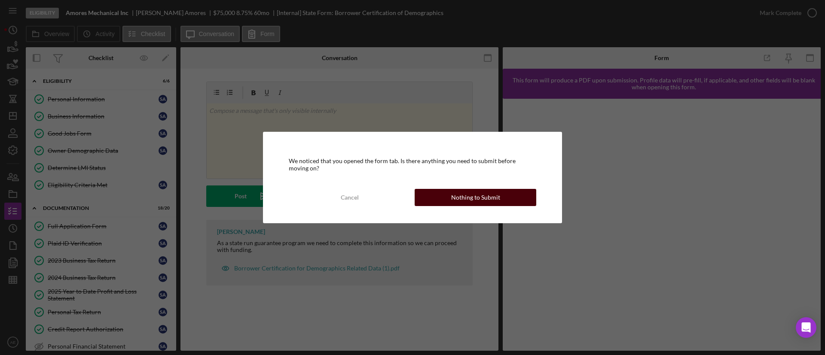
click at [448, 205] on button "Nothing to Submit" at bounding box center [476, 197] width 122 height 17
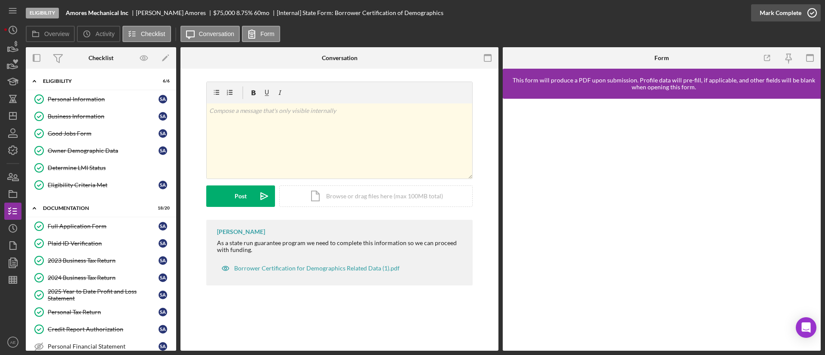
click at [779, 12] on div "Mark Complete" at bounding box center [781, 12] width 42 height 17
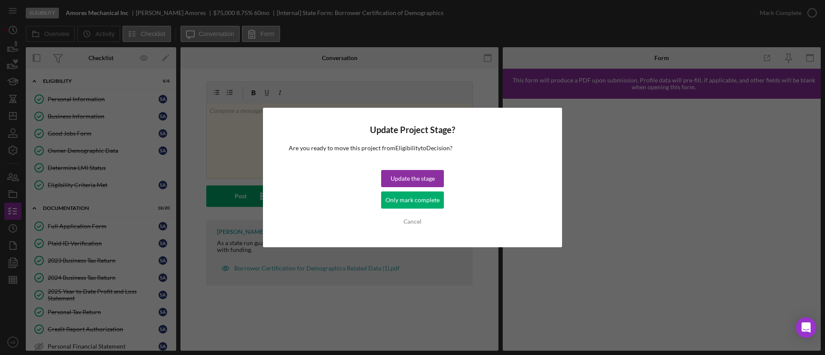
click at [403, 205] on div "Only mark complete" at bounding box center [413, 200] width 54 height 17
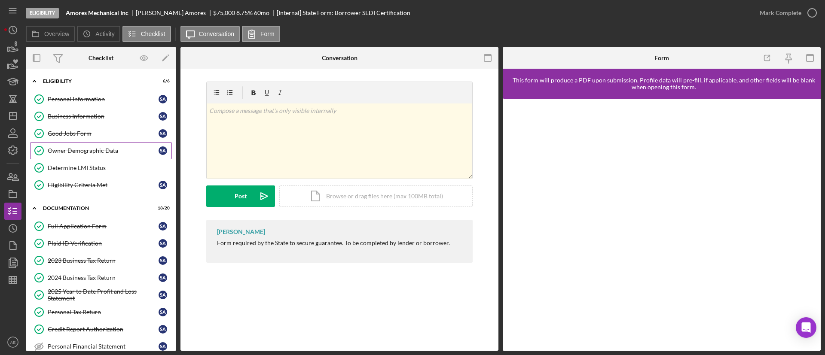
click at [101, 154] on div "Owner Demographic Data" at bounding box center [103, 150] width 111 height 7
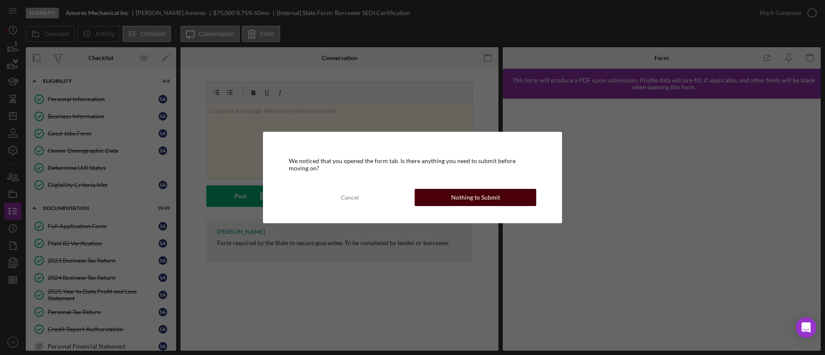
click at [441, 206] on div "Cancel Nothing to Submit" at bounding box center [413, 197] width 248 height 17
click at [462, 199] on div "Nothing to Submit" at bounding box center [475, 197] width 49 height 17
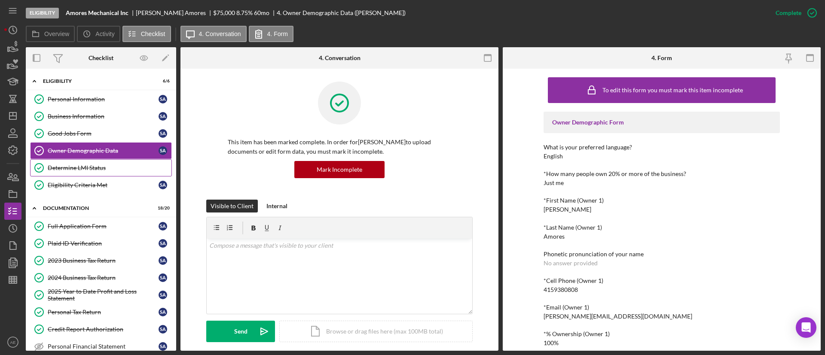
click at [67, 172] on link "Determine LMI Status Determine LMI Status" at bounding box center [101, 167] width 142 height 17
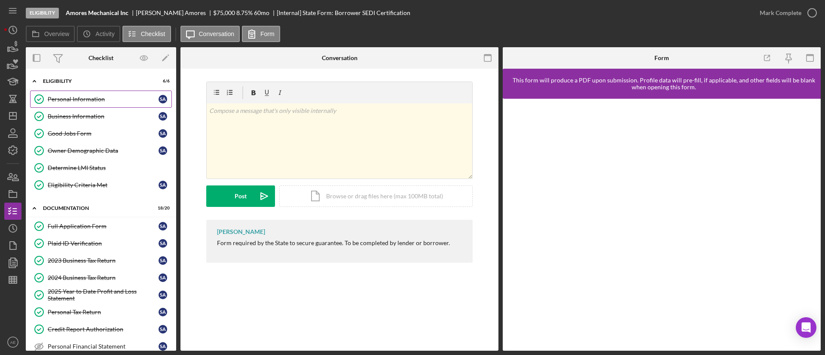
click at [92, 96] on div "Personal Information" at bounding box center [103, 99] width 111 height 7
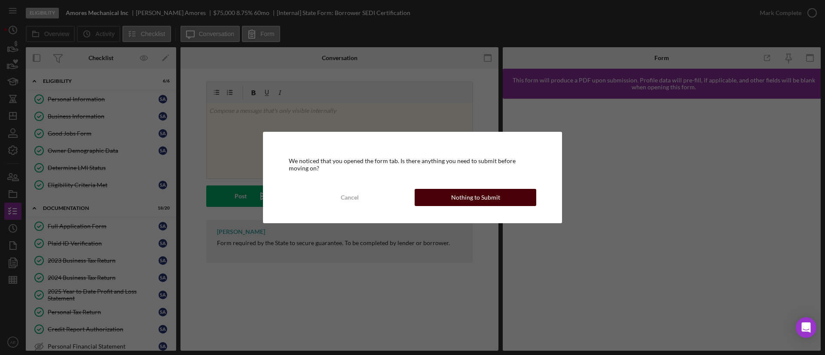
click at [452, 204] on button "Nothing to Submit" at bounding box center [476, 197] width 122 height 17
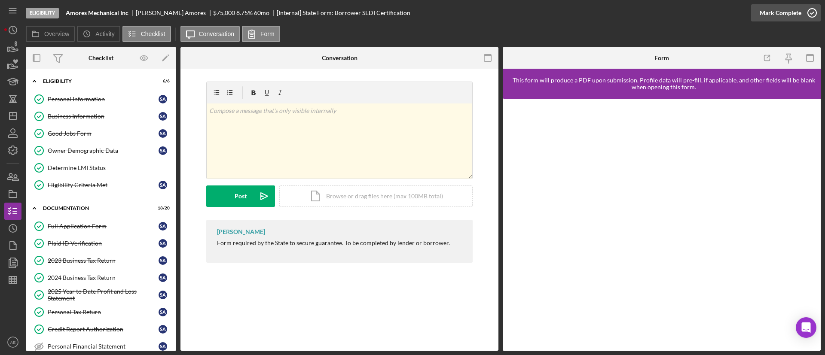
click at [778, 15] on div "Mark Complete" at bounding box center [781, 12] width 42 height 17
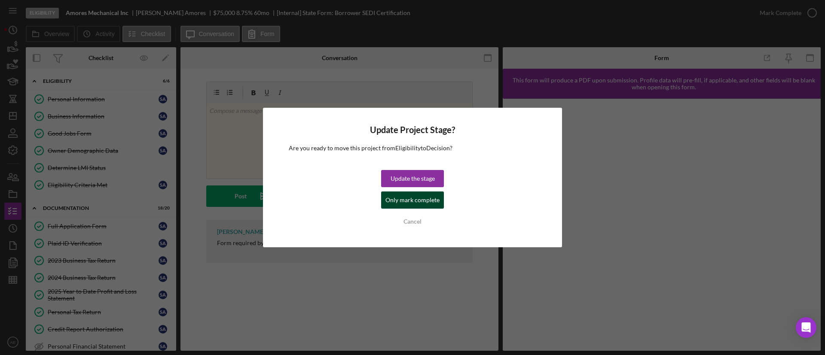
click at [415, 200] on div "Only mark complete" at bounding box center [413, 200] width 54 height 17
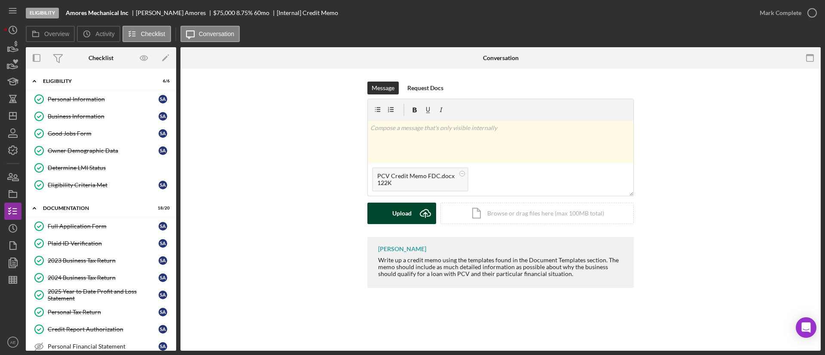
click at [410, 208] on div "Upload" at bounding box center [401, 213] width 19 height 21
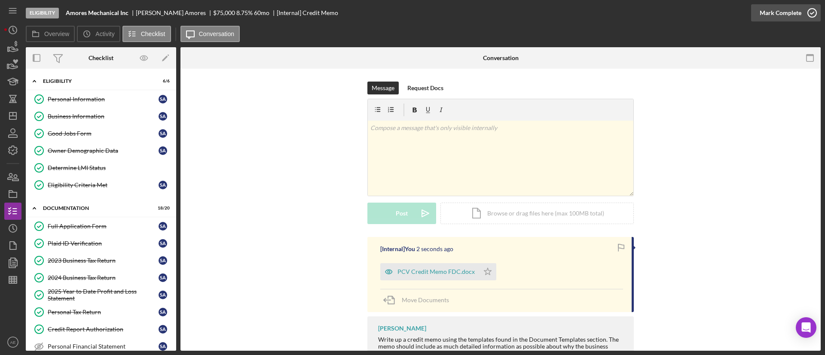
click at [775, 17] on div "Mark Complete" at bounding box center [781, 12] width 42 height 17
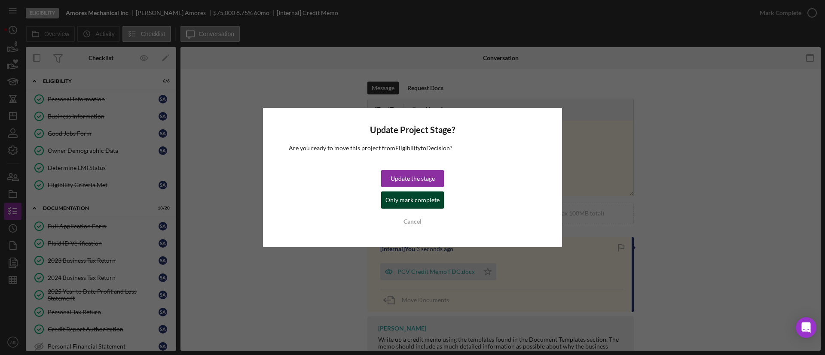
click at [417, 193] on div "Only mark complete" at bounding box center [413, 200] width 54 height 17
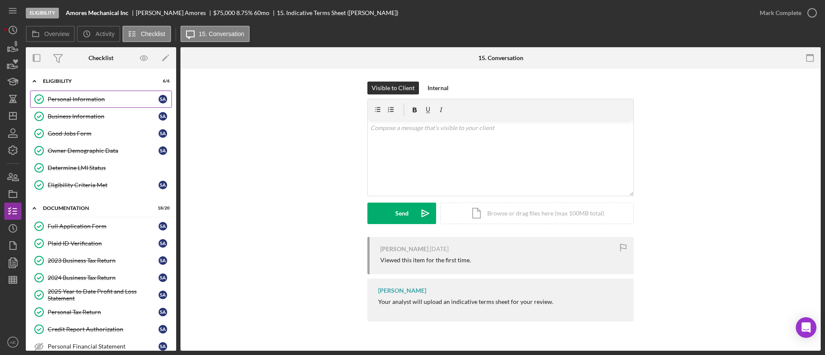
click at [92, 99] on div "Personal Information" at bounding box center [103, 99] width 111 height 7
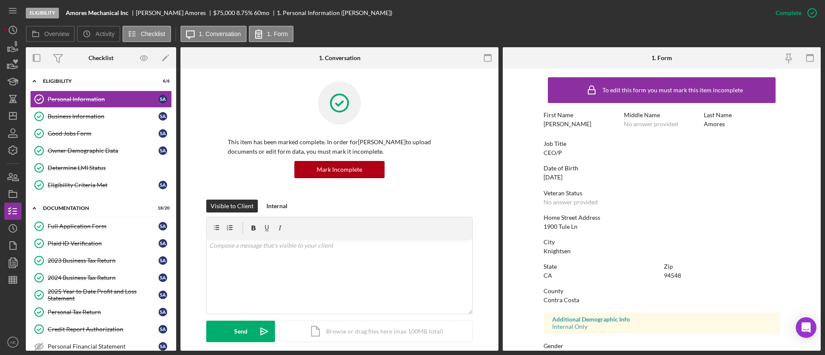
drag, startPoint x: 66, startPoint y: 12, endPoint x: 131, endPoint y: 12, distance: 65.3
click at [131, 12] on div "Eligibility Amores Mechanical Inc Shawn Amores $75,000 $15,000 8.75 % 60 mo 1. …" at bounding box center [396, 13] width 741 height 26
click at [78, 223] on div "Full Application Form" at bounding box center [103, 226] width 111 height 7
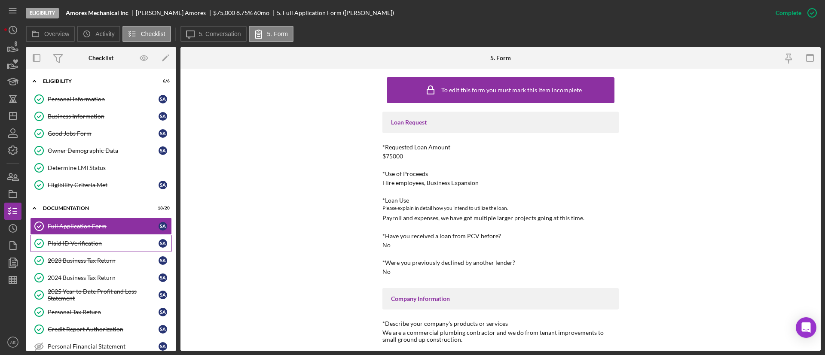
click at [82, 235] on link "Plaid ID Verification Plaid ID Verification S A" at bounding box center [101, 243] width 142 height 17
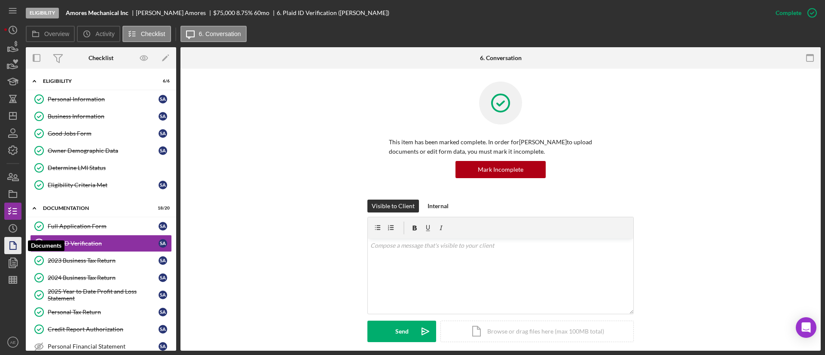
click at [12, 250] on icon "button" at bounding box center [12, 245] width 21 height 21
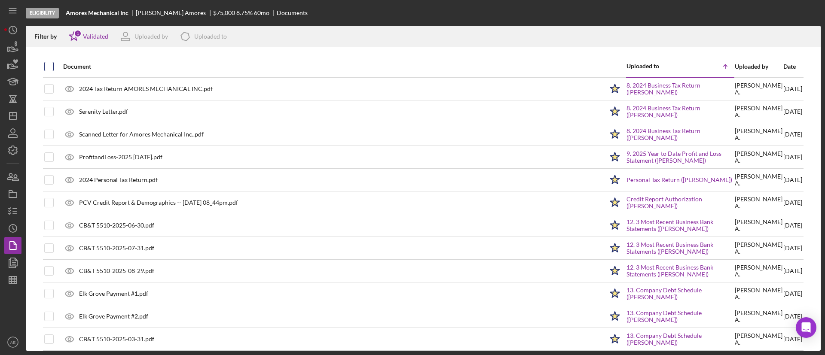
click at [46, 62] on input "checkbox" at bounding box center [49, 66] width 9 height 9
checkbox input "true"
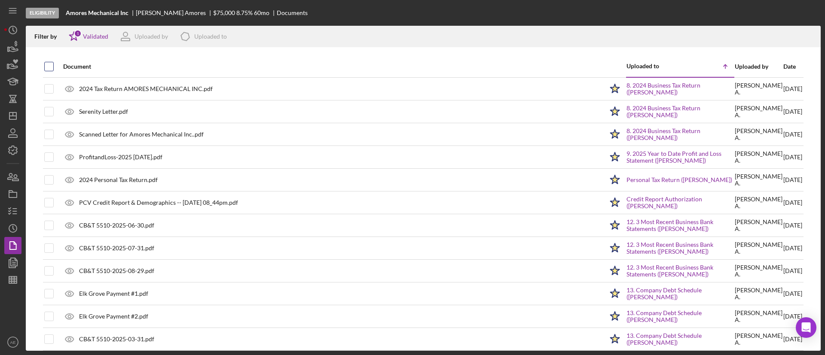
checkbox input "true"
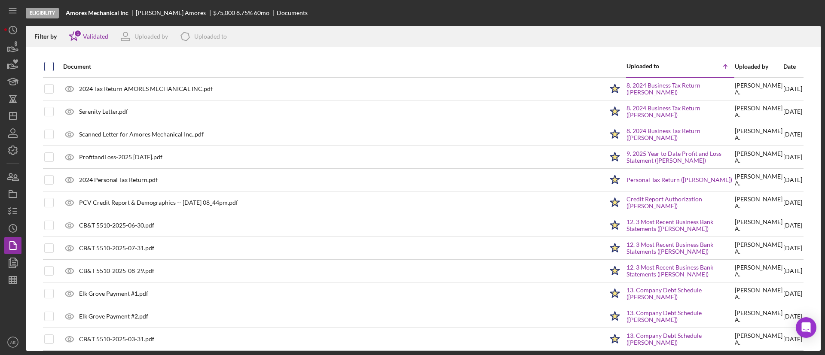
checkbox input "true"
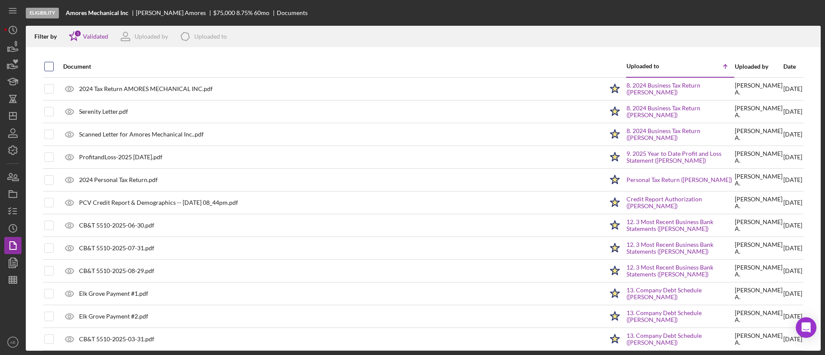
checkbox input "true"
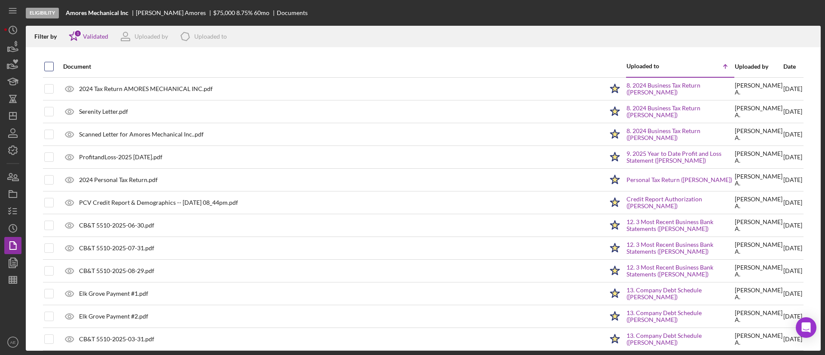
checkbox input "true"
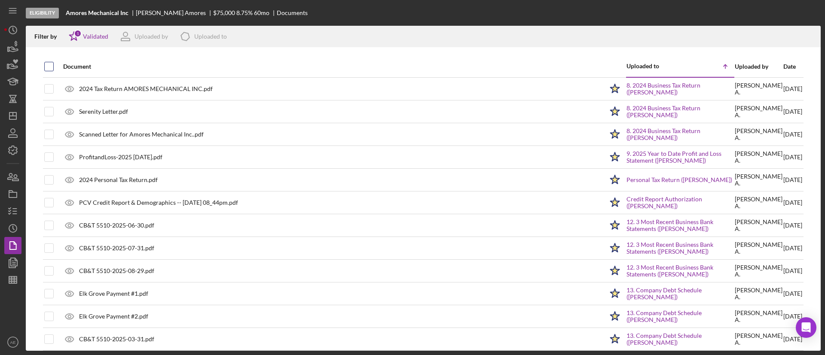
checkbox input "true"
checkbox input "false"
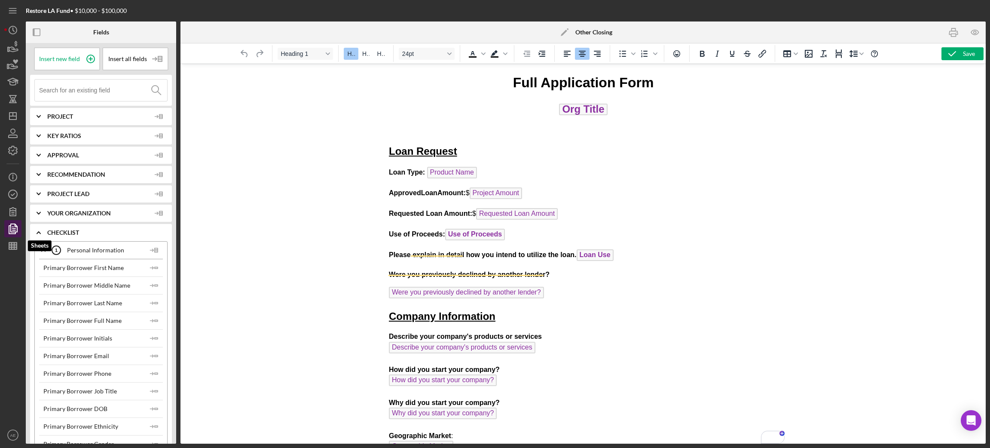
drag, startPoint x: 16, startPoint y: 241, endPoint x: 10, endPoint y: 235, distance: 8.8
click at [16, 241] on icon "button" at bounding box center [12, 245] width 21 height 21
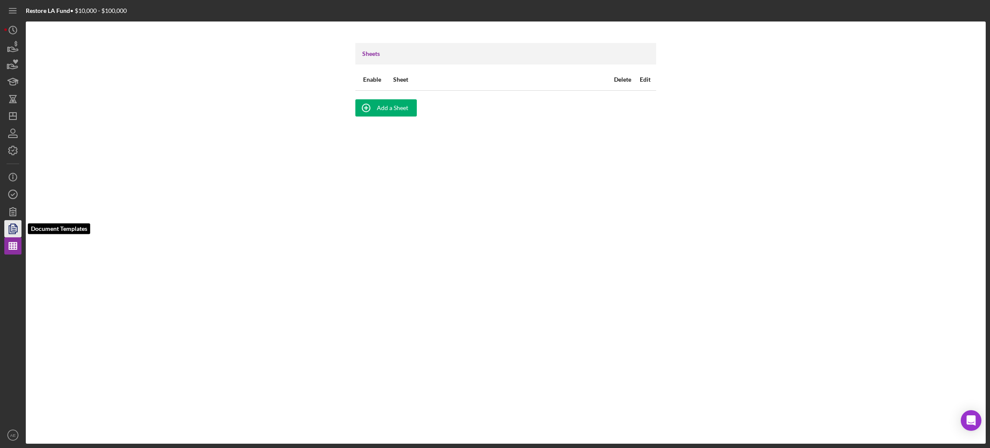
click at [11, 227] on polygon "button" at bounding box center [14, 228] width 6 height 8
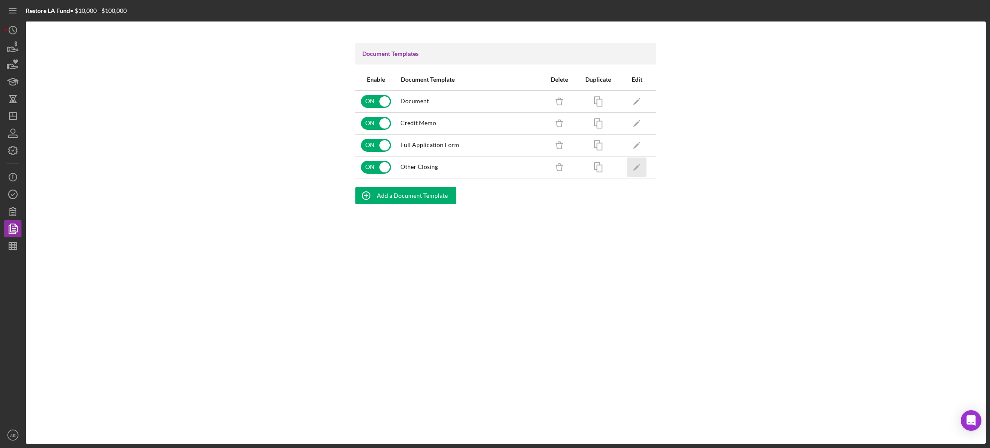
click at [630, 166] on icon "Icon/Edit" at bounding box center [637, 166] width 19 height 19
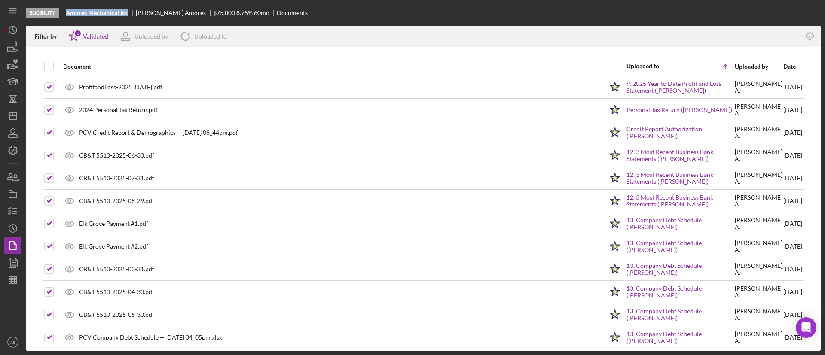
scroll to position [47, 0]
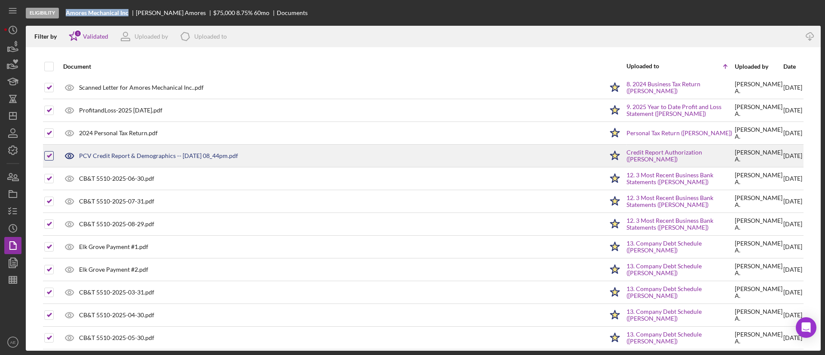
click at [50, 155] on input "checkbox" at bounding box center [49, 156] width 9 height 9
checkbox input "false"
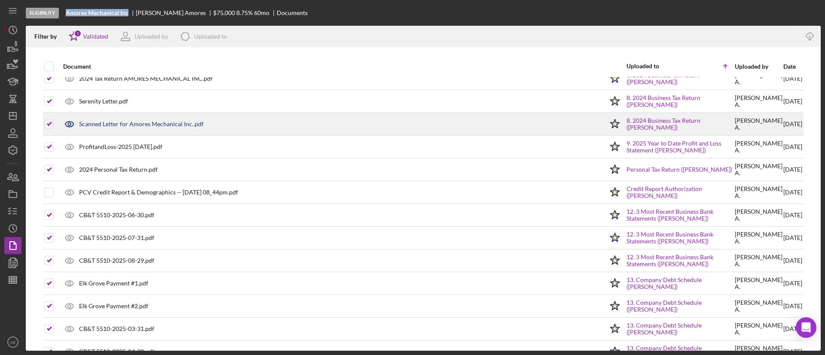
scroll to position [0, 0]
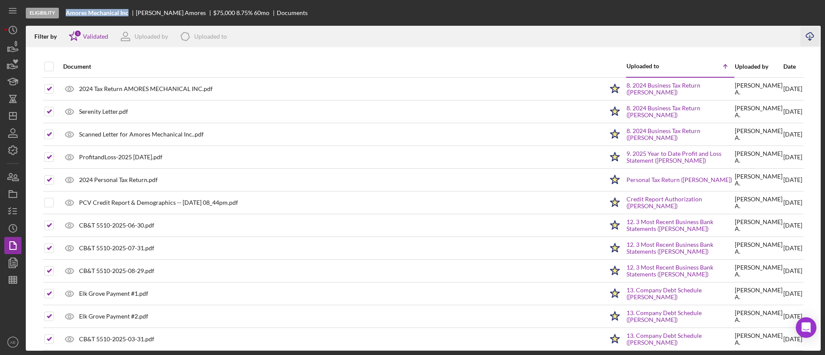
click at [810, 38] on line "button" at bounding box center [810, 37] width 0 height 5
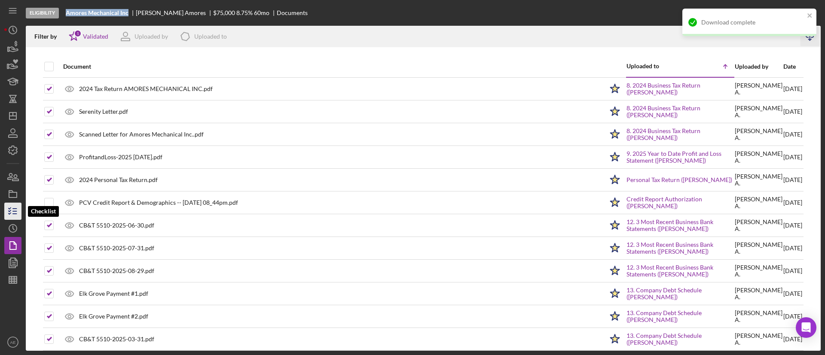
click at [11, 206] on icon "button" at bounding box center [12, 211] width 21 height 21
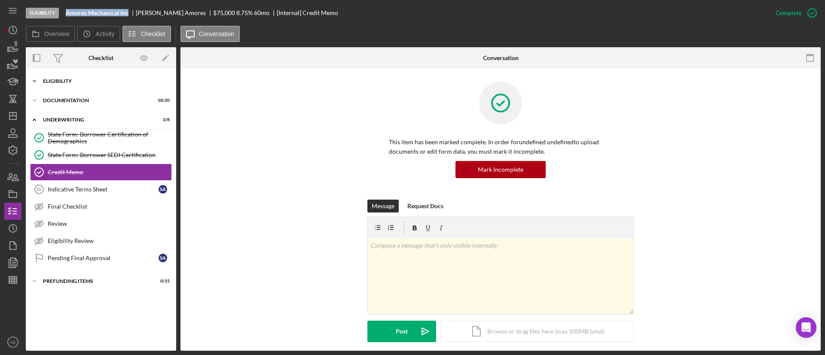
click at [77, 77] on div "Icon/Expander Eligibility 6 / 6" at bounding box center [101, 81] width 150 height 17
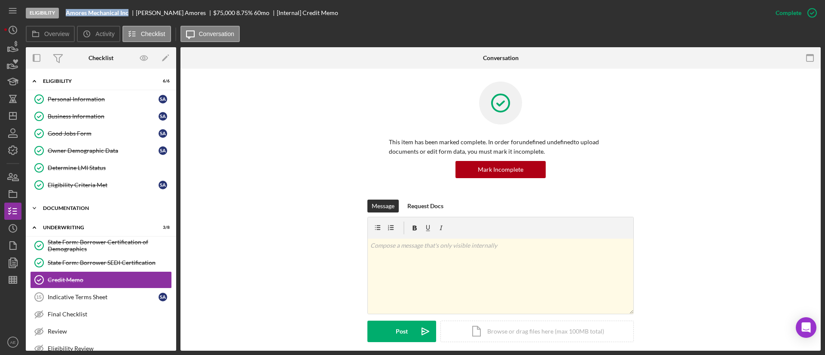
click at [85, 213] on div "Icon/Expander Documentation 18 / 20" at bounding box center [101, 208] width 150 height 17
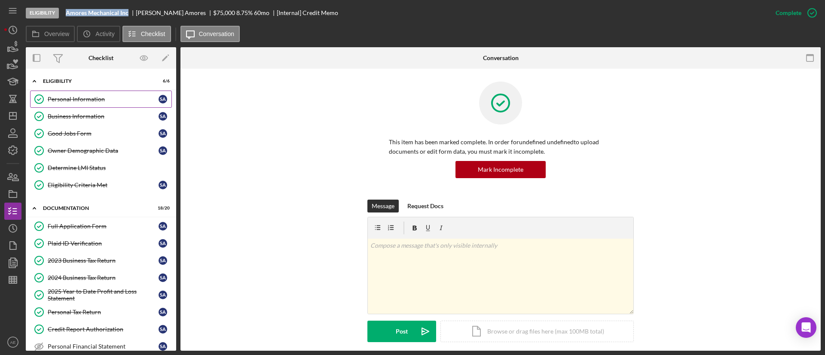
click at [96, 101] on div "Personal Information" at bounding box center [103, 99] width 111 height 7
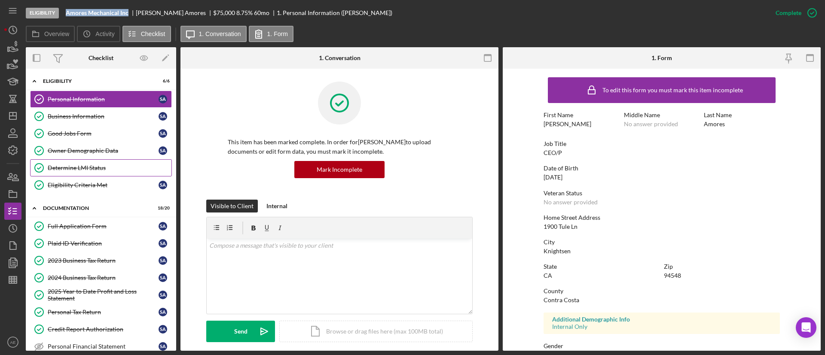
click at [109, 166] on div "Determine LMI Status" at bounding box center [110, 168] width 124 height 7
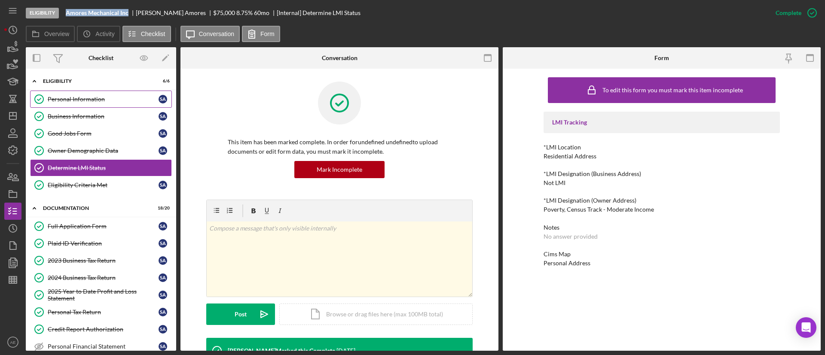
drag, startPoint x: 78, startPoint y: 104, endPoint x: 282, endPoint y: 132, distance: 206.0
click at [78, 104] on link "Personal Information Personal Information S A" at bounding box center [101, 99] width 142 height 17
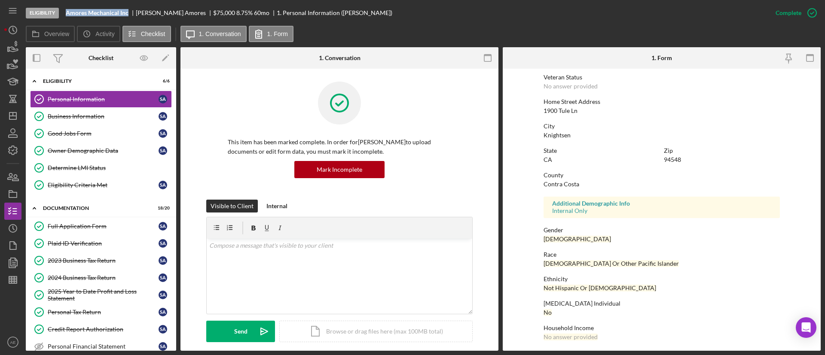
scroll to position [119, 0]
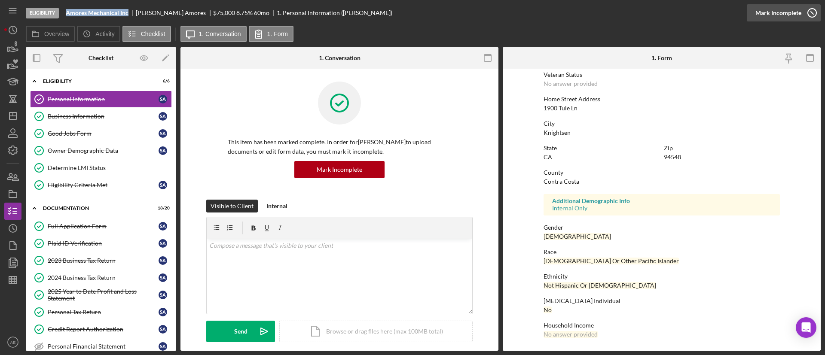
click at [784, 16] on div "Mark Incomplete" at bounding box center [779, 12] width 46 height 17
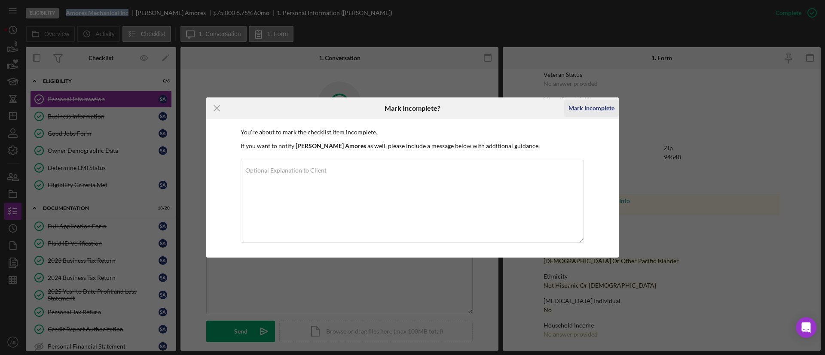
click at [594, 100] on div "Mark Incomplete" at bounding box center [592, 108] width 46 height 17
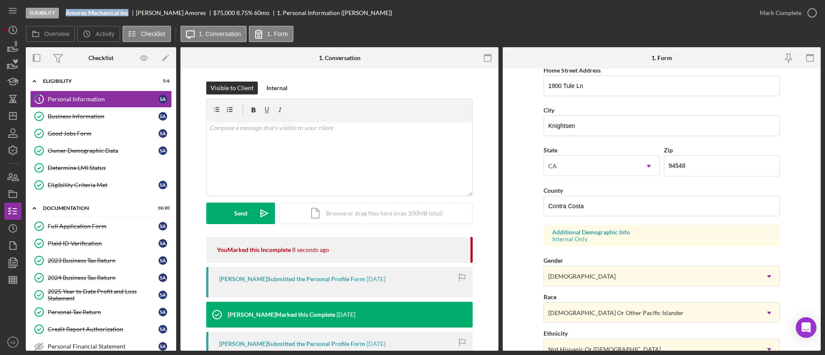
scroll to position [291, 0]
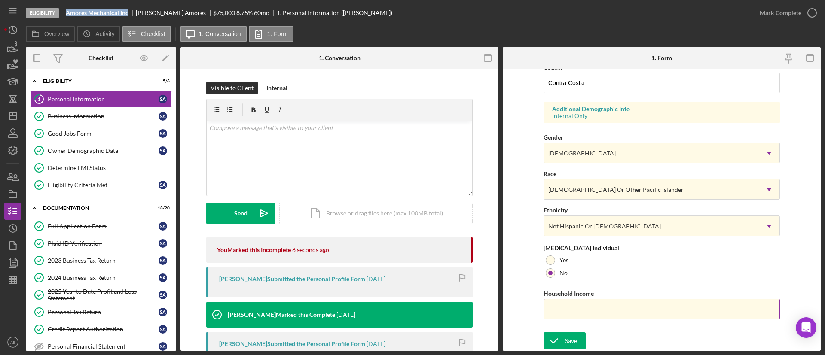
click at [587, 307] on input "Household Income" at bounding box center [662, 309] width 236 height 21
type input "$153,657"
click at [565, 339] on div "Save" at bounding box center [571, 341] width 12 height 17
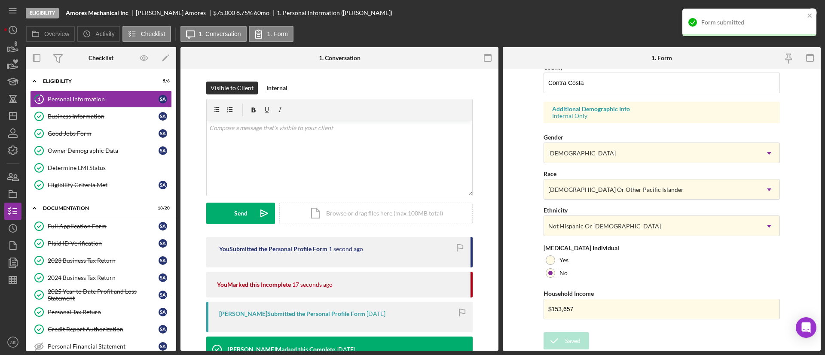
click at [772, 14] on div "Form submitted" at bounding box center [750, 23] width 134 height 28
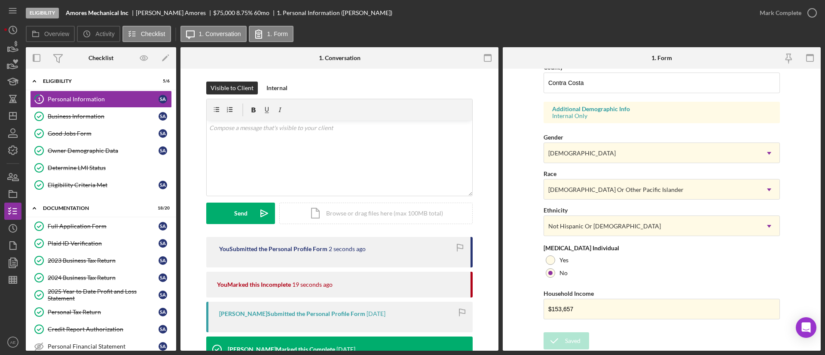
click at [786, 13] on div "Mark Complete" at bounding box center [781, 12] width 42 height 17
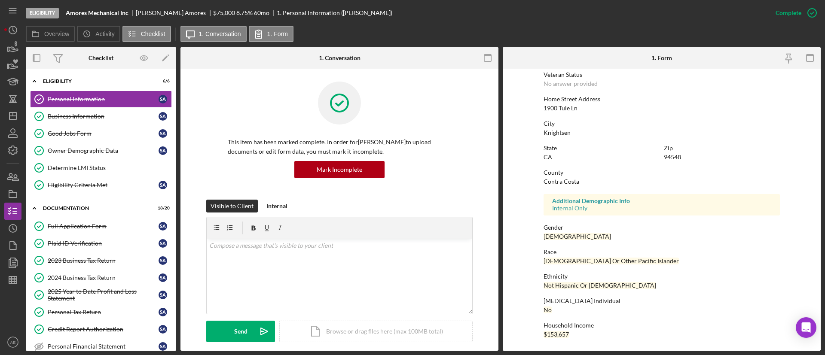
scroll to position [119, 0]
click at [96, 145] on link "Owner Demographic Data Owner Demographic Data S A" at bounding box center [101, 150] width 142 height 17
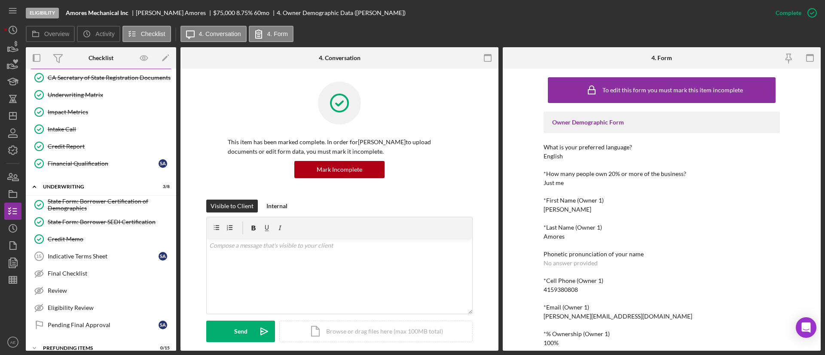
scroll to position [400, 0]
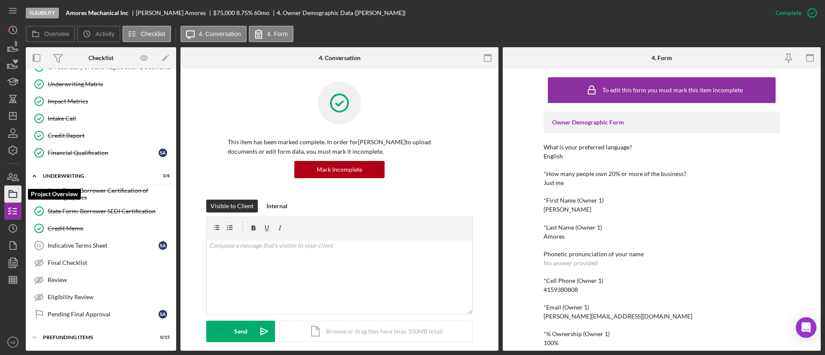
click at [16, 195] on icon "button" at bounding box center [12, 194] width 21 height 21
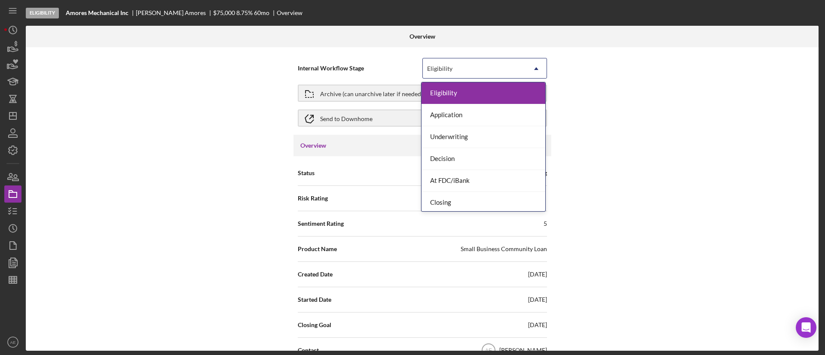
click at [450, 72] on div "Eligibility" at bounding box center [474, 69] width 103 height 20
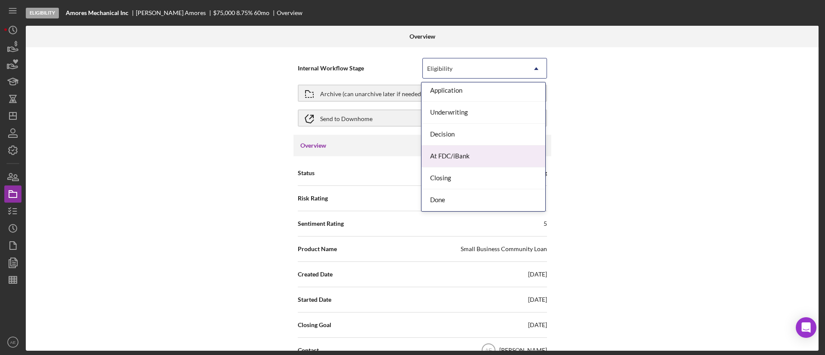
click at [461, 159] on div "At FDC/iBank" at bounding box center [484, 157] width 124 height 22
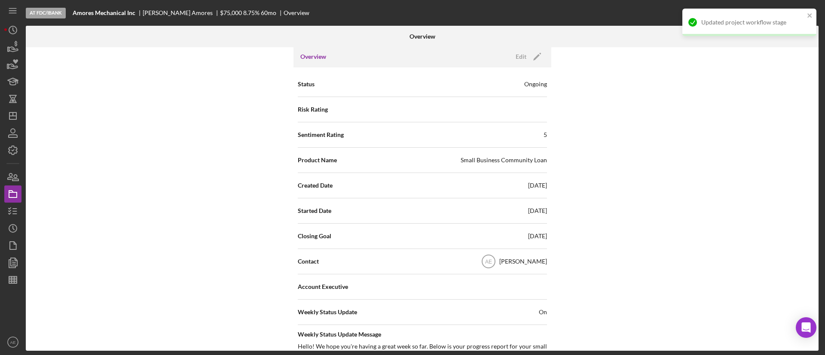
scroll to position [64, 0]
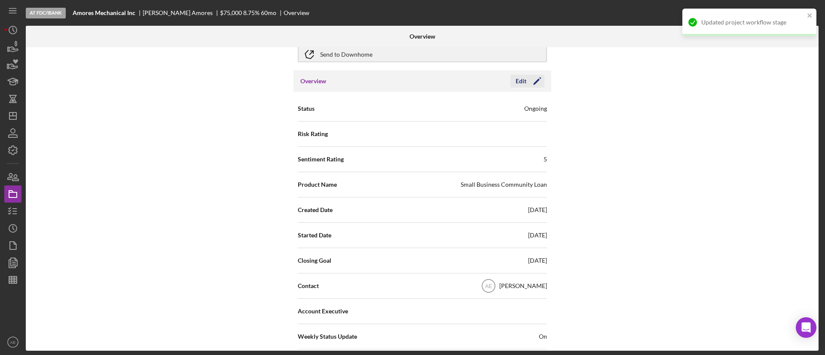
click at [523, 79] on div "Edit" at bounding box center [521, 81] width 11 height 13
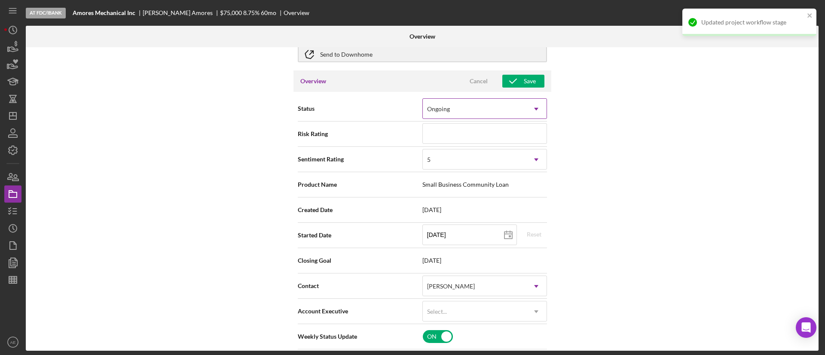
click at [469, 110] on div "Ongoing" at bounding box center [474, 109] width 103 height 20
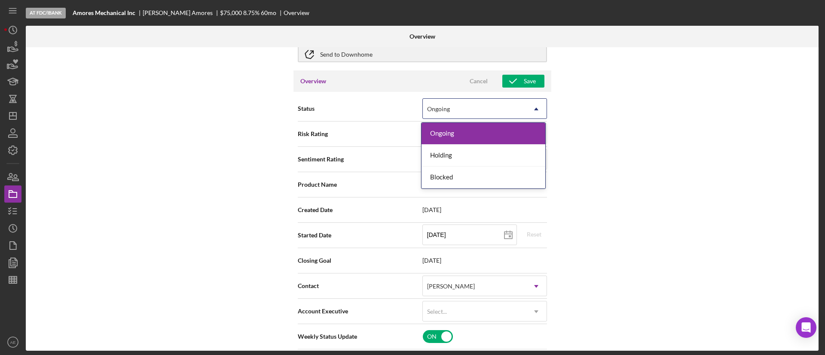
click at [469, 110] on div "Ongoing" at bounding box center [474, 109] width 103 height 20
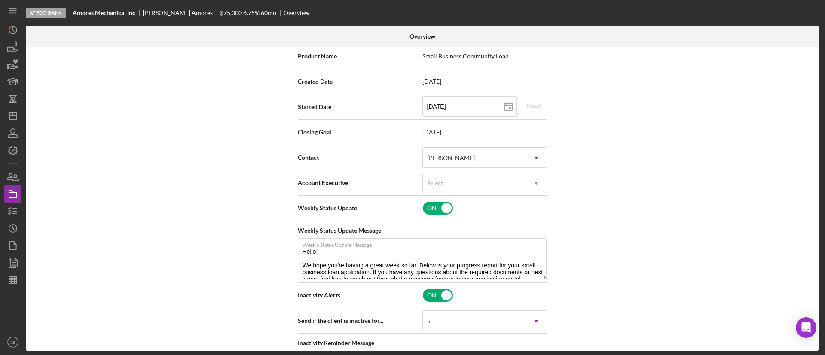
scroll to position [193, 0]
click at [469, 180] on div "Select..." at bounding box center [474, 183] width 103 height 20
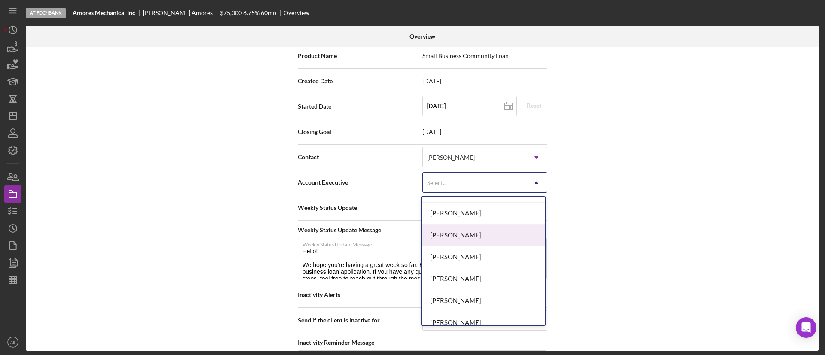
scroll to position [258, 0]
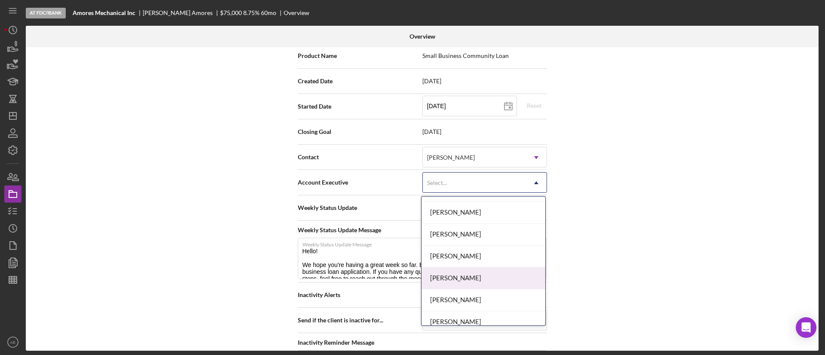
click at [469, 272] on div "[PERSON_NAME]" at bounding box center [484, 279] width 124 height 22
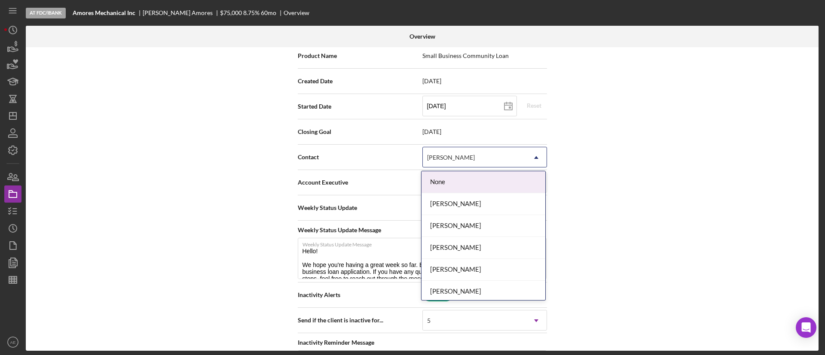
click at [471, 156] on div "[PERSON_NAME]" at bounding box center [451, 157] width 50 height 7
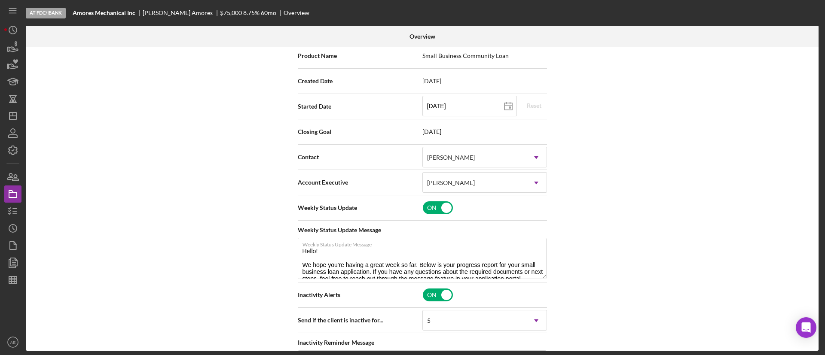
click at [621, 132] on div "Internal Workflow Stage At FDC/iBank Icon/Dropdown Arrow Archive (can unarchive…" at bounding box center [422, 199] width 793 height 304
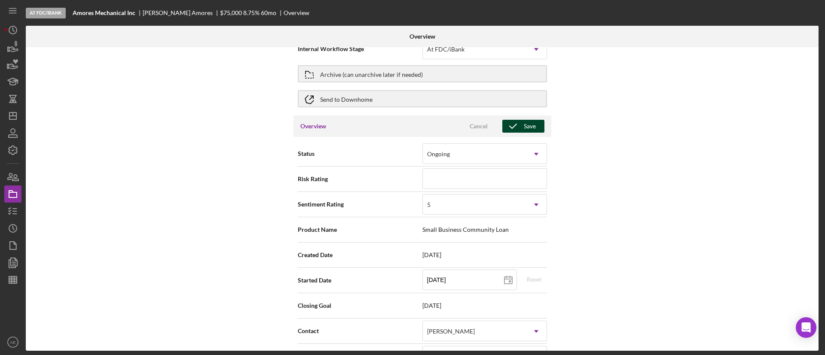
scroll to position [0, 0]
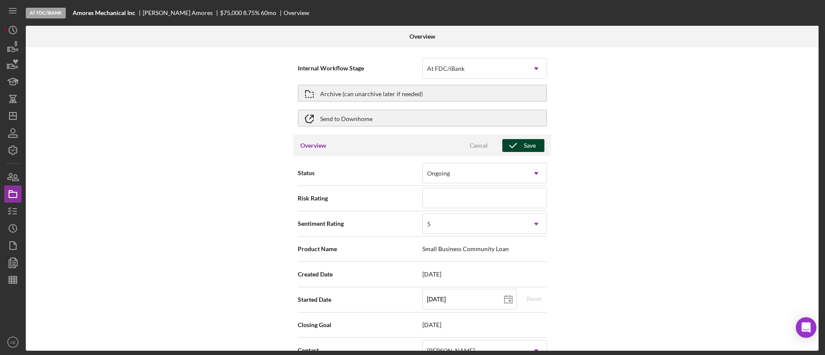
click at [511, 144] on icon "button" at bounding box center [512, 145] width 21 height 21
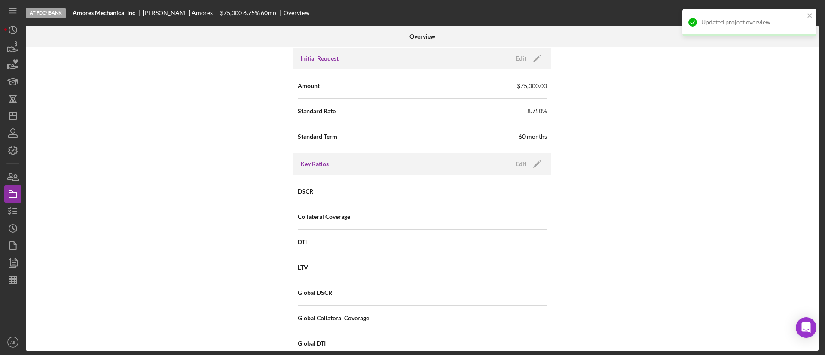
scroll to position [645, 0]
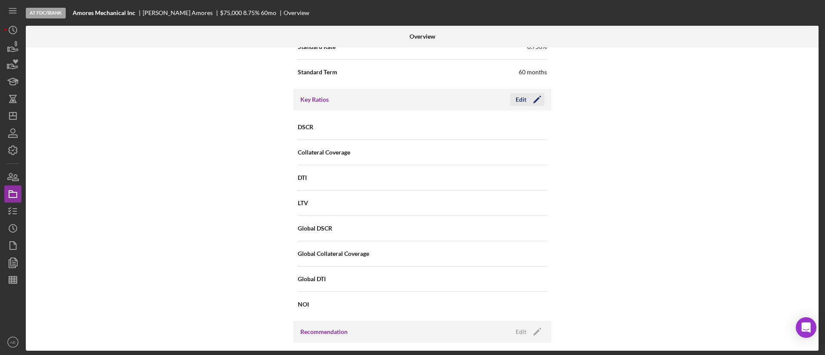
click at [529, 98] on icon "Icon/Edit" at bounding box center [537, 99] width 21 height 21
click at [423, 130] on input at bounding box center [485, 126] width 125 height 21
type input "0.6"
drag, startPoint x: 515, startPoint y: 108, endPoint x: 520, endPoint y: 103, distance: 7.0
click at [515, 107] on div "Key Ratios Cancel Save" at bounding box center [423, 99] width 258 height 21
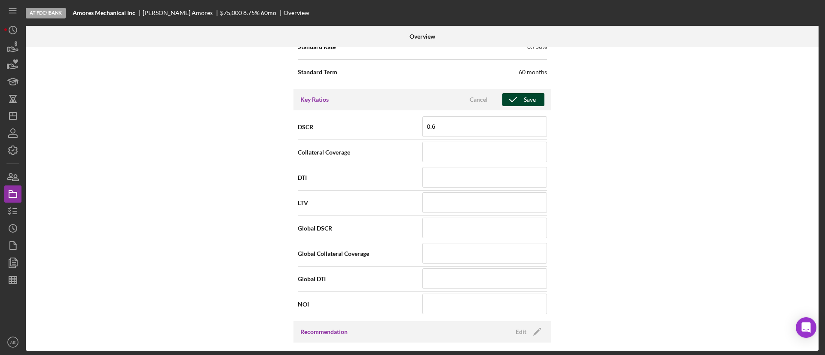
click at [520, 103] on icon "button" at bounding box center [512, 99] width 21 height 21
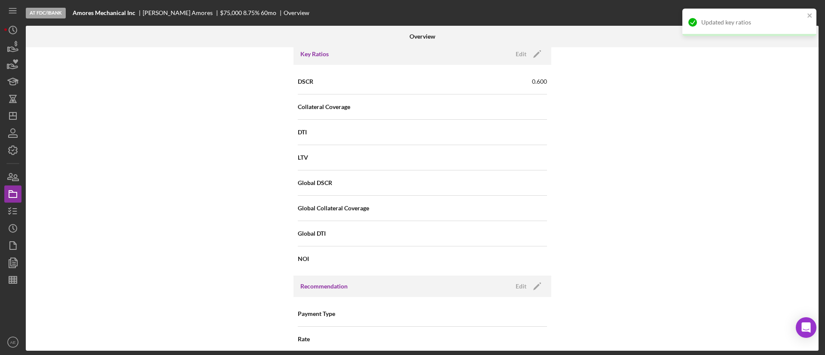
scroll to position [838, 0]
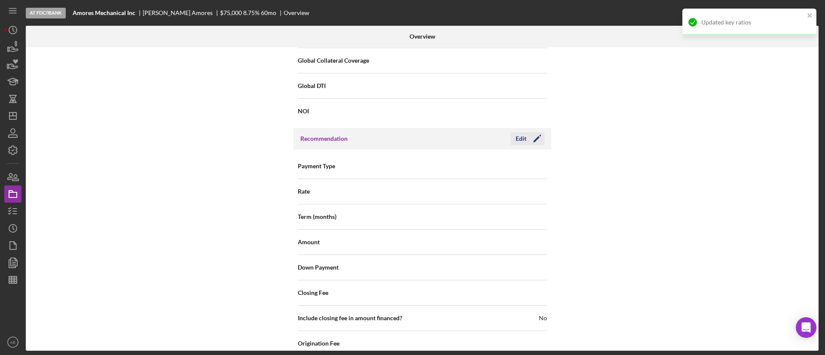
click at [527, 139] on icon "Icon/Edit" at bounding box center [537, 138] width 21 height 21
click at [484, 163] on div "Select..." at bounding box center [474, 167] width 103 height 20
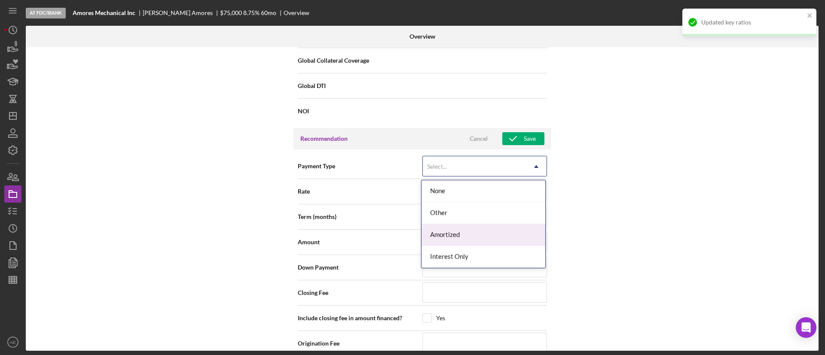
click at [461, 228] on div "Amortized" at bounding box center [484, 235] width 124 height 22
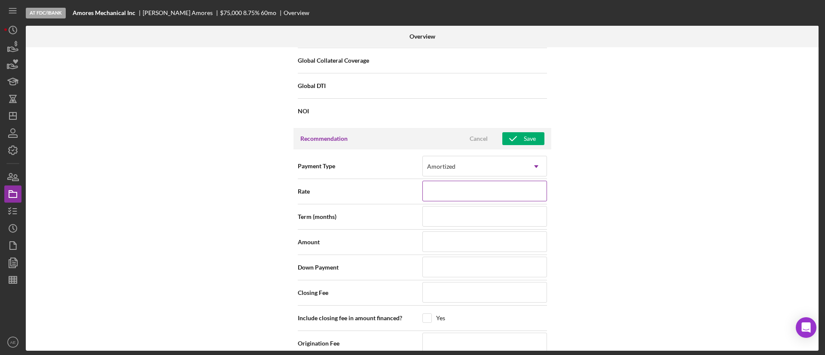
click at [440, 192] on input at bounding box center [485, 191] width 125 height 21
type input "8%"
type input "8.%"
type input "8.7%"
type input "8.75%"
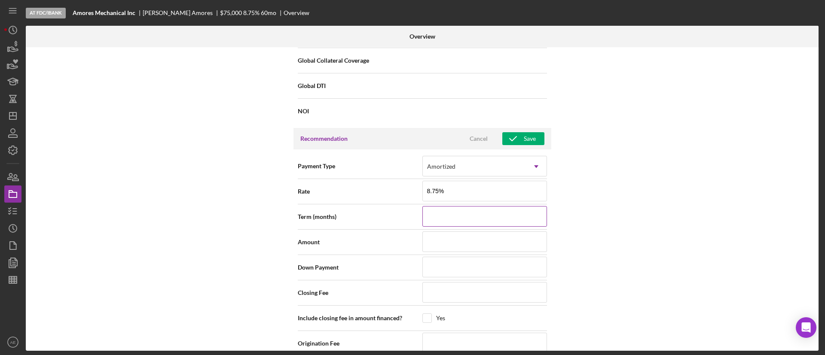
type input "8.750%"
click at [441, 214] on input at bounding box center [485, 216] width 125 height 21
type input "6"
type input "60"
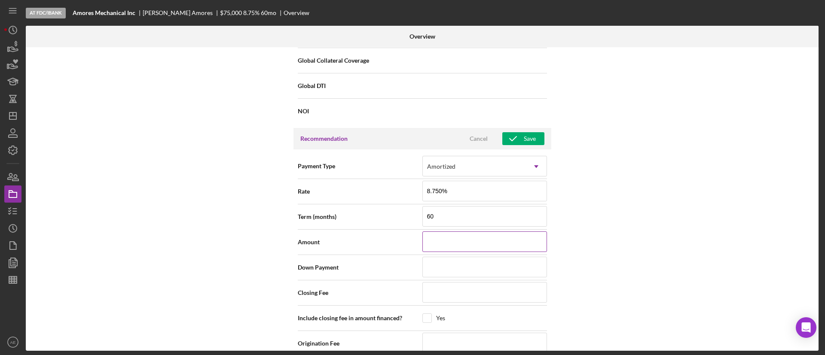
click at [441, 249] on input at bounding box center [485, 242] width 125 height 21
type input "$7"
type input "$75"
type input "$750"
type input "$7,500"
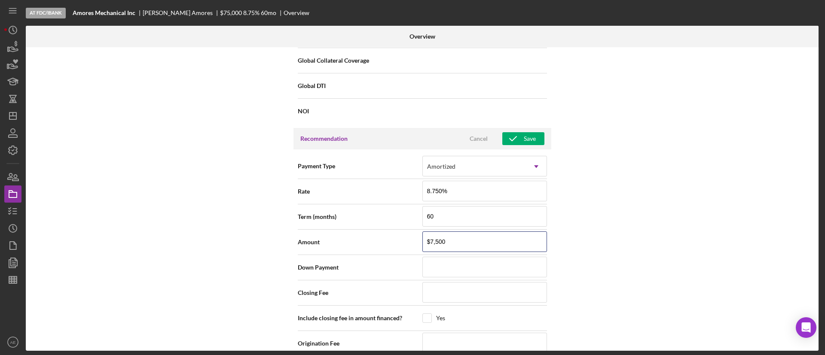
type input "$75,000"
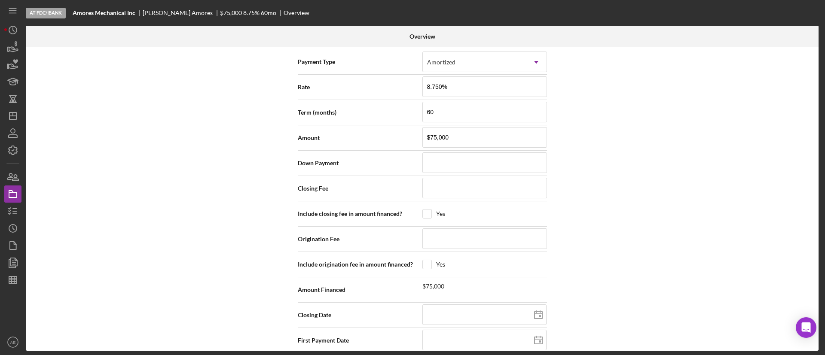
scroll to position [967, 0]
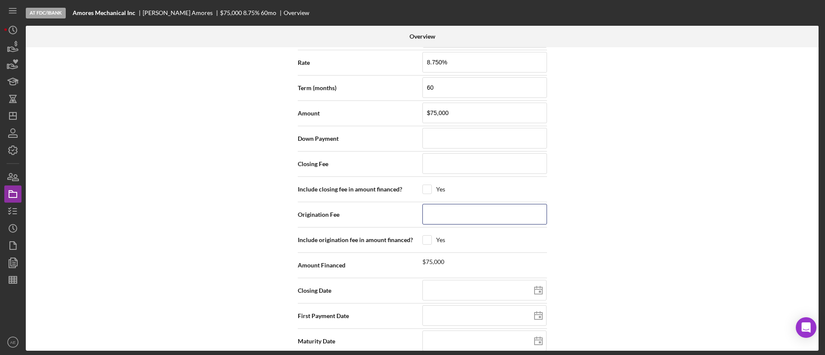
drag, startPoint x: 465, startPoint y: 220, endPoint x: 481, endPoint y: 230, distance: 18.6
click at [465, 220] on input at bounding box center [485, 214] width 125 height 21
paste input "$262,500"
type input "$262,500"
type input "$26,250"
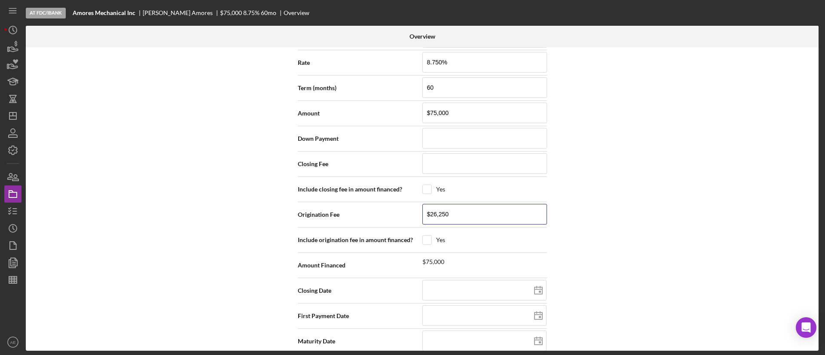
type input "$2,625"
type input "$262"
type input "$26"
type input "$2"
type input "$26"
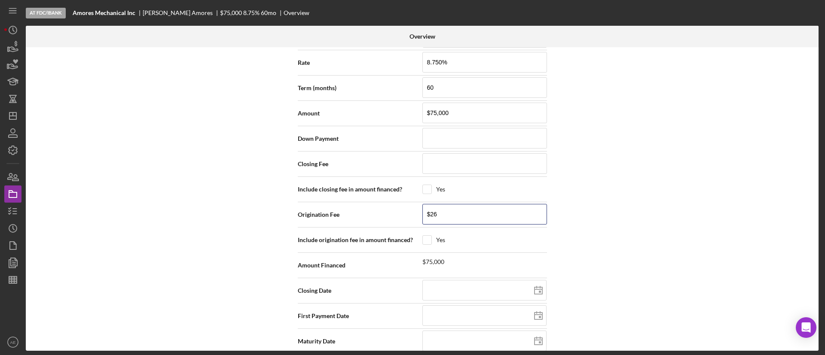
type input "$262"
type input "$2,625"
click at [556, 187] on div "Internal Workflow Stage At FDC/iBank Icon/Dropdown Arrow Archive (can unarchive…" at bounding box center [422, 199] width 793 height 304
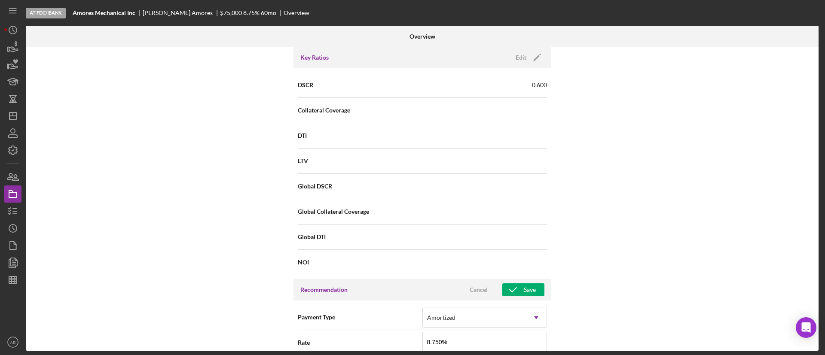
scroll to position [672, 0]
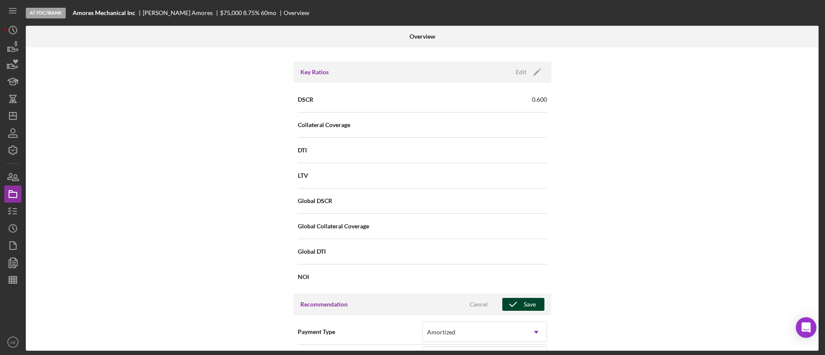
click at [524, 298] on div "Save" at bounding box center [530, 304] width 12 height 13
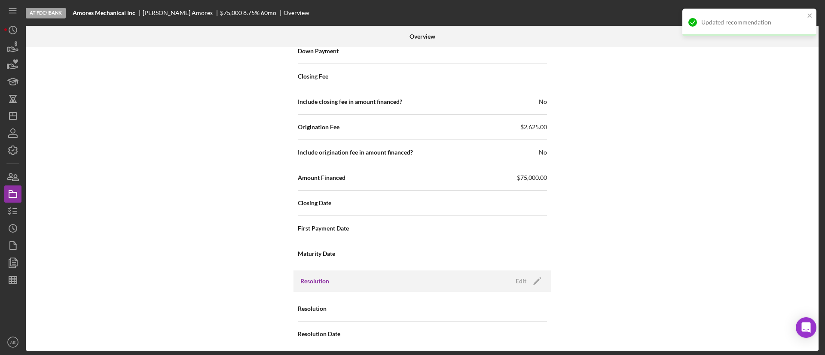
scroll to position [1059, 0]
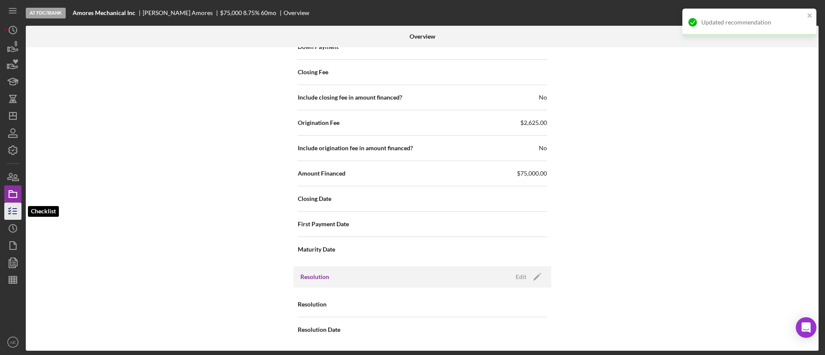
click at [15, 209] on line "button" at bounding box center [15, 209] width 4 height 0
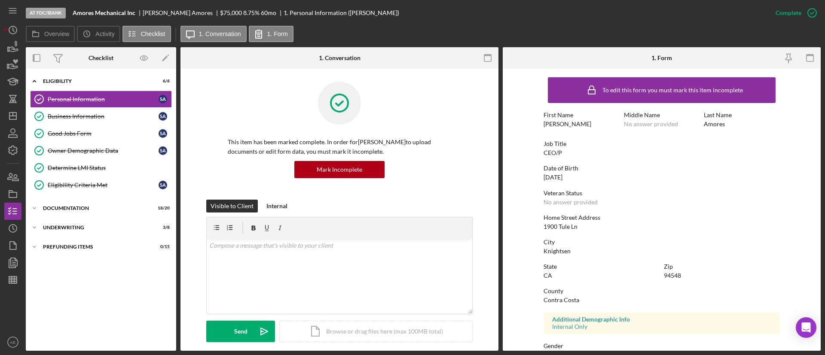
click at [86, 197] on div "Personal Information Personal Information S A Business Information Business Inf…" at bounding box center [101, 144] width 150 height 107
click at [81, 206] on div "Documentation" at bounding box center [104, 208] width 123 height 5
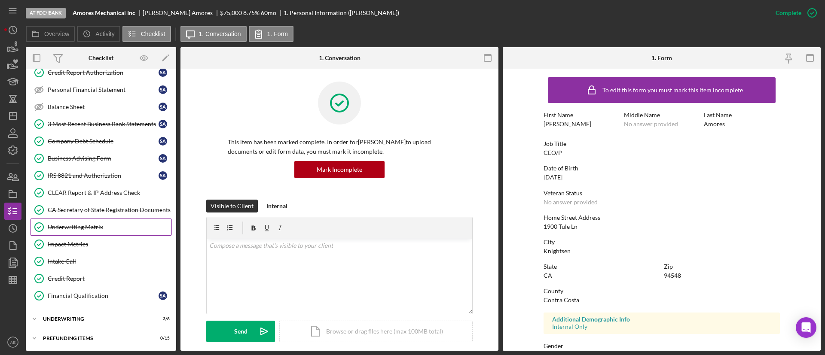
scroll to position [258, 0]
click at [83, 319] on div "Underwriting" at bounding box center [104, 318] width 123 height 5
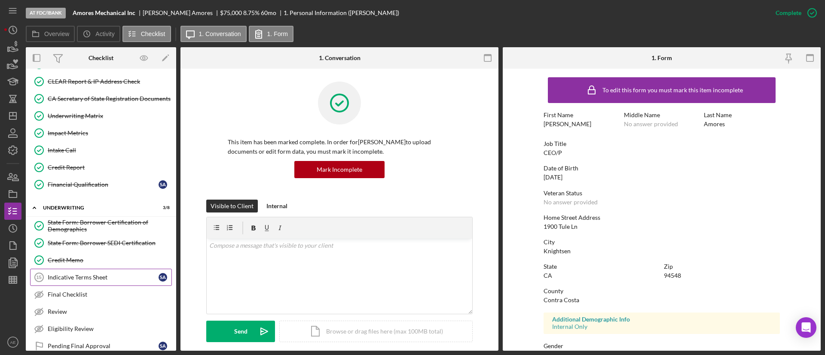
scroll to position [400, 0]
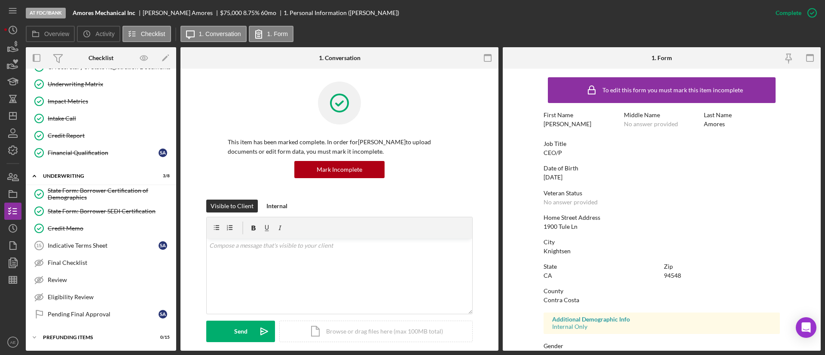
click at [94, 242] on div "Indicative Terms Sheet" at bounding box center [103, 245] width 111 height 7
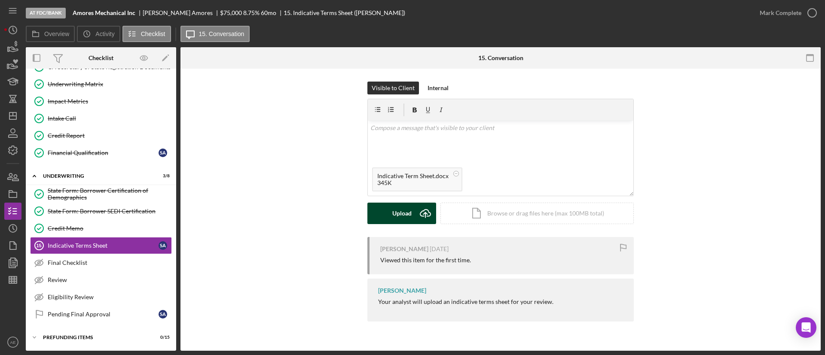
click at [388, 208] on button "Upload Icon/Upload" at bounding box center [402, 213] width 69 height 21
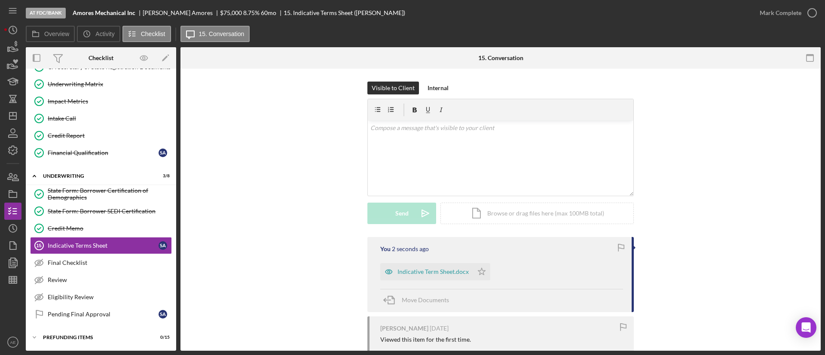
click at [760, 14] on button "Mark Complete" at bounding box center [786, 12] width 70 height 17
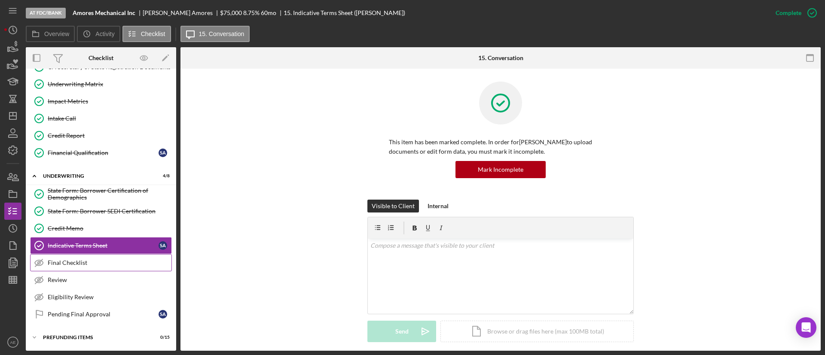
click at [87, 261] on div "Final Checklist" at bounding box center [110, 263] width 124 height 7
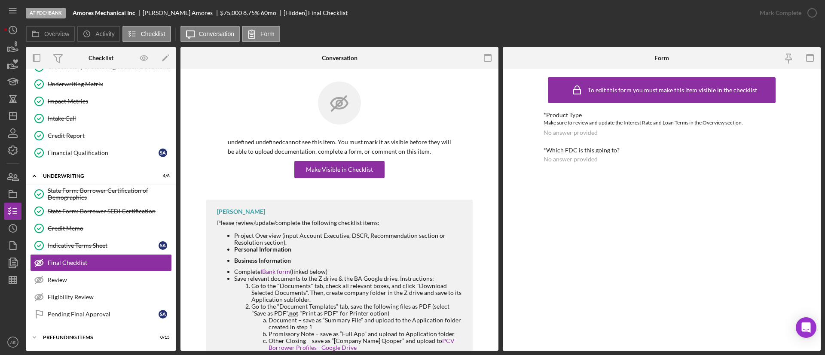
scroll to position [63, 0]
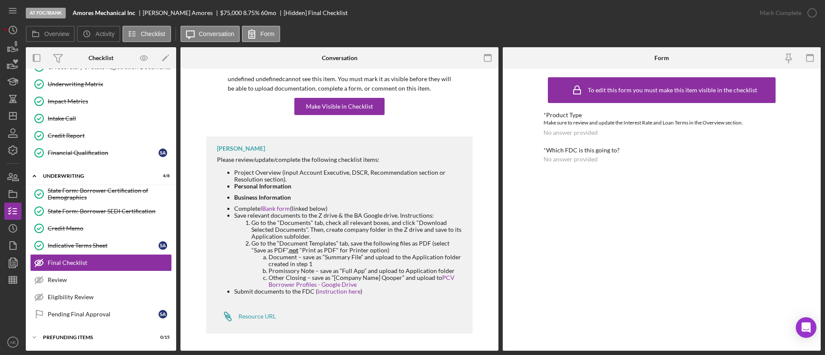
click at [119, 9] on b "Amores Mechanical Inc" at bounding box center [104, 12] width 63 height 7
copy b "Amores Mechanical Inc"
click at [14, 261] on icon "button" at bounding box center [12, 262] width 21 height 21
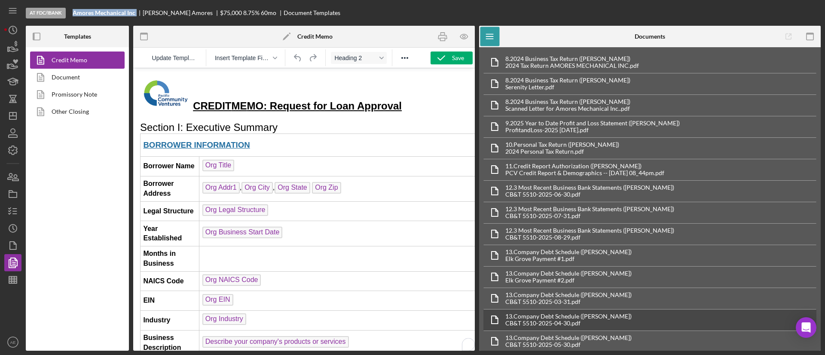
drag, startPoint x: 446, startPoint y: 35, endPoint x: 648, endPoint y: 321, distance: 350.0
click at [446, 35] on icon "button" at bounding box center [442, 36] width 9 height 3
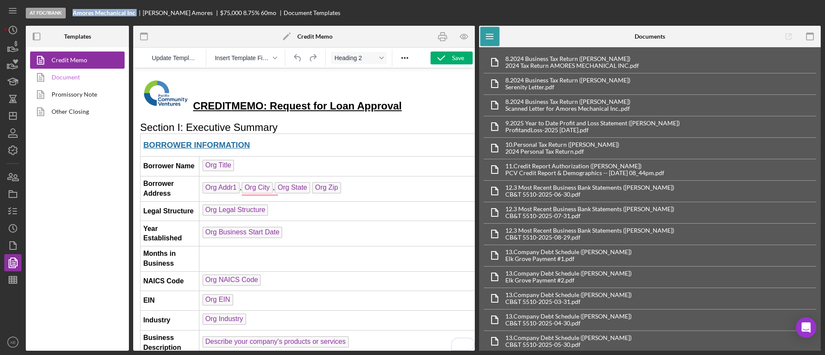
click at [86, 84] on link "Document" at bounding box center [75, 77] width 90 height 17
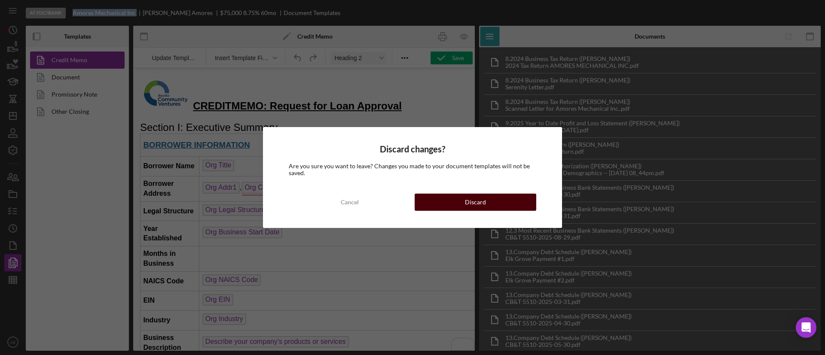
click at [460, 199] on button "Discard" at bounding box center [476, 202] width 122 height 17
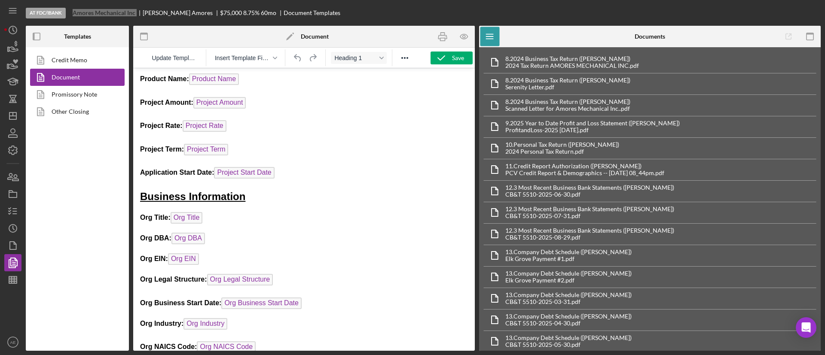
scroll to position [2901, 0]
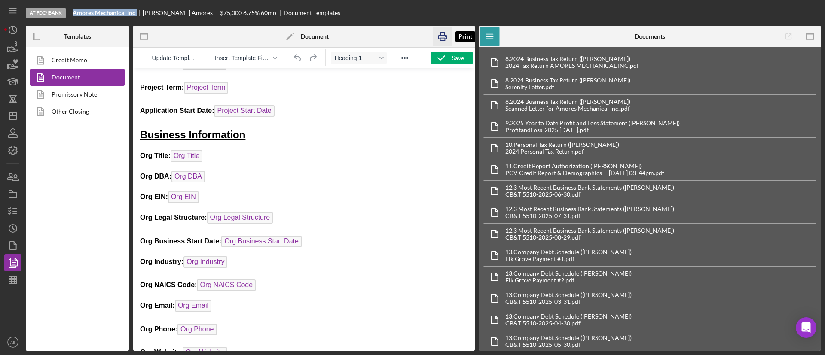
drag, startPoint x: 442, startPoint y: 31, endPoint x: 314, endPoint y: 124, distance: 157.8
click at [442, 32] on icon "button" at bounding box center [442, 36] width 19 height 19
click at [92, 98] on link "Promissory Note" at bounding box center [75, 94] width 90 height 17
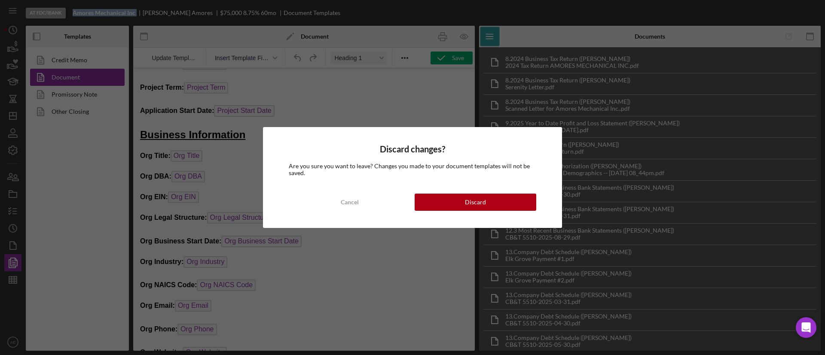
click at [440, 209] on button "Discard" at bounding box center [476, 202] width 122 height 17
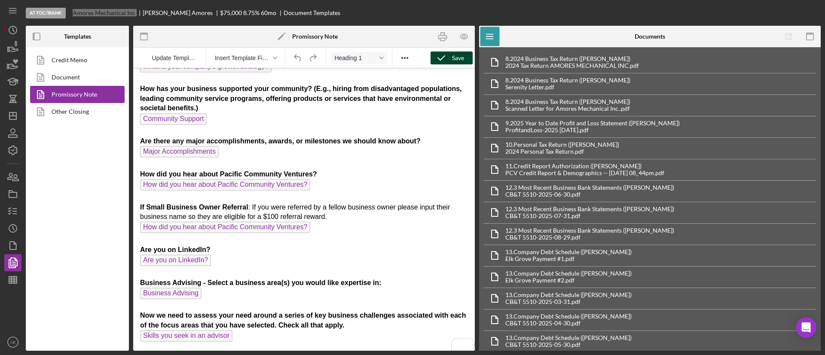
scroll to position [440, 0]
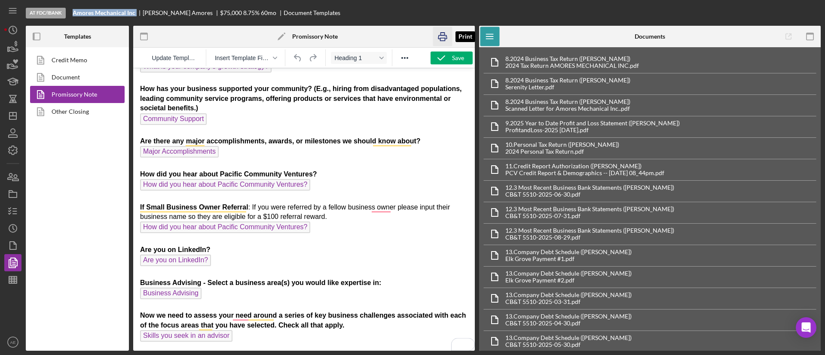
drag, startPoint x: 443, startPoint y: 38, endPoint x: 178, endPoint y: 201, distance: 311.2
click at [443, 38] on rect "button" at bounding box center [443, 39] width 5 height 3
click at [57, 127] on div "Credit Memo Document Promissory Note Other Closing" at bounding box center [77, 199] width 103 height 304
click at [67, 112] on link "Other Closing" at bounding box center [75, 111] width 90 height 17
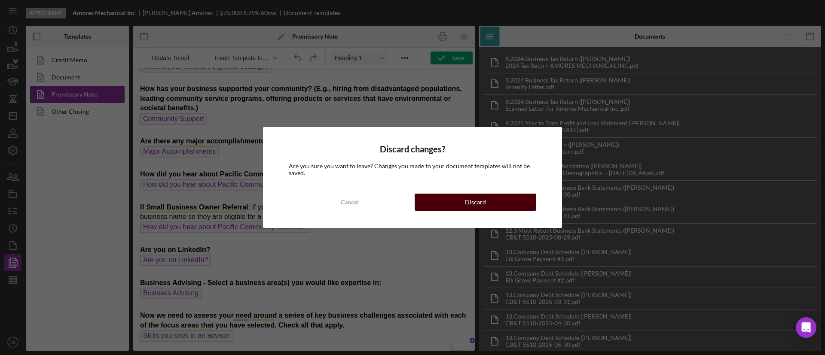
click at [471, 200] on div "Discard" at bounding box center [475, 202] width 21 height 17
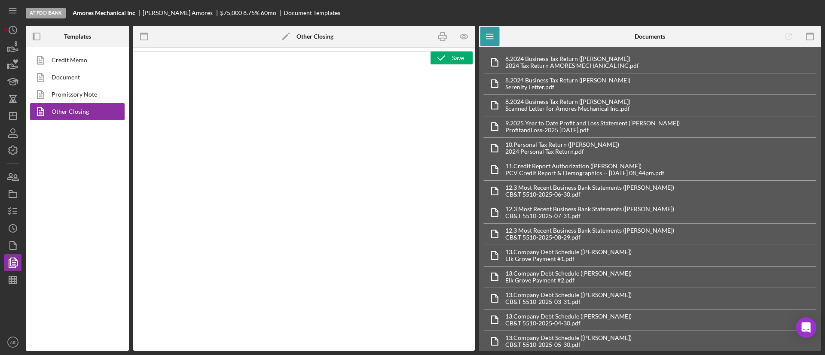
scroll to position [291, 0]
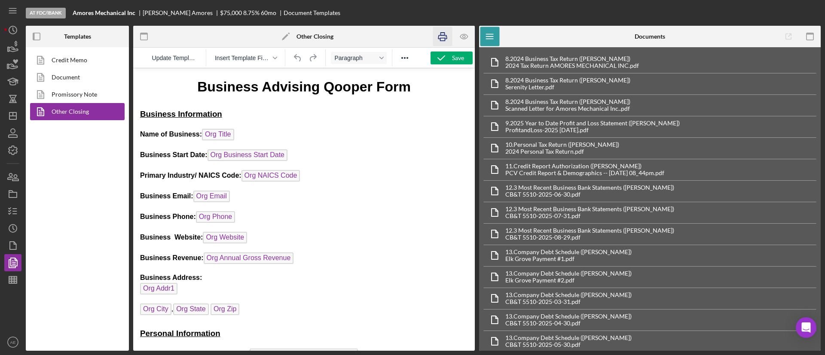
click at [439, 36] on icon "button" at bounding box center [442, 36] width 19 height 19
click at [9, 209] on polyline "button" at bounding box center [10, 208] width 2 height 1
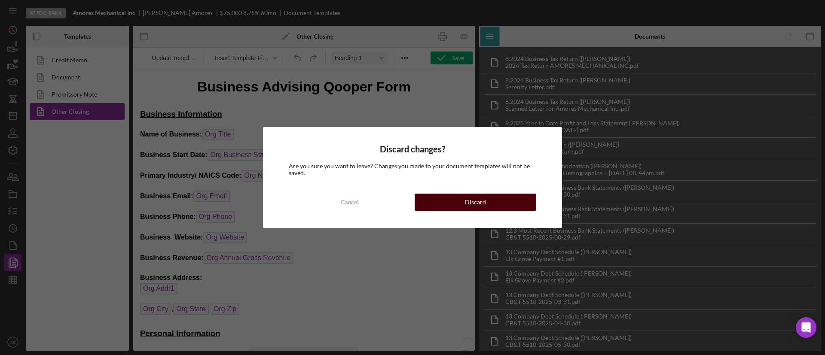
click at [435, 208] on button "Discard" at bounding box center [476, 202] width 122 height 17
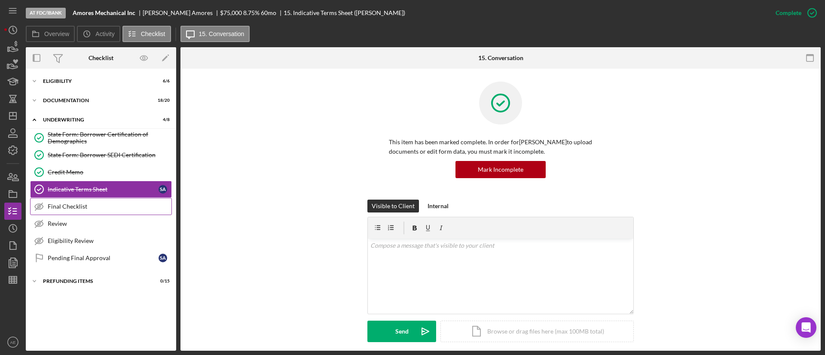
click at [80, 210] on link "Final Checklist Final Checklist" at bounding box center [101, 206] width 142 height 17
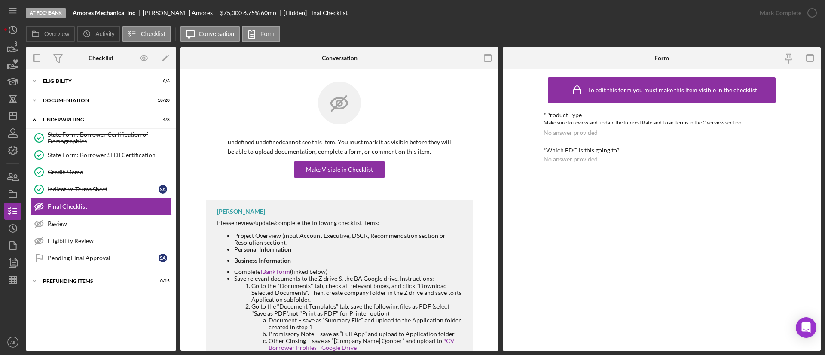
scroll to position [63, 0]
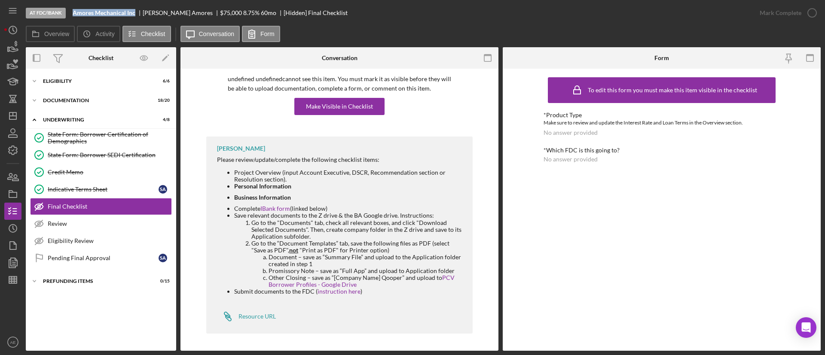
drag, startPoint x: 72, startPoint y: 9, endPoint x: 133, endPoint y: 17, distance: 61.9
click at [133, 17] on div "At FDC/iBank Amores Mechanical Inc [PERSON_NAME] $75,000 $75,000 8.75 % 60 mo […" at bounding box center [389, 13] width 726 height 26
copy b "Amores Mechanical Inc"
click at [92, 103] on div "Icon/Expander Documentation 18 / 20" at bounding box center [101, 100] width 150 height 17
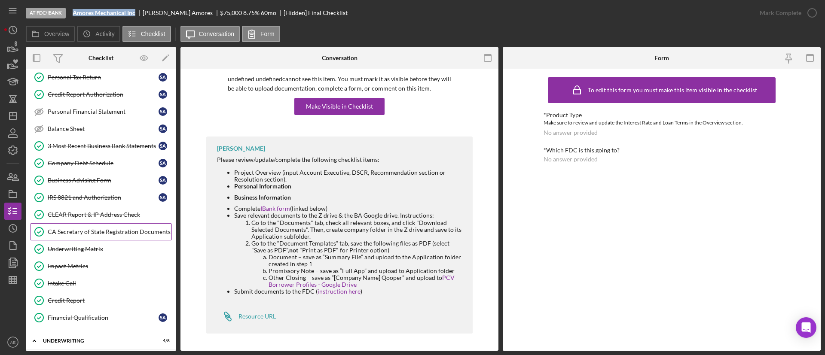
scroll to position [129, 0]
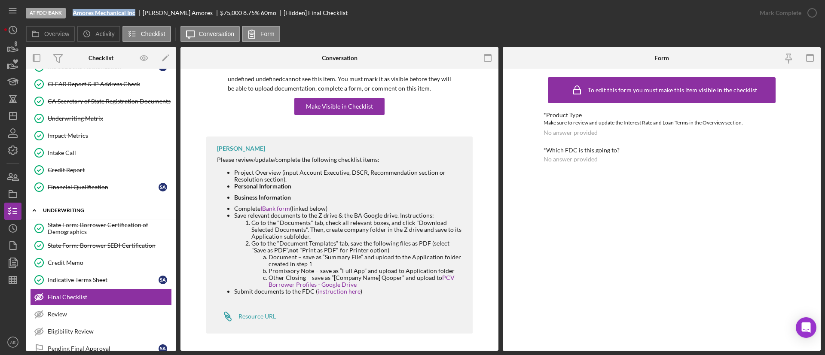
click at [77, 207] on div "Icon/Expander Underwriting 4 / 8" at bounding box center [101, 211] width 150 height 18
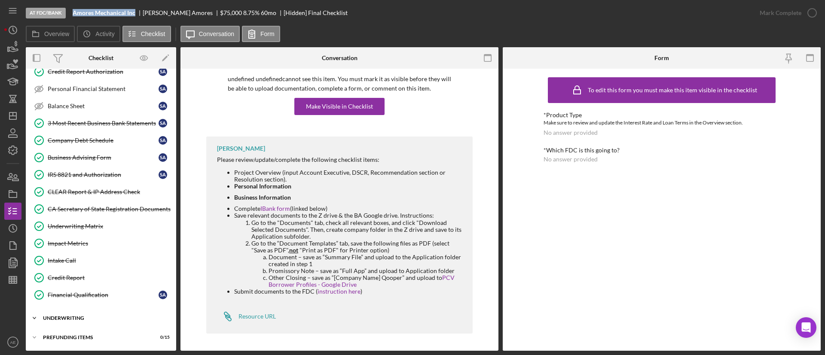
click at [85, 316] on div "Underwriting" at bounding box center [104, 318] width 123 height 5
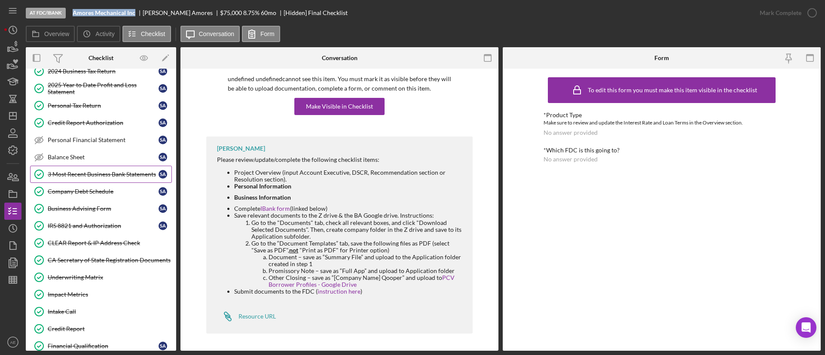
scroll to position [34, 0]
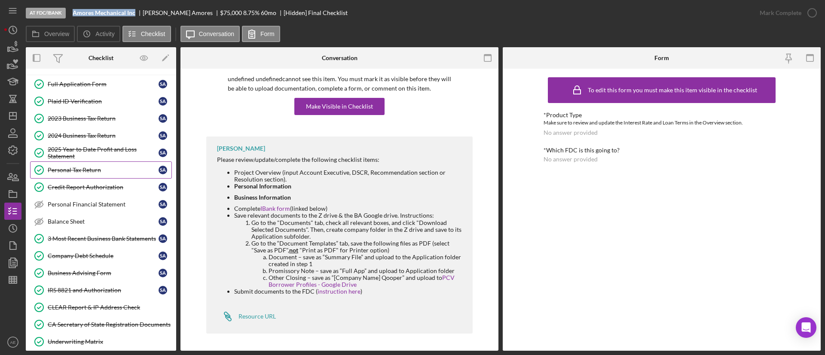
click at [95, 172] on div "Personal Tax Return" at bounding box center [103, 170] width 111 height 7
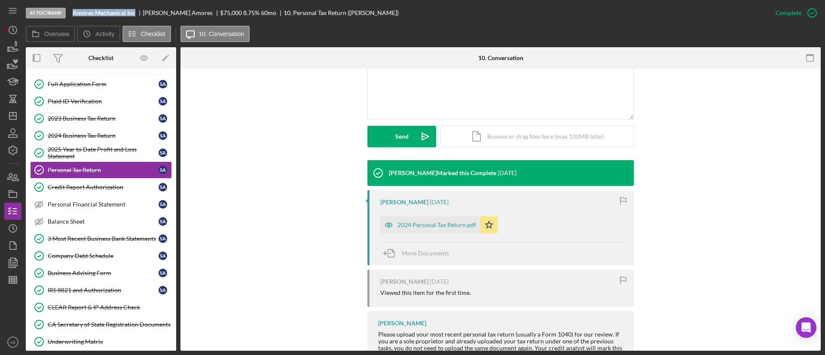
scroll to position [231, 0]
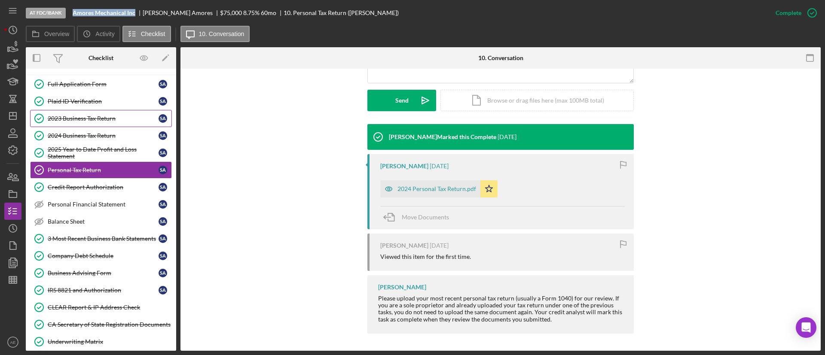
click at [98, 124] on link "2023 Business Tax Return 2023 Business Tax Return S A" at bounding box center [101, 118] width 142 height 17
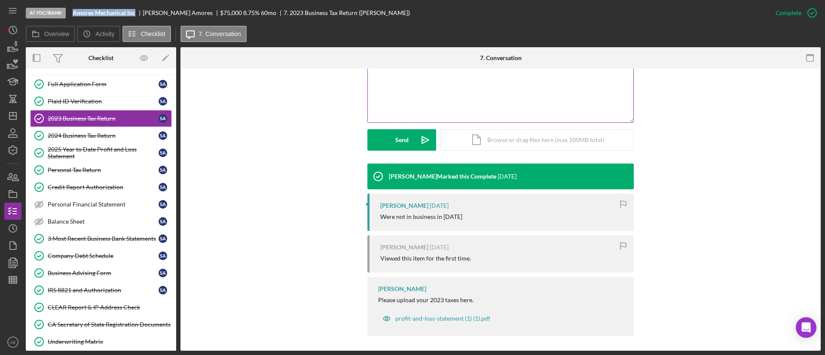
scroll to position [194, 0]
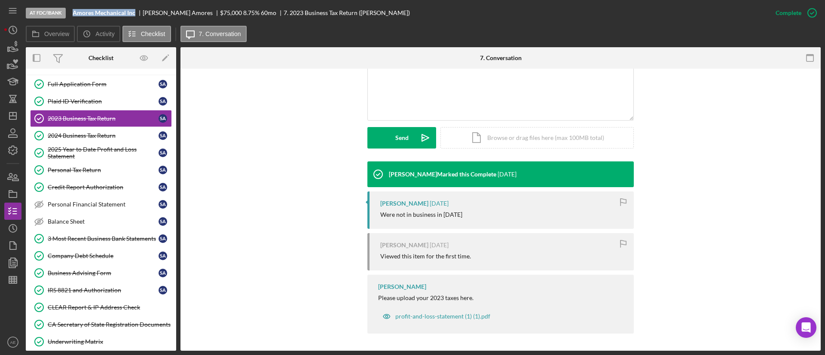
click at [81, 6] on div "At FDC/iBank Amores Mechanical Inc [PERSON_NAME] $75,000 $75,000 8.75 % 60 mo 7…" at bounding box center [396, 13] width 741 height 26
click at [74, 13] on b "Amores Mechanical Inc" at bounding box center [104, 12] width 63 height 7
copy b "Amores Mechanical Inc"
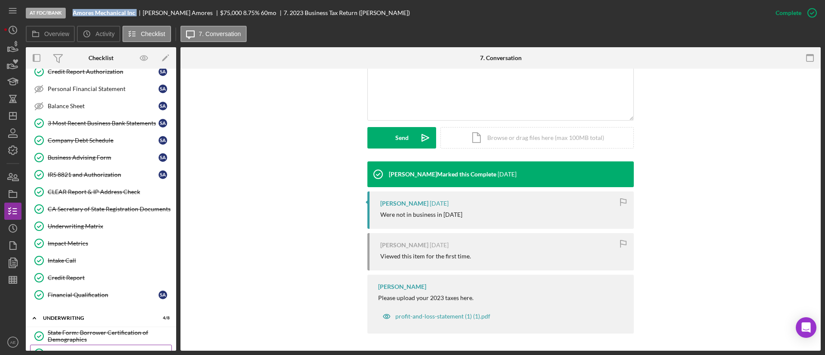
scroll to position [292, 0]
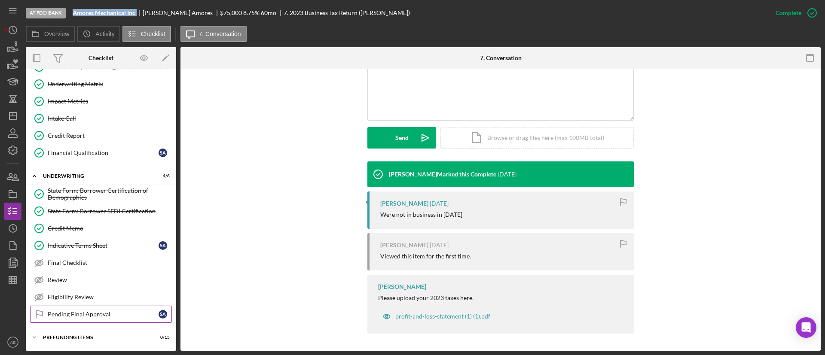
click at [92, 309] on link "Pending Final Approval Pending Final Approval S A" at bounding box center [101, 314] width 142 height 17
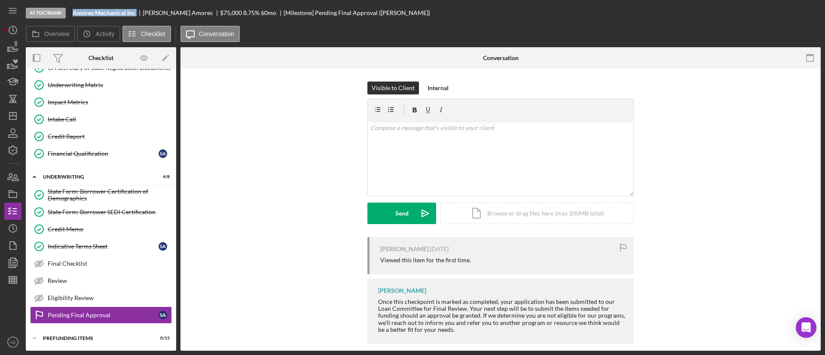
scroll to position [292, 0]
click at [782, 13] on div "Mark Complete" at bounding box center [781, 12] width 42 height 17
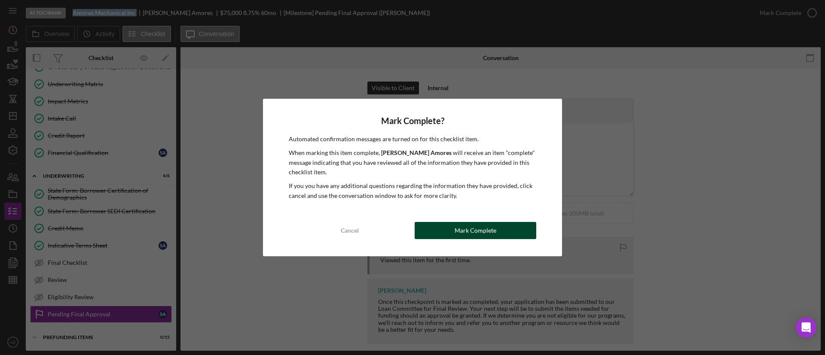
click at [450, 229] on button "Mark Complete" at bounding box center [476, 230] width 122 height 17
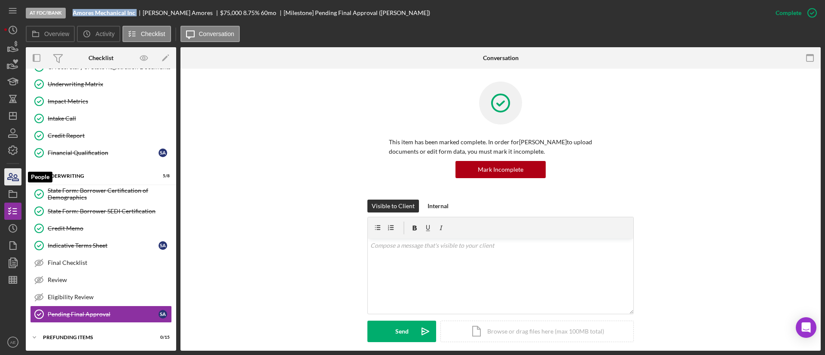
click at [13, 180] on icon "button" at bounding box center [12, 176] width 21 height 21
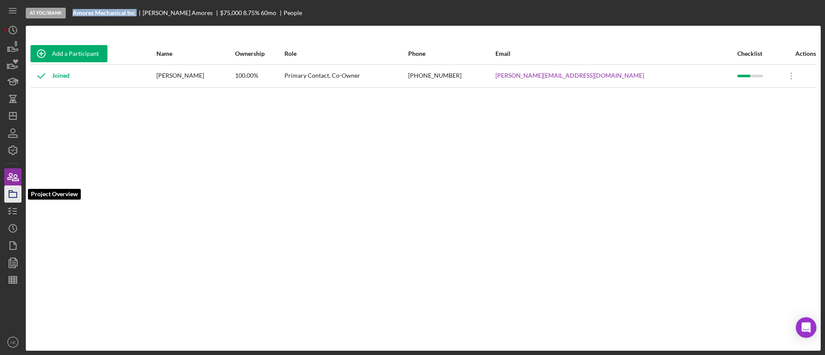
click at [11, 195] on icon "button" at bounding box center [12, 194] width 21 height 21
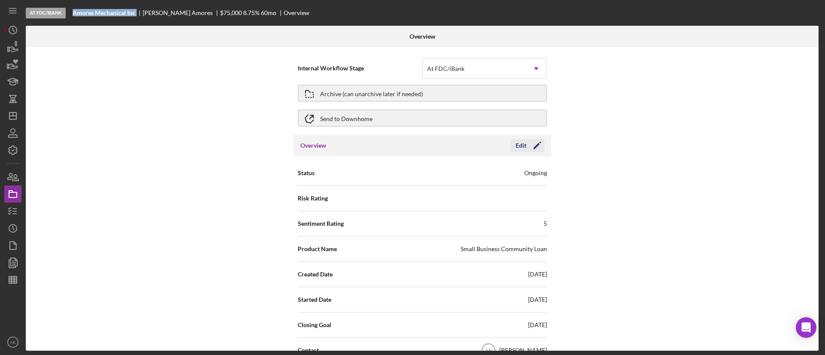
click at [530, 152] on div "Edit Icon/Edit" at bounding box center [528, 145] width 34 height 13
click at [520, 148] on div "Edit" at bounding box center [521, 145] width 11 height 13
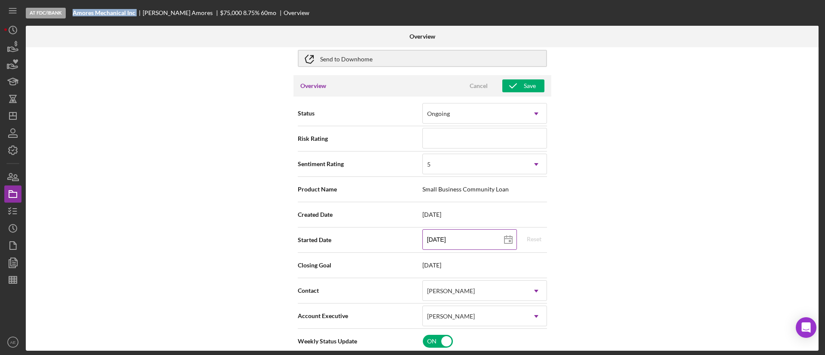
scroll to position [129, 0]
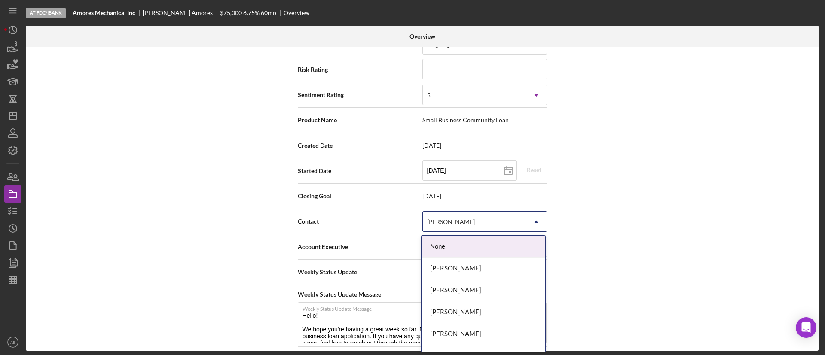
click at [453, 222] on div "[PERSON_NAME]" at bounding box center [451, 222] width 48 height 7
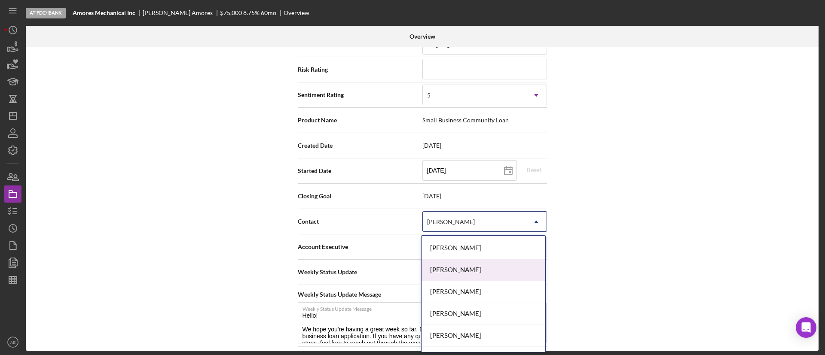
click at [469, 269] on div "[PERSON_NAME]" at bounding box center [484, 271] width 124 height 22
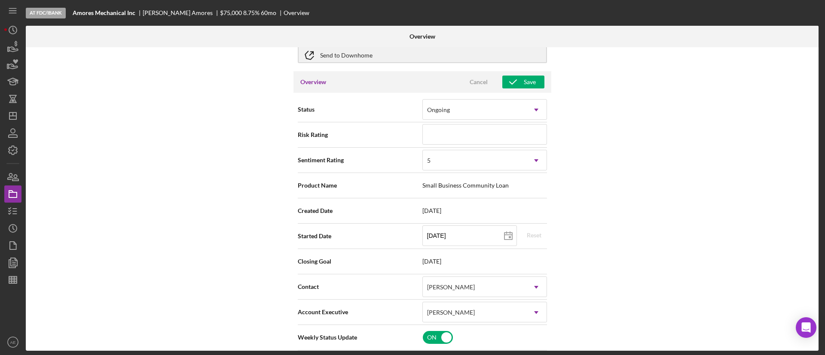
scroll to position [0, 0]
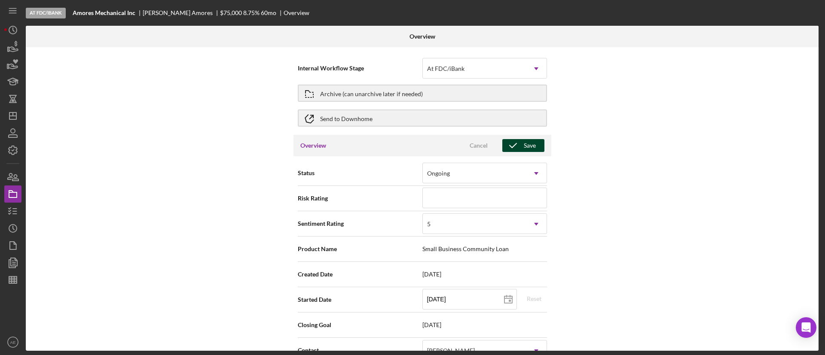
click at [525, 149] on div "Save" at bounding box center [530, 145] width 12 height 13
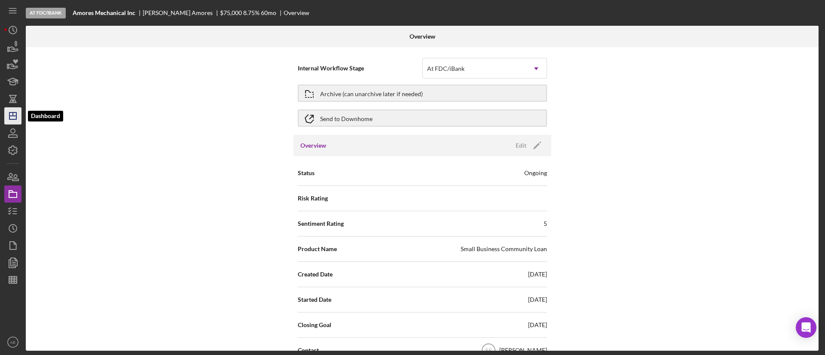
click at [14, 118] on icon "Icon/Dashboard" at bounding box center [12, 115] width 21 height 21
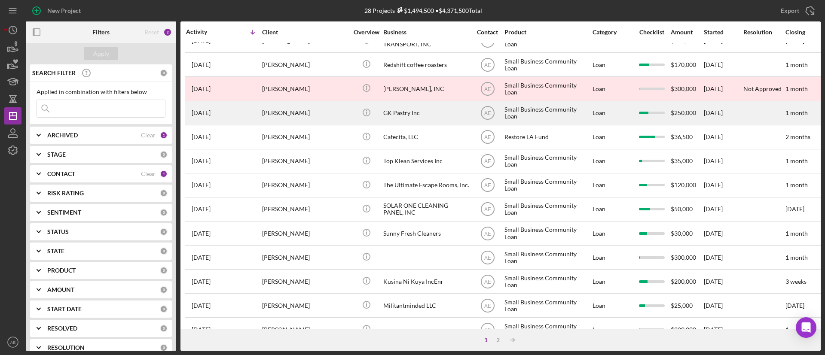
scroll to position [137, 0]
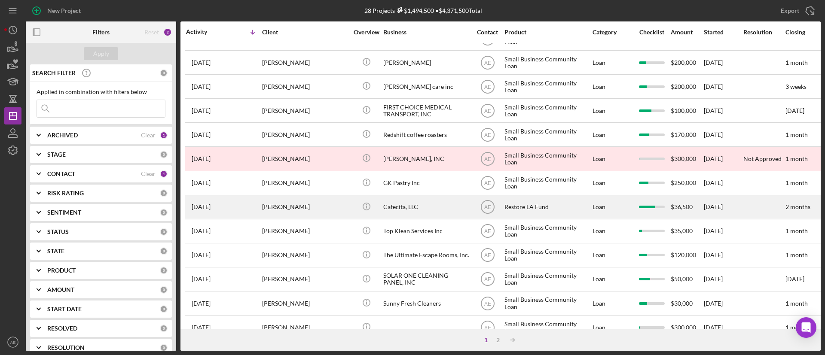
click at [416, 208] on div "Cafecita, LLC" at bounding box center [426, 207] width 86 height 23
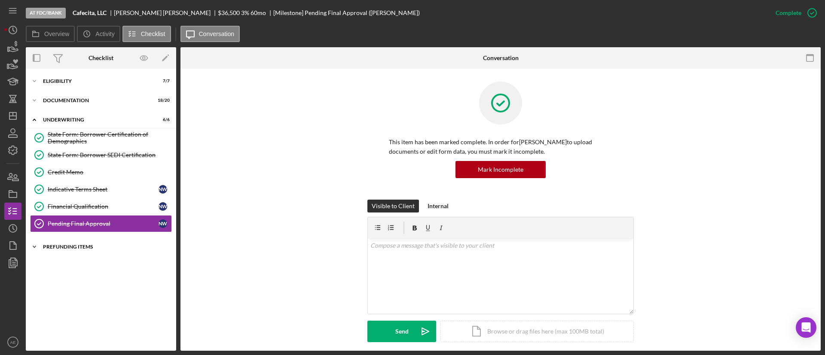
click at [70, 240] on div "Icon/Expander Prefunding Items 0 / 15" at bounding box center [101, 247] width 150 height 17
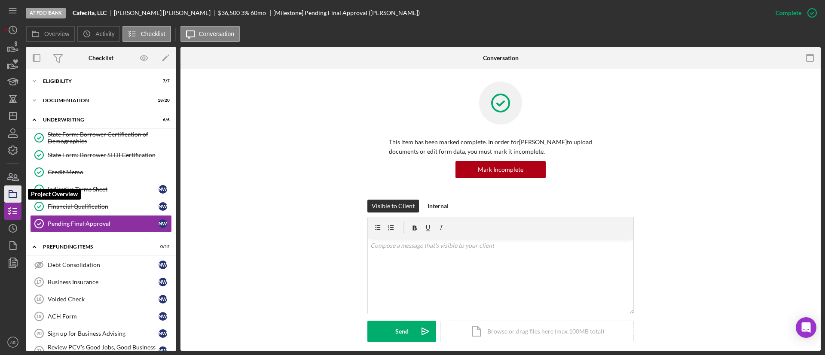
click at [9, 198] on rect "button" at bounding box center [13, 195] width 8 height 5
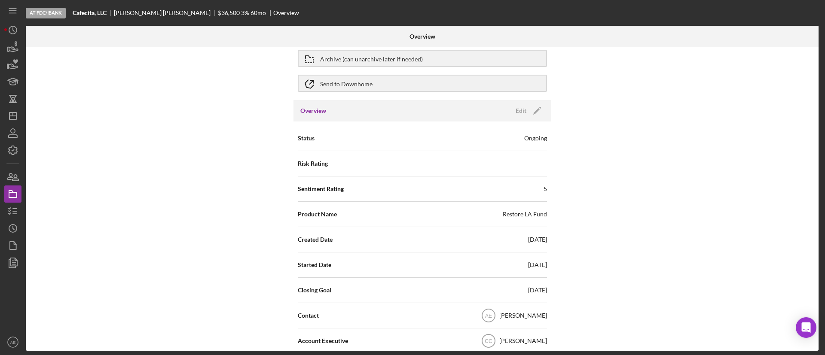
scroll to position [64, 0]
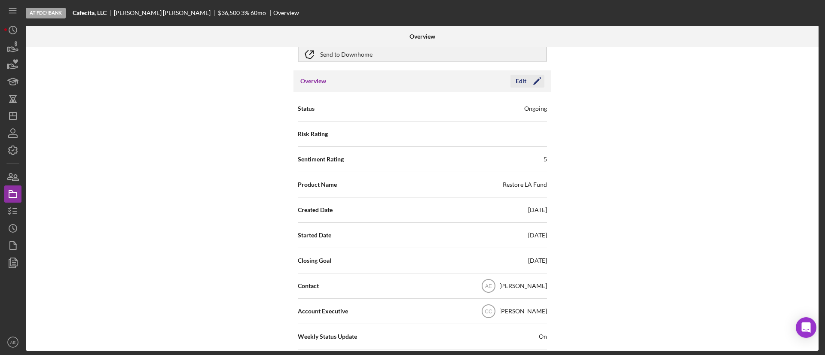
click at [527, 79] on icon "Icon/Edit" at bounding box center [537, 80] width 21 height 21
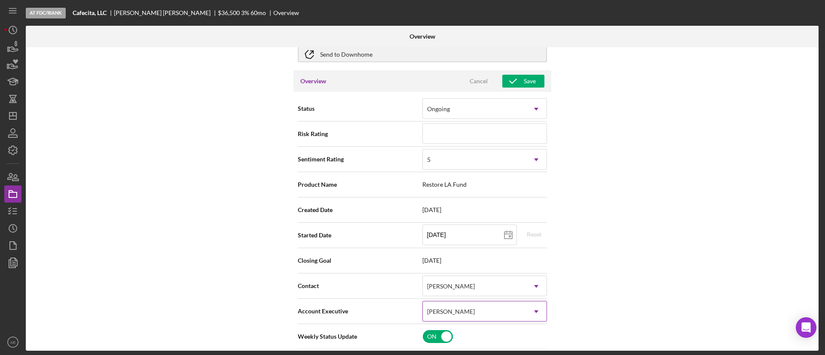
scroll to position [193, 0]
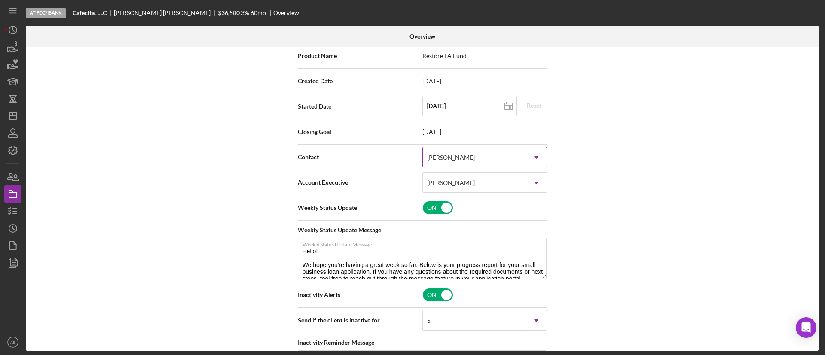
click at [472, 158] on div "[PERSON_NAME]" at bounding box center [474, 158] width 103 height 20
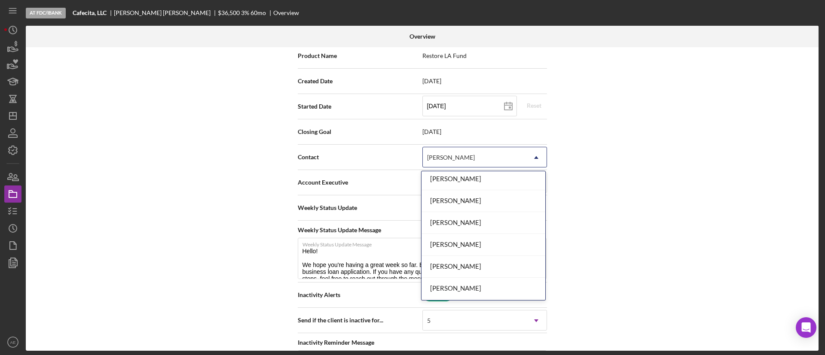
scroll to position [64, 0]
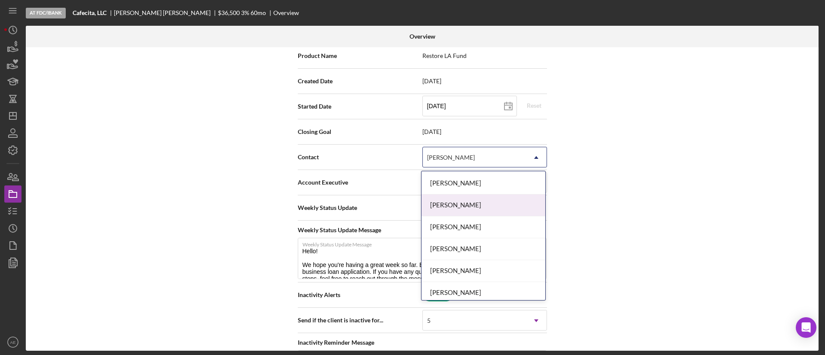
click at [470, 199] on div "[PERSON_NAME]" at bounding box center [484, 206] width 124 height 22
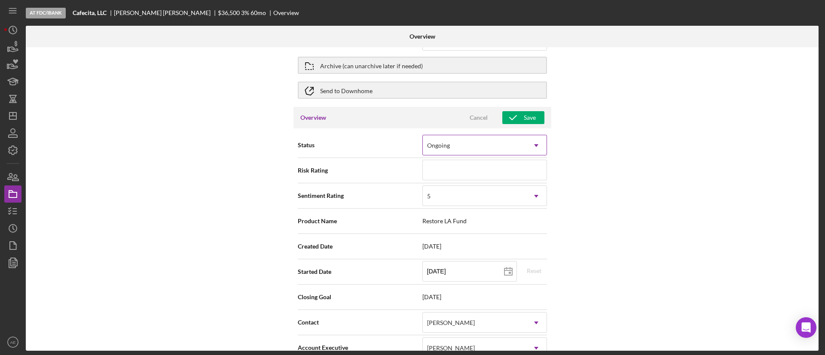
scroll to position [0, 0]
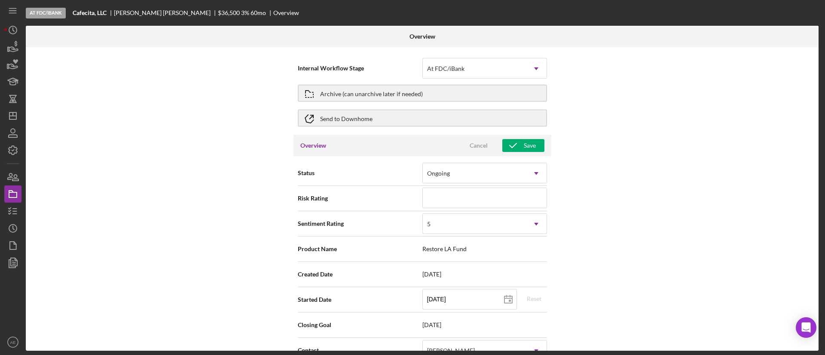
click at [516, 152] on div "Overview Cancel Save" at bounding box center [423, 145] width 258 height 21
click at [517, 144] on icon "button" at bounding box center [512, 145] width 21 height 21
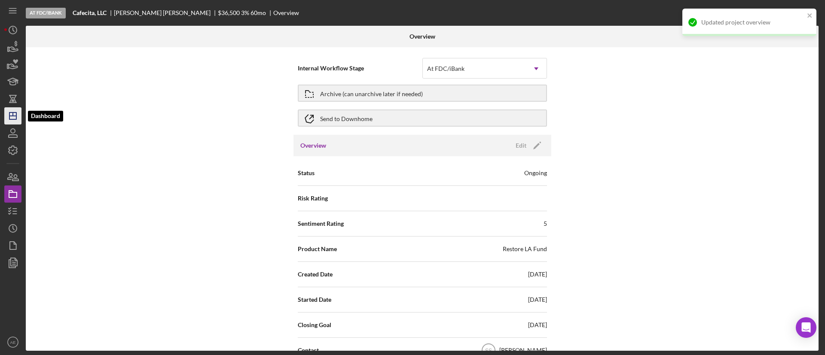
click at [18, 117] on icon "Icon/Dashboard" at bounding box center [12, 115] width 21 height 21
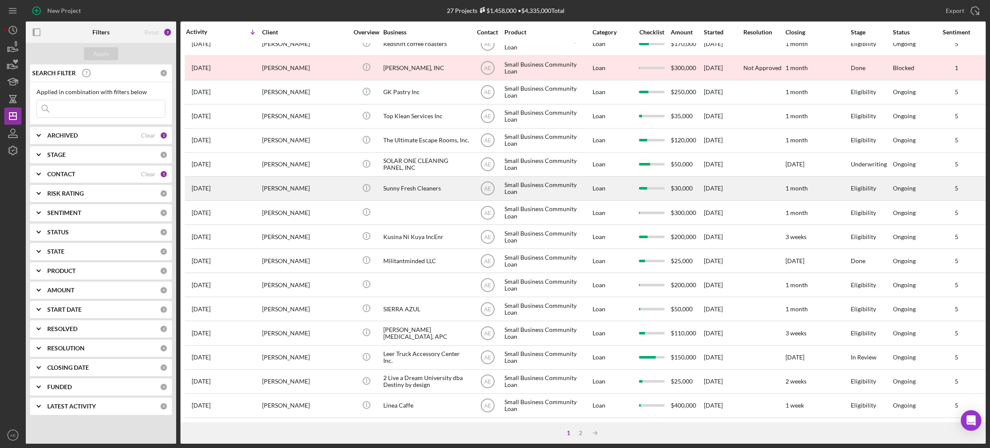
scroll to position [238, 0]
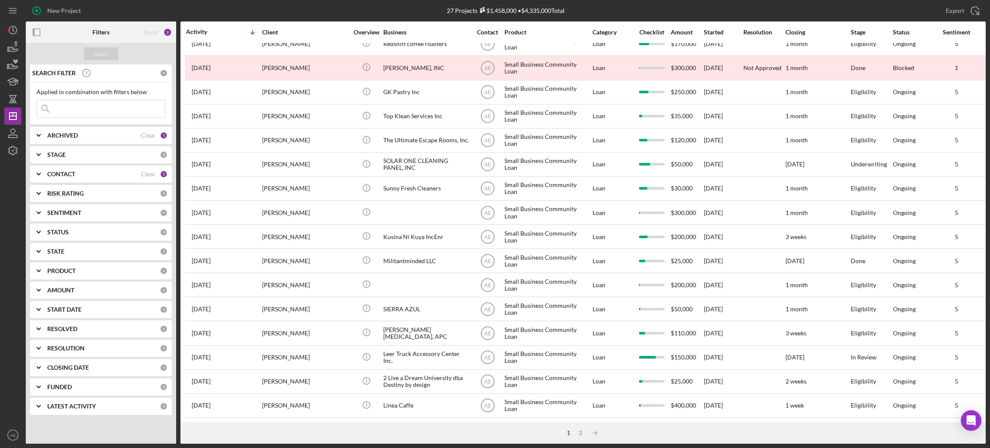
click at [72, 173] on b "CONTACT" at bounding box center [61, 174] width 28 height 7
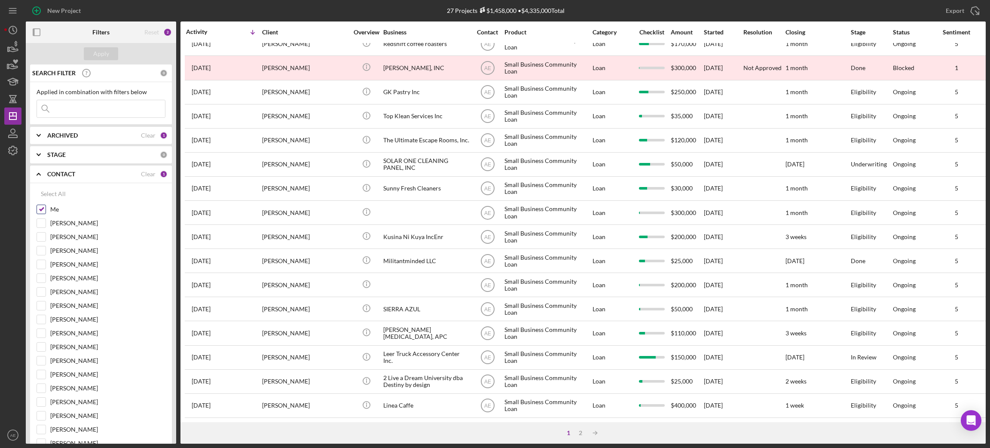
click at [40, 210] on input "Me" at bounding box center [41, 209] width 9 height 9
checkbox input "false"
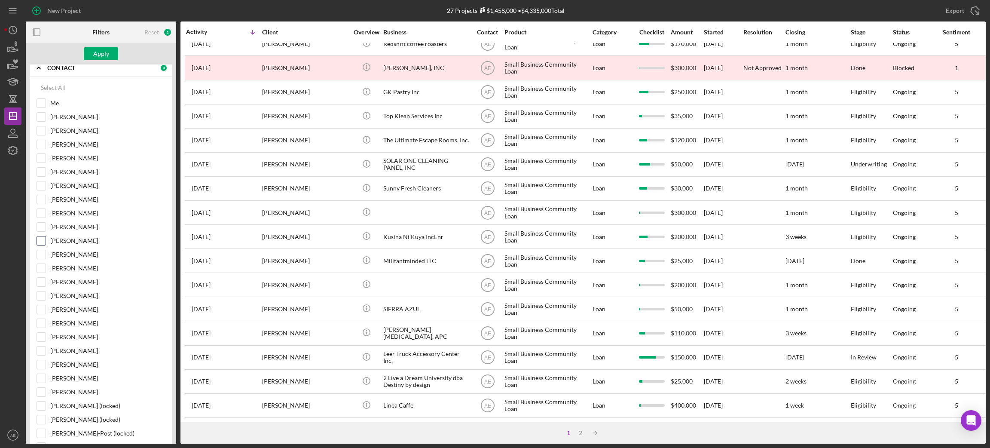
scroll to position [129, 0]
click at [59, 332] on label "[PERSON_NAME]" at bounding box center [107, 328] width 115 height 9
click at [46, 332] on input "[PERSON_NAME]" at bounding box center [41, 328] width 9 height 9
checkbox input "true"
click at [95, 51] on div "Apply" at bounding box center [101, 53] width 16 height 13
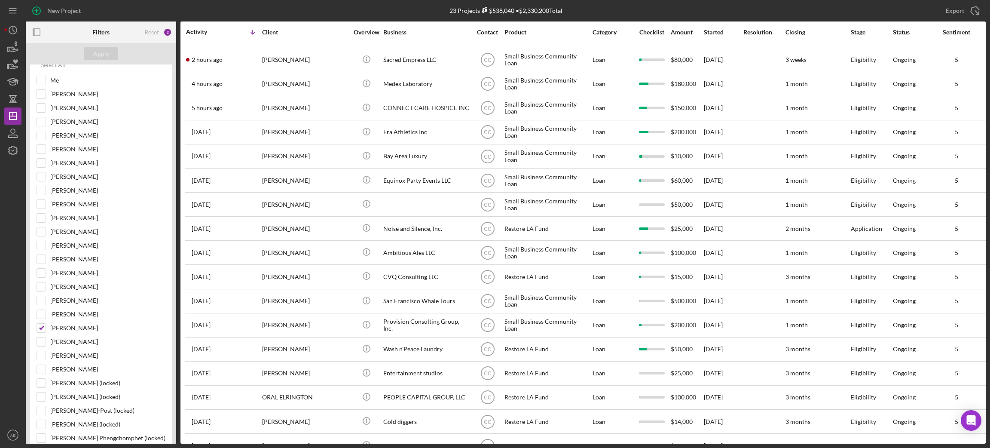
scroll to position [0, 0]
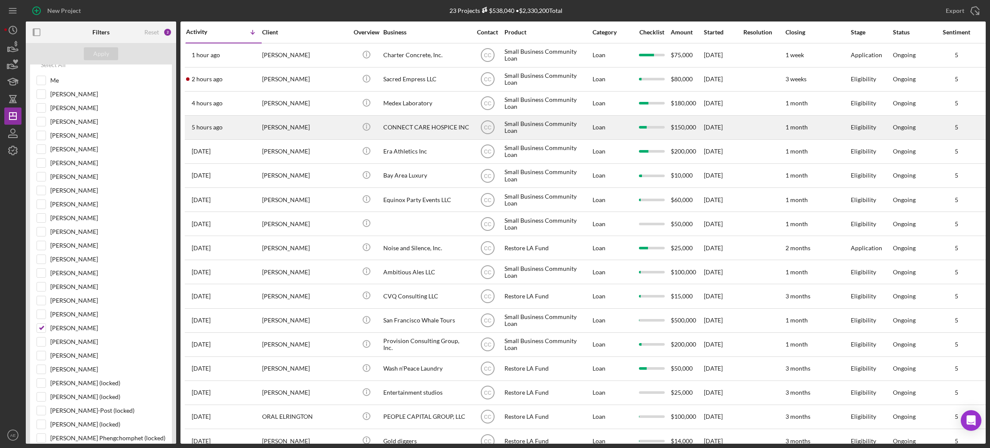
click at [419, 127] on div "CONNECT CARE HOSPICE INC" at bounding box center [426, 127] width 86 height 23
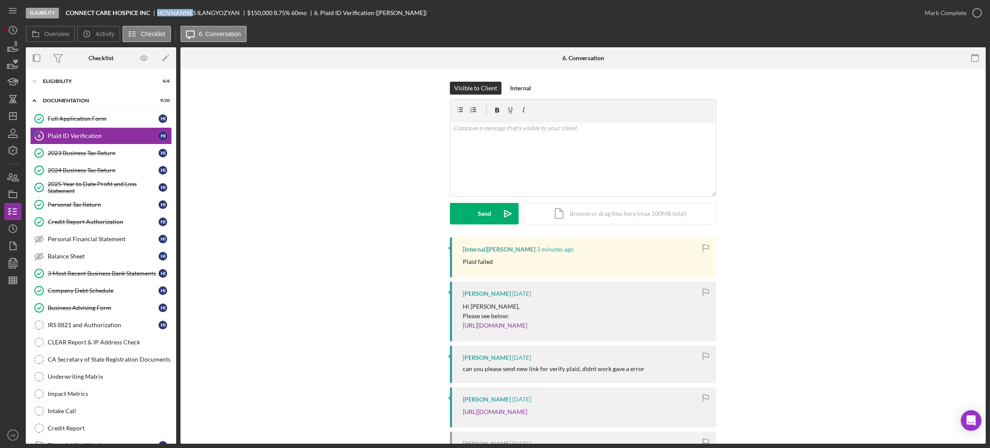
drag, startPoint x: 158, startPoint y: 12, endPoint x: 192, endPoint y: 11, distance: 34.0
click at [192, 11] on div "[PERSON_NAME]" at bounding box center [202, 12] width 90 height 7
click at [174, 18] on div "Eligibility CONNECT CARE HOSPICE INC [PERSON_NAME] $150,000 $30,000 8.75 % 60 m…" at bounding box center [471, 13] width 891 height 26
drag, startPoint x: 65, startPoint y: 14, endPoint x: 140, endPoint y: 12, distance: 74.4
click at [140, 12] on div "Eligibility CONNECT CARE HOSPICE INC [PERSON_NAME] $150,000 $30,000 8.75 % 60 m…" at bounding box center [471, 13] width 891 height 26
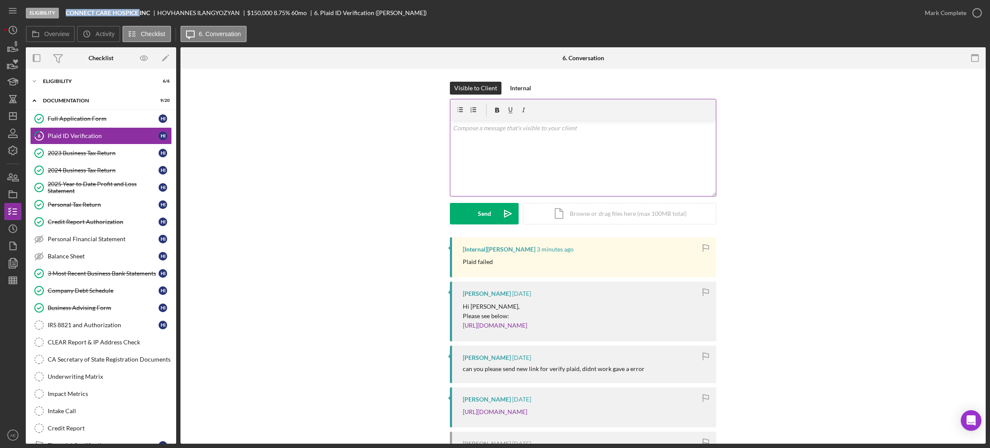
copy b "CONNECT CARE HOSPICE"
click at [120, 157] on link "2023 Business Tax Return 2023 Business Tax Return H I" at bounding box center [101, 152] width 142 height 17
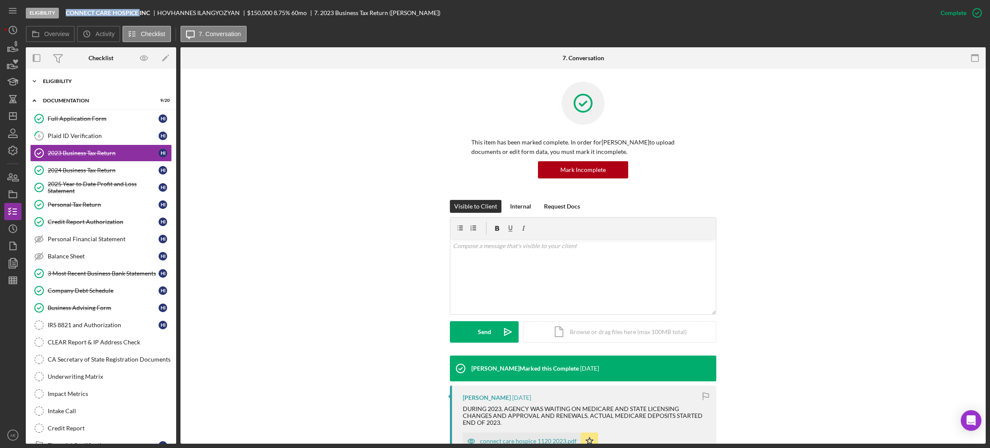
click at [77, 83] on div "Eligibility" at bounding box center [104, 81] width 123 height 5
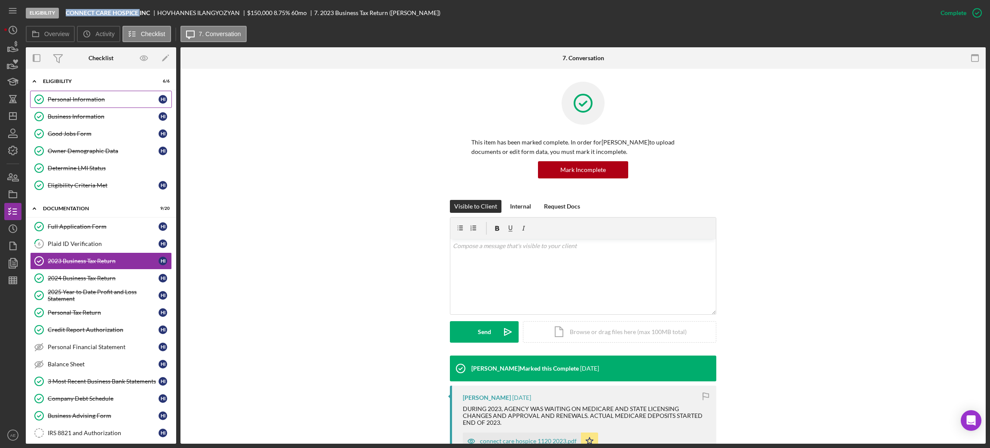
click at [84, 96] on div "Personal Information" at bounding box center [103, 99] width 111 height 7
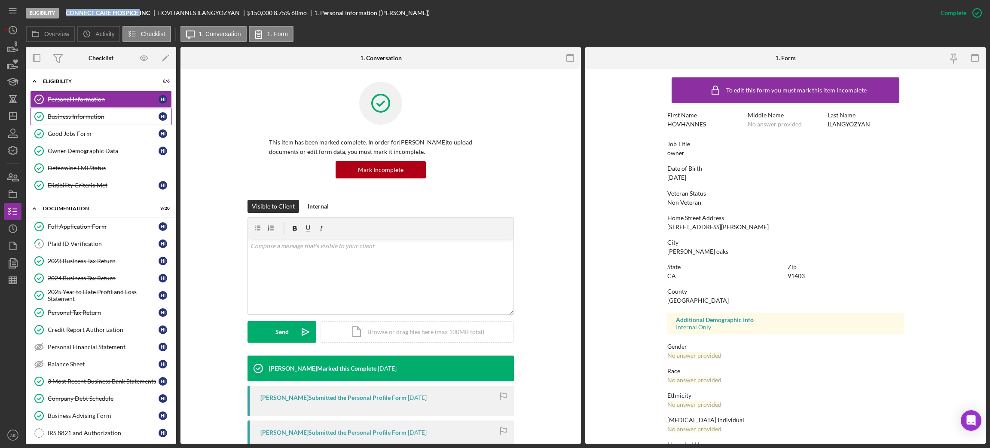
click at [108, 123] on link "Business Information Business Information H I" at bounding box center [101, 116] width 142 height 17
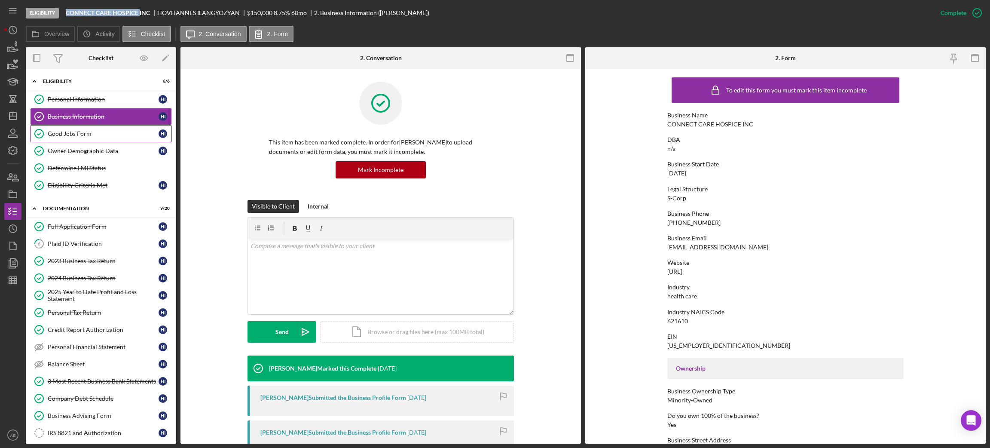
click at [111, 135] on div "Good Jobs Form" at bounding box center [103, 133] width 111 height 7
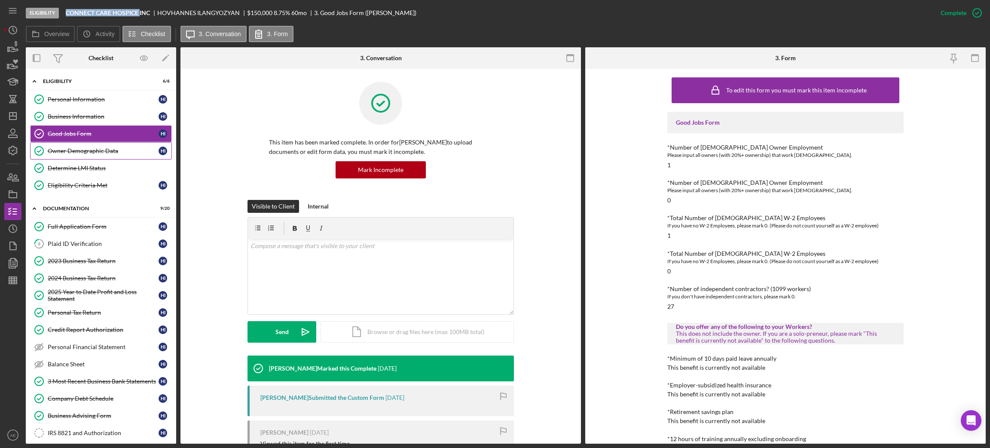
click at [94, 155] on link "Owner Demographic Data Owner Demographic Data H I" at bounding box center [101, 150] width 142 height 17
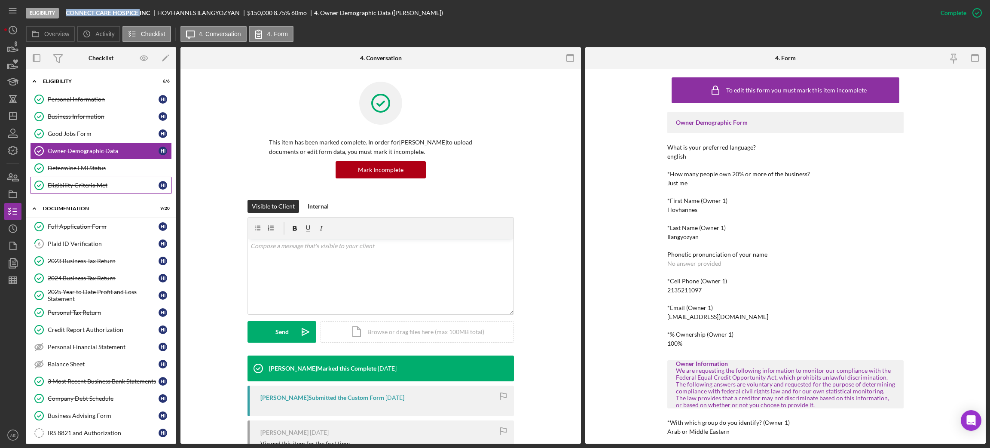
drag, startPoint x: 92, startPoint y: 185, endPoint x: 126, endPoint y: 188, distance: 34.1
click at [92, 185] on div "Eligibility Criteria Met" at bounding box center [103, 185] width 111 height 7
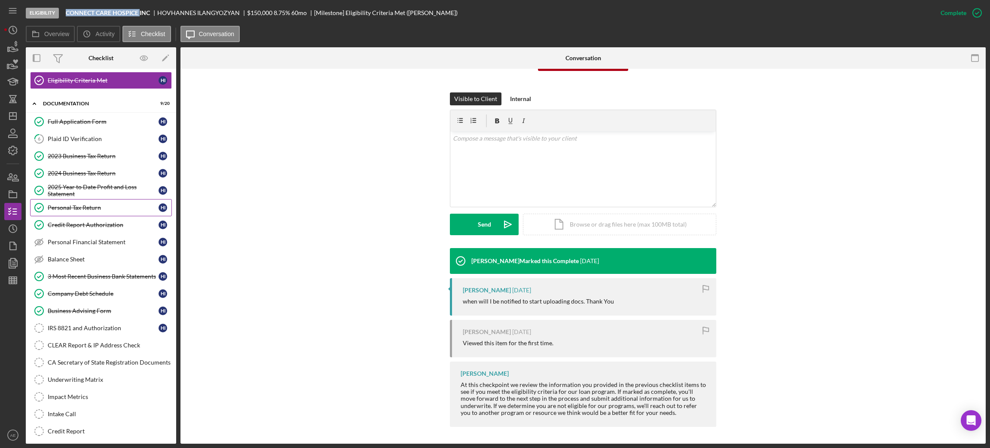
scroll to position [129, 0]
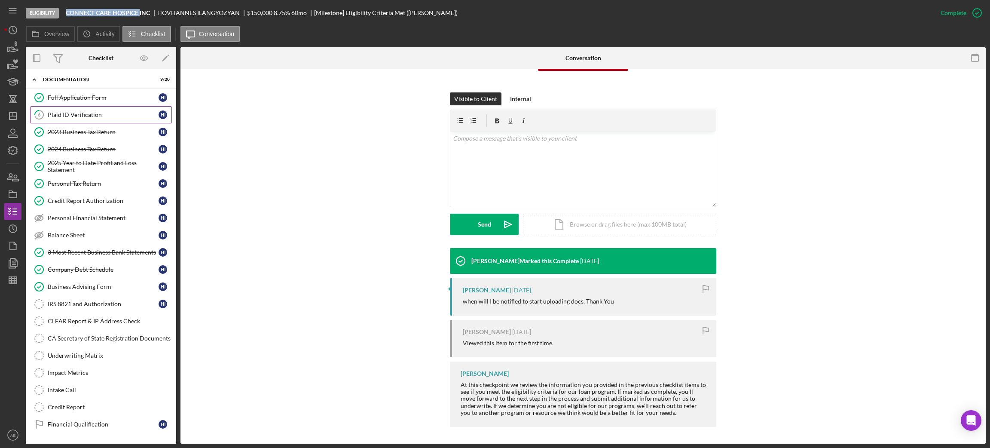
click at [98, 117] on div "Plaid ID Verification" at bounding box center [103, 114] width 111 height 7
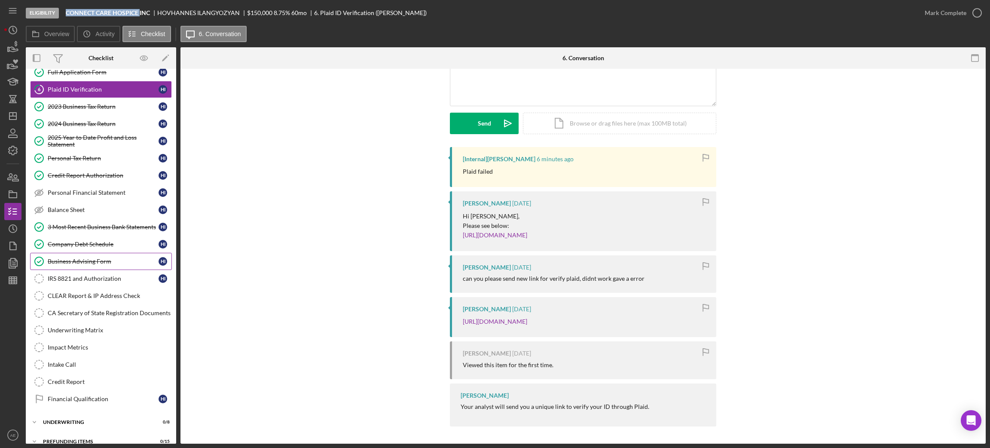
scroll to position [169, 0]
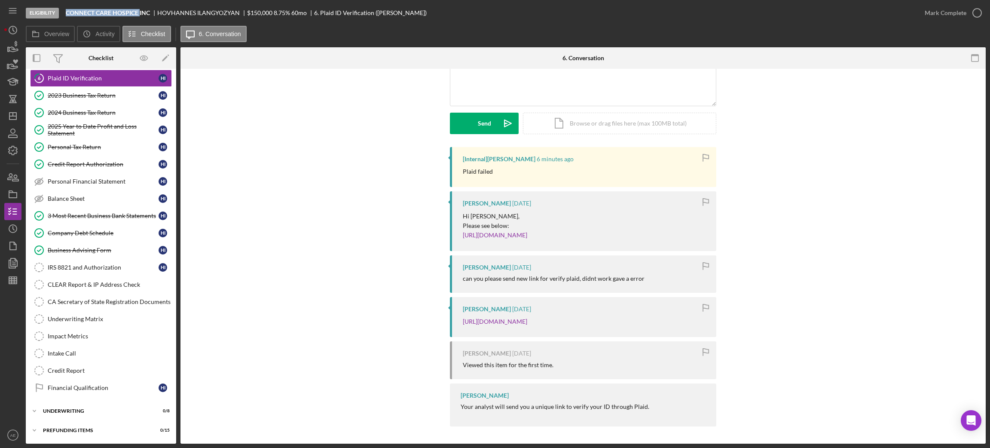
click at [118, 13] on b "CONNECT CARE HOSPICE INC" at bounding box center [108, 12] width 84 height 7
drag, startPoint x: 66, startPoint y: 18, endPoint x: 153, endPoint y: 12, distance: 87.0
click at [148, 14] on div "Eligibility CONNECT CARE HOSPICE INC [PERSON_NAME] $150,000 $30,000 8.75 % 60 m…" at bounding box center [471, 13] width 891 height 26
click at [132, 13] on b "CONNECT CARE HOSPICE INC" at bounding box center [108, 12] width 84 height 7
drag, startPoint x: 67, startPoint y: 12, endPoint x: 156, endPoint y: 12, distance: 88.5
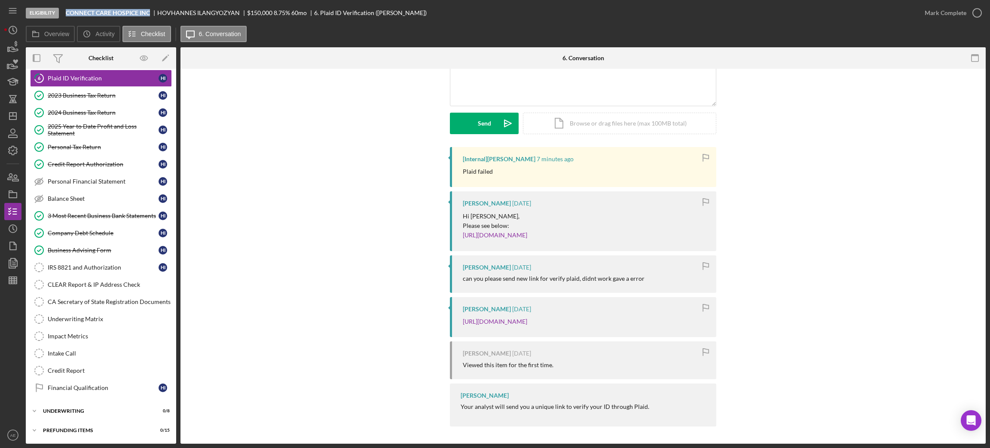
click at [156, 12] on div "CONNECT CARE HOSPICE INC" at bounding box center [112, 12] width 92 height 7
copy b "CONNECT CARE HOSPICE INC"
click at [173, 17] on div "Eligibility CONNECT CARE HOSPICE INC [PERSON_NAME] $150,000 $30,000 8.75 % 60 m…" at bounding box center [471, 13] width 891 height 26
drag, startPoint x: 157, startPoint y: 12, endPoint x: 194, endPoint y: 12, distance: 37.4
click at [194, 12] on div "CONNECT CARE HOSPICE INC [PERSON_NAME] $150,000 $30,000 8.75 % 60 mo 6. Plaid I…" at bounding box center [246, 12] width 361 height 7
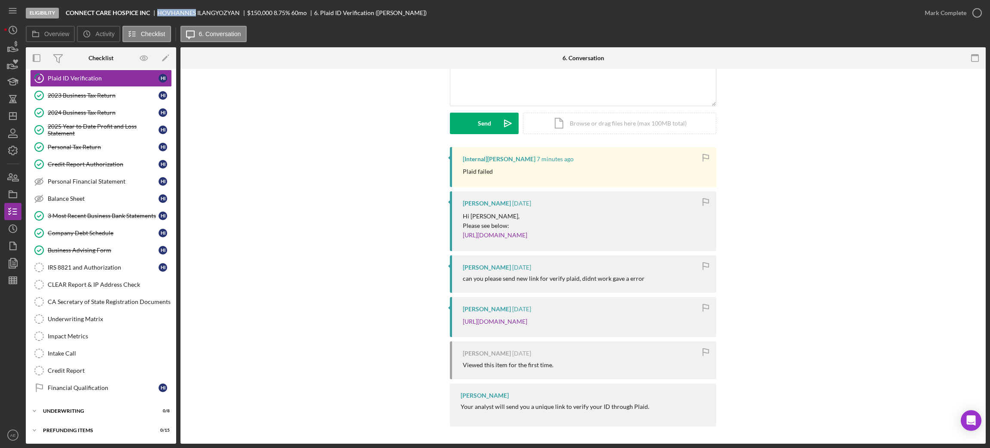
copy div "HOVHANNES"
click at [187, 9] on div "[PERSON_NAME]" at bounding box center [202, 12] width 90 height 7
drag, startPoint x: 196, startPoint y: 12, endPoint x: 207, endPoint y: 12, distance: 11.6
click at [207, 12] on div "[PERSON_NAME]" at bounding box center [202, 12] width 90 height 7
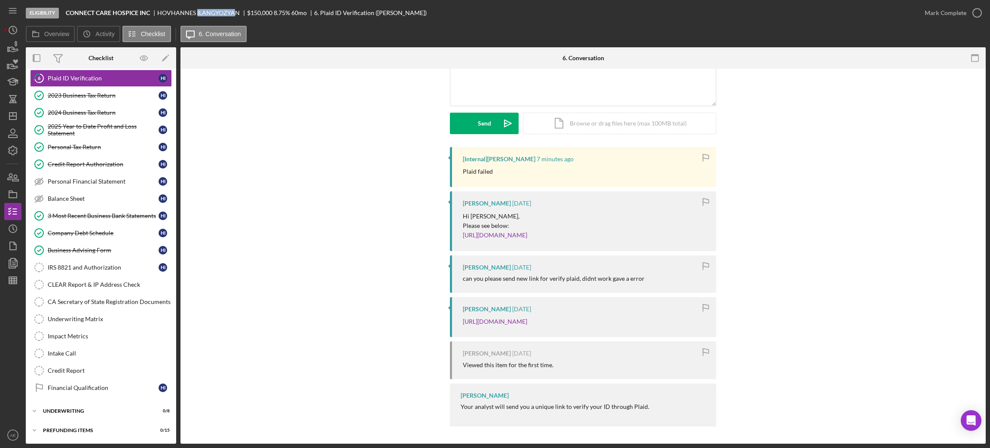
drag, startPoint x: 236, startPoint y: 10, endPoint x: 197, endPoint y: 12, distance: 39.2
click at [197, 12] on div "[PERSON_NAME]" at bounding box center [202, 12] width 90 height 7
copy div "ILANGYOZYA"
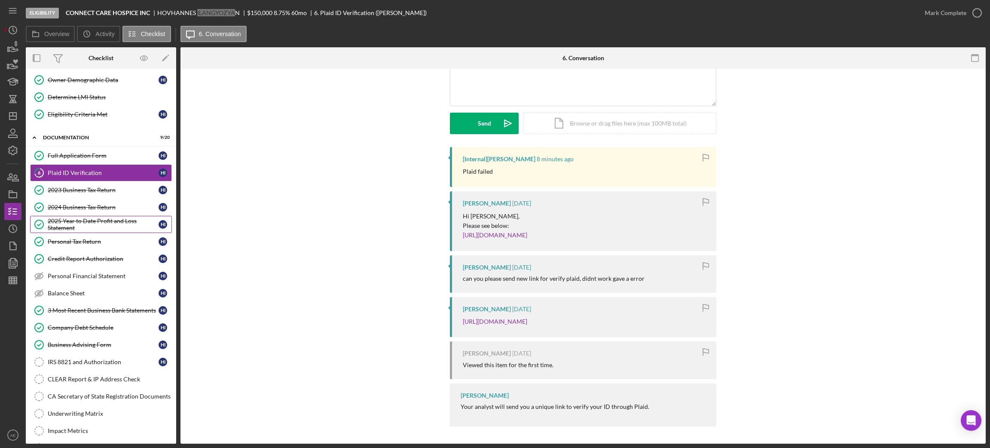
scroll to position [0, 0]
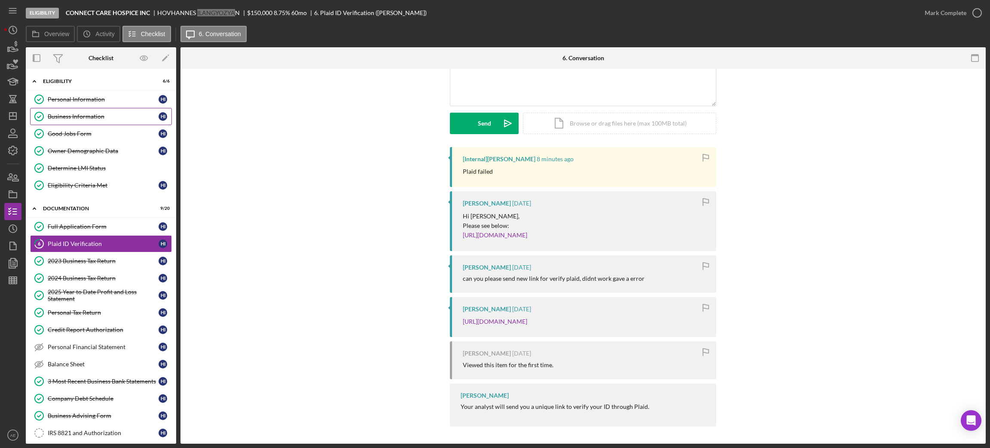
drag, startPoint x: 84, startPoint y: 116, endPoint x: 93, endPoint y: 125, distance: 13.1
click at [84, 116] on div "Business Information" at bounding box center [103, 116] width 111 height 7
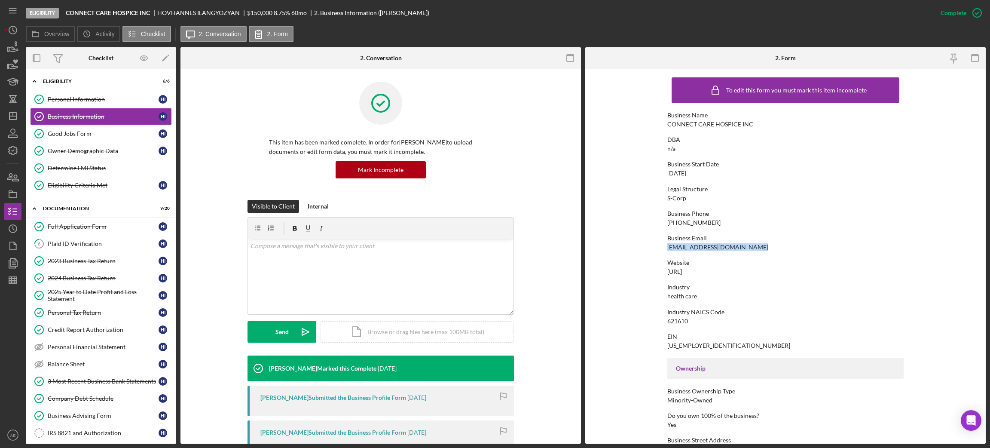
drag, startPoint x: 665, startPoint y: 248, endPoint x: 775, endPoint y: 248, distance: 110.0
click at [775, 248] on form "To edit this form you must mark this item incomplete Business Name CONNECT CARE…" at bounding box center [785, 256] width 401 height 375
copy div "[EMAIL_ADDRESS][DOMAIN_NAME]"
drag, startPoint x: 664, startPoint y: 224, endPoint x: 709, endPoint y: 222, distance: 45.2
click at [709, 222] on form "To edit this form you must mark this item incomplete Business Name CONNECT CARE…" at bounding box center [785, 256] width 401 height 375
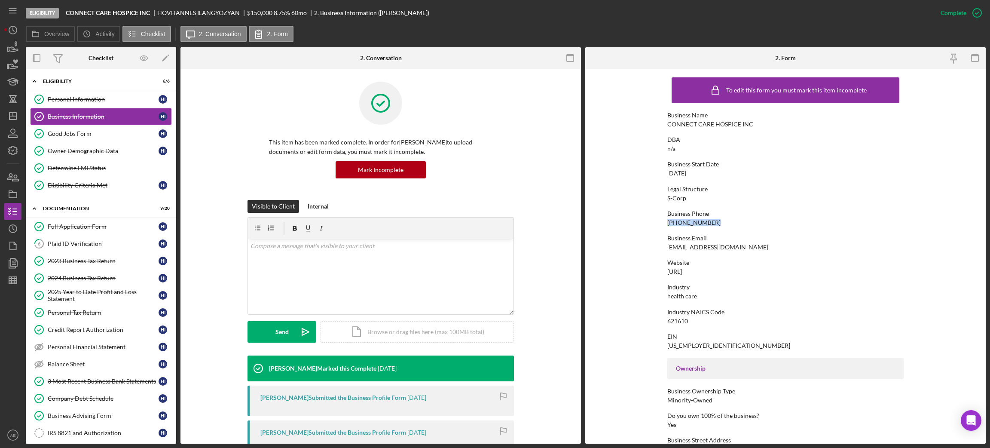
copy div "[PHONE_NUMBER]"
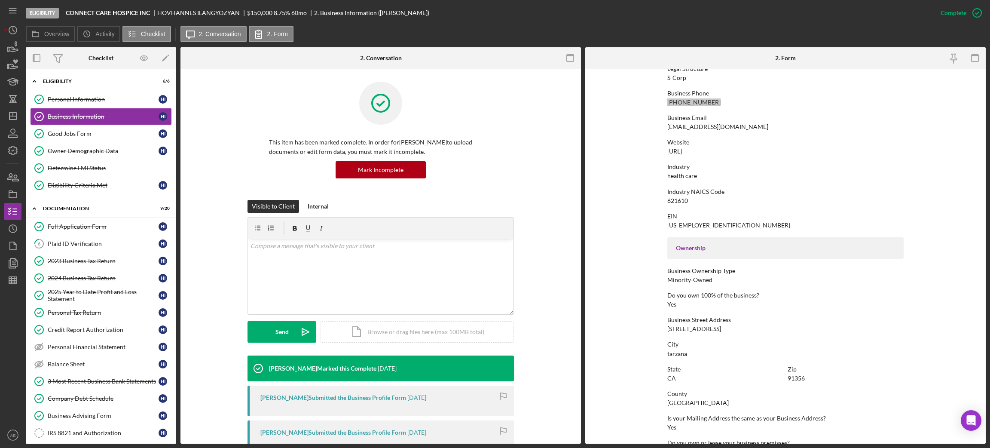
scroll to position [129, 0]
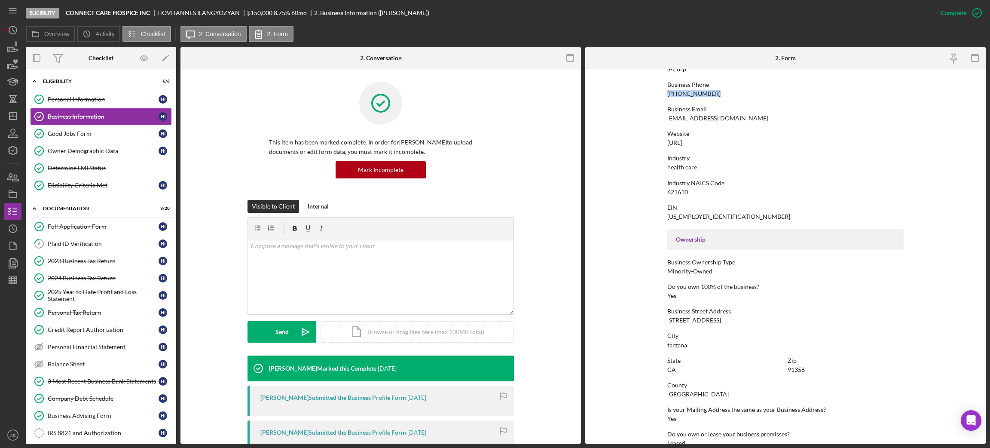
drag, startPoint x: 678, startPoint y: 321, endPoint x: 746, endPoint y: 321, distance: 68.3
click at [746, 321] on form "To edit this form you must mark this item incomplete Business Name CONNECT CARE…" at bounding box center [785, 256] width 401 height 375
copy div "[STREET_ADDRESS]"
drag, startPoint x: 663, startPoint y: 346, endPoint x: 790, endPoint y: 344, distance: 127.2
click at [700, 345] on form "To edit this form you must mark this item incomplete Business Name CONNECT CARE…" at bounding box center [785, 256] width 401 height 375
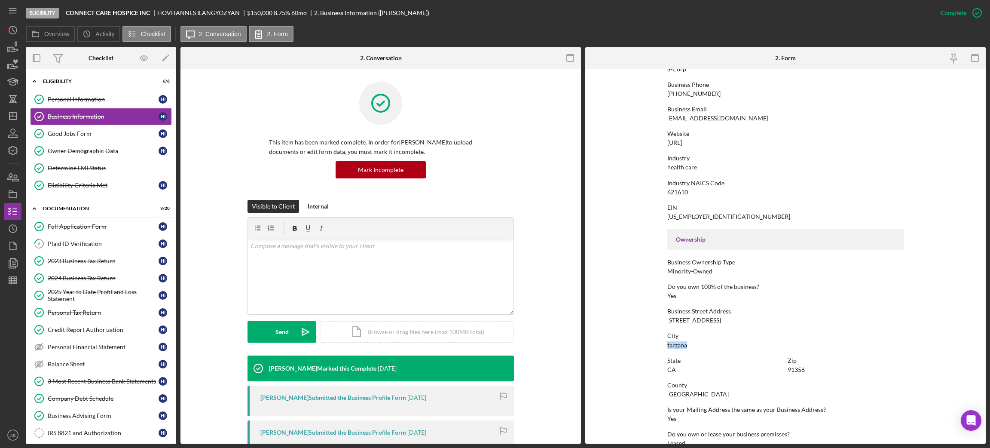
copy div "tarzana"
drag, startPoint x: 92, startPoint y: 151, endPoint x: 99, endPoint y: 153, distance: 7.6
click at [92, 151] on div "Owner Demographic Data" at bounding box center [103, 150] width 111 height 7
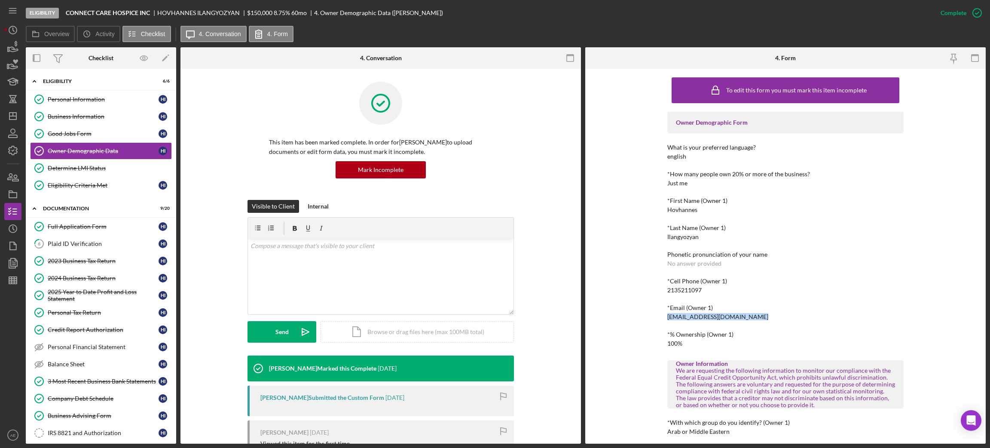
drag, startPoint x: 666, startPoint y: 319, endPoint x: 768, endPoint y: 319, distance: 101.9
click at [768, 319] on div "To edit this form you must mark this item incomplete Owner Demographic Form Wha…" at bounding box center [785, 256] width 401 height 375
drag, startPoint x: 666, startPoint y: 293, endPoint x: 707, endPoint y: 292, distance: 40.8
click at [707, 292] on div "*Cell Phone (Owner 1) [PHONE_NUMBER]" at bounding box center [786, 286] width 236 height 16
click at [82, 91] on link "Personal Information Personal Information H I" at bounding box center [101, 99] width 142 height 17
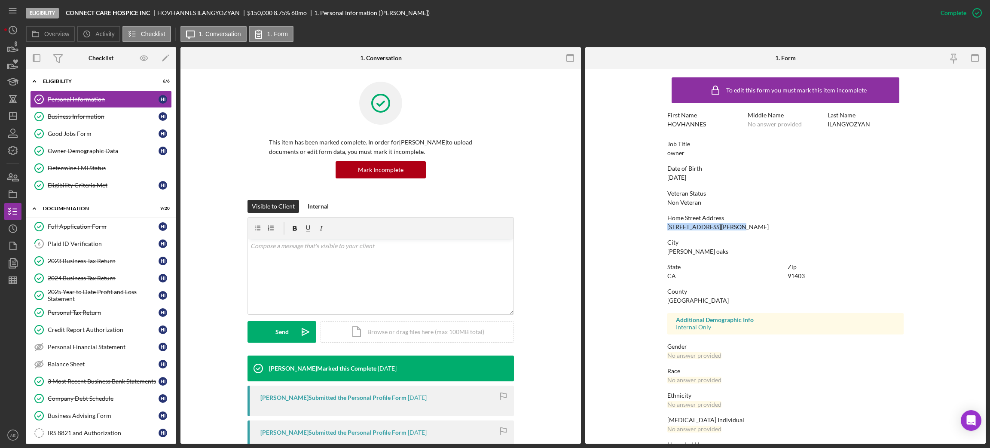
drag, startPoint x: 661, startPoint y: 228, endPoint x: 738, endPoint y: 226, distance: 77.0
click at [738, 226] on form "To edit this form you must mark this item incomplete First Name [PERSON_NAME] M…" at bounding box center [785, 256] width 401 height 375
drag, startPoint x: 665, startPoint y: 250, endPoint x: 708, endPoint y: 249, distance: 43.4
click at [708, 249] on form "To edit this form you must mark this item incomplete First Name [PERSON_NAME] M…" at bounding box center [785, 256] width 401 height 375
drag, startPoint x: 67, startPoint y: 118, endPoint x: 119, endPoint y: 123, distance: 52.2
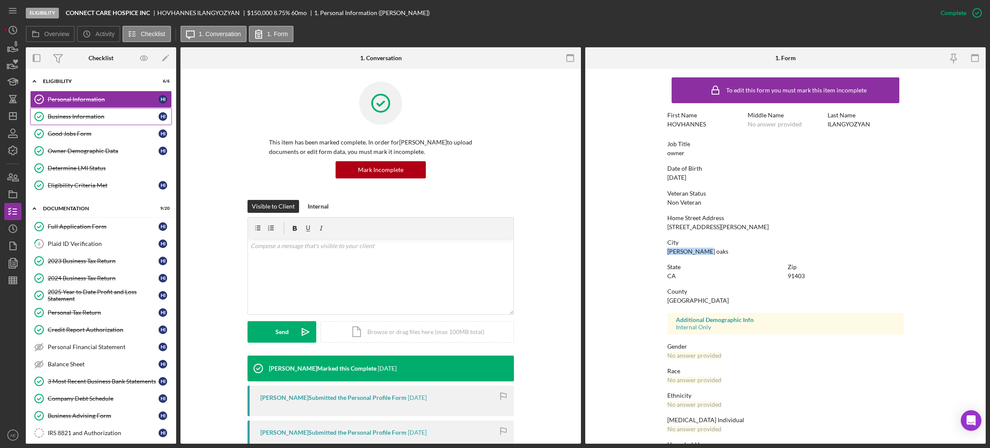
click at [67, 118] on div "Business Information" at bounding box center [103, 116] width 111 height 7
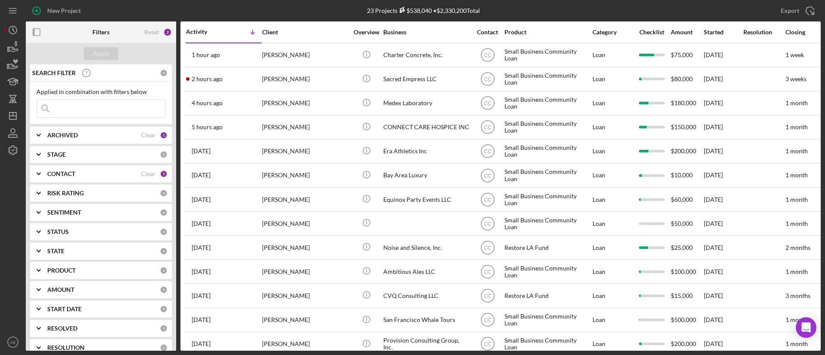
drag, startPoint x: 104, startPoint y: 173, endPoint x: 79, endPoint y: 181, distance: 25.7
click at [103, 173] on div "CONTACT" at bounding box center [94, 174] width 94 height 7
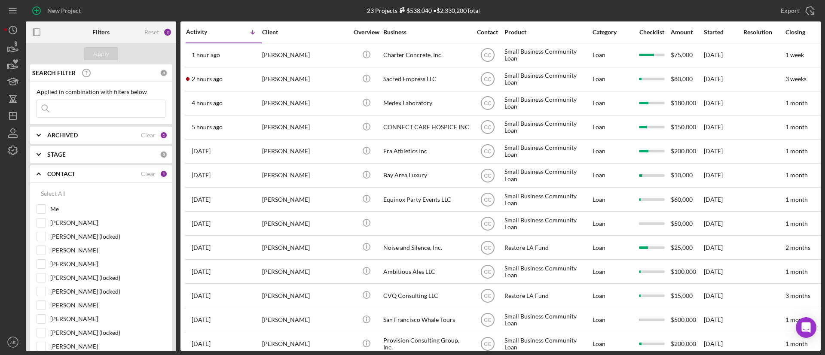
click at [62, 176] on b "CONTACT" at bounding box center [61, 174] width 28 height 7
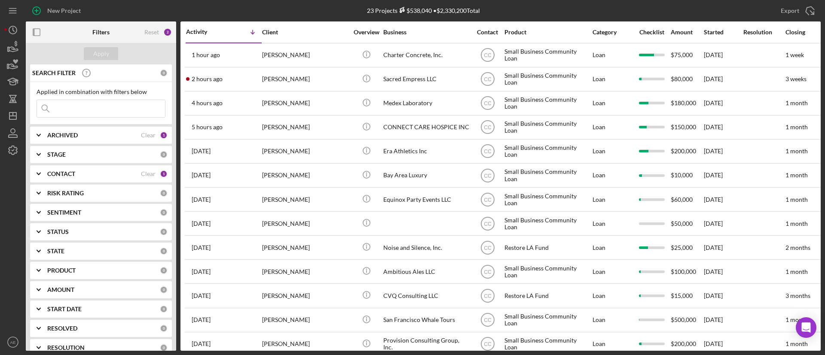
click at [62, 176] on b "CONTACT" at bounding box center [61, 174] width 28 height 7
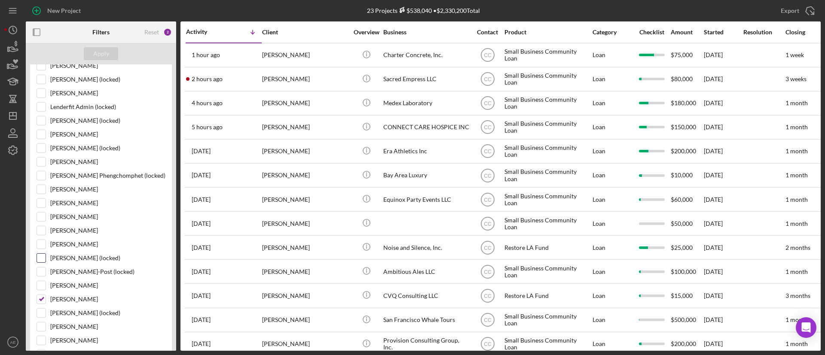
scroll to position [387, 0]
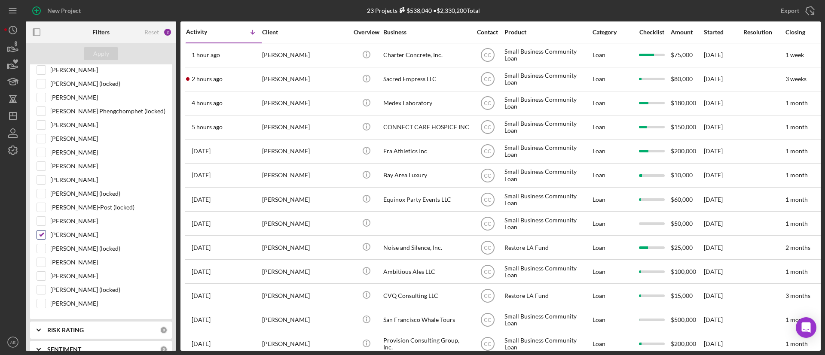
click at [45, 239] on input "[PERSON_NAME]" at bounding box center [41, 235] width 9 height 9
checkbox input "false"
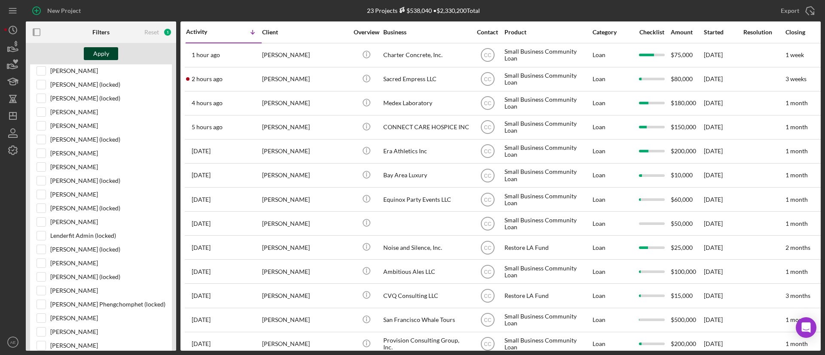
click at [98, 54] on div "Apply" at bounding box center [101, 53] width 16 height 13
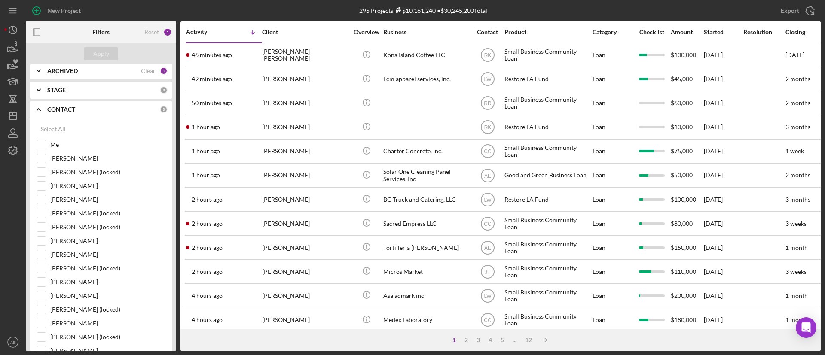
scroll to position [0, 0]
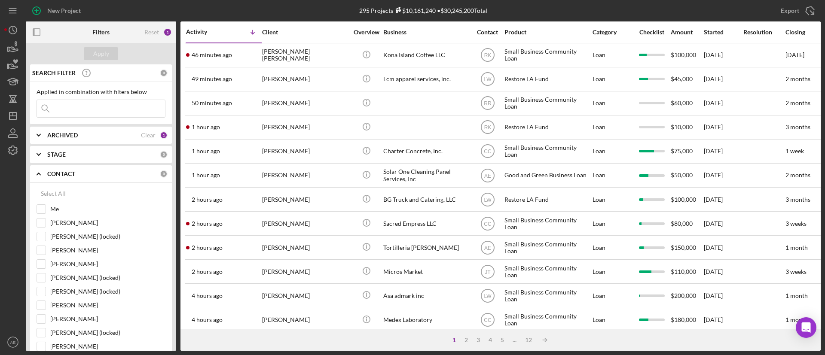
click at [81, 116] on input at bounding box center [101, 108] width 128 height 17
type input "QA hospt"
click at [76, 128] on div "ARCHIVED Clear 1" at bounding box center [107, 135] width 120 height 17
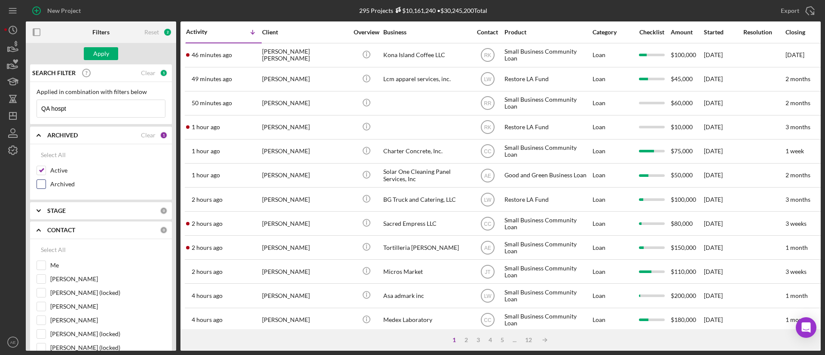
drag, startPoint x: 40, startPoint y: 181, endPoint x: 47, endPoint y: 182, distance: 7.4
click at [40, 181] on input "Archived" at bounding box center [41, 184] width 9 height 9
checkbox input "true"
click at [103, 56] on div "Apply" at bounding box center [101, 53] width 16 height 13
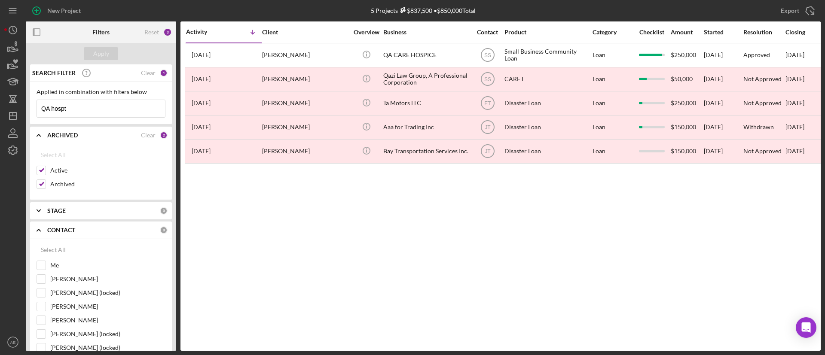
click at [91, 108] on input "QA hospt" at bounding box center [101, 108] width 128 height 17
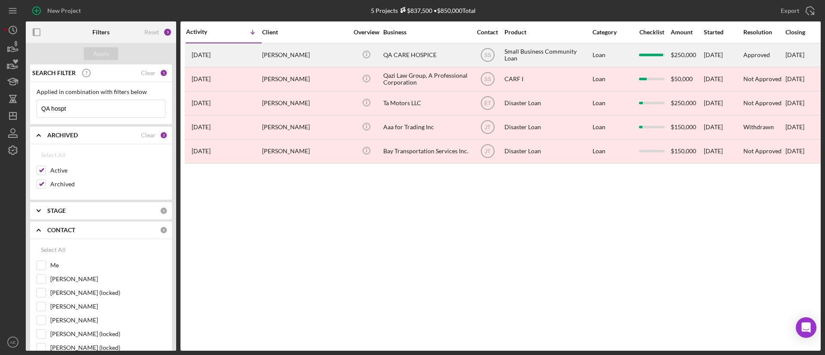
click at [383, 47] on td "Icon/Info" at bounding box center [366, 55] width 33 height 24
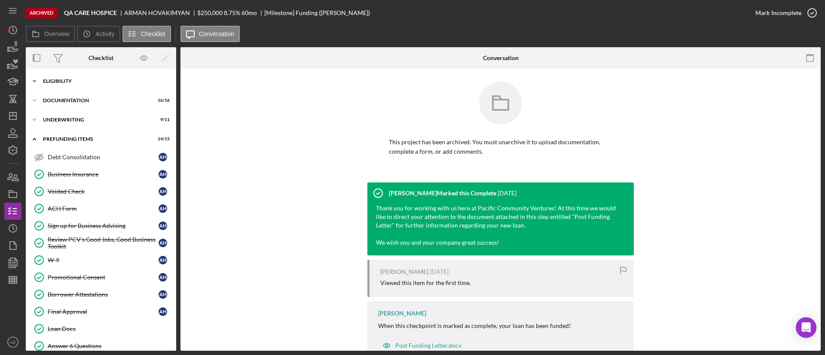
click at [56, 79] on div "Eligibility" at bounding box center [104, 81] width 123 height 5
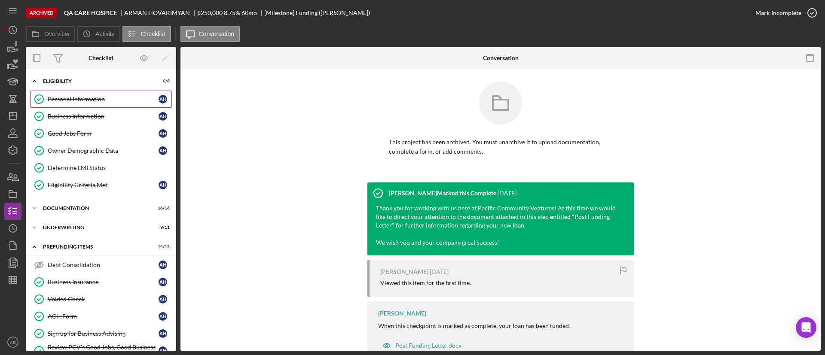
click at [105, 104] on link "Personal Information Personal Information A H" at bounding box center [101, 99] width 142 height 17
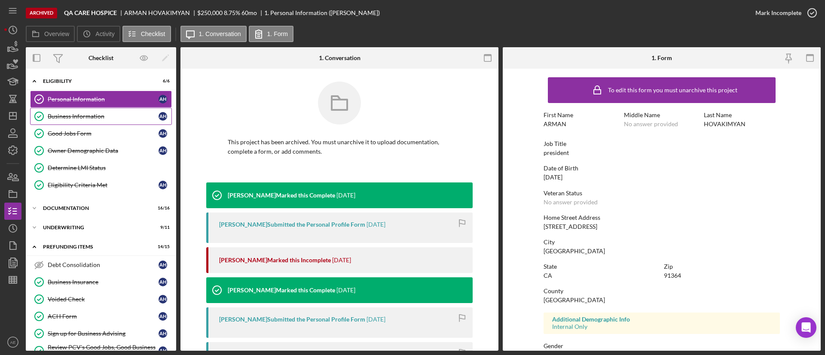
click at [105, 121] on link "Business Information Business Information A H" at bounding box center [101, 116] width 142 height 17
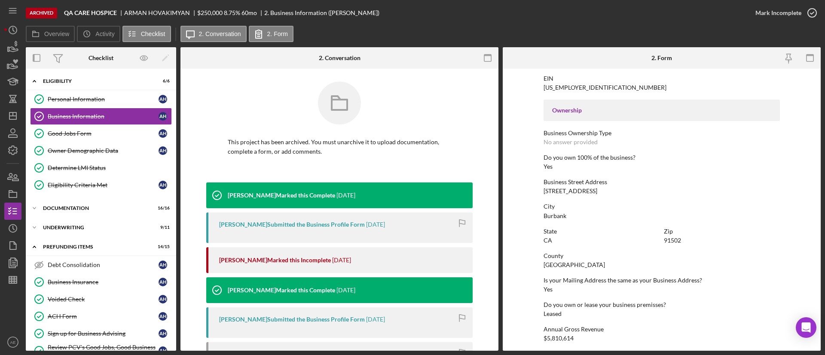
scroll to position [366, 0]
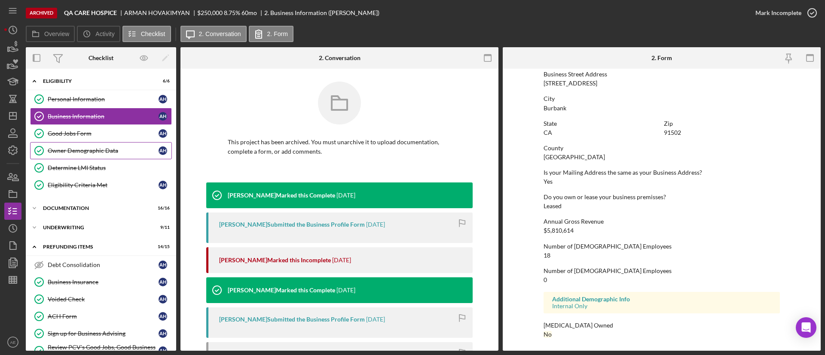
click at [105, 157] on link "Owner Demographic Data Owner Demographic Data A H" at bounding box center [101, 150] width 142 height 17
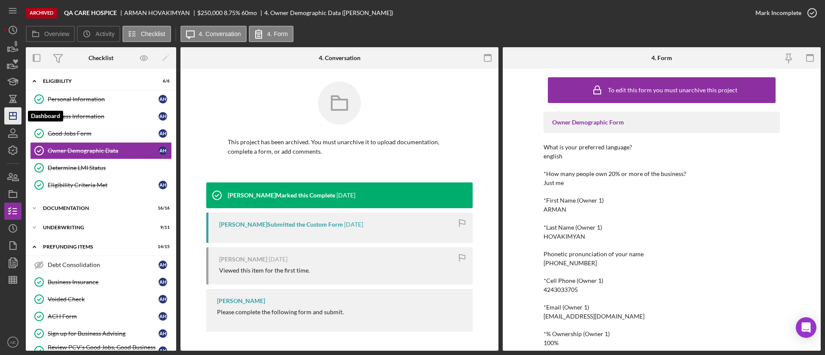
click at [16, 116] on polygon "button" at bounding box center [12, 116] width 7 height 7
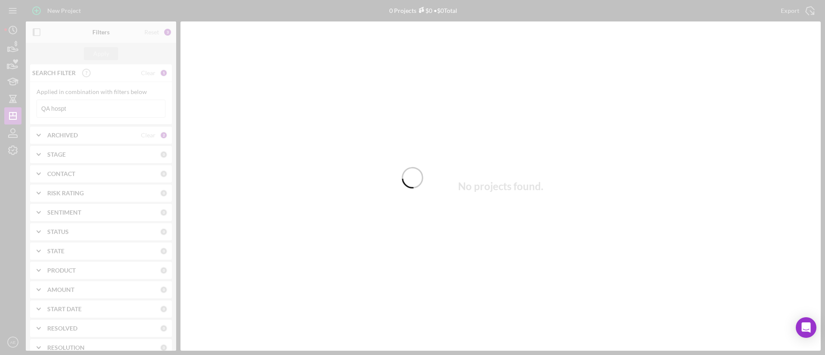
click at [88, 113] on div at bounding box center [412, 177] width 825 height 355
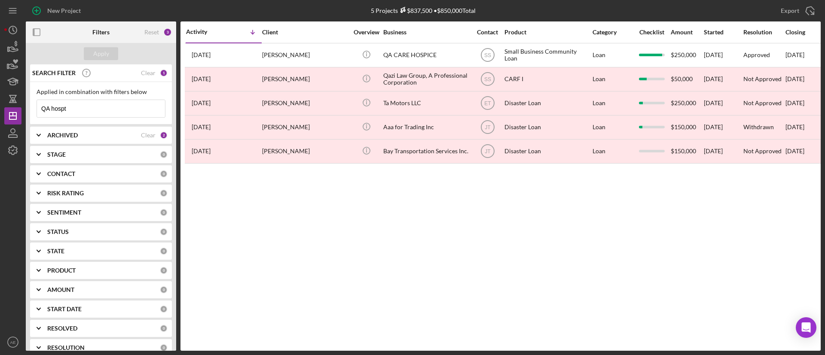
click at [89, 112] on input "QA hospt" at bounding box center [101, 108] width 128 height 17
click at [84, 135] on div "ARCHIVED" at bounding box center [94, 135] width 94 height 7
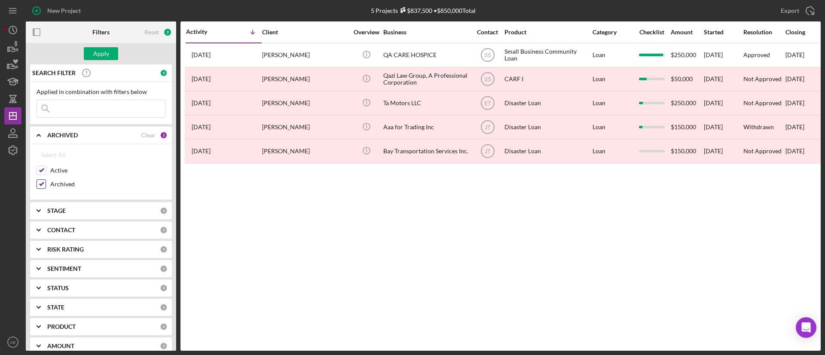
click at [39, 188] on input "Archived" at bounding box center [41, 184] width 9 height 9
checkbox input "false"
click at [71, 228] on b "CONTACT" at bounding box center [61, 230] width 28 height 7
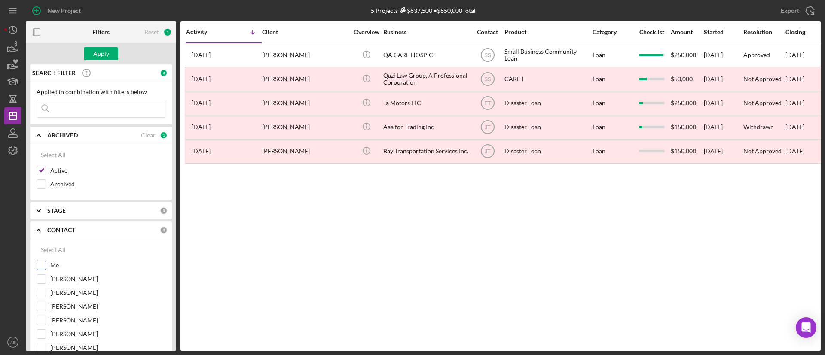
click at [43, 262] on input "Me" at bounding box center [41, 265] width 9 height 9
click at [43, 266] on input "Me" at bounding box center [41, 265] width 9 height 9
checkbox input "false"
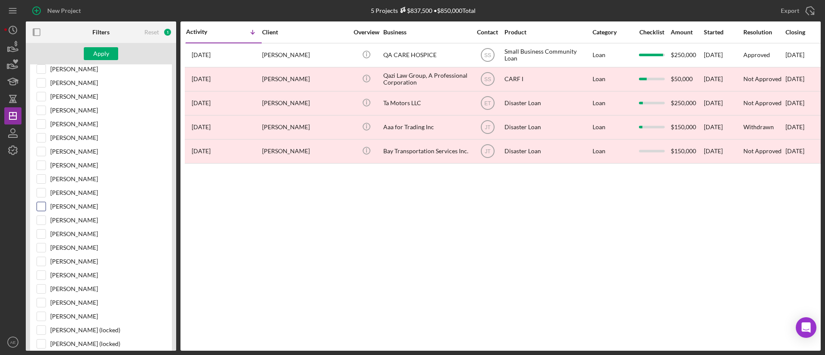
scroll to position [258, 0]
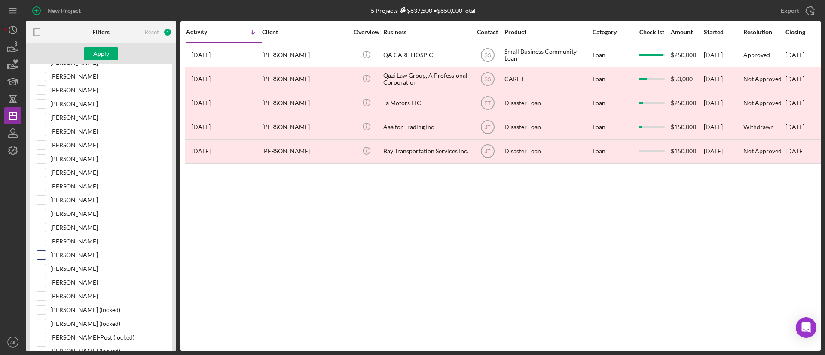
click at [44, 255] on input "[PERSON_NAME]" at bounding box center [41, 255] width 9 height 9
checkbox input "true"
click at [109, 54] on button "Apply" at bounding box center [101, 53] width 34 height 13
